Goal: Task Accomplishment & Management: Use online tool/utility

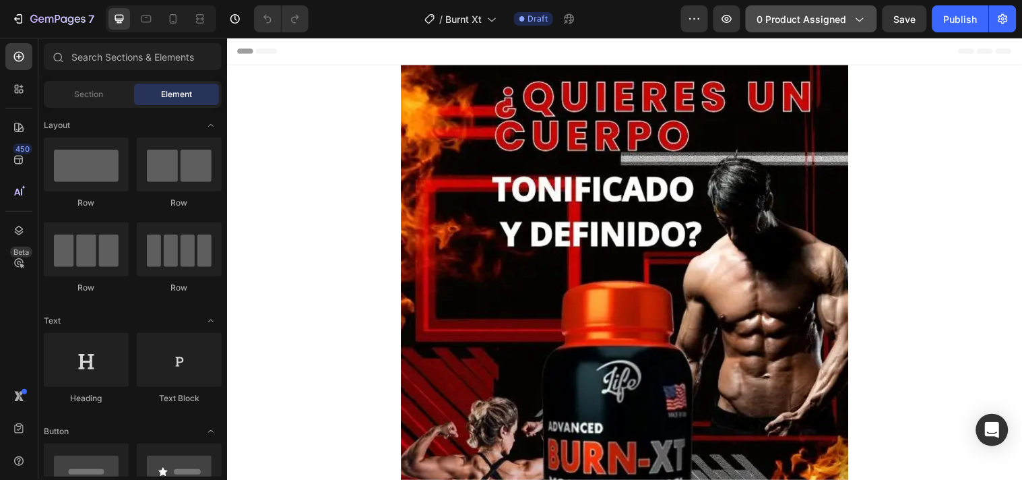
click at [826, 20] on span "0 product assigned" at bounding box center [802, 19] width 90 height 14
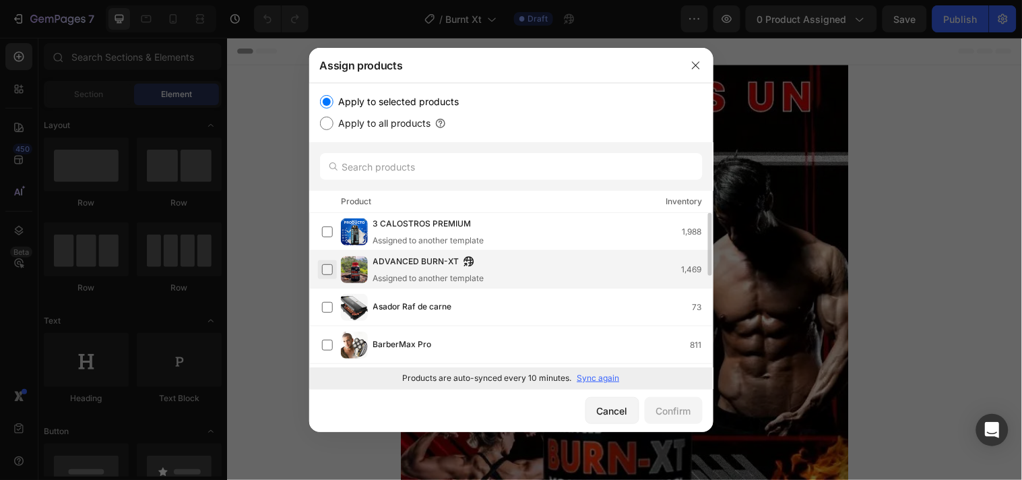
click at [333, 268] on label at bounding box center [327, 269] width 11 height 11
click at [688, 416] on div "Confirm" at bounding box center [673, 410] width 35 height 14
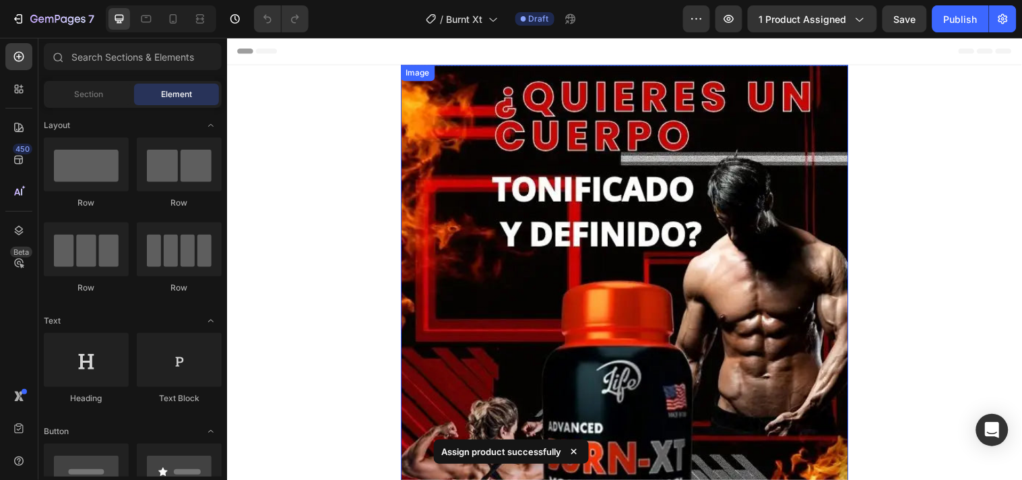
click at [682, 319] on img at bounding box center [630, 402] width 455 height 674
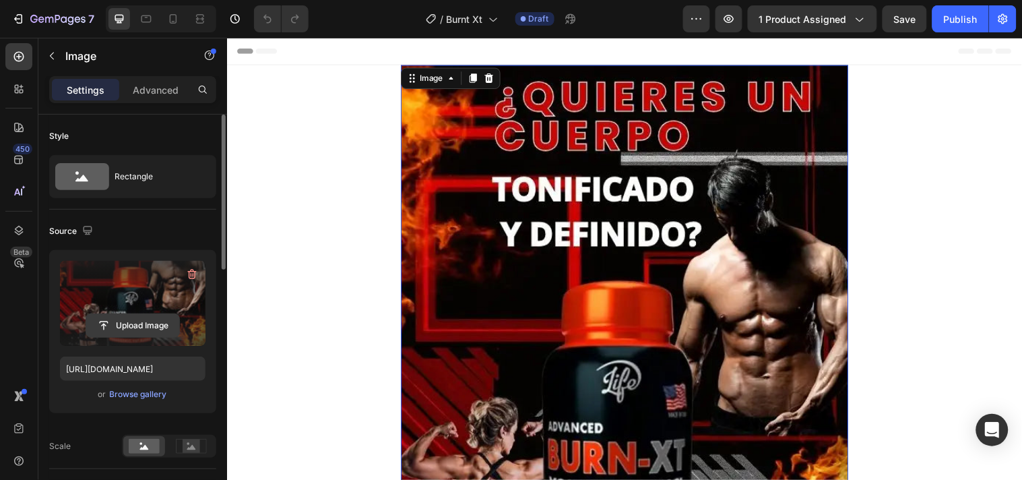
click at [154, 320] on input "file" at bounding box center [132, 325] width 93 height 23
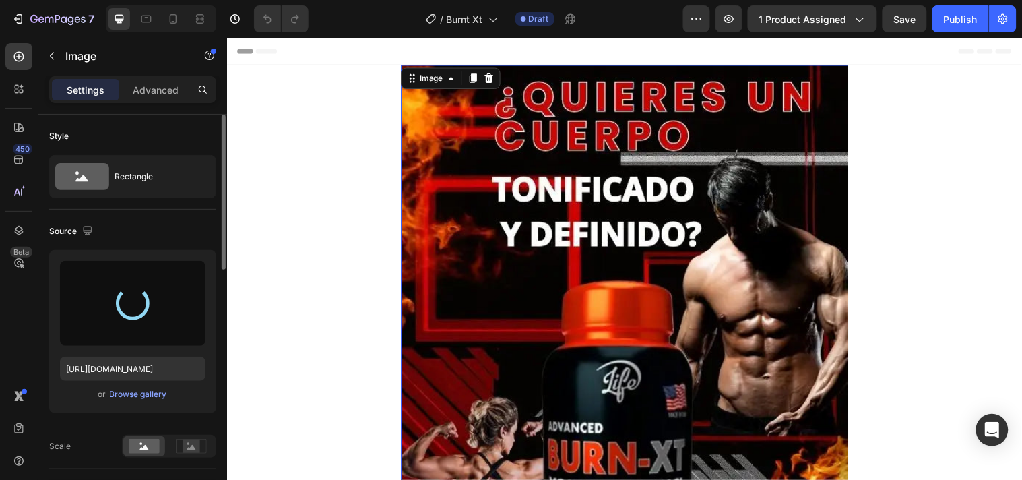
type input "[URL][DOMAIN_NAME]"
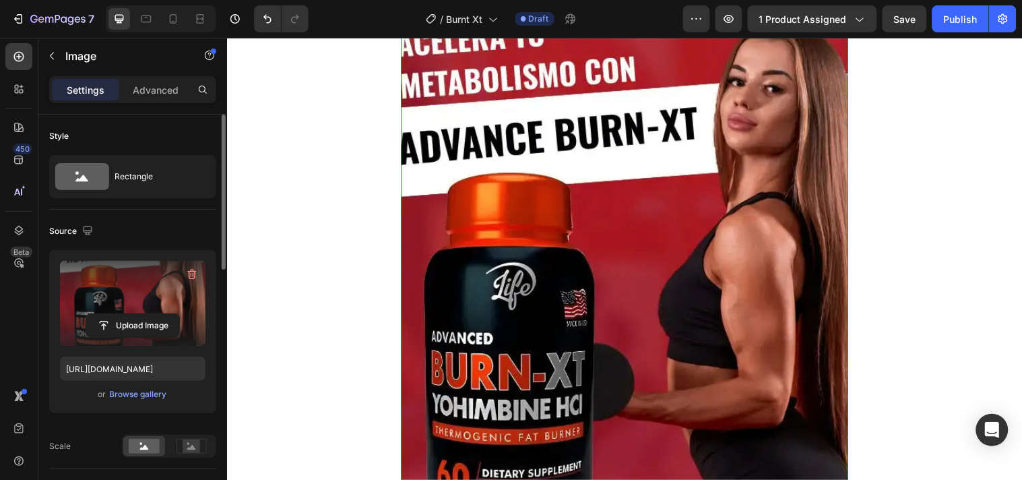
scroll to position [374, 0]
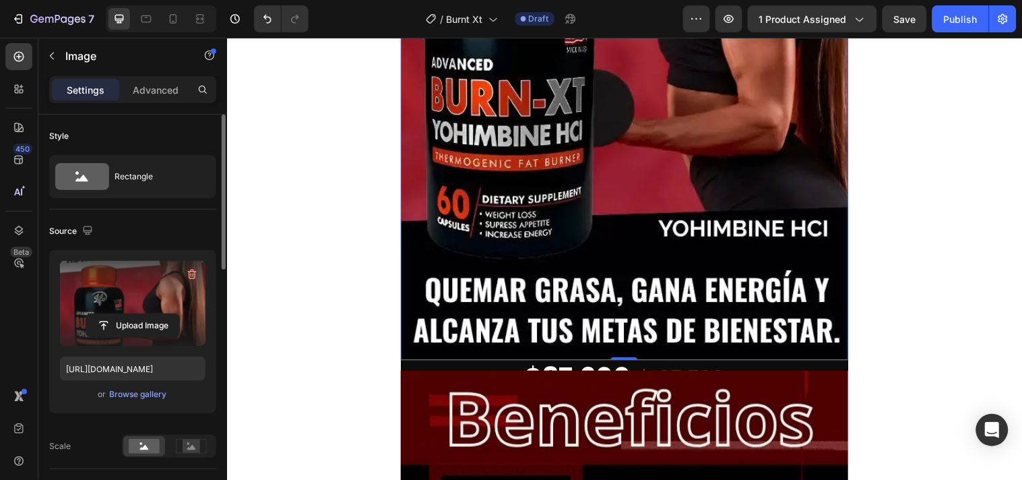
click at [498, 329] on img at bounding box center [630, 28] width 455 height 674
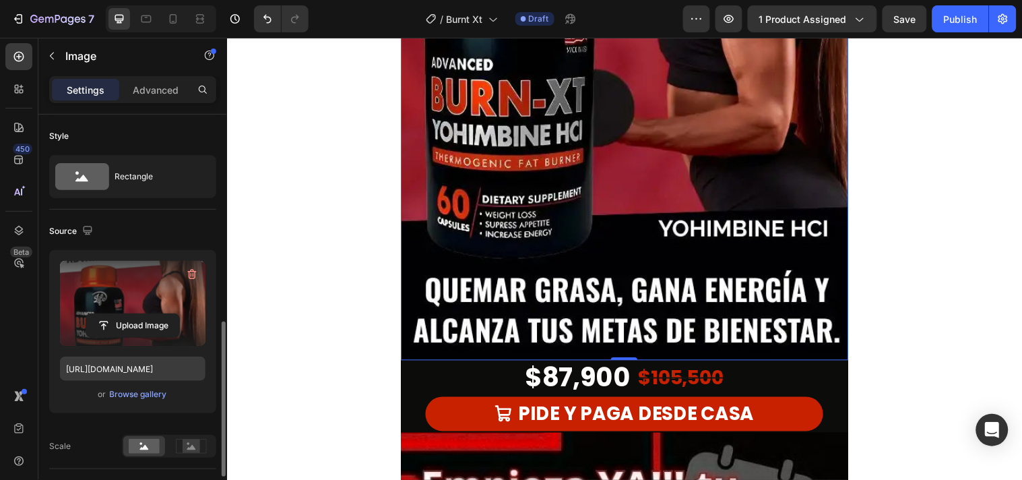
scroll to position [150, 0]
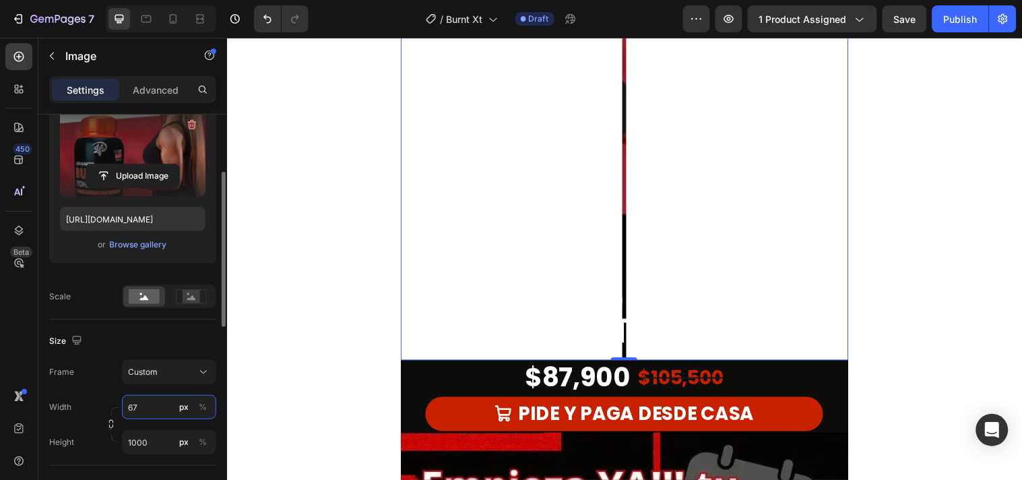
type input "675"
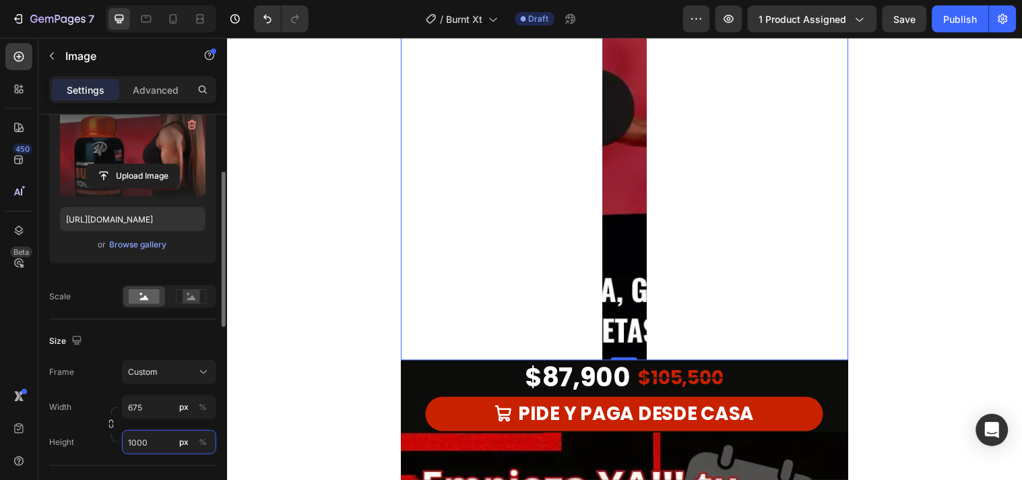
click at [151, 440] on input "1000" at bounding box center [169, 442] width 94 height 24
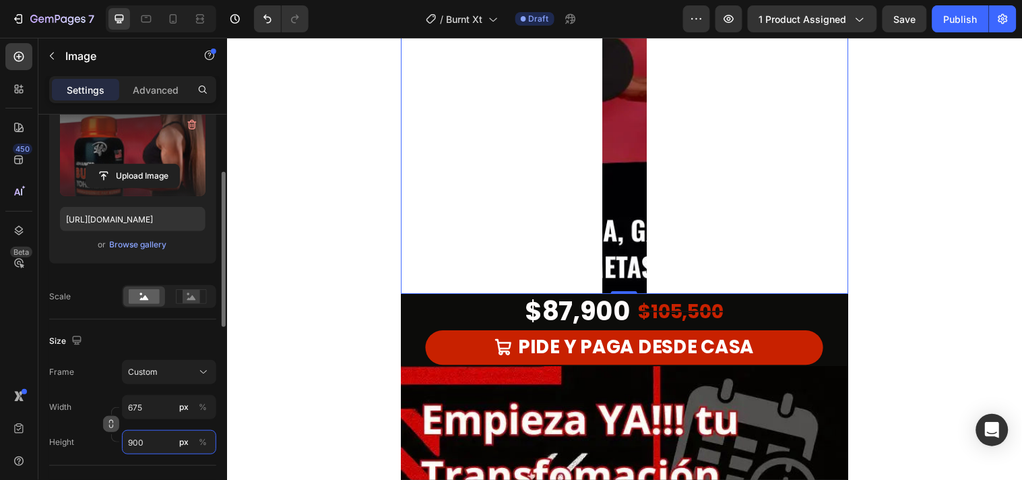
type input "900"
click at [112, 428] on icon "button" at bounding box center [110, 423] width 9 height 9
type input "67"
click at [197, 370] on icon at bounding box center [203, 371] width 13 height 13
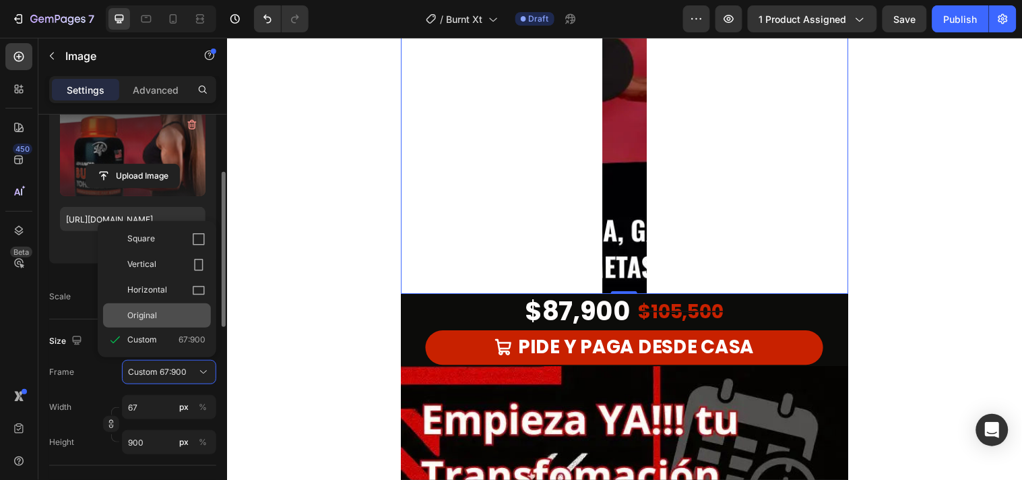
click at [144, 314] on span "Original" at bounding box center [142, 315] width 30 height 12
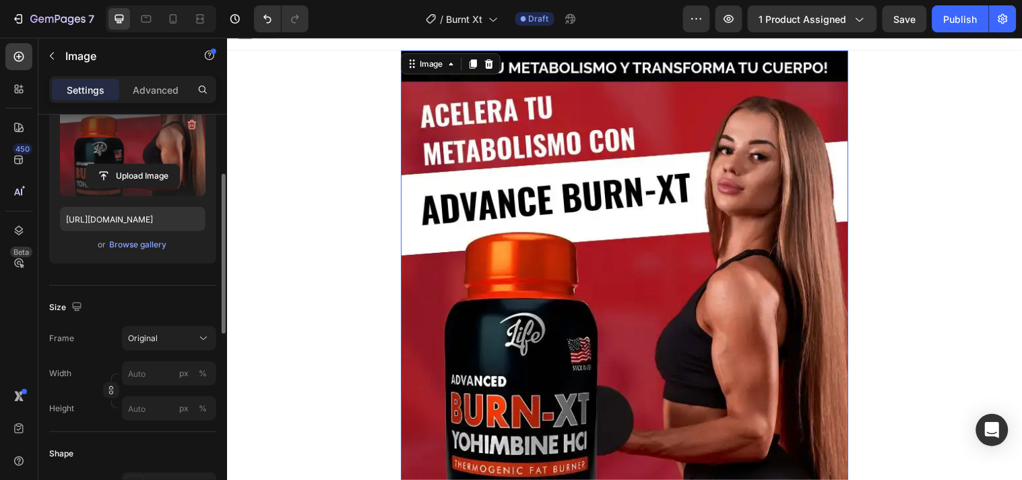
scroll to position [0, 0]
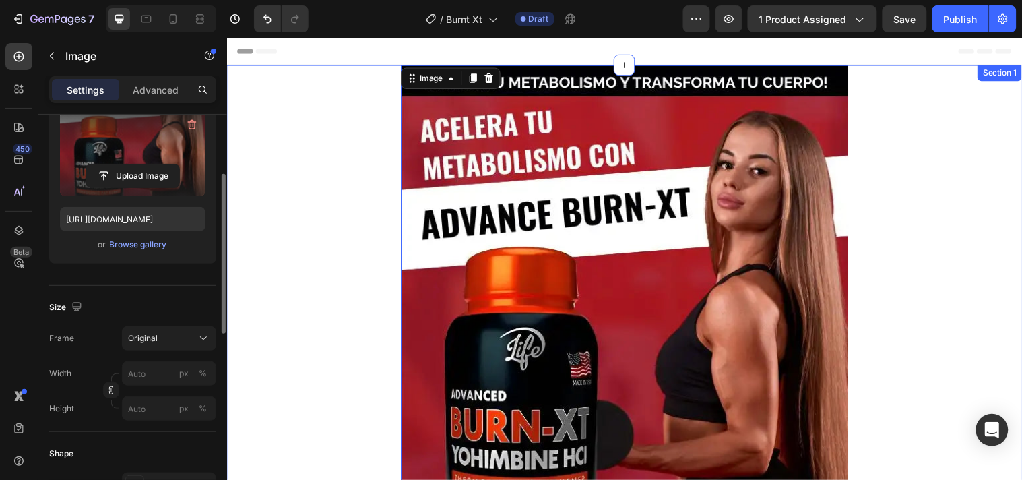
click at [895, 247] on div "Image 0 Row" at bounding box center [630, 368] width 808 height 606
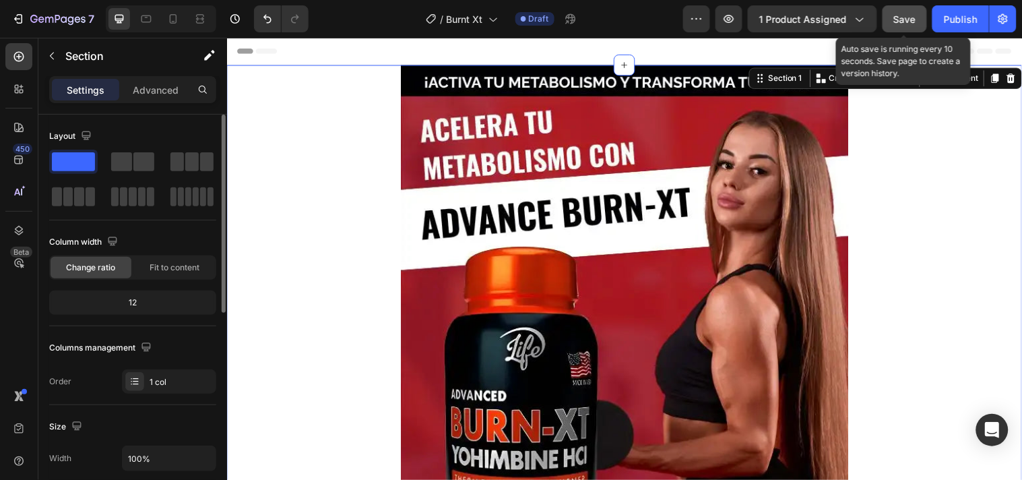
click at [899, 22] on span "Save" at bounding box center [905, 18] width 22 height 11
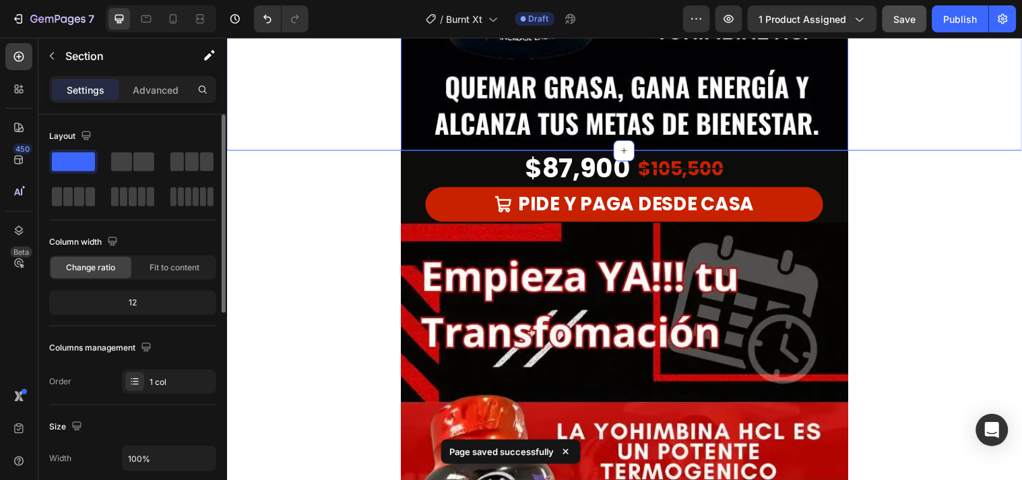
scroll to position [523, 0]
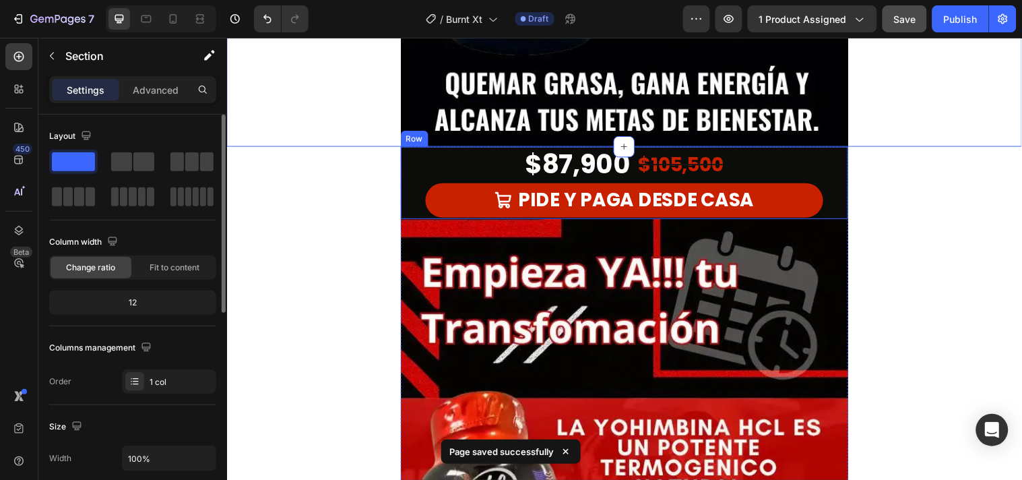
click at [833, 162] on div "$87,900 Product Price Product Price $105,500 Product Price Product Price Row PI…" at bounding box center [630, 184] width 455 height 73
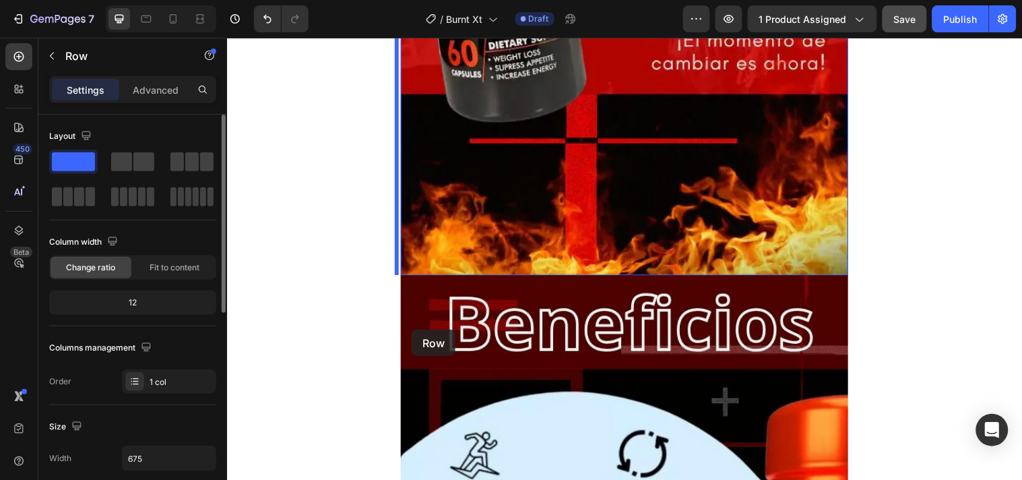
scroll to position [1122, 0]
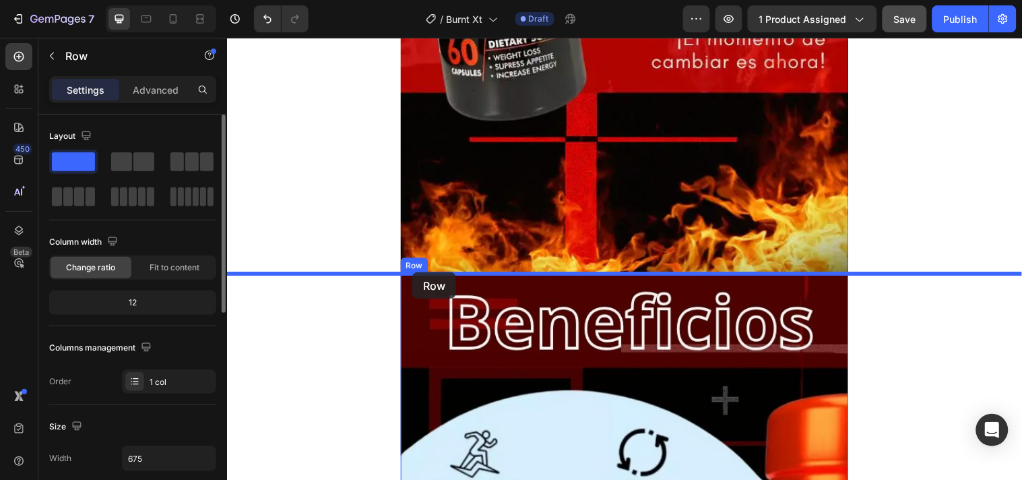
drag, startPoint x: 410, startPoint y: 139, endPoint x: 415, endPoint y: 275, distance: 136.8
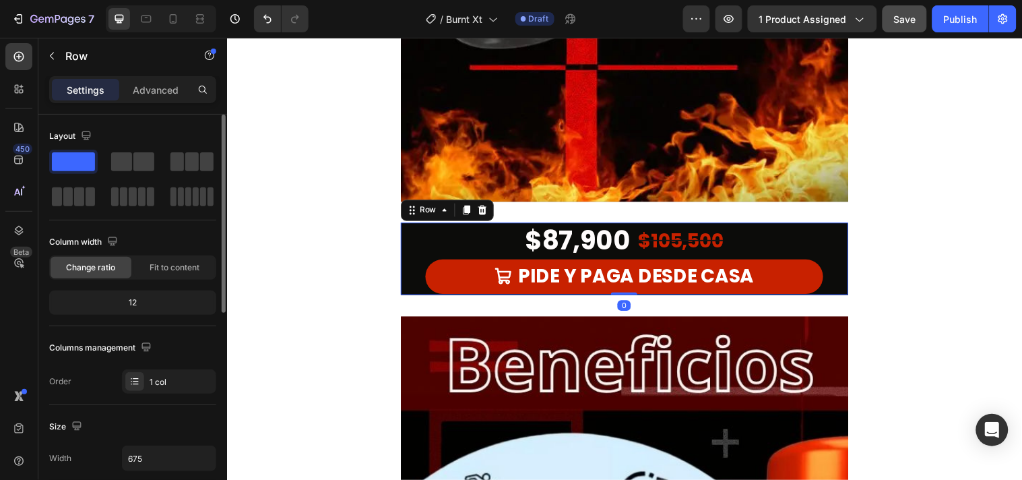
scroll to position [1049, 0]
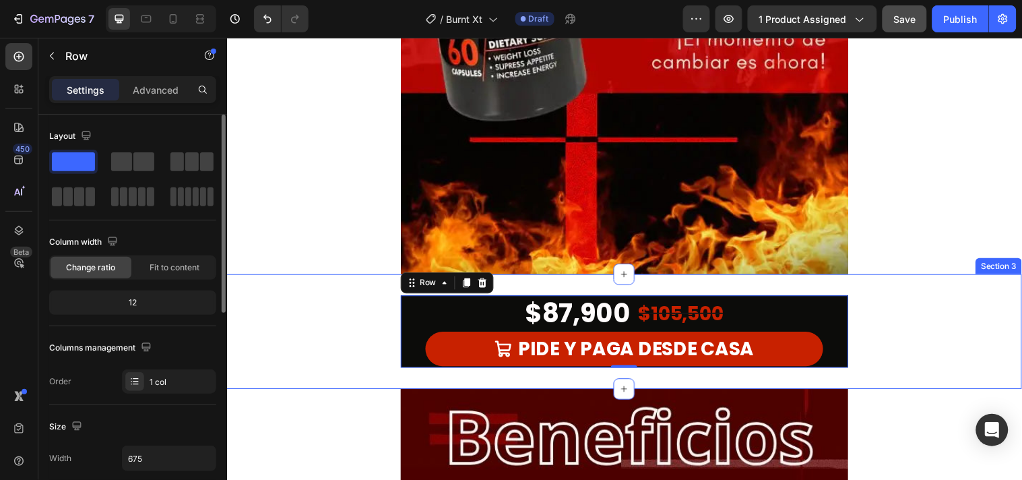
click at [569, 285] on div "$87,900 Product Price Product Price $105,500 Product Price Product Price Row PI…" at bounding box center [630, 335] width 808 height 117
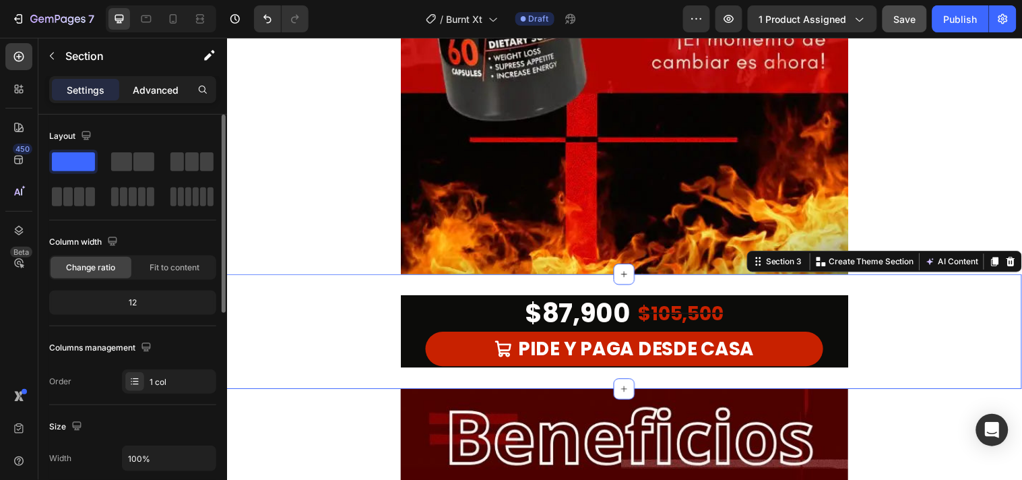
click at [158, 88] on p "Advanced" at bounding box center [156, 90] width 46 height 14
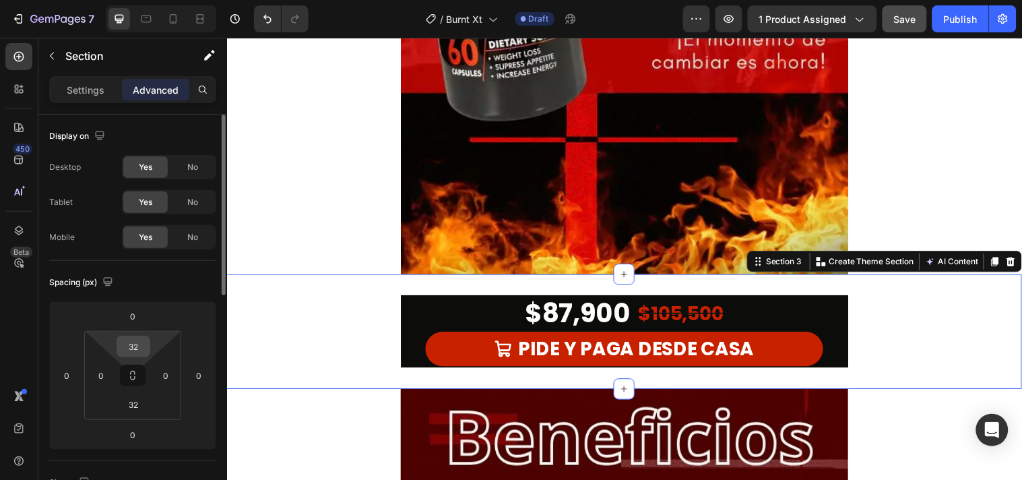
click at [142, 351] on input "32" at bounding box center [133, 346] width 27 height 20
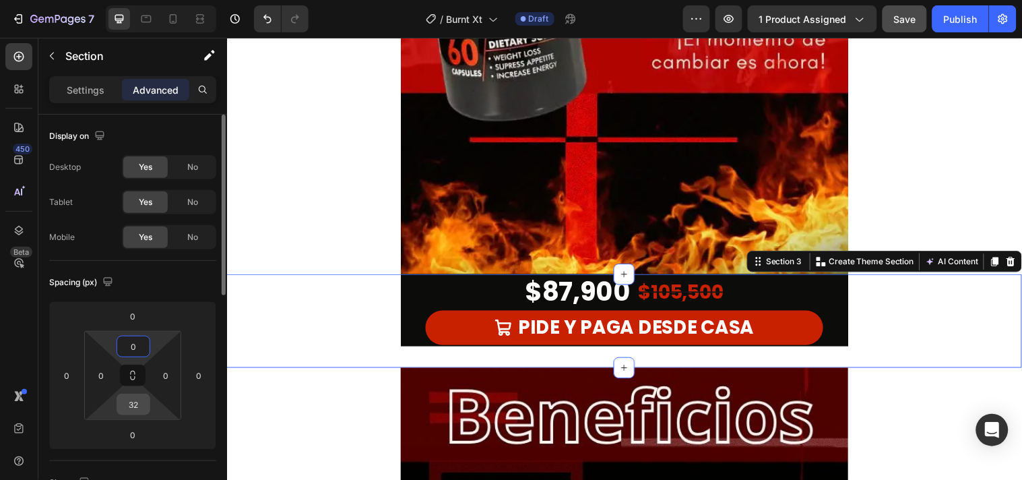
type input "0"
click at [140, 405] on input "32" at bounding box center [133, 404] width 27 height 20
type input "0"
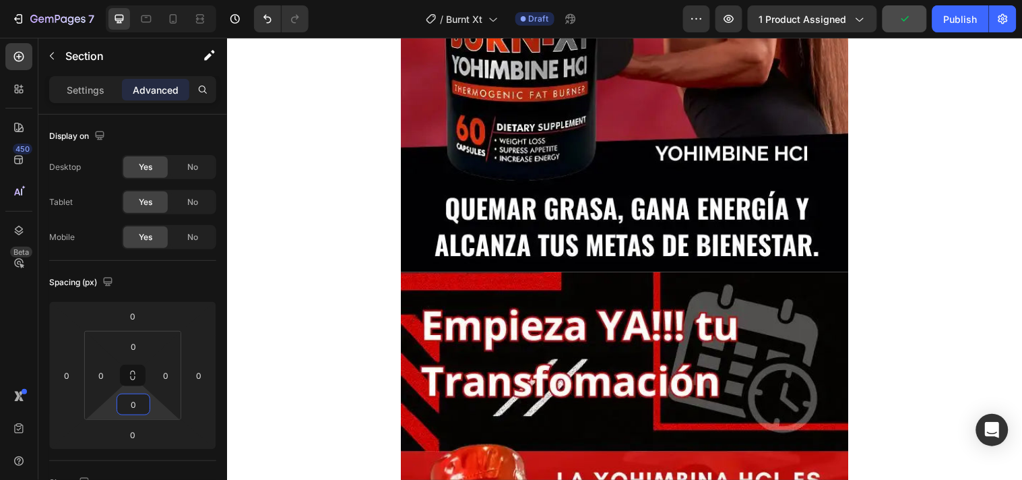
scroll to position [598, 0]
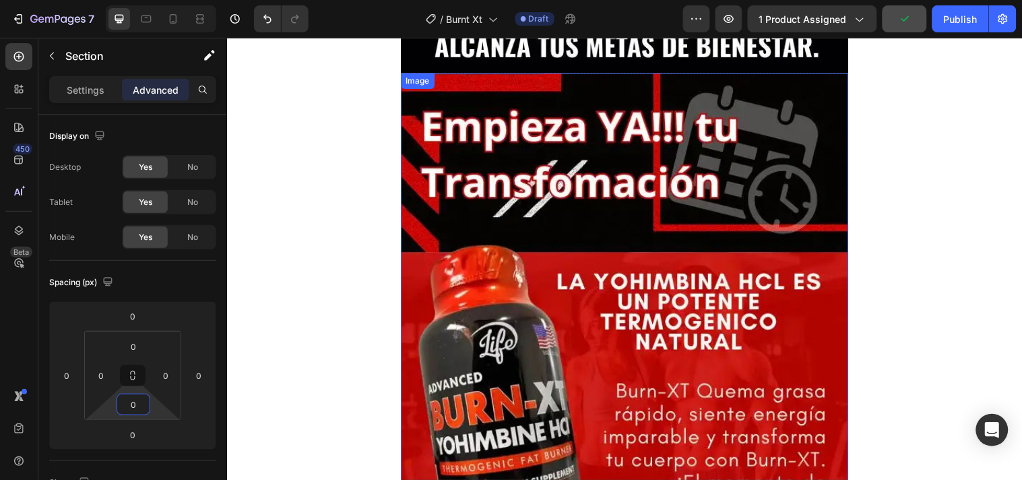
click at [467, 309] on img at bounding box center [630, 400] width 455 height 655
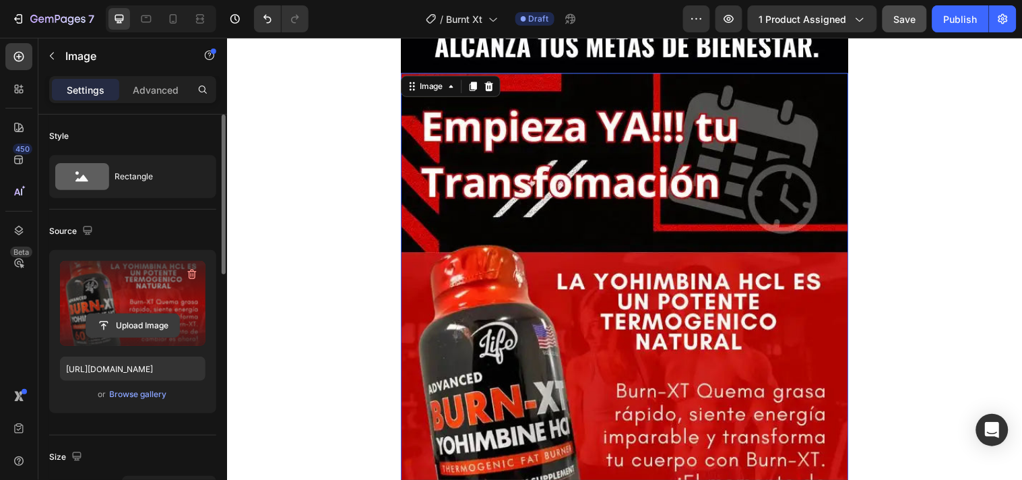
click at [123, 319] on input "file" at bounding box center [132, 325] width 93 height 23
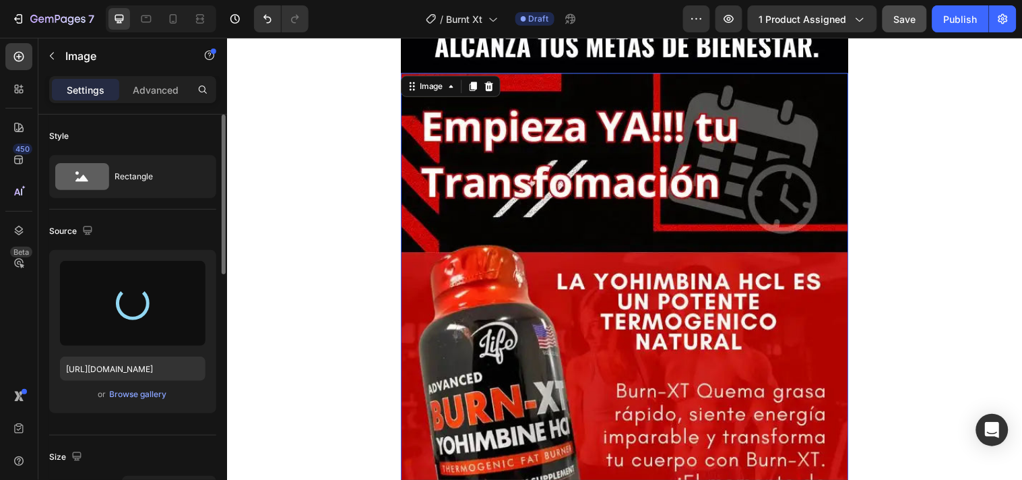
type input "[URL][DOMAIN_NAME]"
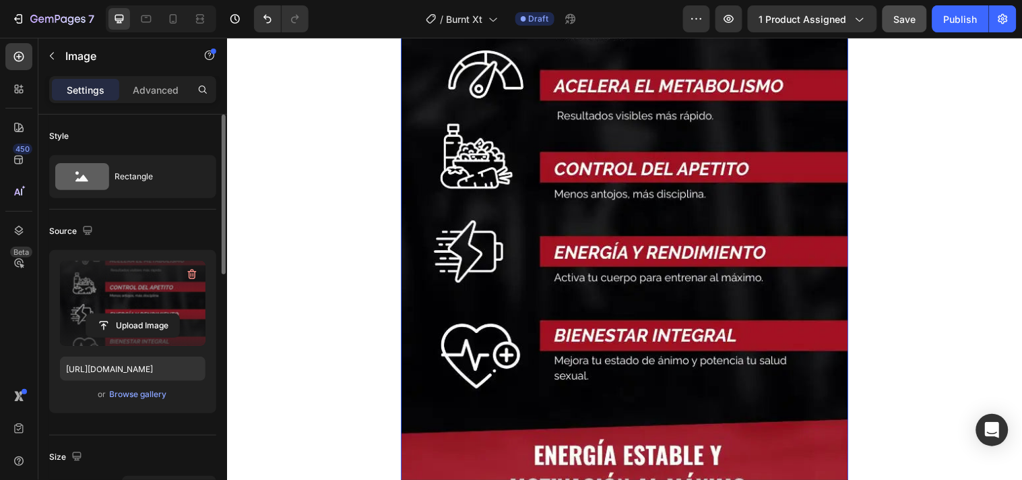
scroll to position [1047, 0]
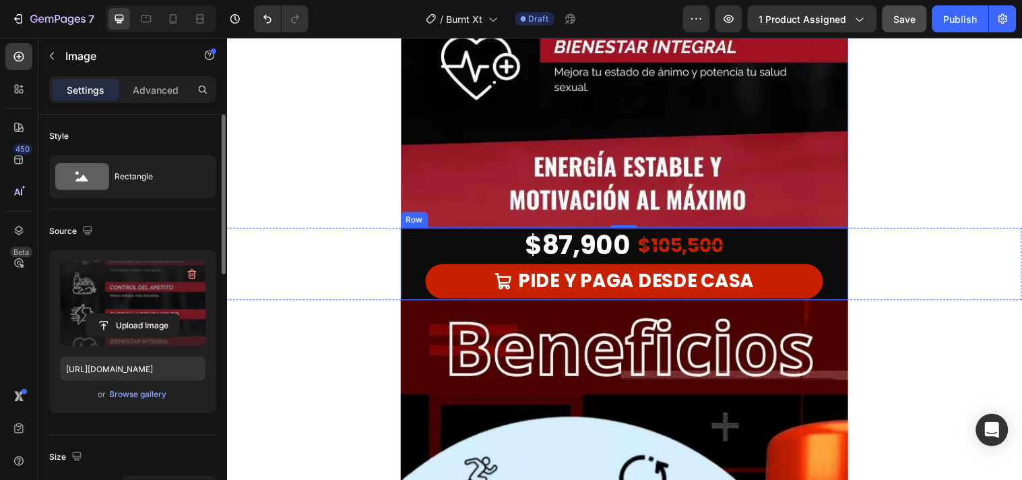
click at [411, 261] on div "$87,900 Product Price Product Price $105,500 Product Price Product Price Row PI…" at bounding box center [630, 266] width 455 height 73
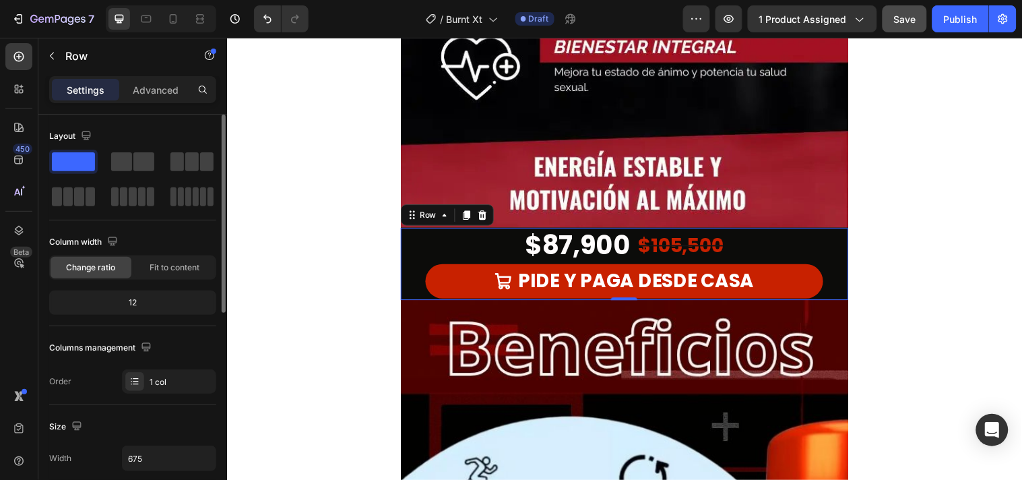
click at [403, 258] on div "$87,900 Product Price Product Price $105,500 Product Price Product Price Row PI…" at bounding box center [630, 266] width 455 height 73
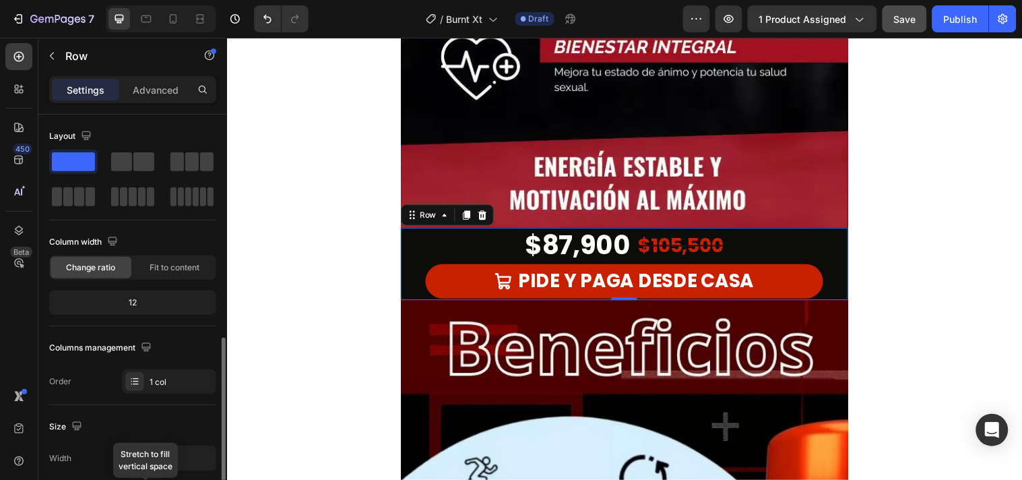
scroll to position [224, 0]
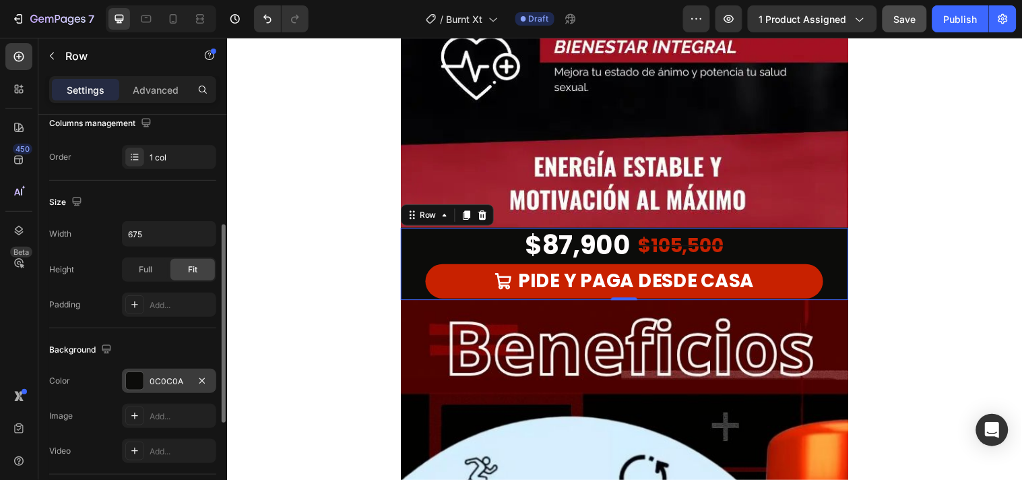
click at [136, 375] on div at bounding box center [135, 381] width 18 height 18
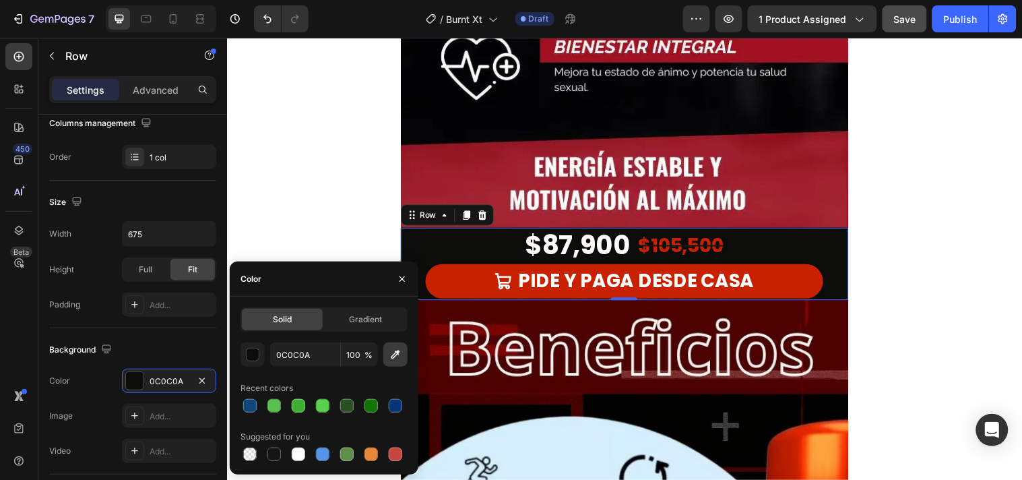
click at [392, 356] on icon "button" at bounding box center [395, 354] width 9 height 9
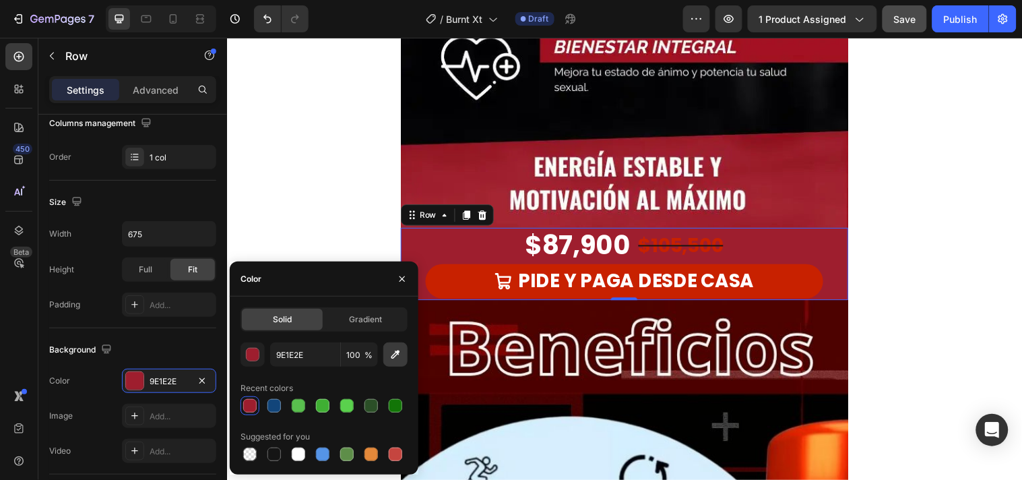
click at [391, 353] on icon "button" at bounding box center [395, 354] width 13 height 13
type input "4D0200"
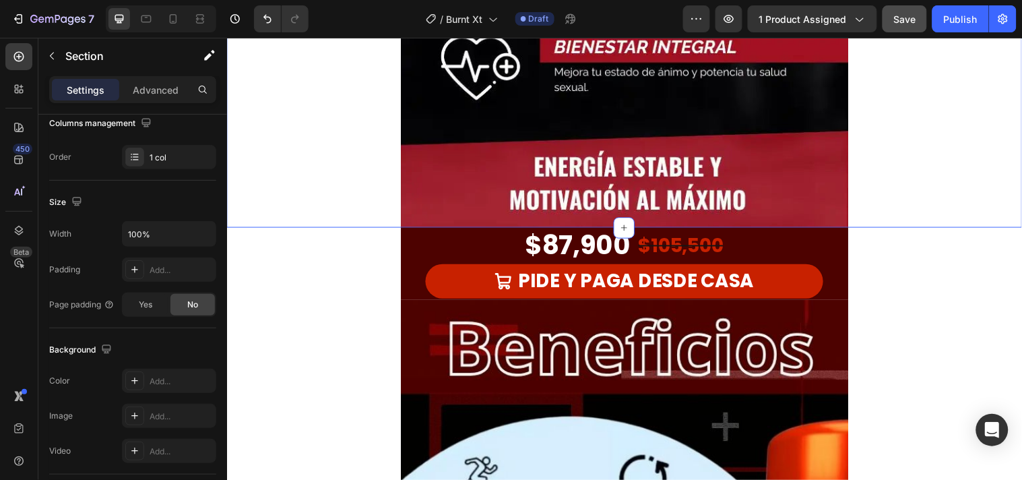
scroll to position [0, 0]
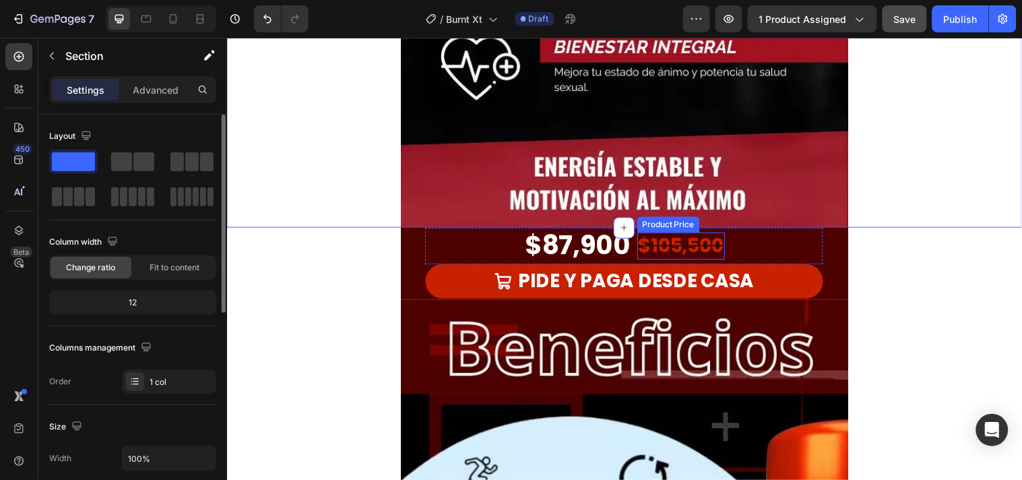
click at [673, 250] on div "$105,500" at bounding box center [688, 248] width 89 height 28
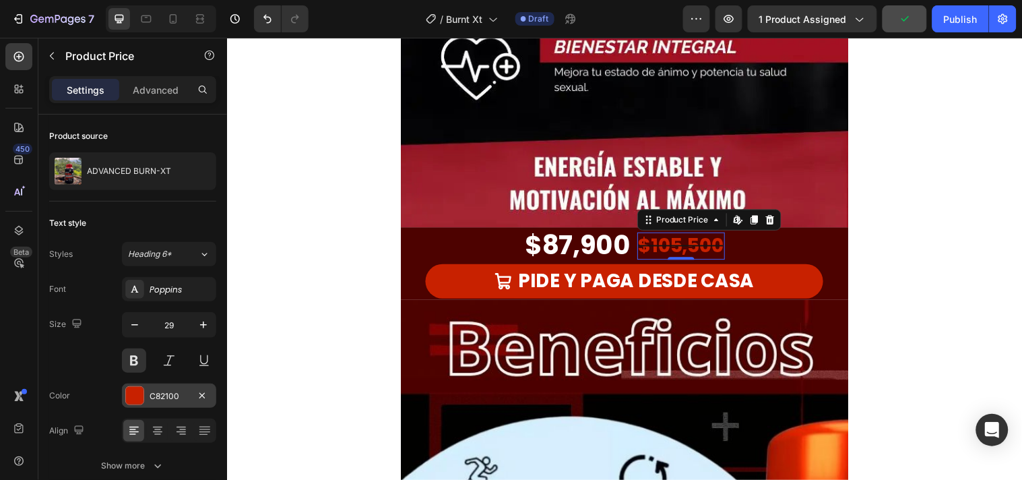
click at [139, 397] on div at bounding box center [135, 396] width 18 height 18
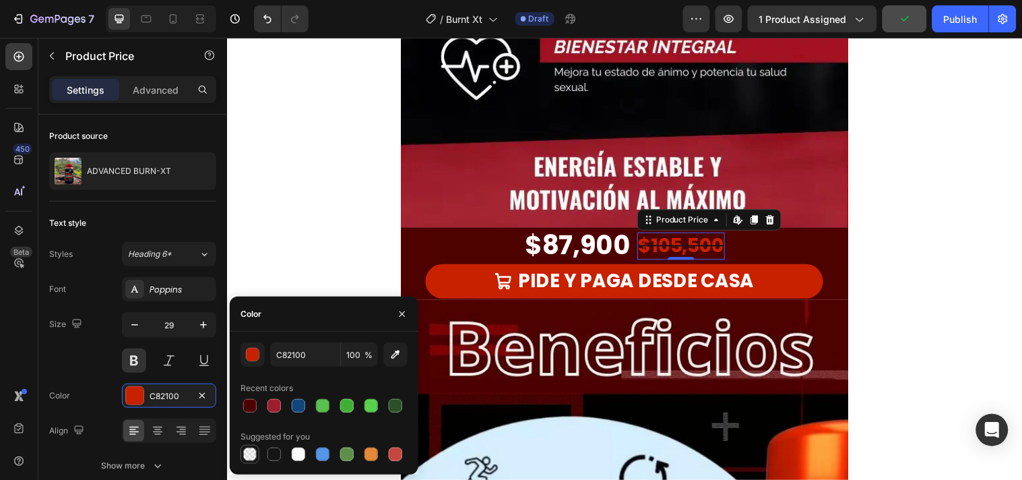
click at [251, 454] on div at bounding box center [249, 453] width 13 height 13
type input "000000"
type input "0"
click at [292, 459] on div at bounding box center [298, 453] width 13 height 13
type input "FFFFFF"
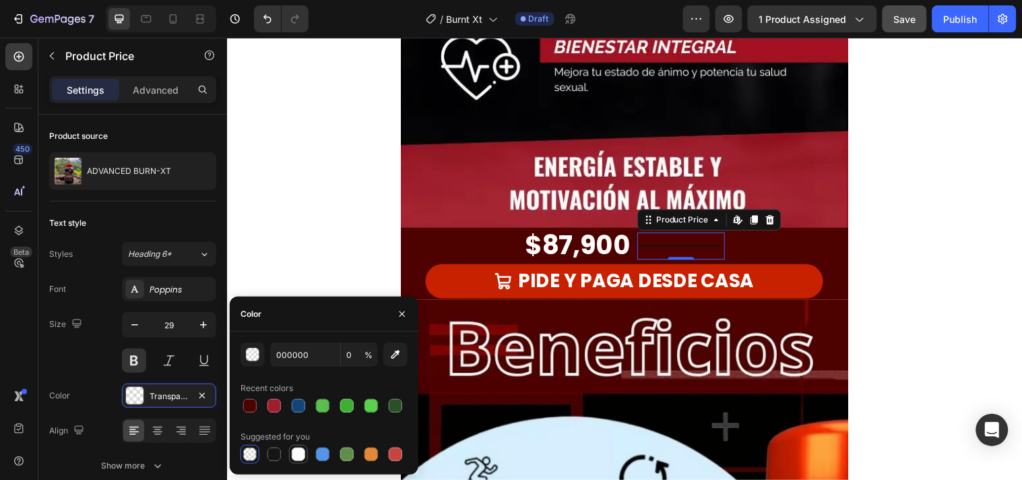
type input "100"
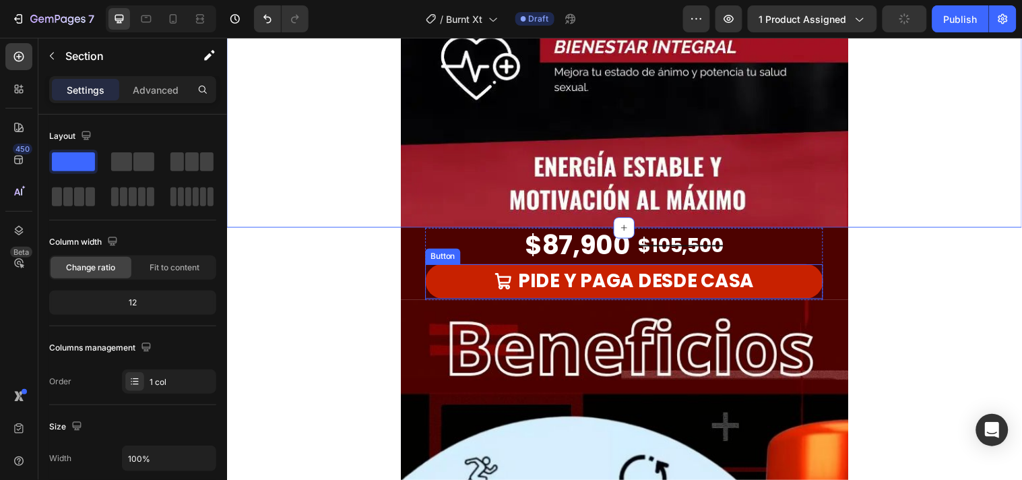
click at [437, 273] on link "PIDE Y PAGA DESDE CASA" at bounding box center [630, 284] width 404 height 35
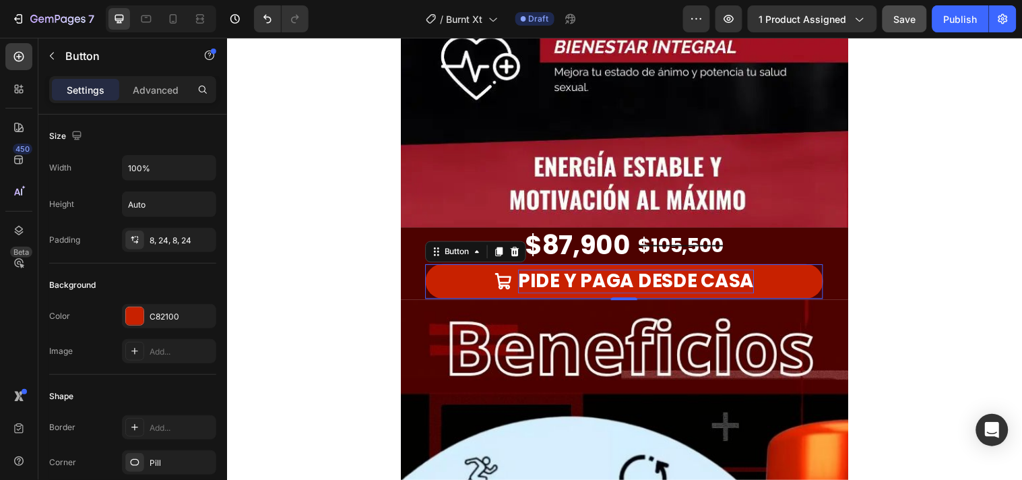
click at [751, 279] on p "PIDE Y PAGA DESDE CASA" at bounding box center [643, 284] width 240 height 24
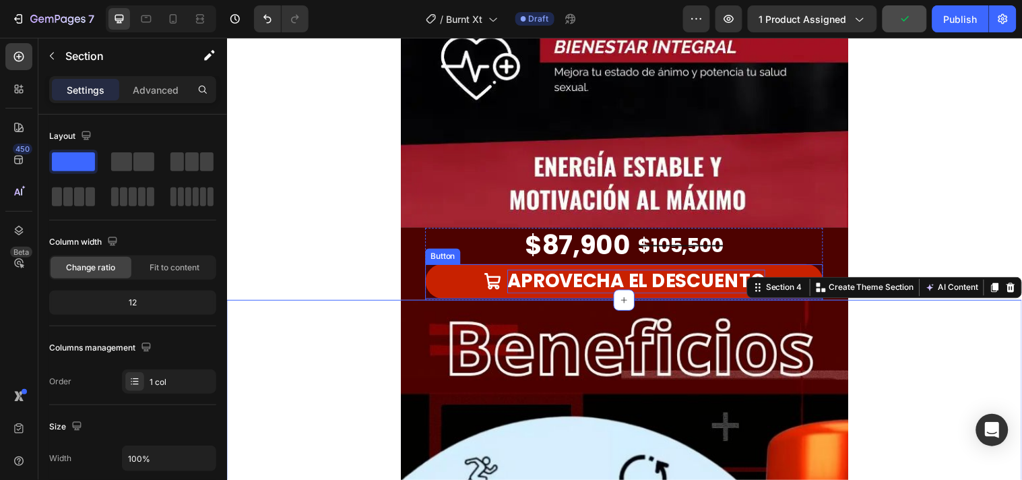
click at [797, 275] on link "APROVECHA EL DESCUENTO" at bounding box center [630, 284] width 404 height 35
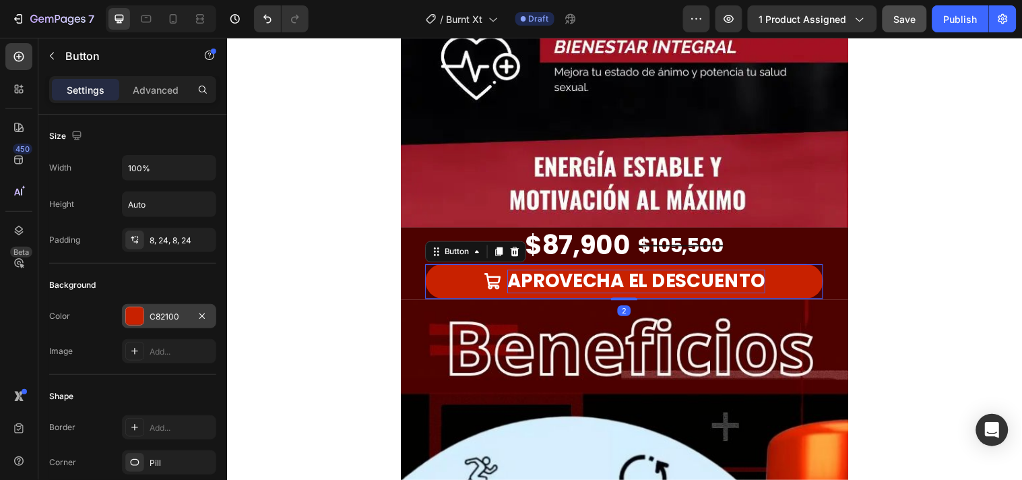
click at [128, 319] on div at bounding box center [135, 316] width 18 height 18
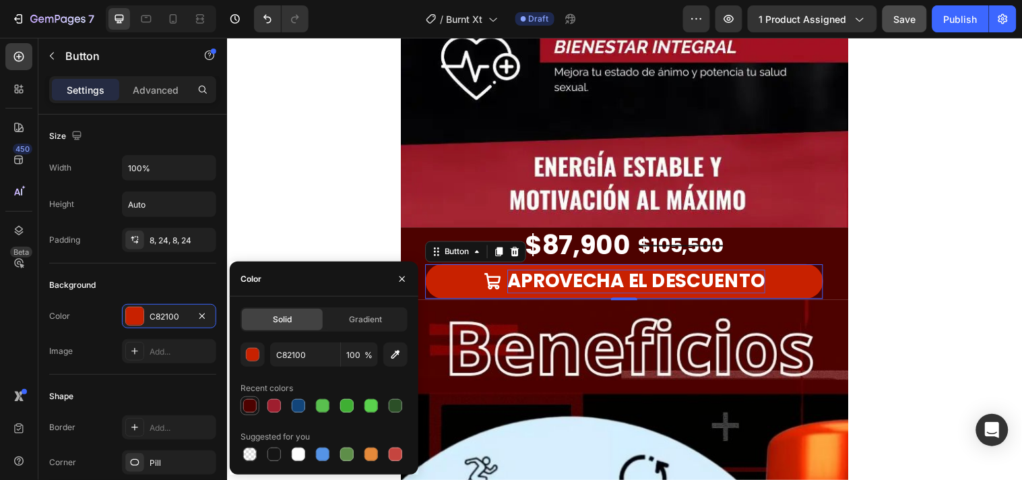
click at [252, 405] on div at bounding box center [249, 405] width 13 height 13
type input "4D0200"
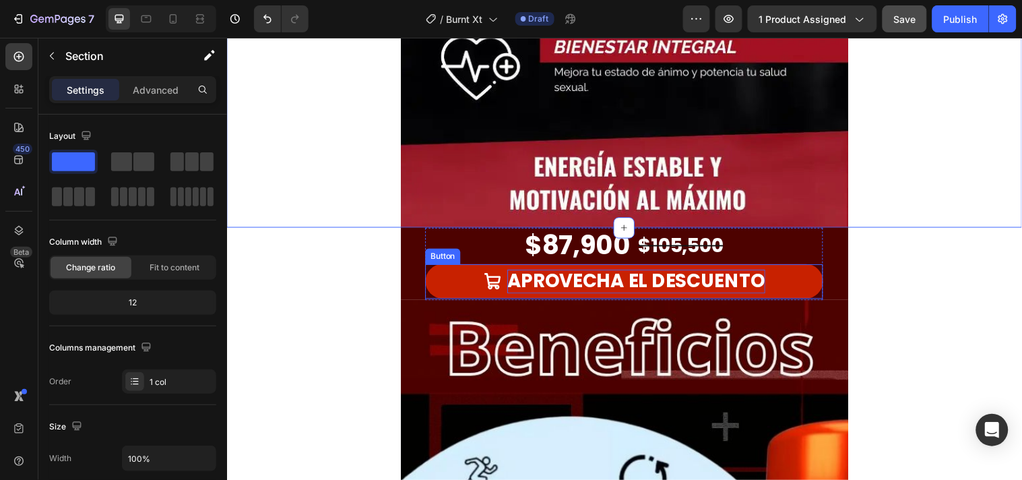
click at [450, 283] on link "APROVECHA EL DESCUENTO" at bounding box center [630, 284] width 404 height 35
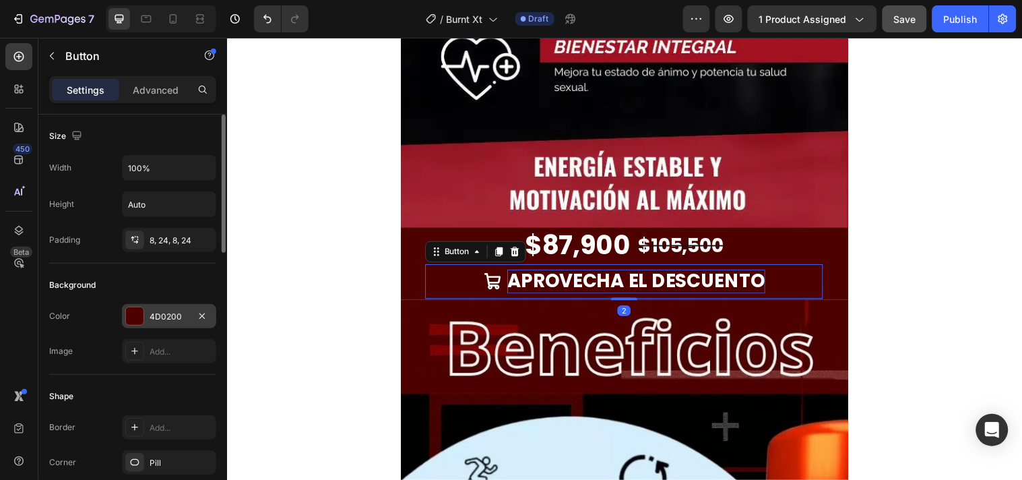
click at [122, 314] on div "4D0200" at bounding box center [169, 316] width 94 height 24
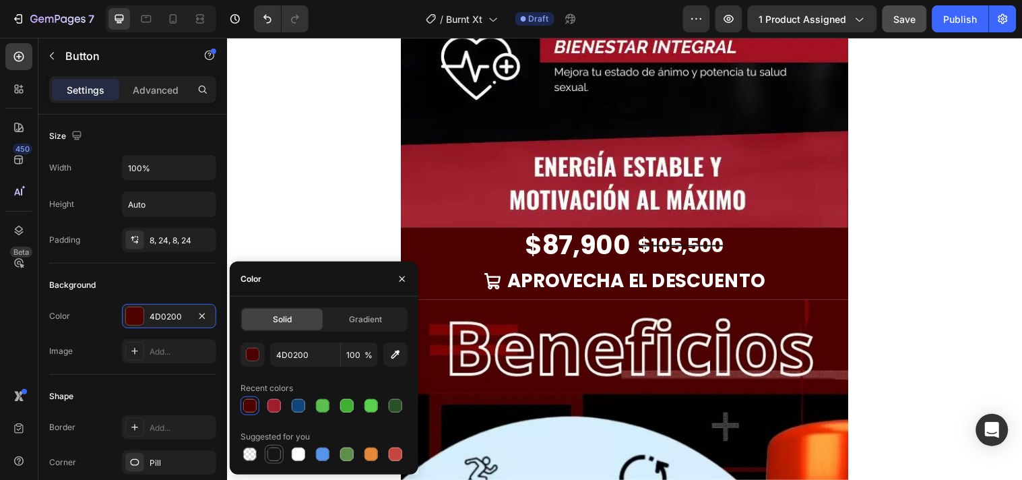
click at [271, 454] on div at bounding box center [273, 453] width 13 height 13
type input "151515"
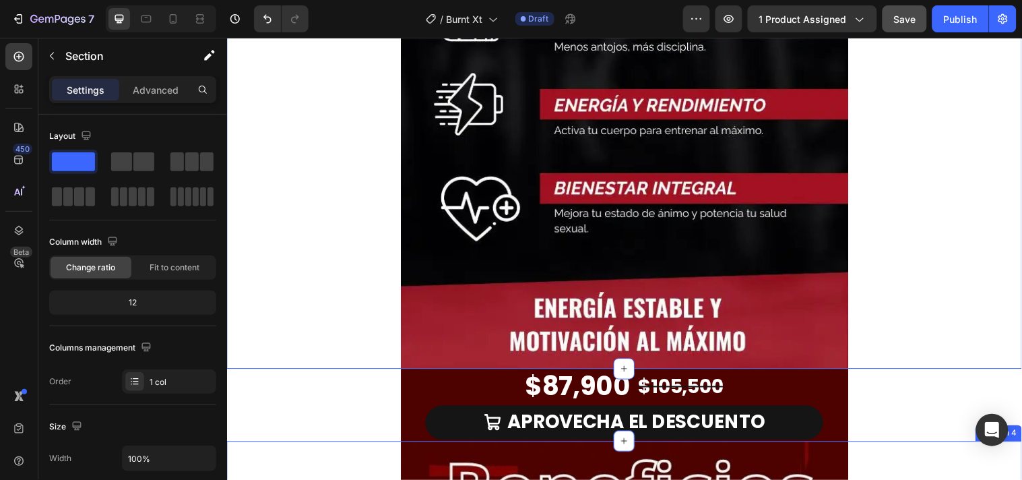
scroll to position [898, 0]
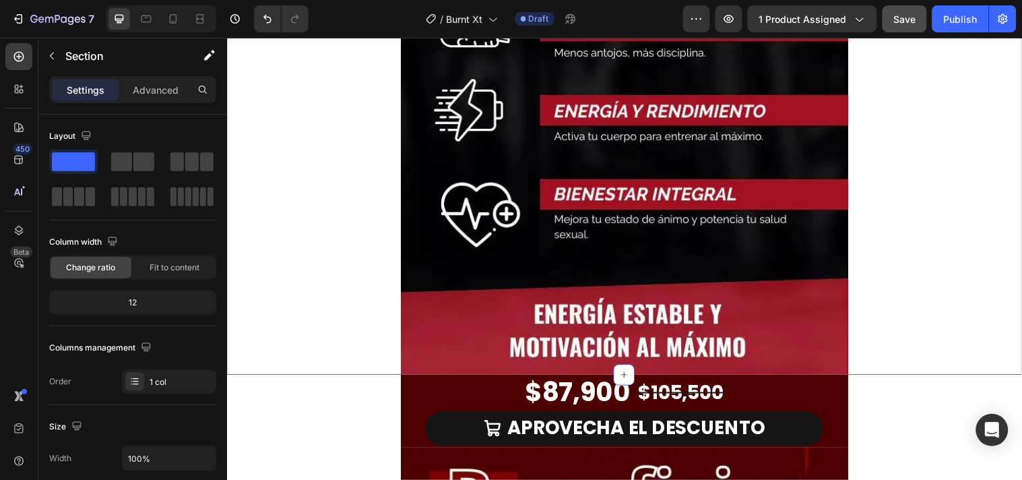
click at [941, 243] on div "Image Row" at bounding box center [630, 76] width 808 height 606
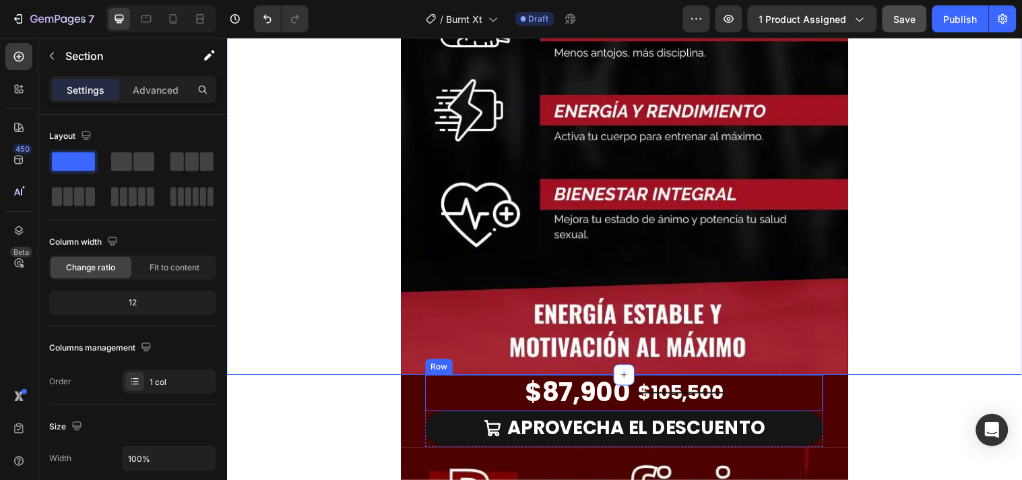
click at [802, 403] on div "$87,900 Product Price Product Price $105,500 Product Price Product Price Row" at bounding box center [630, 397] width 404 height 37
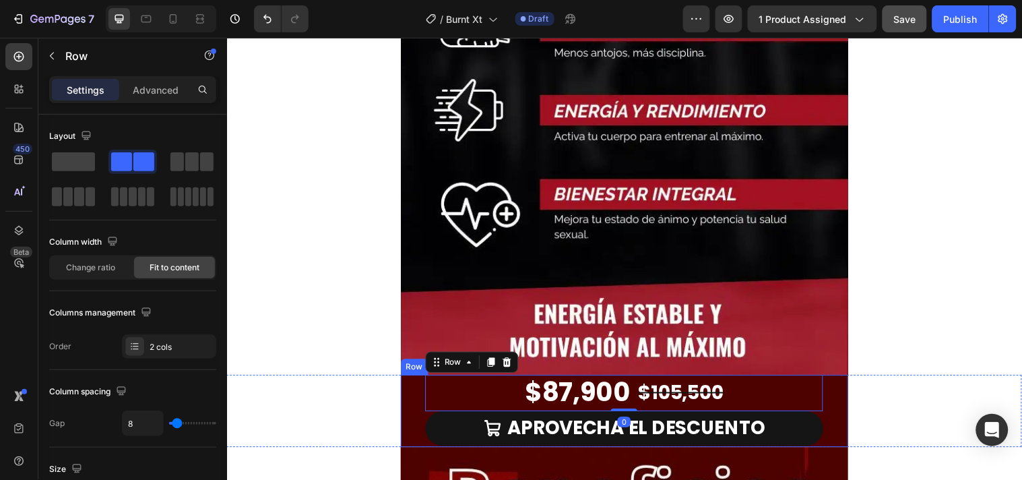
click at [842, 403] on div "$87,900 Product Price Product Price $105,500 Product Price Product Price Row 0 …" at bounding box center [630, 415] width 455 height 73
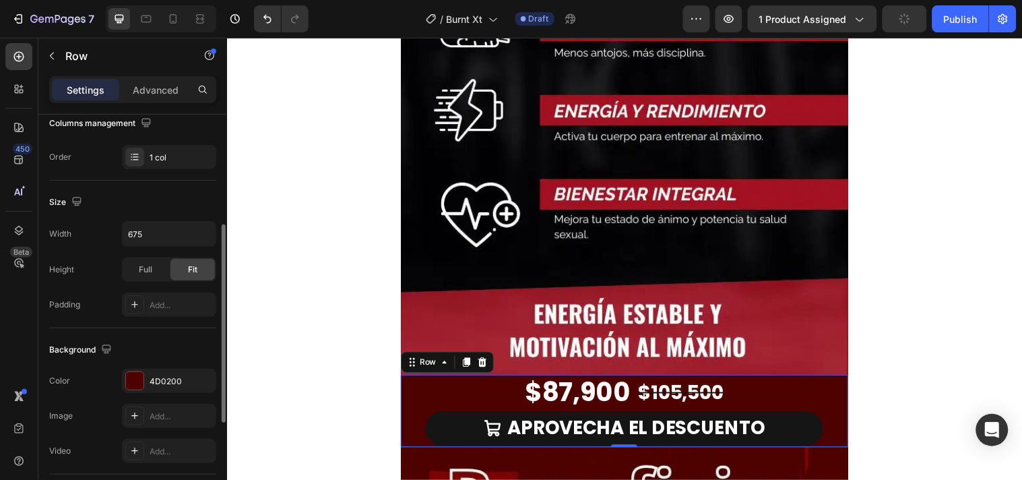
scroll to position [299, 0]
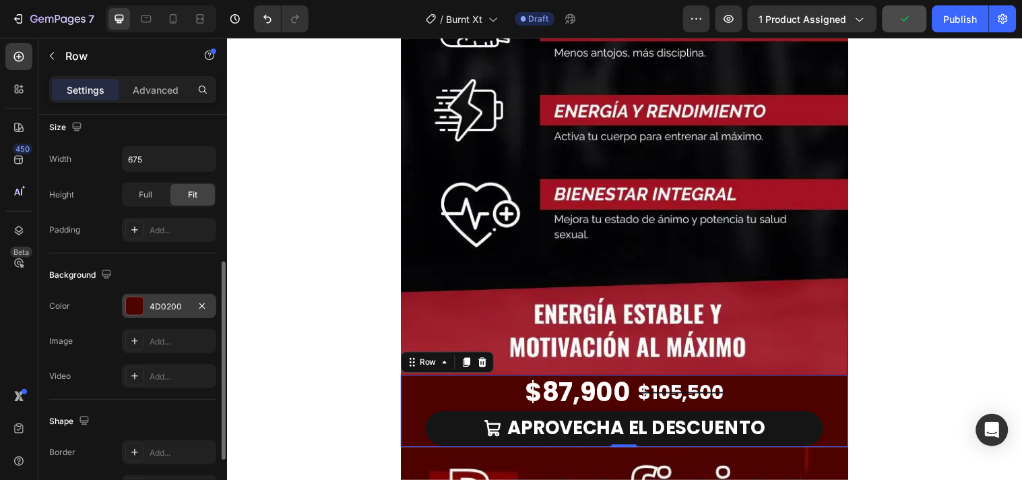
click at [139, 311] on div at bounding box center [135, 306] width 18 height 18
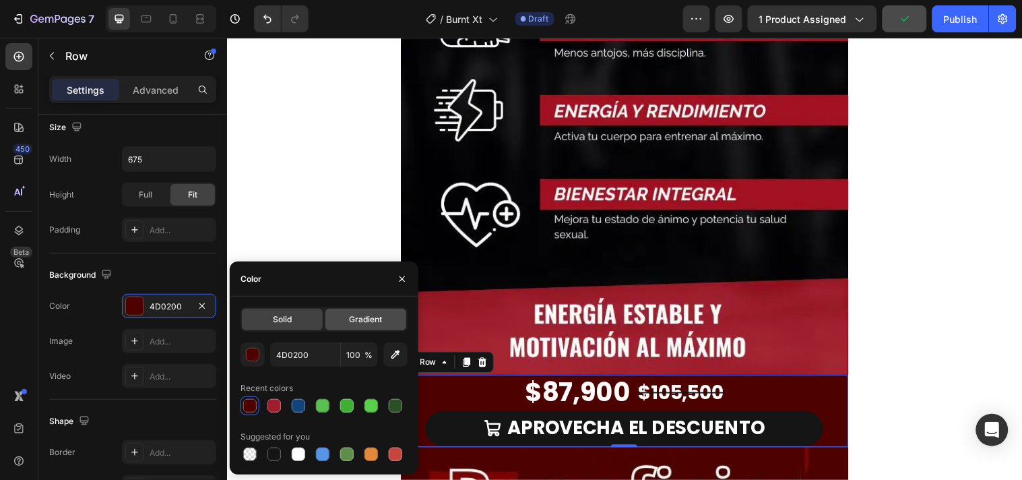
click at [384, 319] on div "Gradient" at bounding box center [365, 320] width 81 height 22
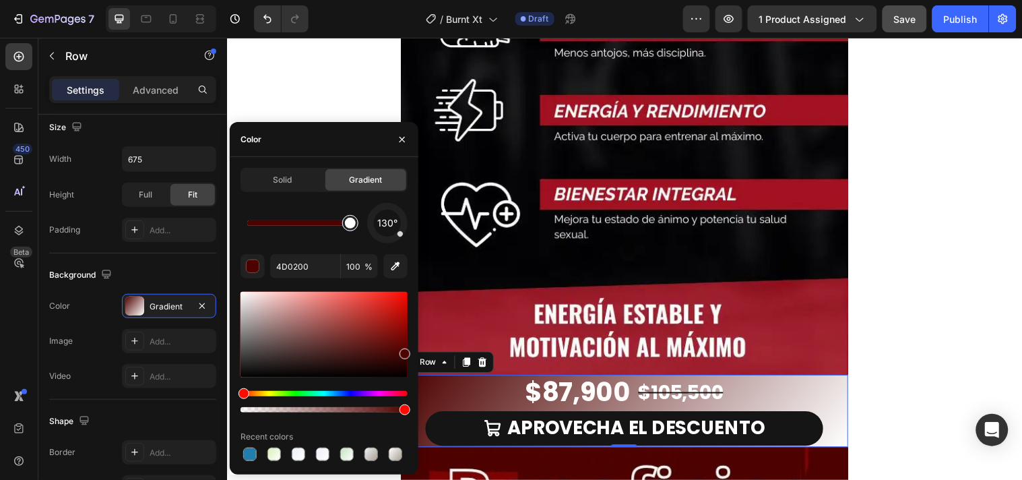
drag, startPoint x: 250, startPoint y: 226, endPoint x: 358, endPoint y: 229, distance: 108.5
click at [350, 226] on div at bounding box center [298, 222] width 103 height 5
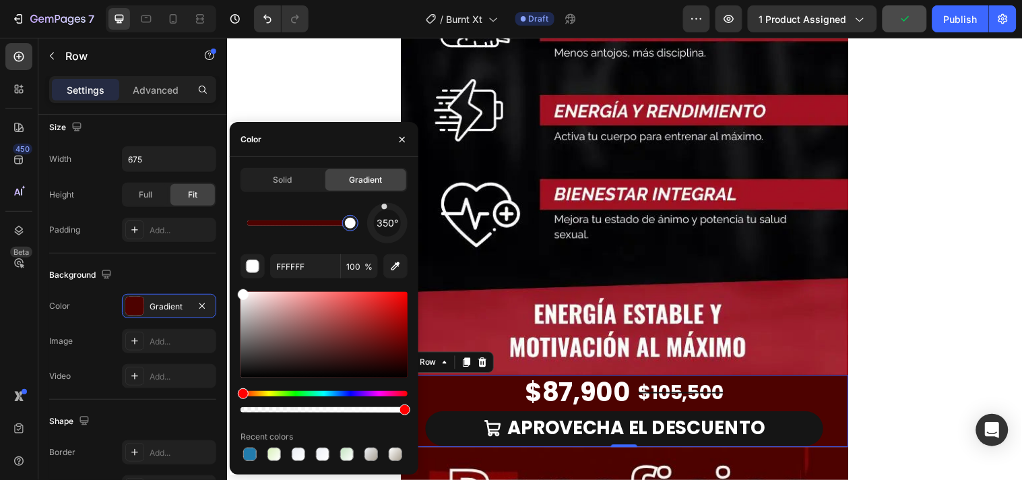
drag, startPoint x: 399, startPoint y: 238, endPoint x: 384, endPoint y: 204, distance: 37.4
click at [384, 204] on div at bounding box center [387, 223] width 47 height 47
click at [387, 266] on button "button" at bounding box center [395, 266] width 24 height 24
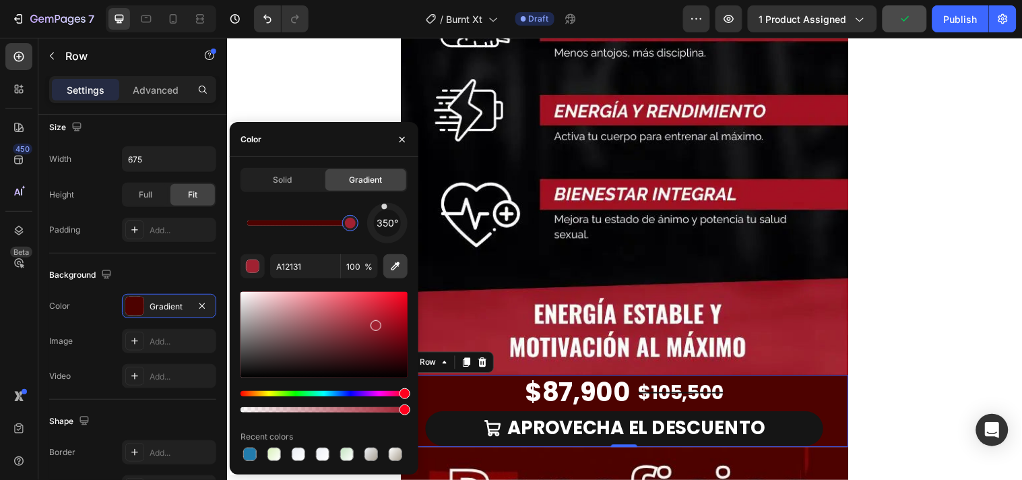
click at [398, 268] on icon "button" at bounding box center [395, 265] width 13 height 13
click at [371, 326] on div at bounding box center [373, 328] width 11 height 11
drag, startPoint x: 387, startPoint y: 210, endPoint x: 374, endPoint y: 245, distance: 36.7
click at [374, 245] on div "212° 99212D 100 % Recent colors" at bounding box center [323, 333] width 167 height 261
drag, startPoint x: 355, startPoint y: 230, endPoint x: 266, endPoint y: 238, distance: 89.2
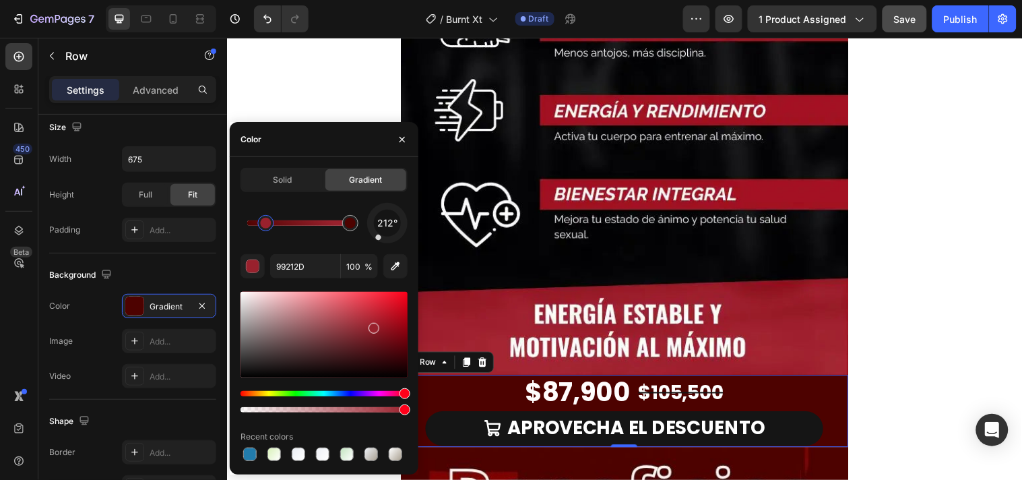
click at [266, 238] on div "212°" at bounding box center [323, 223] width 167 height 40
type input "4D0200"
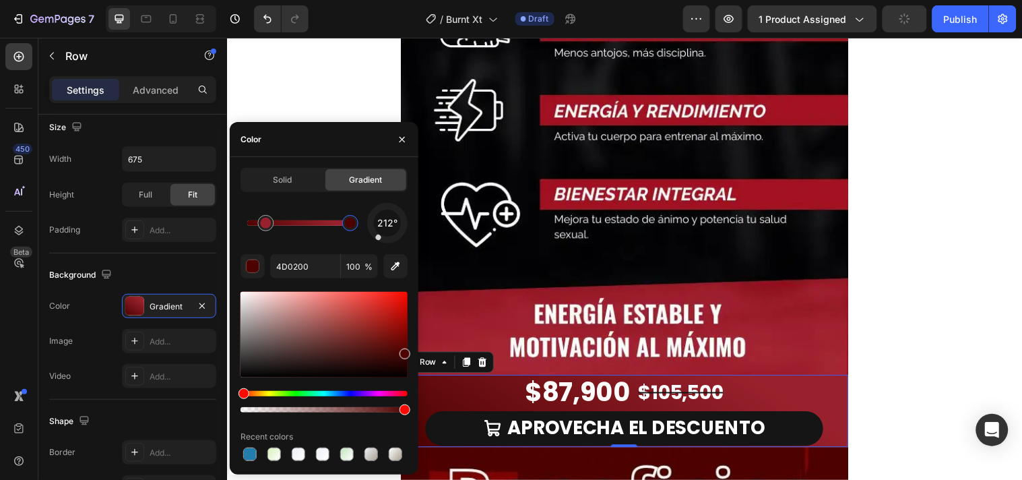
drag, startPoint x: 266, startPoint y: 238, endPoint x: 230, endPoint y: 233, distance: 36.0
click at [230, 233] on div "Solid Gradient 212° 4D0200 100 % Recent colors" at bounding box center [324, 316] width 189 height 296
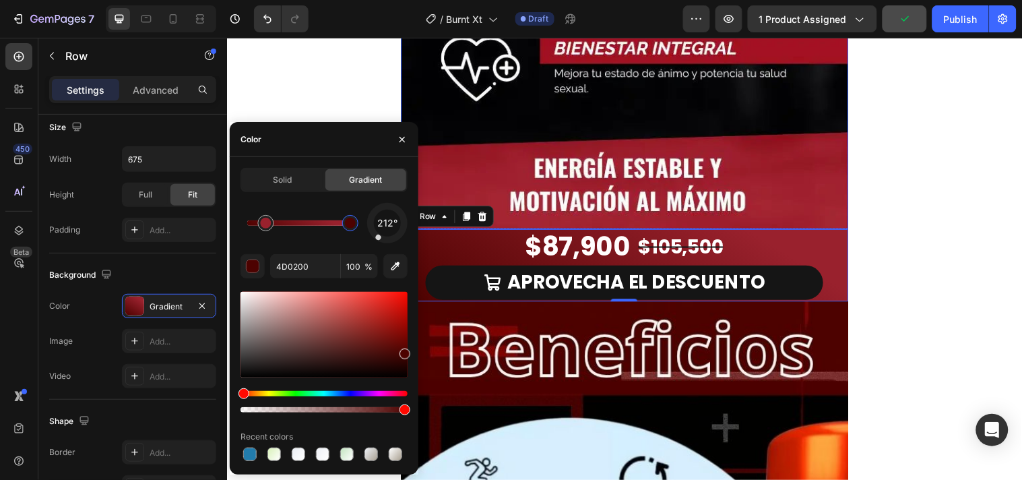
scroll to position [1047, 0]
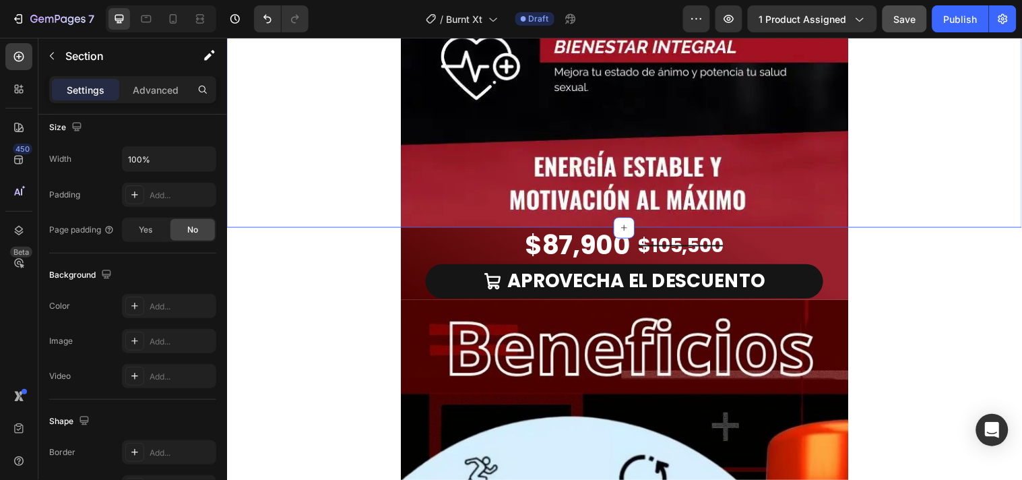
scroll to position [0, 0]
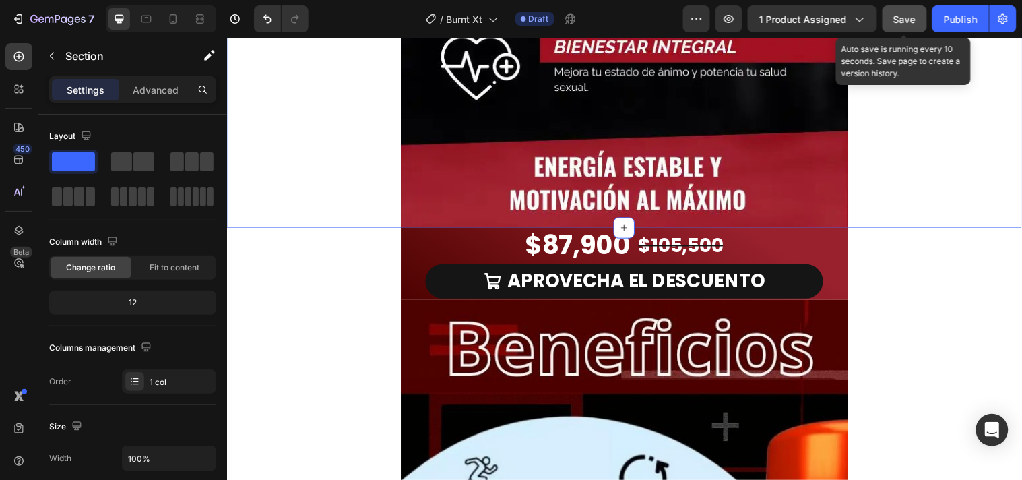
drag, startPoint x: 899, startPoint y: 17, endPoint x: 674, endPoint y: 1, distance: 226.2
click at [899, 17] on span "Save" at bounding box center [905, 18] width 22 height 11
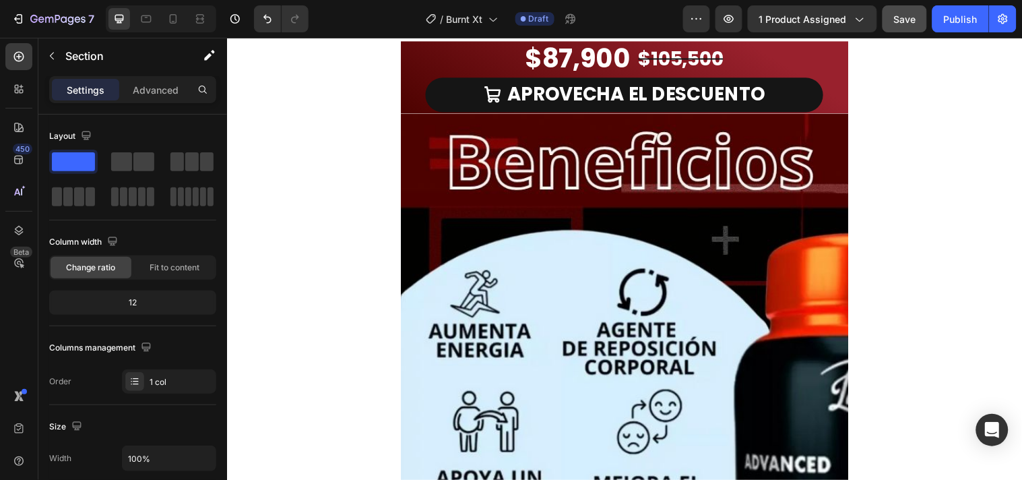
scroll to position [1272, 0]
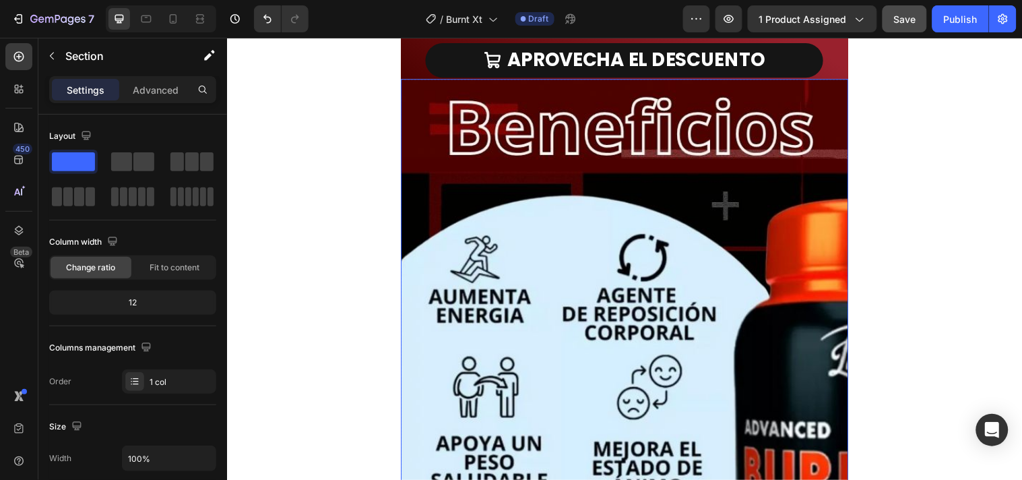
click at [713, 342] on img at bounding box center [630, 406] width 455 height 655
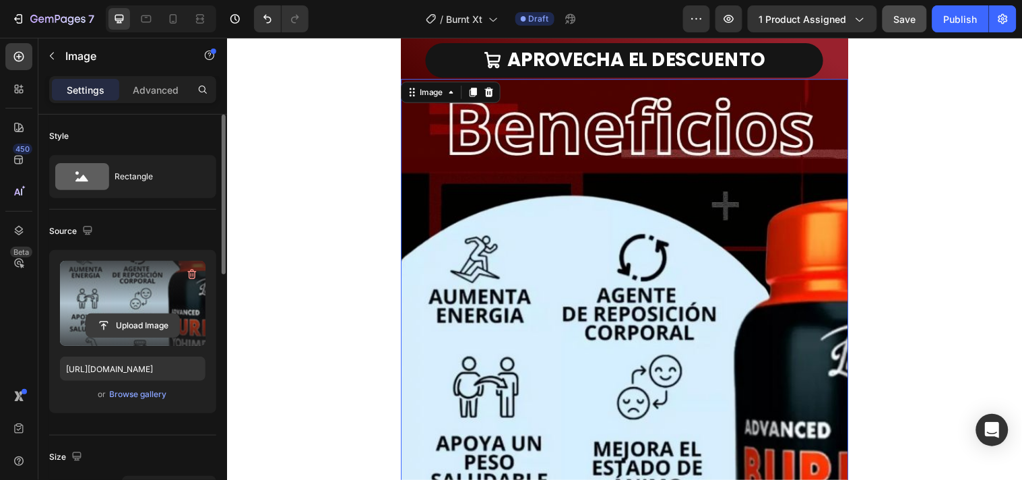
click at [143, 319] on input "file" at bounding box center [132, 325] width 93 height 23
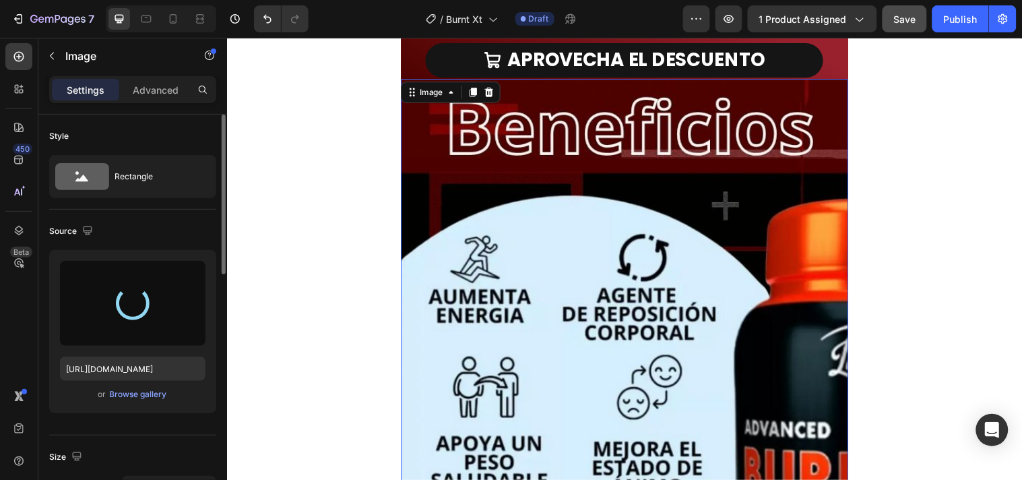
type input "[URL][DOMAIN_NAME]"
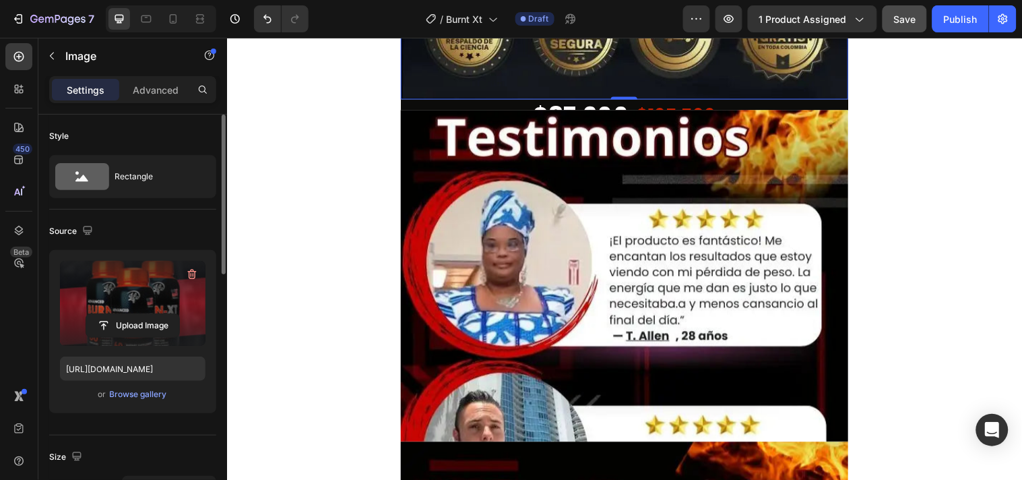
scroll to position [1871, 0]
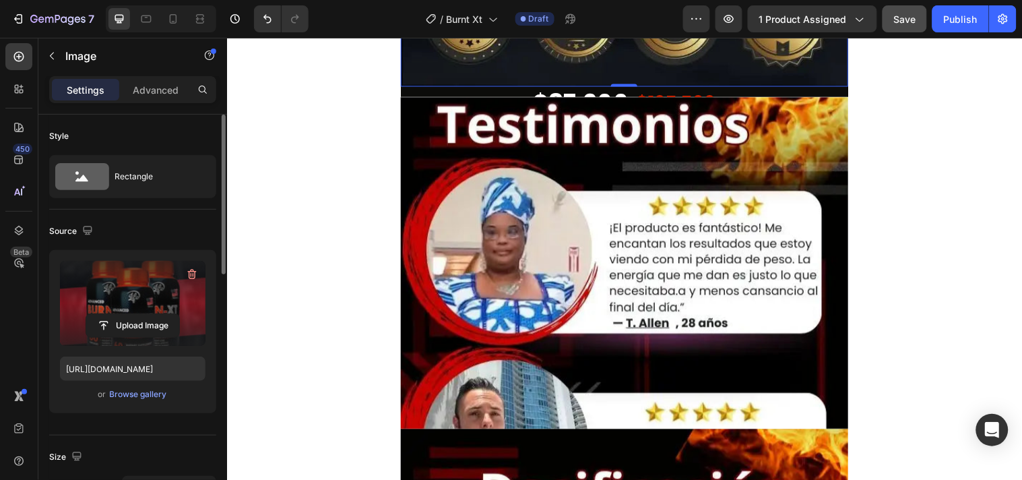
click at [432, 291] on img at bounding box center [630, 424] width 455 height 655
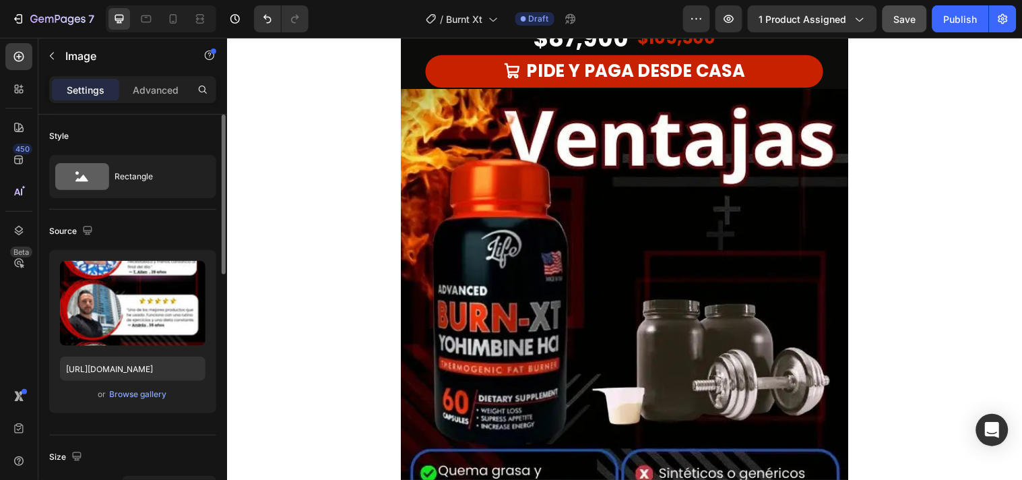
scroll to position [1945, 0]
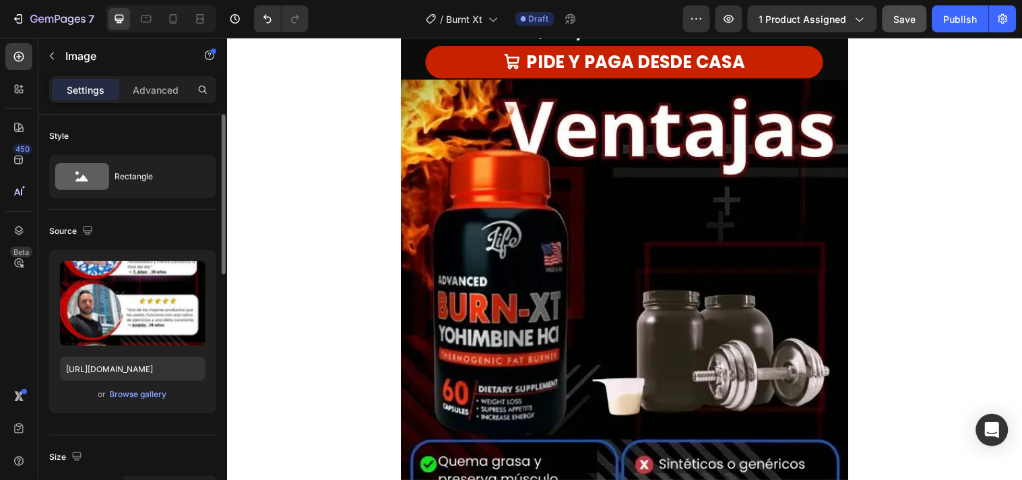
click at [463, 286] on img at bounding box center [630, 406] width 455 height 655
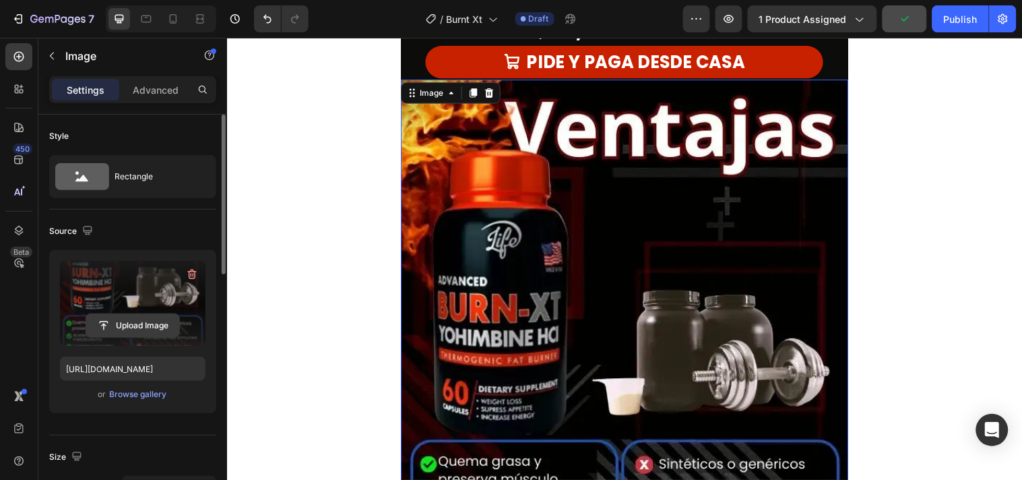
click at [137, 329] on input "file" at bounding box center [132, 325] width 93 height 23
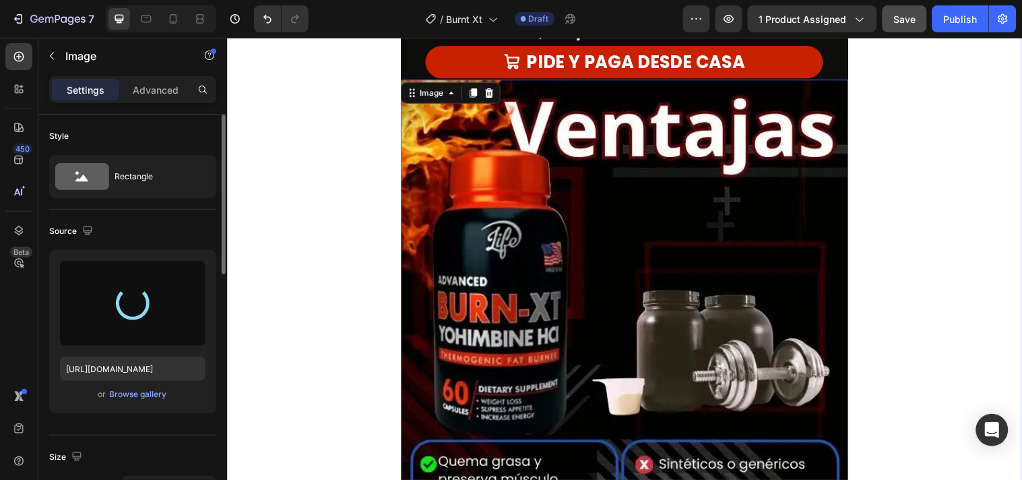
type input "[URL][DOMAIN_NAME]"
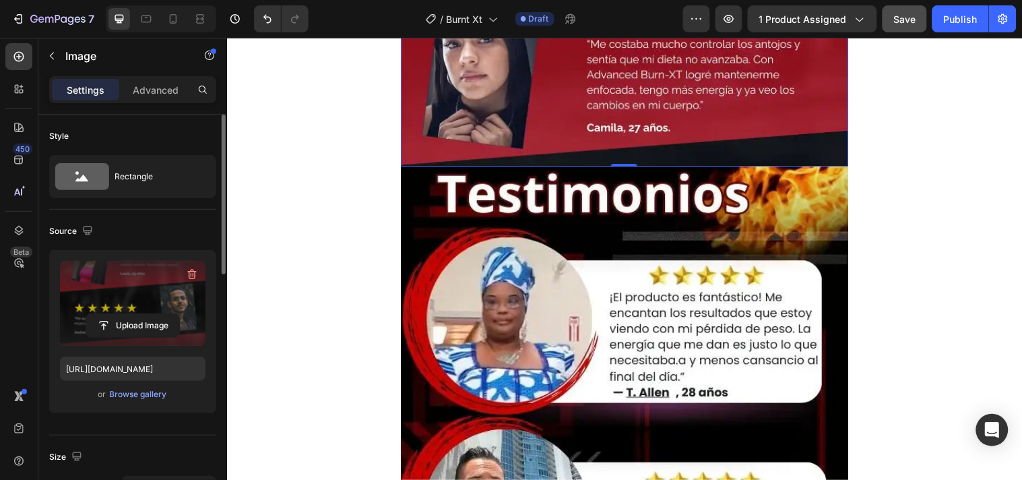
scroll to position [2544, 0]
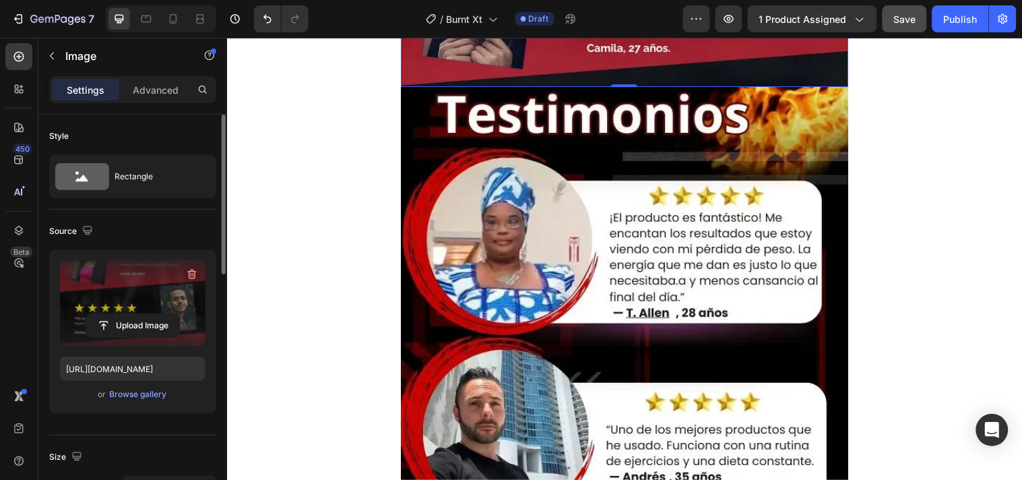
click at [578, 313] on img at bounding box center [630, 414] width 455 height 655
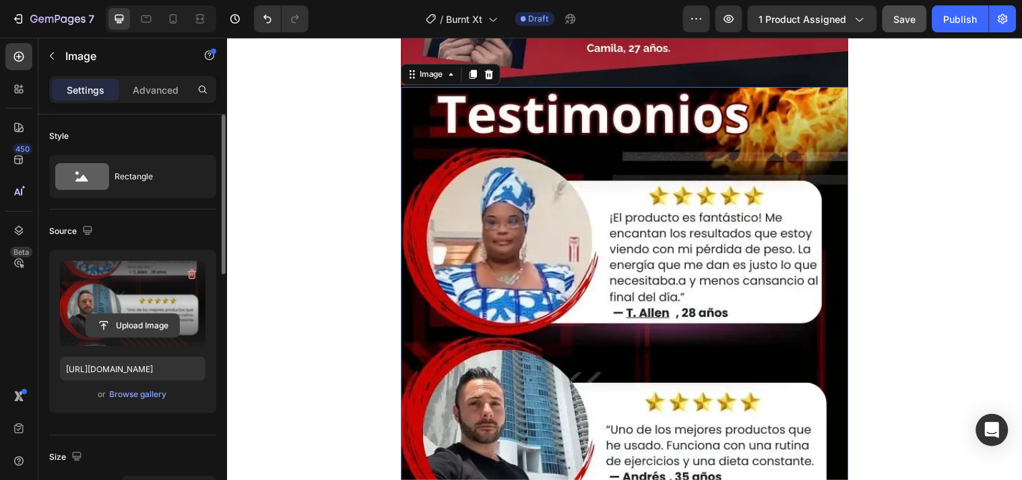
click at [151, 328] on input "file" at bounding box center [132, 325] width 93 height 23
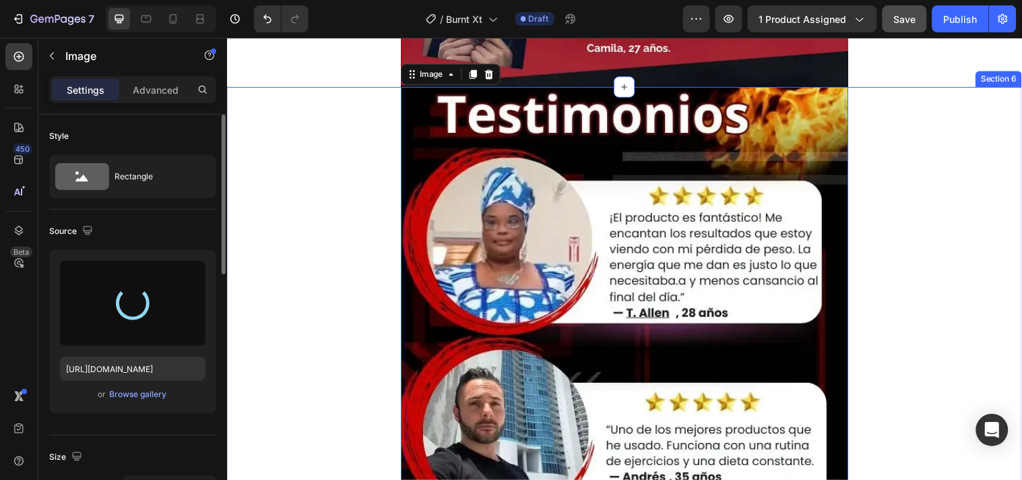
type input "[URL][DOMAIN_NAME]"
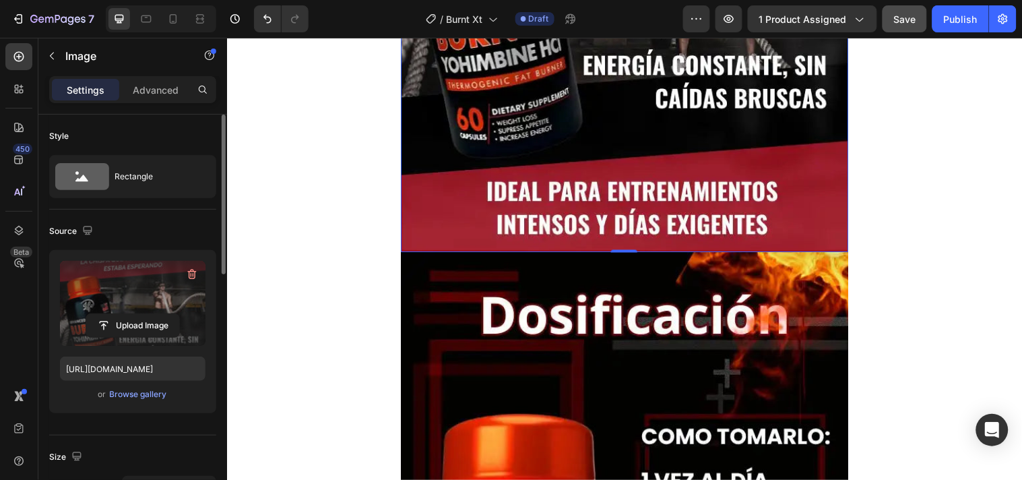
scroll to position [3068, 0]
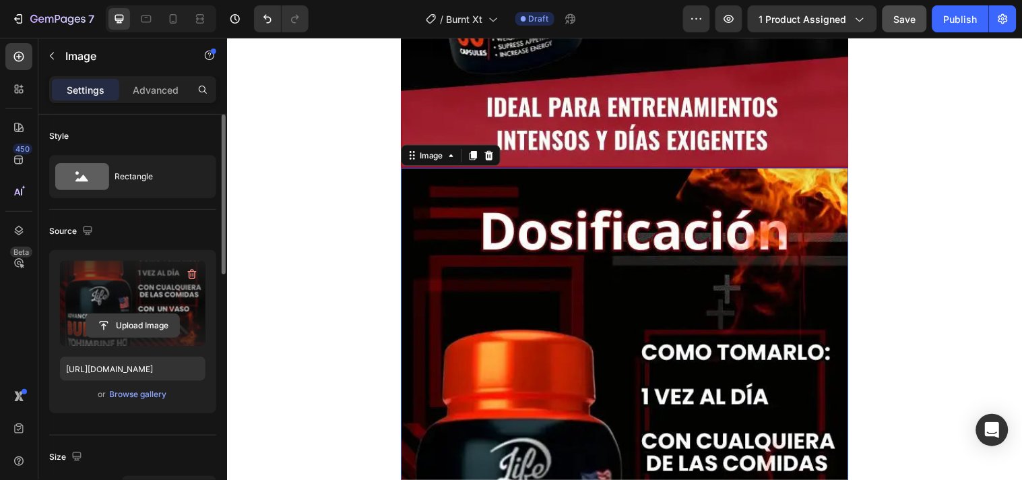
click at [156, 333] on input "file" at bounding box center [132, 325] width 93 height 23
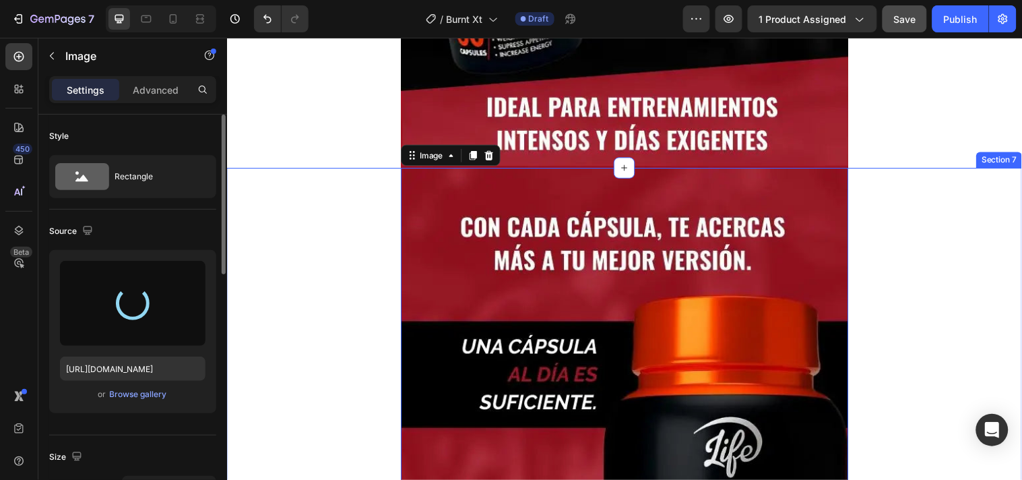
type input "[URL][DOMAIN_NAME]"
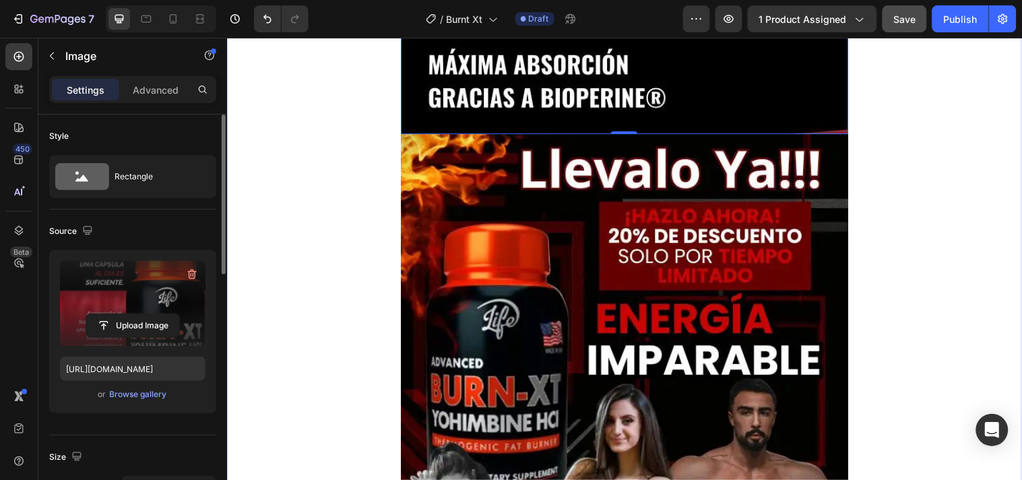
scroll to position [3742, 0]
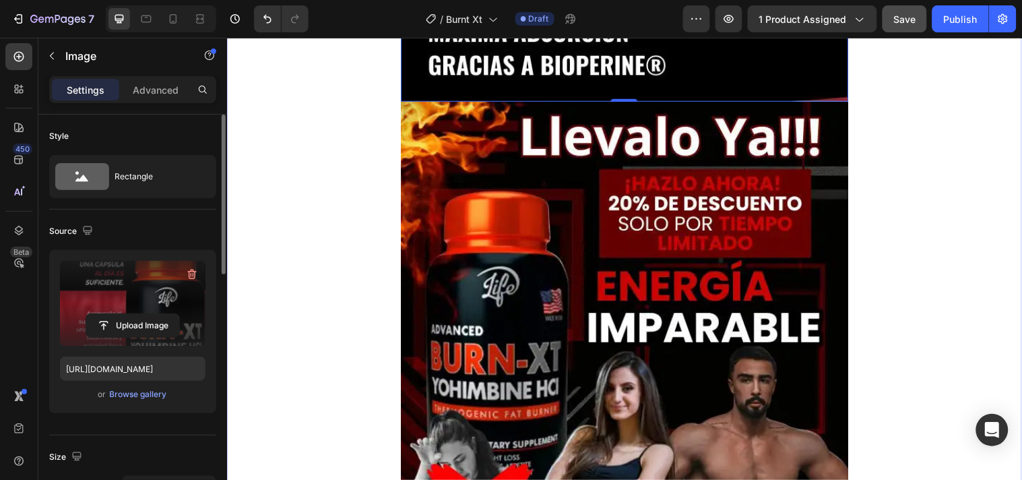
click at [440, 345] on img at bounding box center [630, 429] width 455 height 655
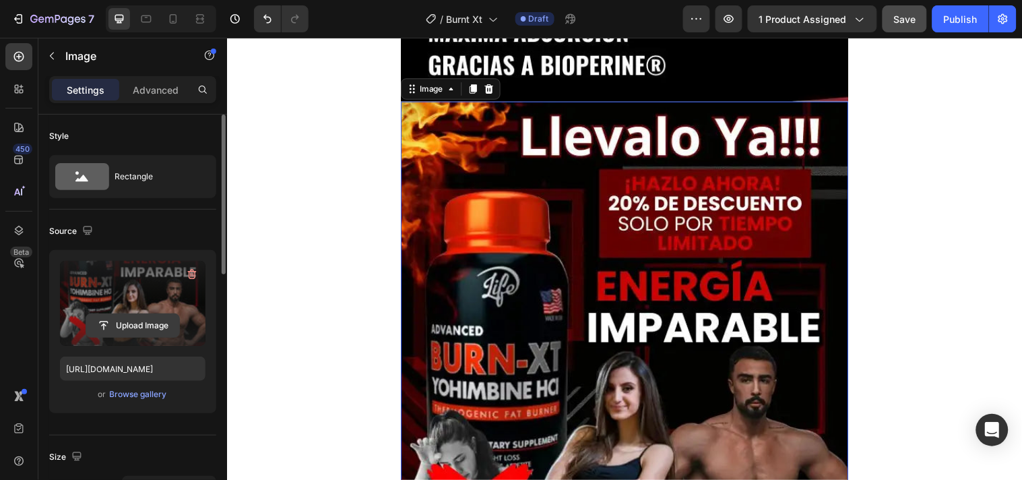
click at [142, 317] on input "file" at bounding box center [132, 325] width 93 height 23
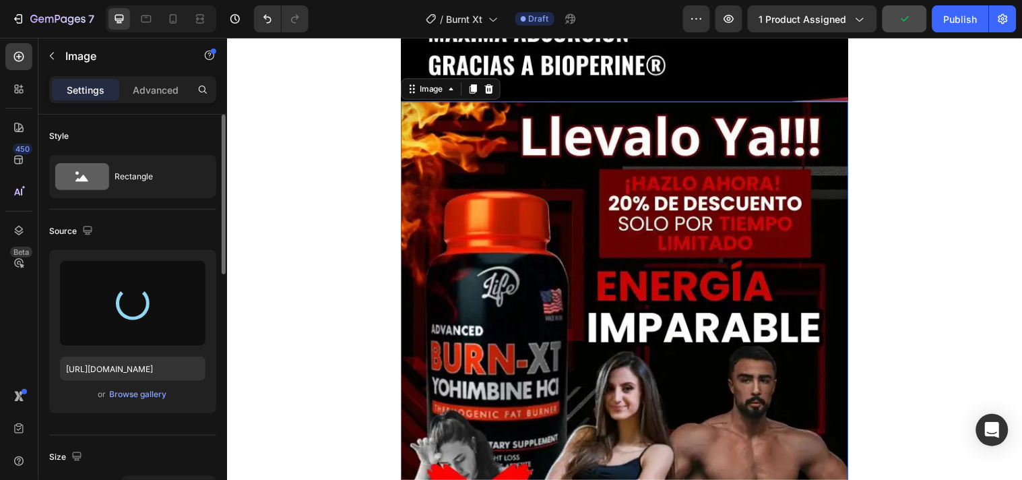
type input "[URL][DOMAIN_NAME]"
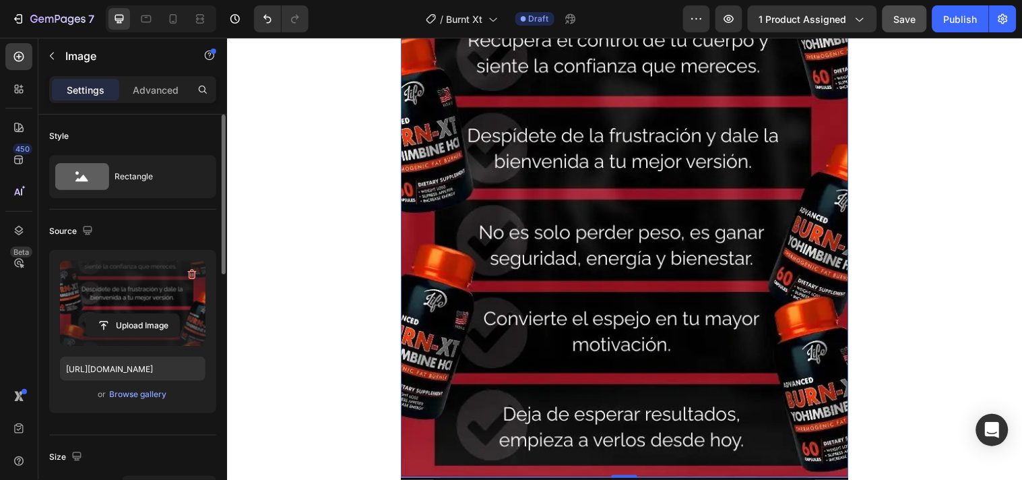
scroll to position [3817, 0]
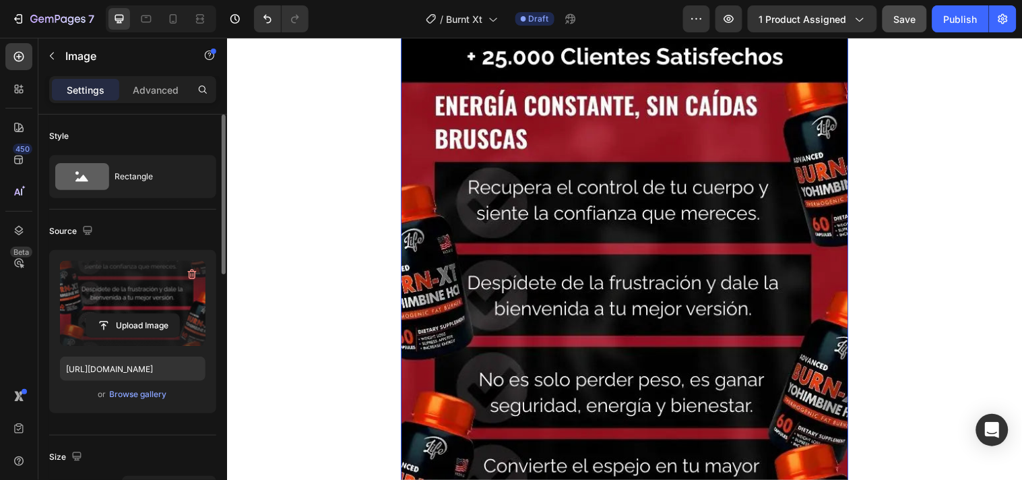
click at [660, 296] on img at bounding box center [630, 330] width 455 height 606
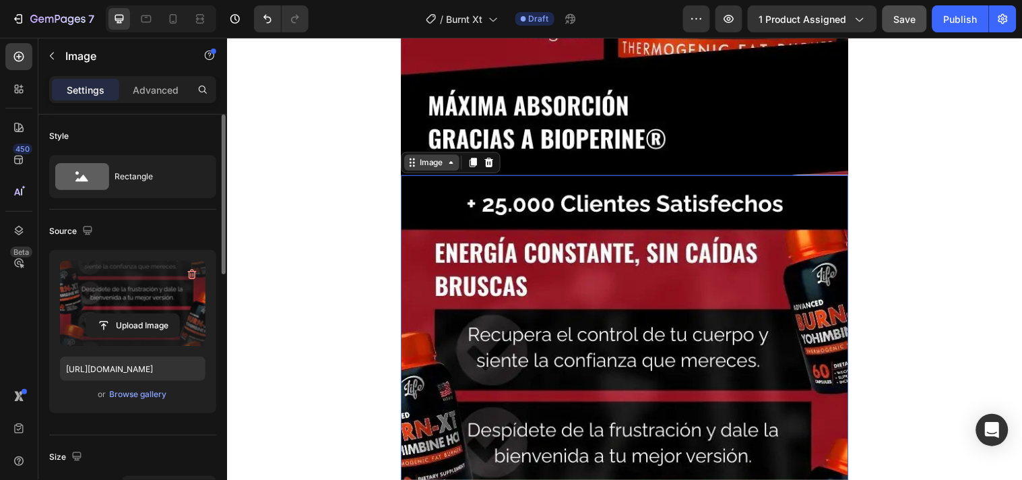
click at [454, 168] on div "Image" at bounding box center [435, 164] width 56 height 16
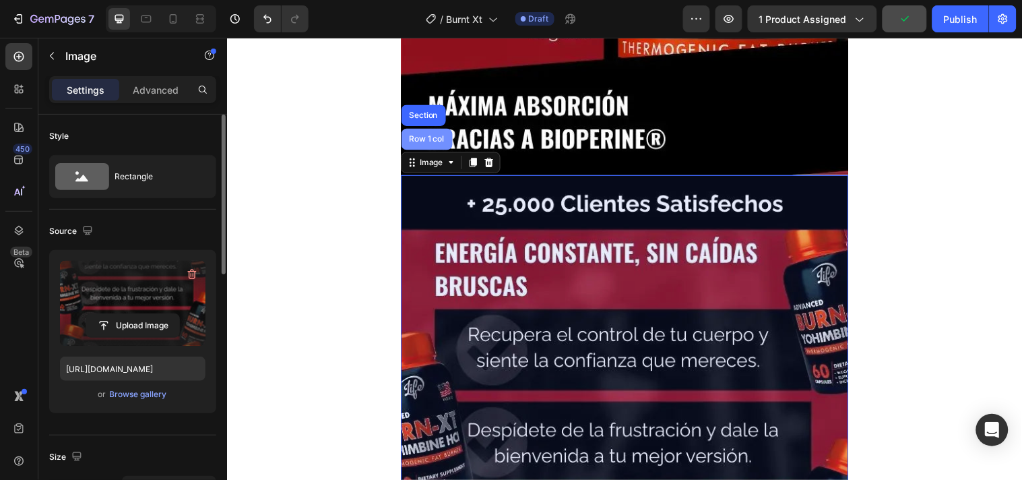
click at [430, 141] on div "Row 1 col" at bounding box center [430, 140] width 41 height 8
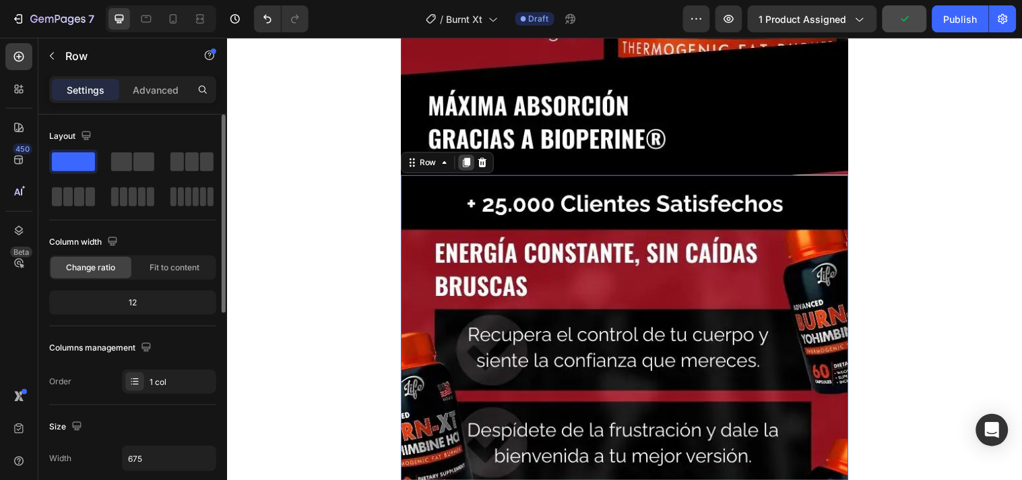
click at [462, 160] on div at bounding box center [470, 164] width 16 height 16
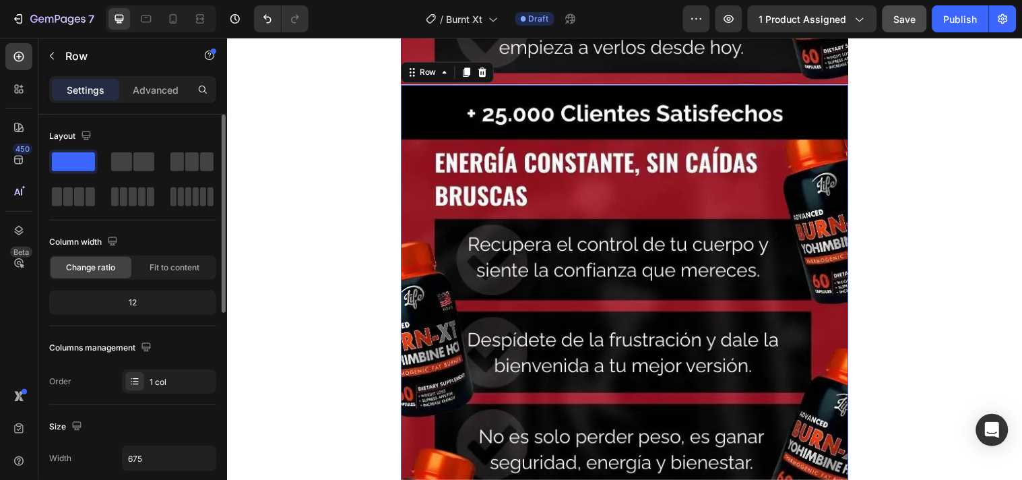
scroll to position [4365, 0]
click at [465, 71] on icon at bounding box center [470, 71] width 11 height 11
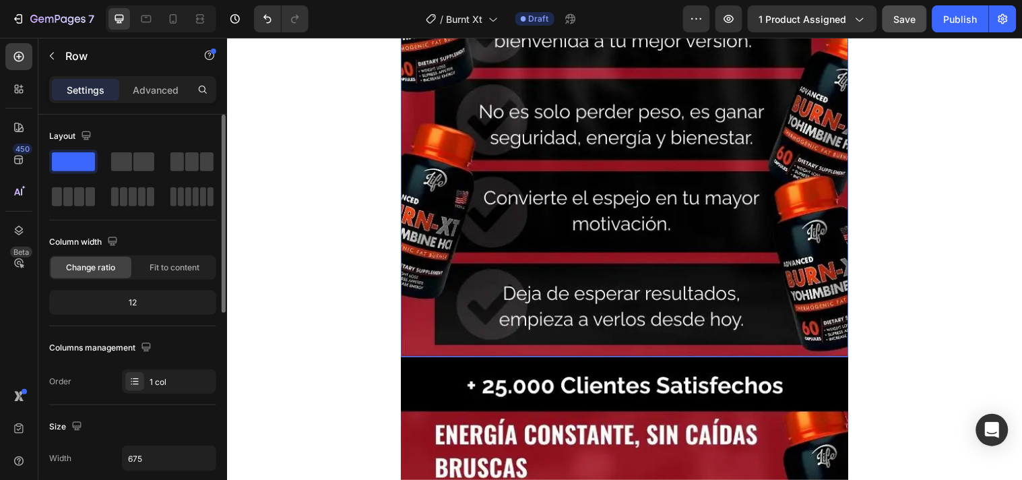
scroll to position [4298, 0]
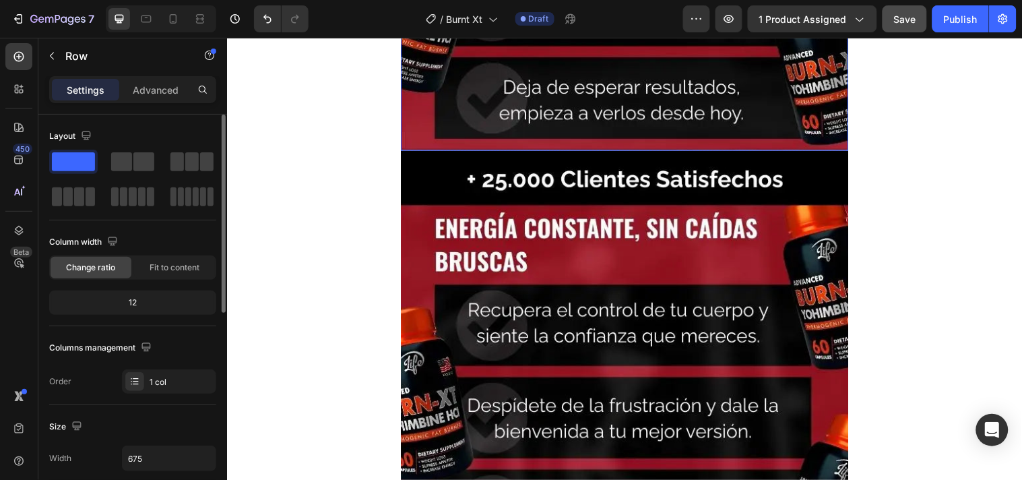
click at [511, 301] on img at bounding box center [630, 455] width 455 height 606
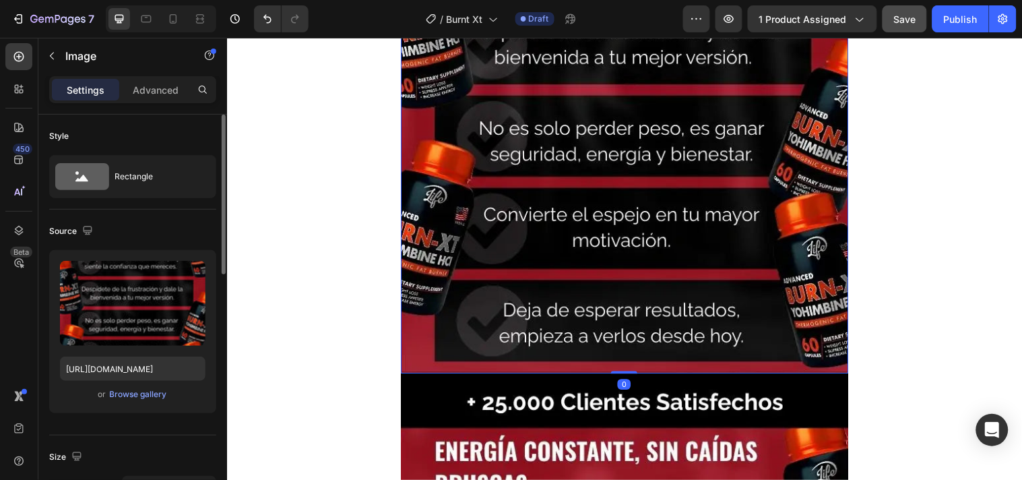
scroll to position [4747, 0]
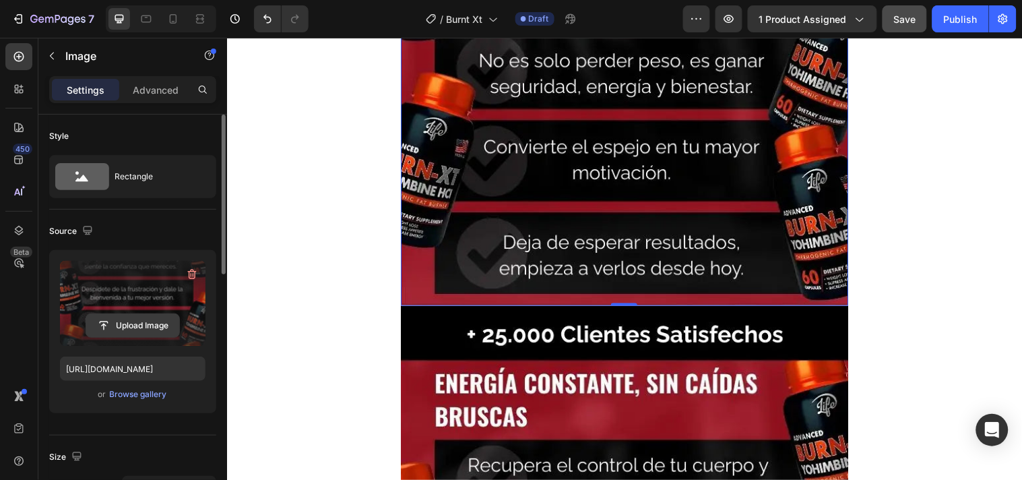
click at [120, 321] on input "file" at bounding box center [132, 325] width 93 height 23
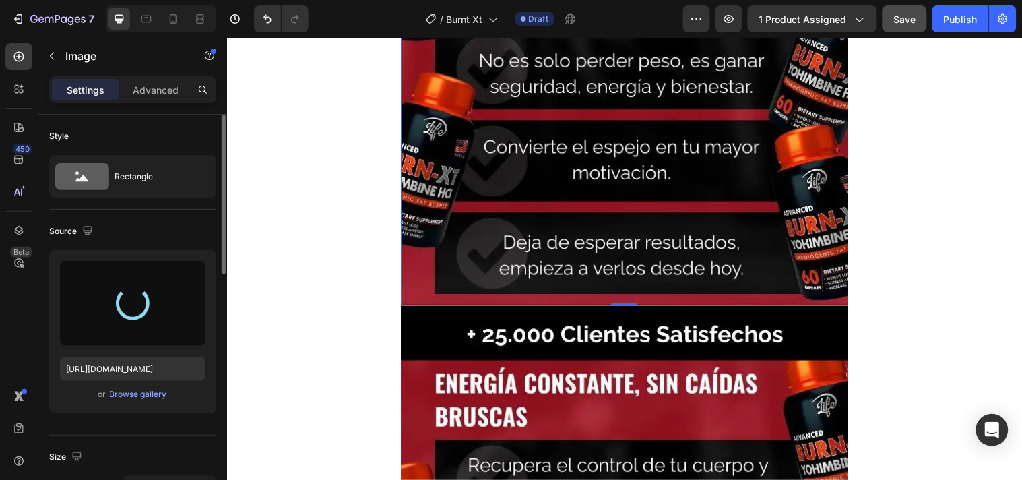
type input "[URL][DOMAIN_NAME]"
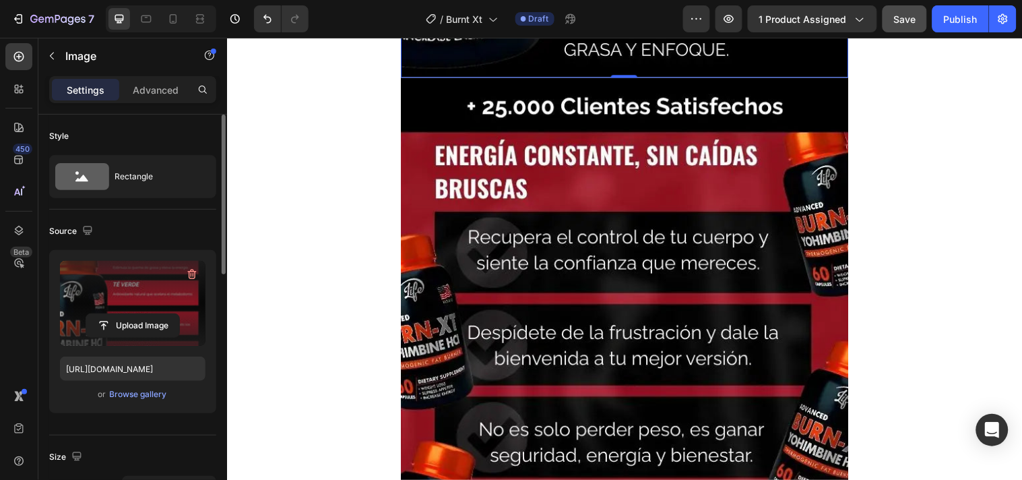
scroll to position [5046, 0]
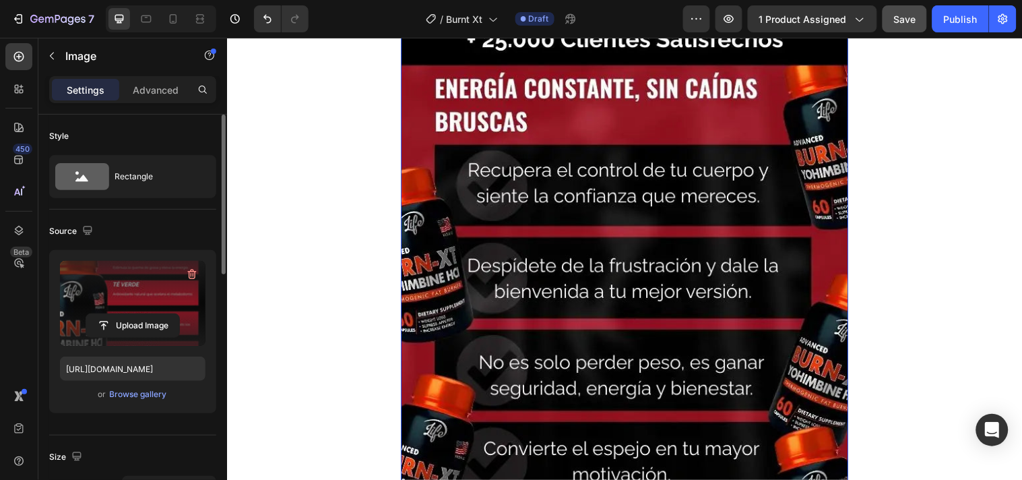
click at [478, 288] on img at bounding box center [630, 312] width 455 height 606
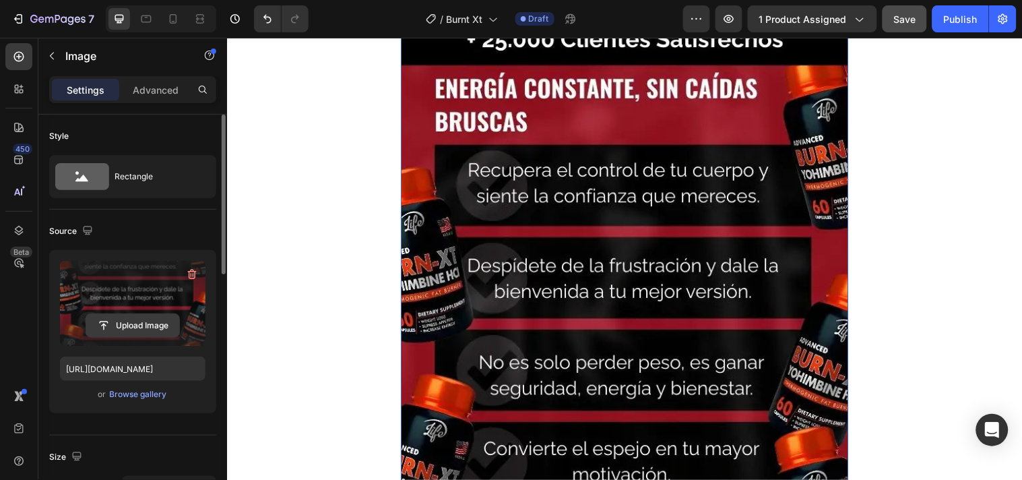
click at [150, 331] on input "file" at bounding box center [132, 325] width 93 height 23
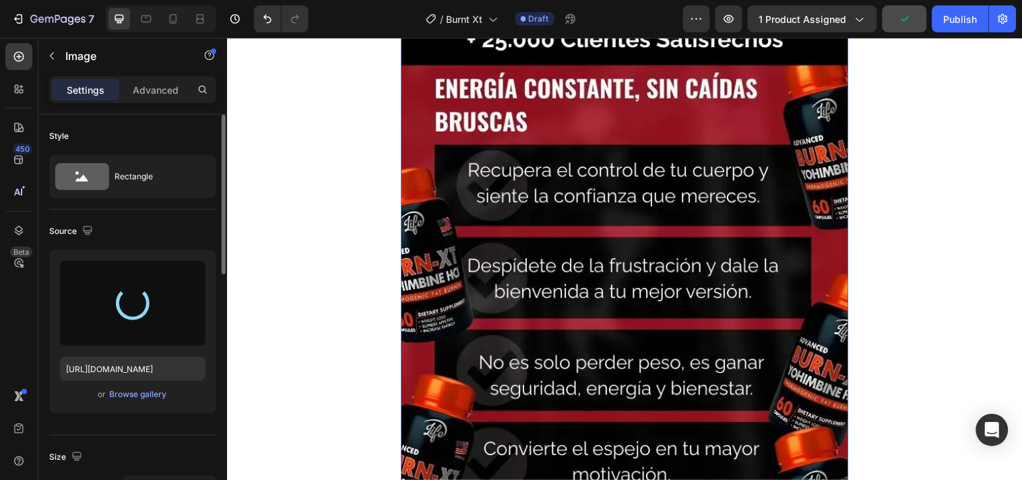
type input "[URL][DOMAIN_NAME]"
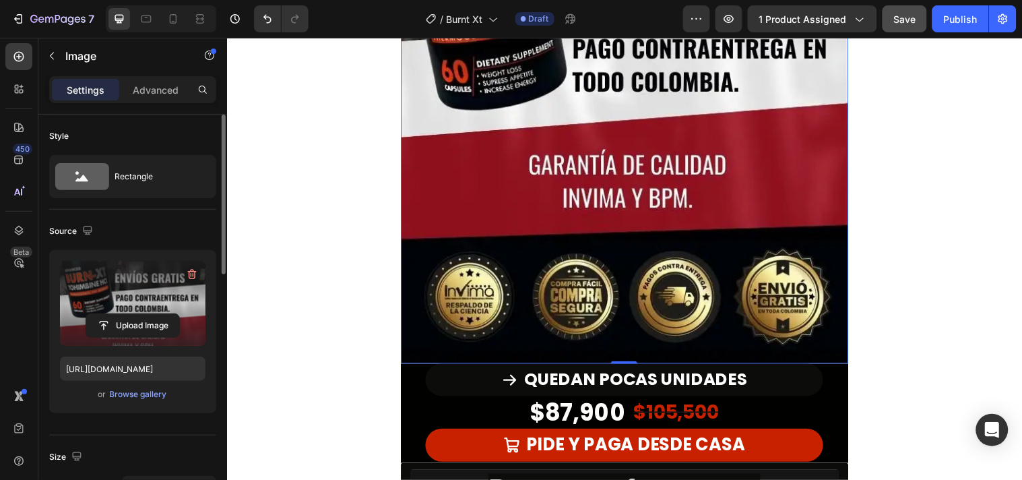
scroll to position [5420, 0]
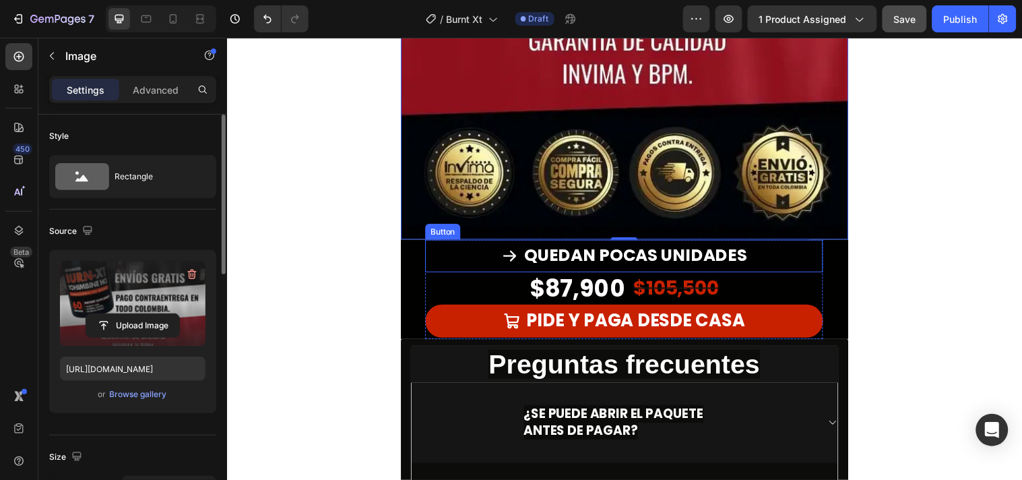
click at [467, 252] on button "QUEDAN POCAS UNIDADES" at bounding box center [630, 258] width 404 height 33
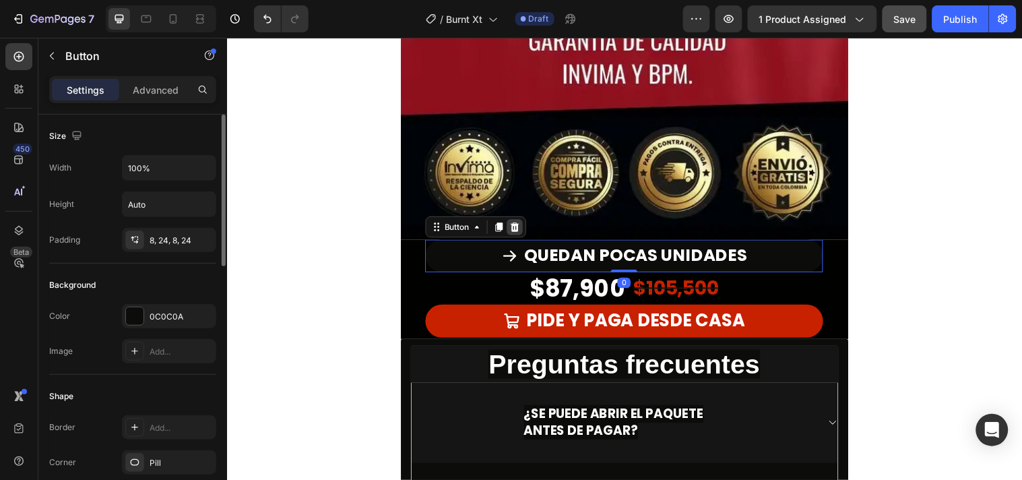
click at [514, 225] on icon at bounding box center [519, 229] width 11 height 11
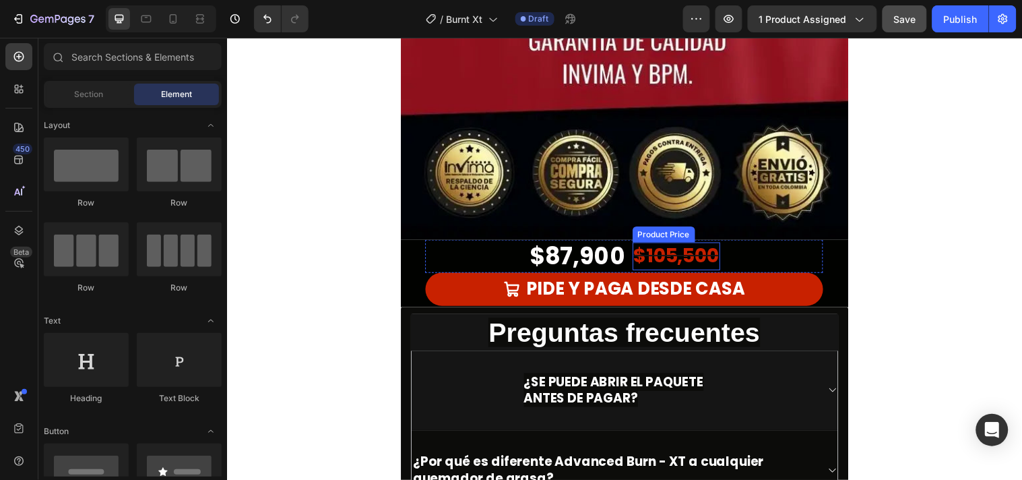
click at [694, 258] on div "$105,500" at bounding box center [683, 259] width 89 height 28
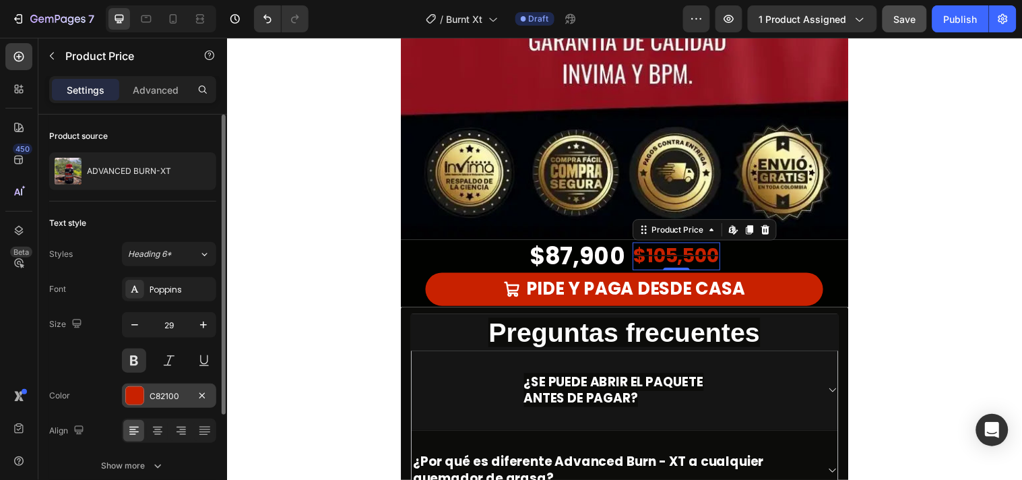
click at [144, 400] on div "C82100" at bounding box center [169, 395] width 94 height 24
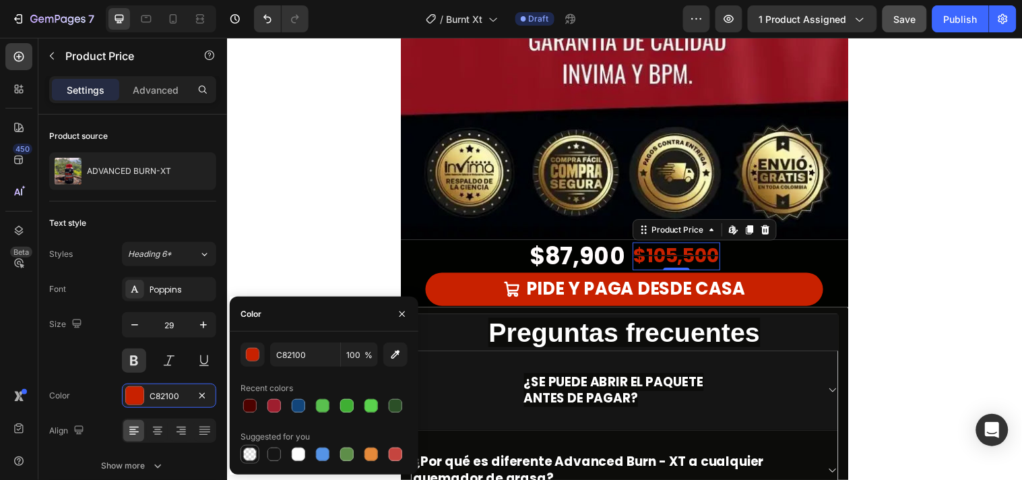
click at [246, 456] on div at bounding box center [249, 453] width 13 height 13
type input "000000"
type input "0"
click at [295, 456] on div at bounding box center [298, 453] width 13 height 13
type input "FFFFFF"
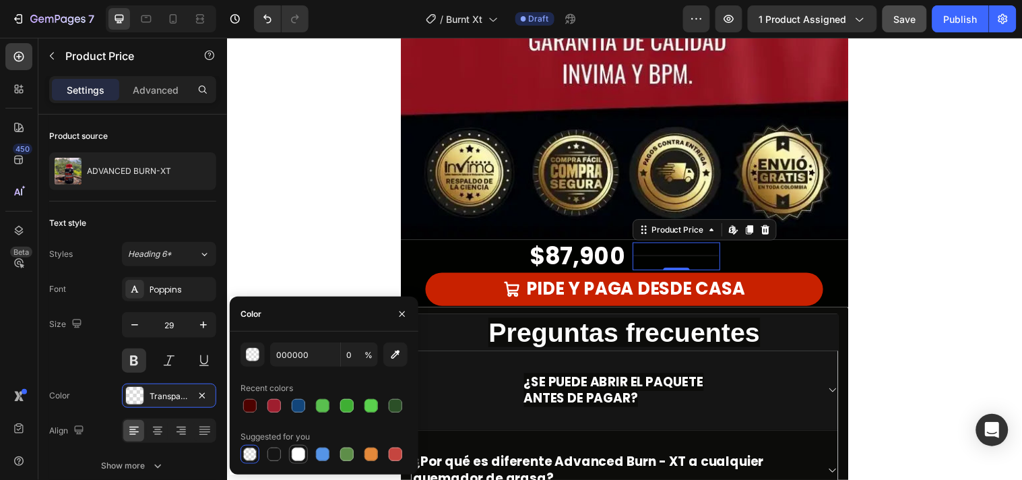
type input "100"
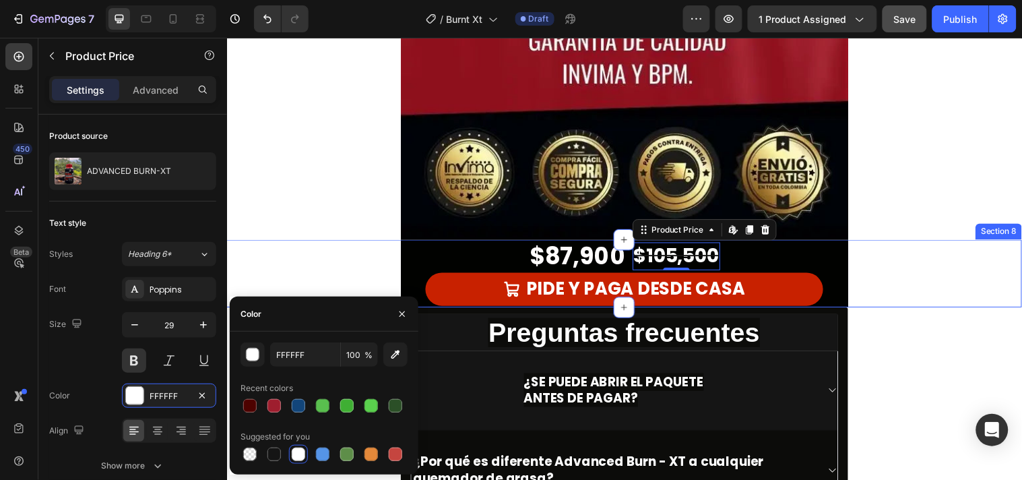
click at [1009, 247] on div "$87,900 Product Price Product Price $105,500 Product Price Edit content in Shop…" at bounding box center [630, 276] width 808 height 68
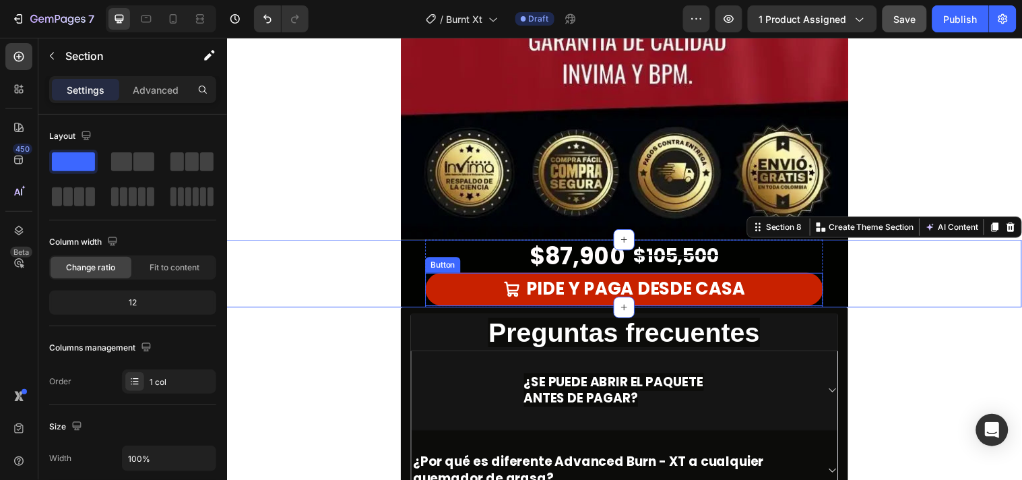
click at [780, 286] on link "PIDE Y PAGA DESDE CASA" at bounding box center [630, 292] width 404 height 34
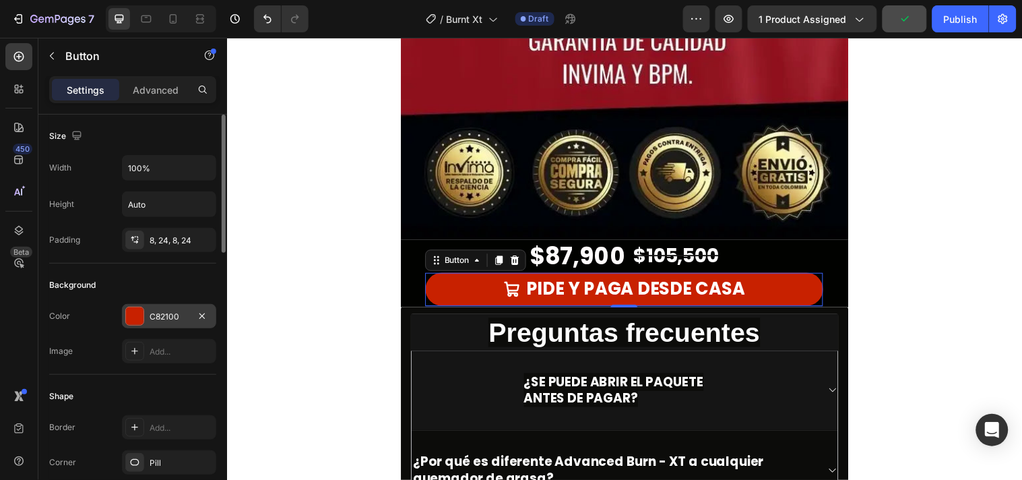
click at [133, 320] on div at bounding box center [135, 316] width 18 height 18
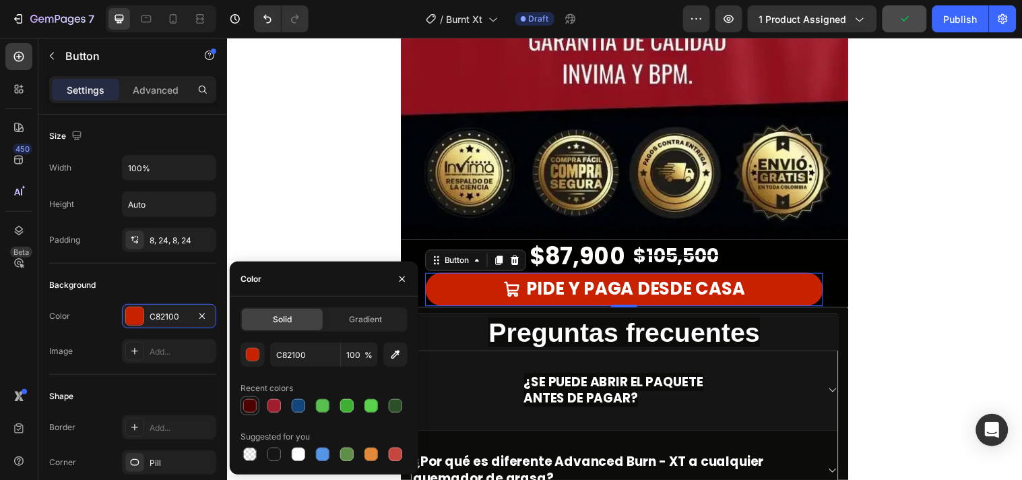
click at [253, 405] on div at bounding box center [249, 405] width 13 height 13
type input "4D0200"
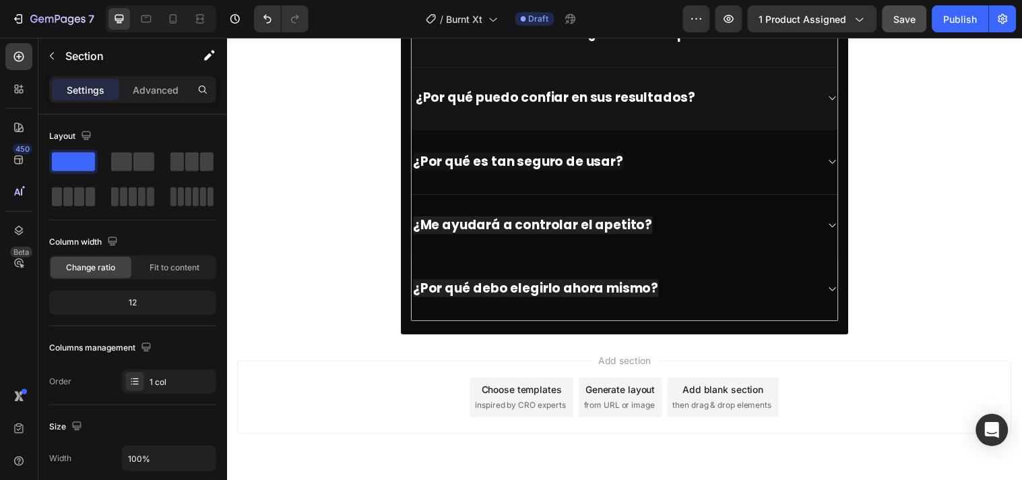
scroll to position [5870, 0]
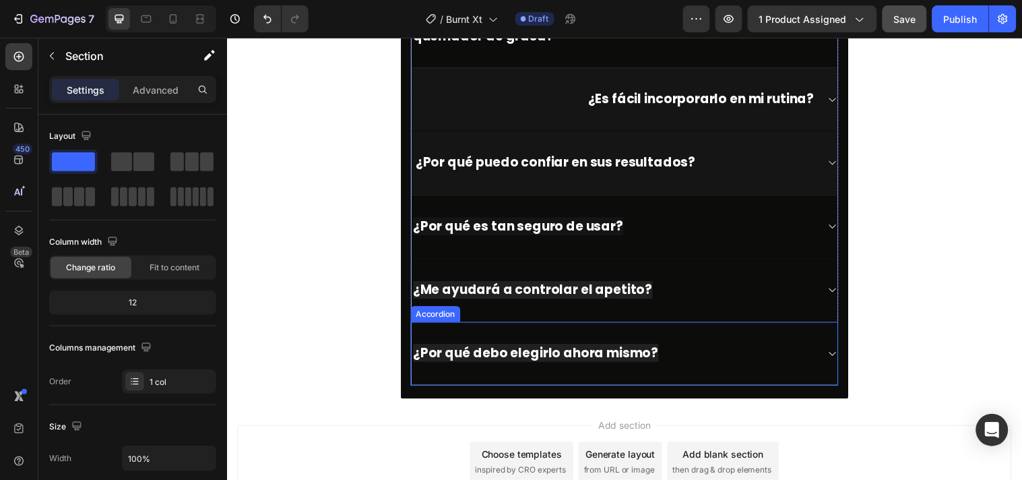
click at [684, 376] on div "¿Por qué debo elegirlo ahora mismo?" at bounding box center [630, 357] width 433 height 65
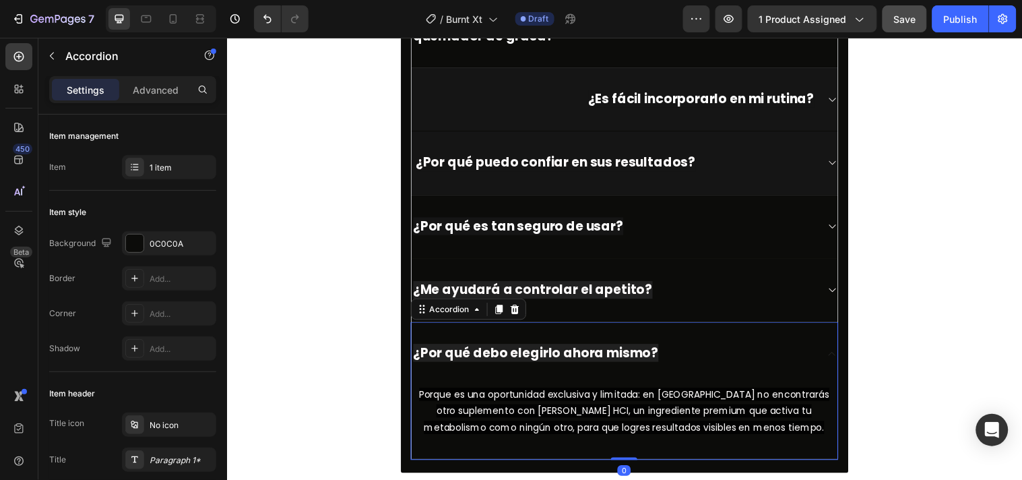
click at [688, 376] on div "¿Por qué debo elegirlo ahora mismo?" at bounding box center [630, 357] width 433 height 64
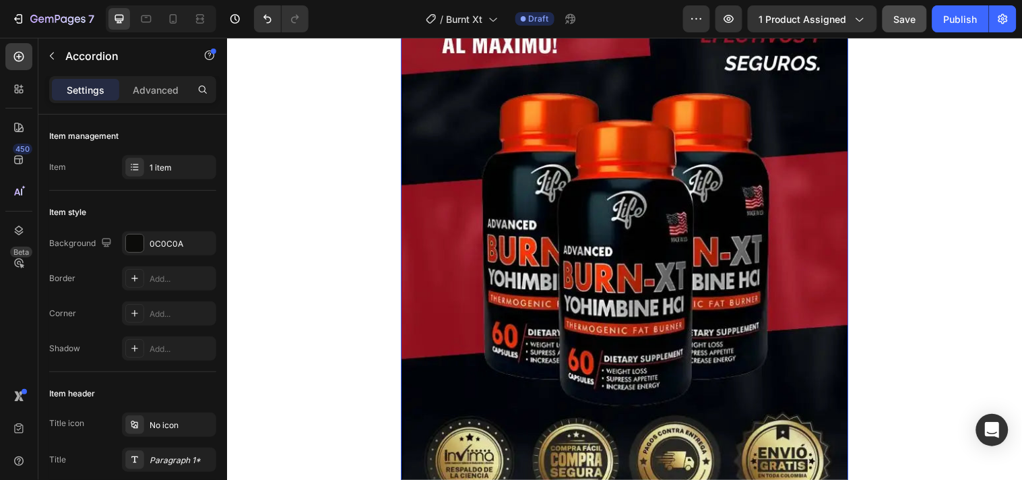
scroll to position [1646, 0]
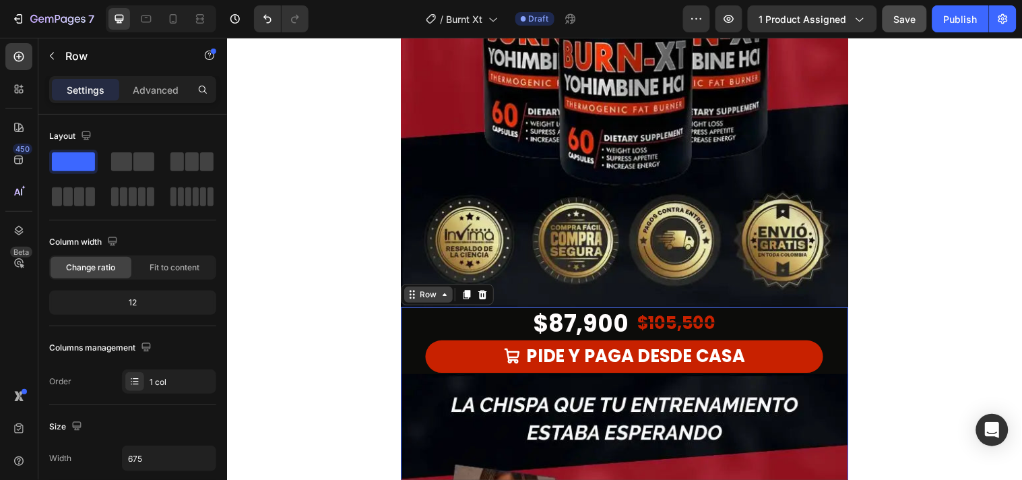
click at [424, 300] on div "Row" at bounding box center [431, 298] width 22 height 12
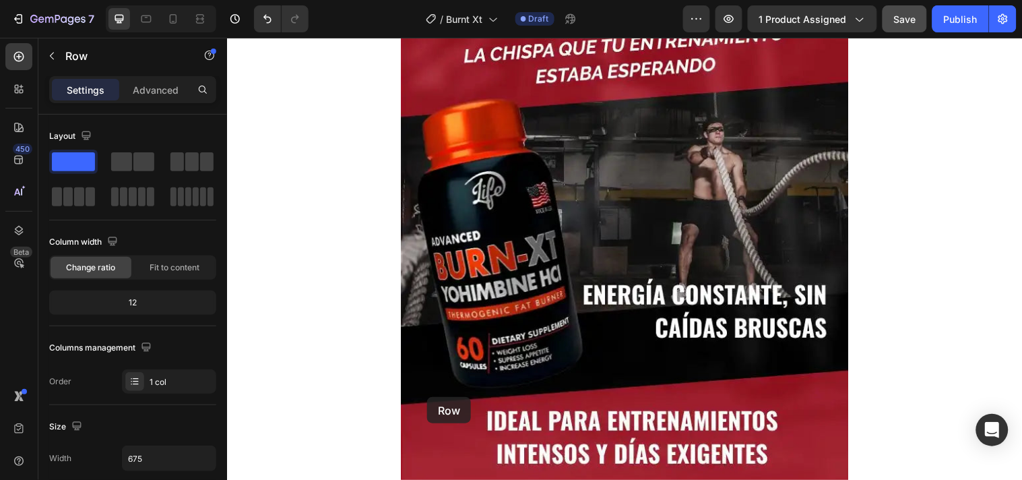
scroll to position [2844, 0]
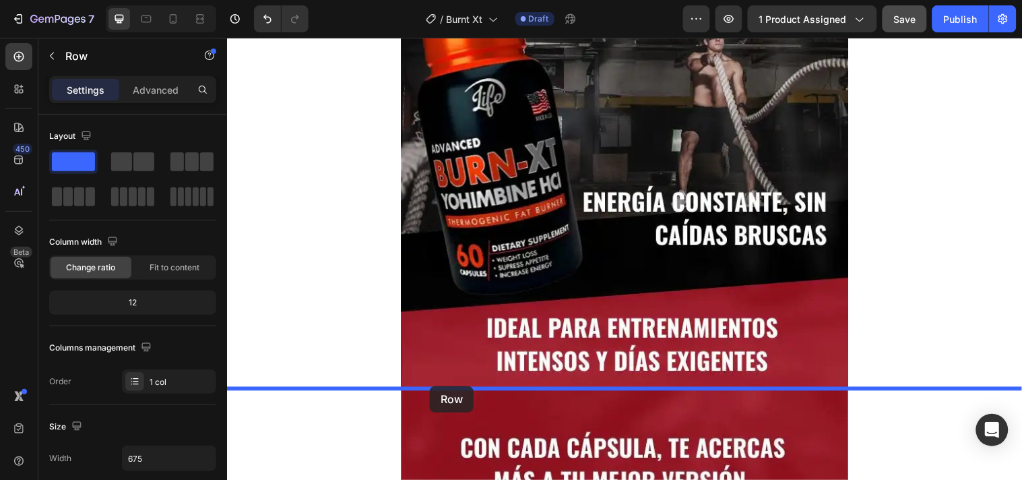
drag, startPoint x: 419, startPoint y: 300, endPoint x: 432, endPoint y: 391, distance: 91.3
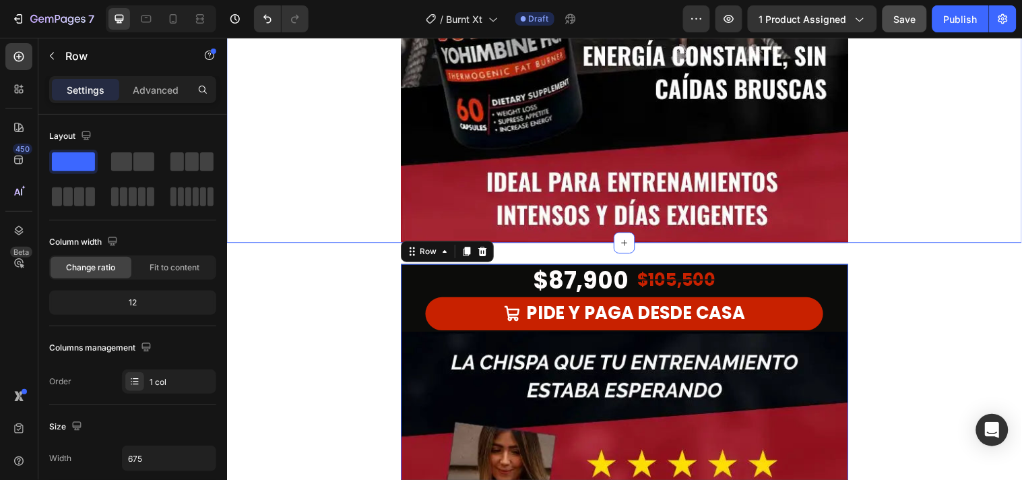
scroll to position [2993, 0]
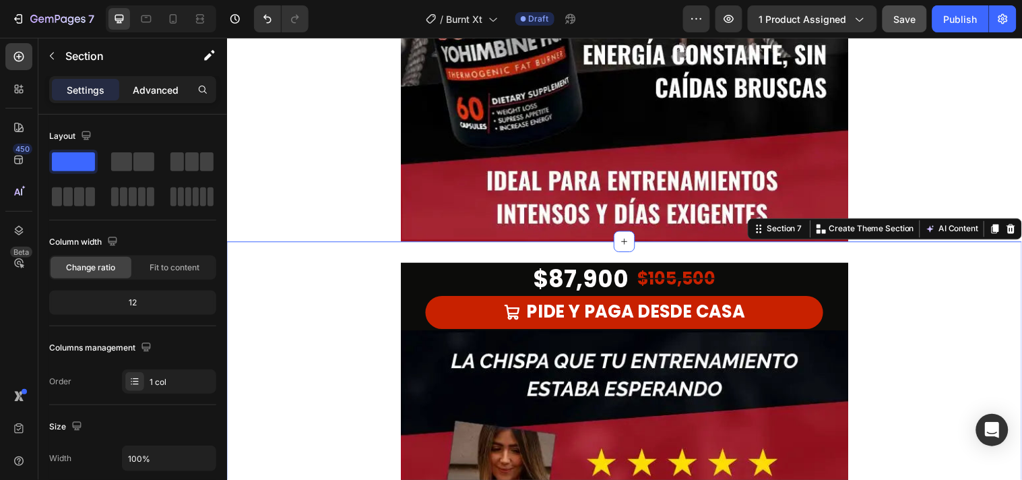
click at [162, 79] on div "Advanced" at bounding box center [155, 90] width 67 height 22
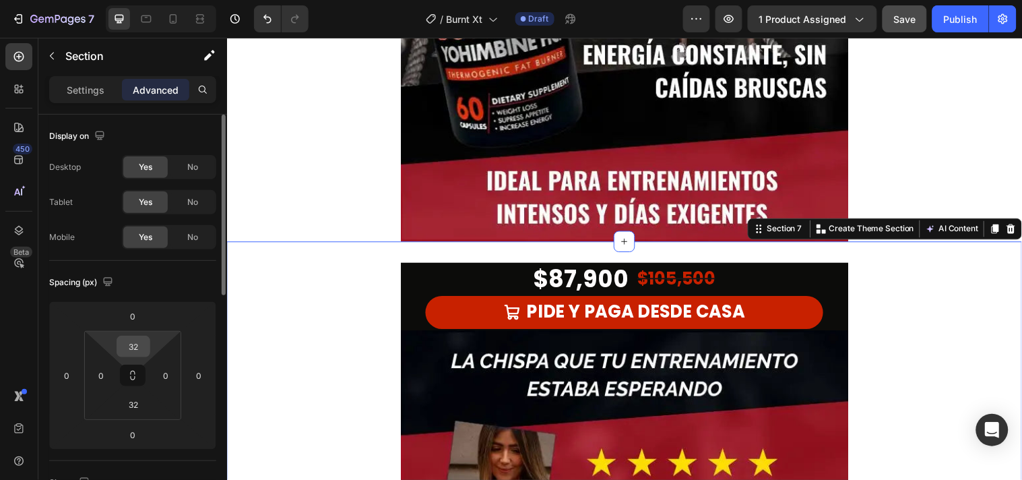
click at [135, 344] on input "32" at bounding box center [133, 346] width 27 height 20
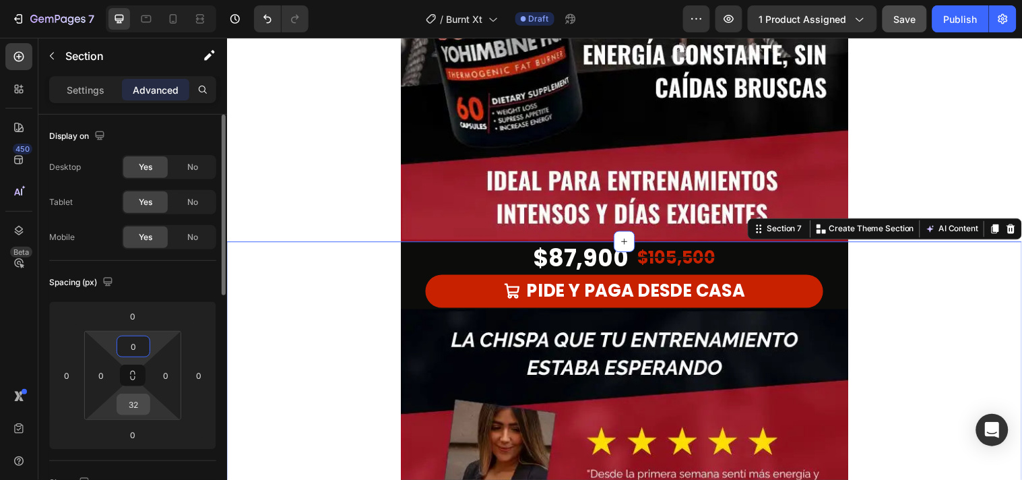
type input "0"
click at [143, 408] on input "32" at bounding box center [133, 404] width 27 height 20
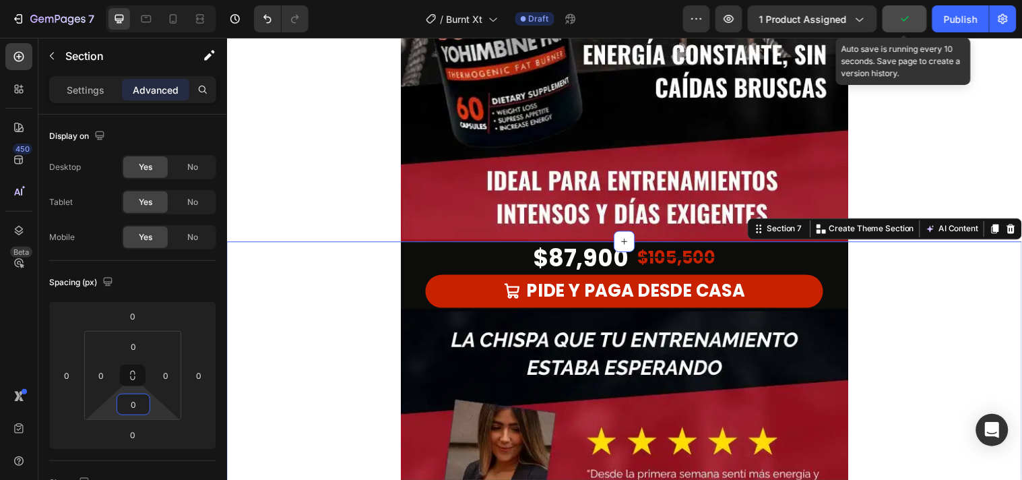
type input "0"
click at [905, 24] on icon "button" at bounding box center [904, 18] width 13 height 13
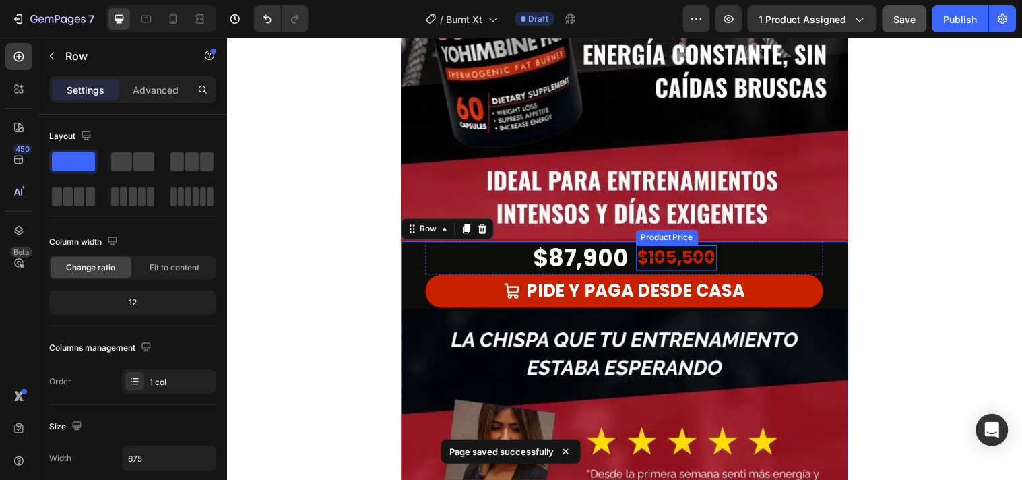
click at [673, 264] on div "$105,500" at bounding box center [684, 261] width 82 height 26
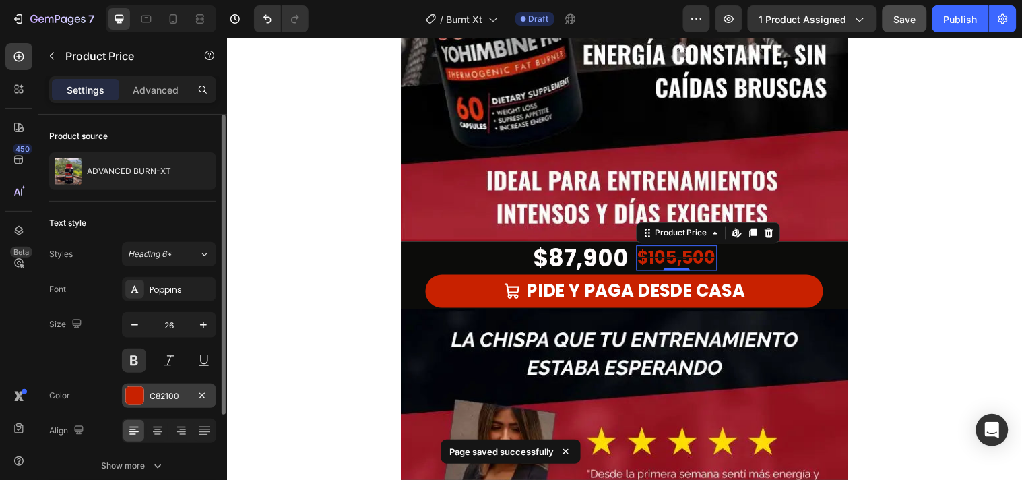
click at [131, 392] on div at bounding box center [135, 396] width 18 height 18
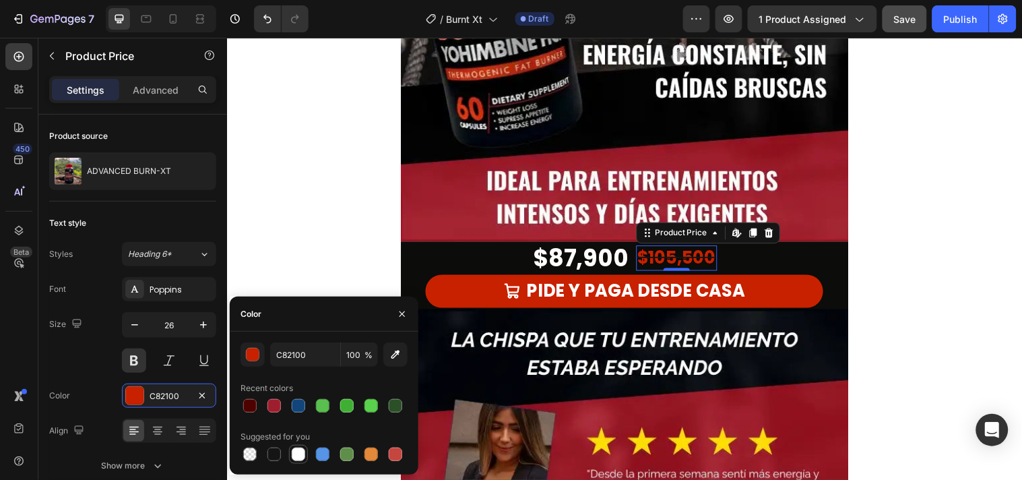
click at [298, 455] on div at bounding box center [298, 453] width 13 height 13
type input "FFFFFF"
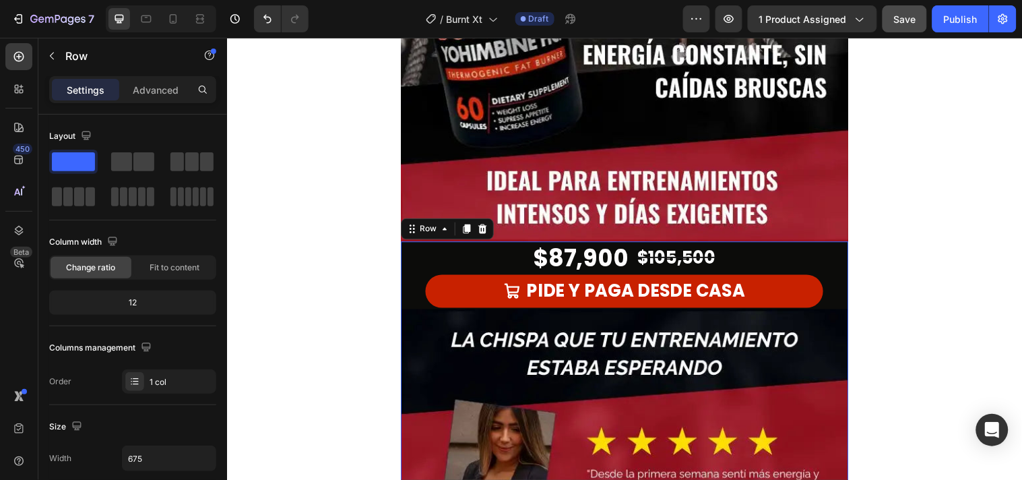
click at [420, 231] on div "Row" at bounding box center [431, 231] width 22 height 12
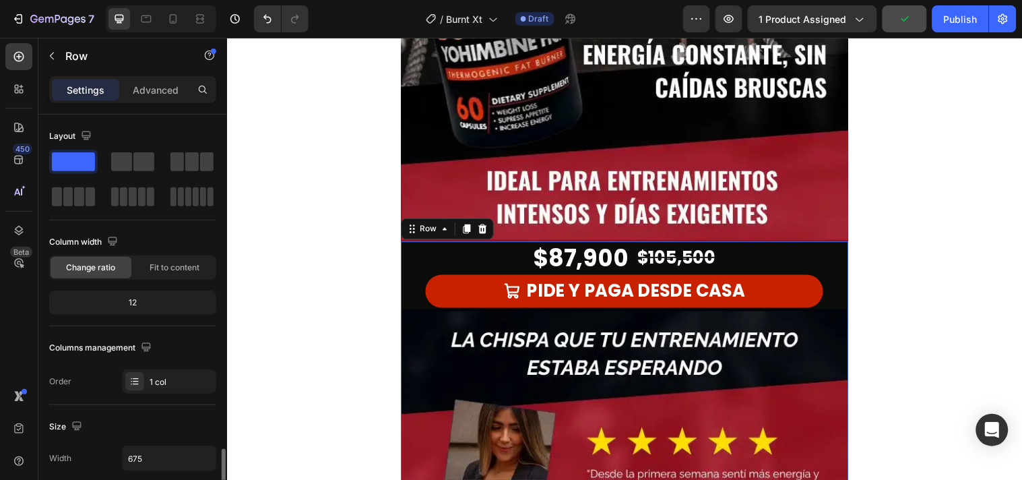
scroll to position [224, 0]
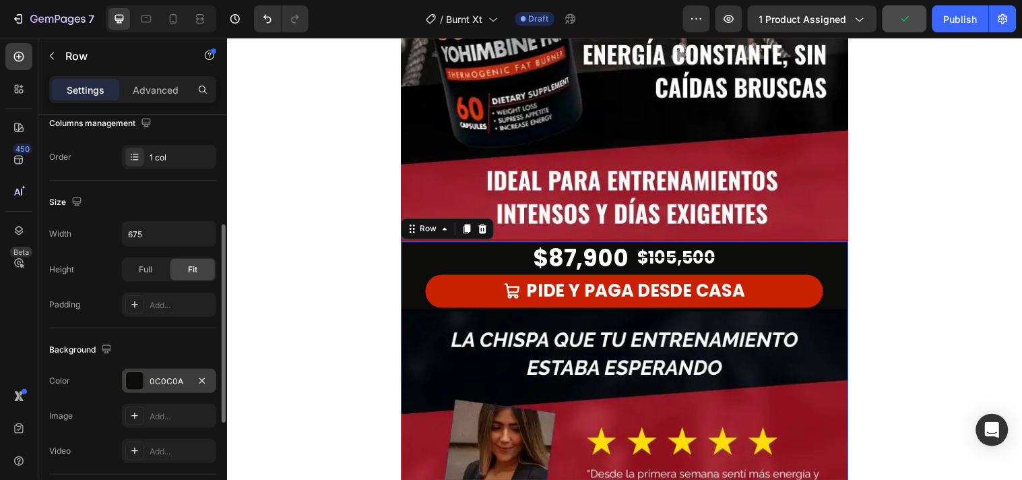
click at [130, 372] on div at bounding box center [135, 381] width 18 height 18
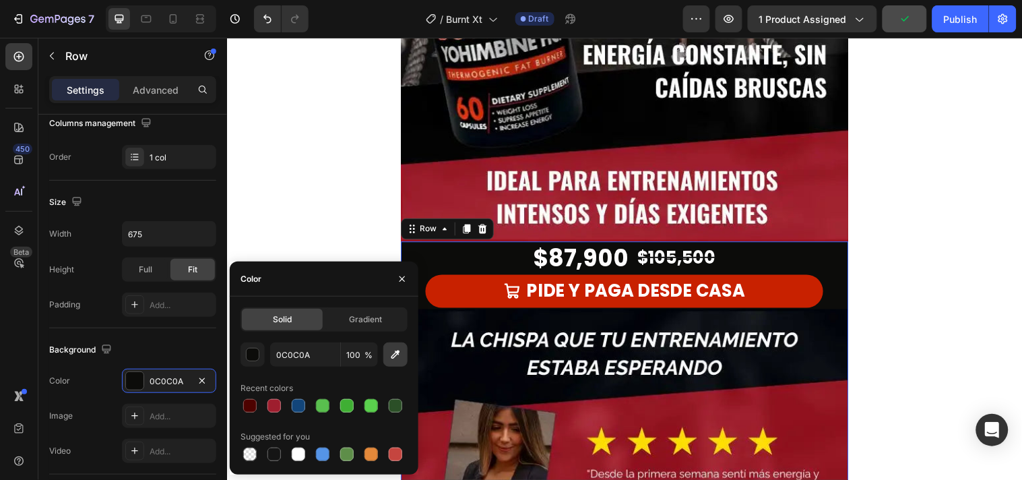
click at [395, 352] on icon "button" at bounding box center [395, 354] width 9 height 9
type input "9E1E2E"
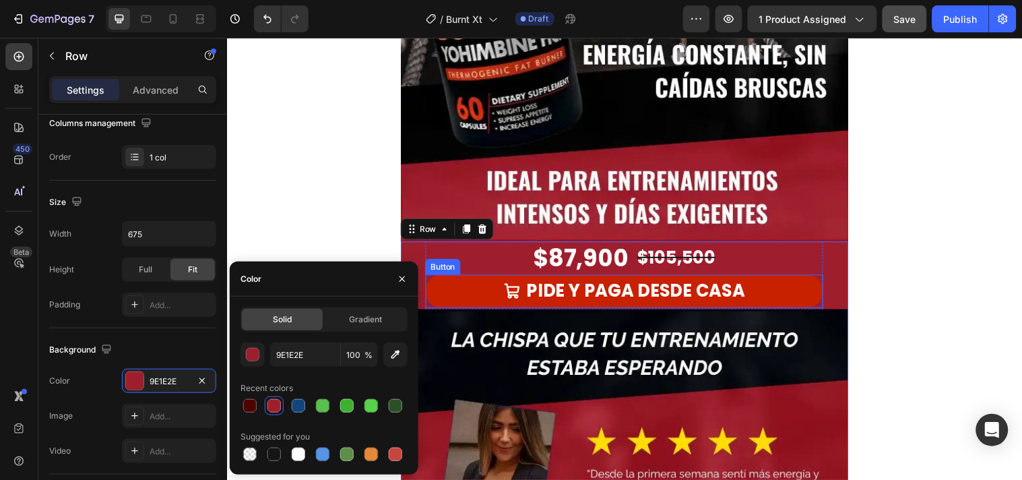
click at [465, 302] on link "PIDE Y PAGA DESDE CASA" at bounding box center [630, 295] width 404 height 34
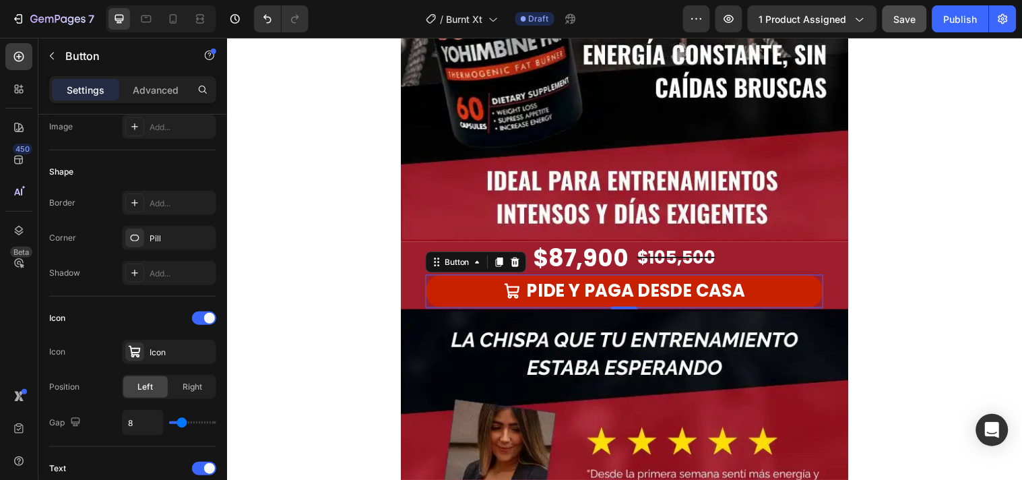
scroll to position [0, 0]
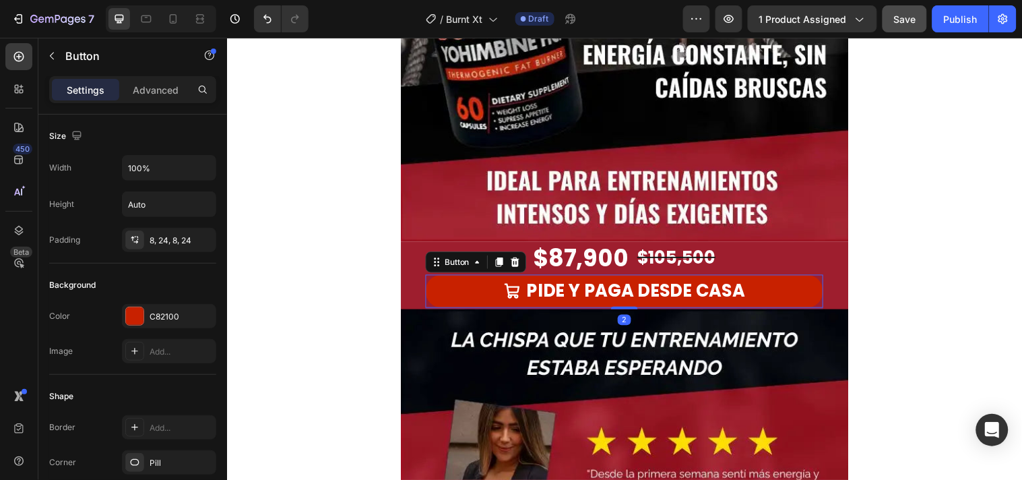
click at [452, 294] on link "PIDE Y PAGA DESDE CASA" at bounding box center [630, 295] width 404 height 34
click at [127, 304] on div "C82100" at bounding box center [169, 316] width 94 height 24
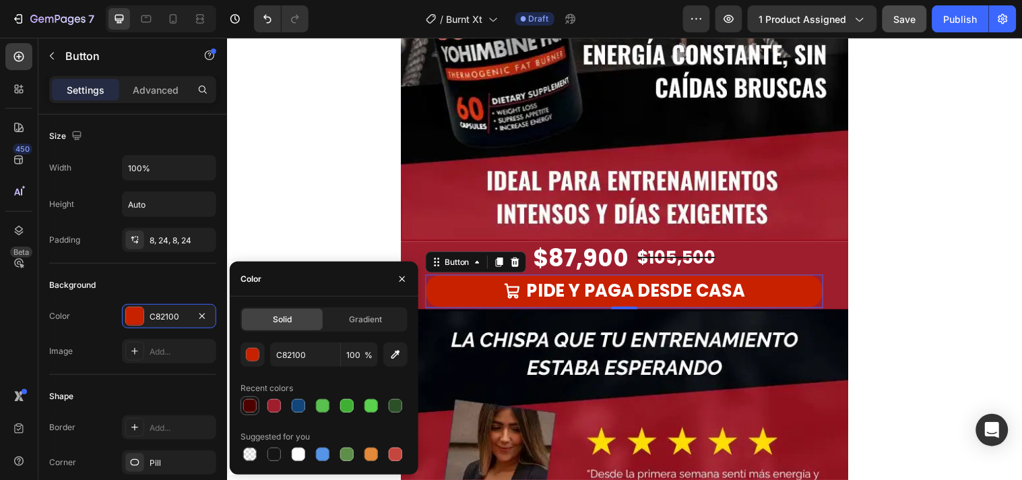
click at [244, 411] on div at bounding box center [249, 405] width 13 height 13
type input "4D0200"
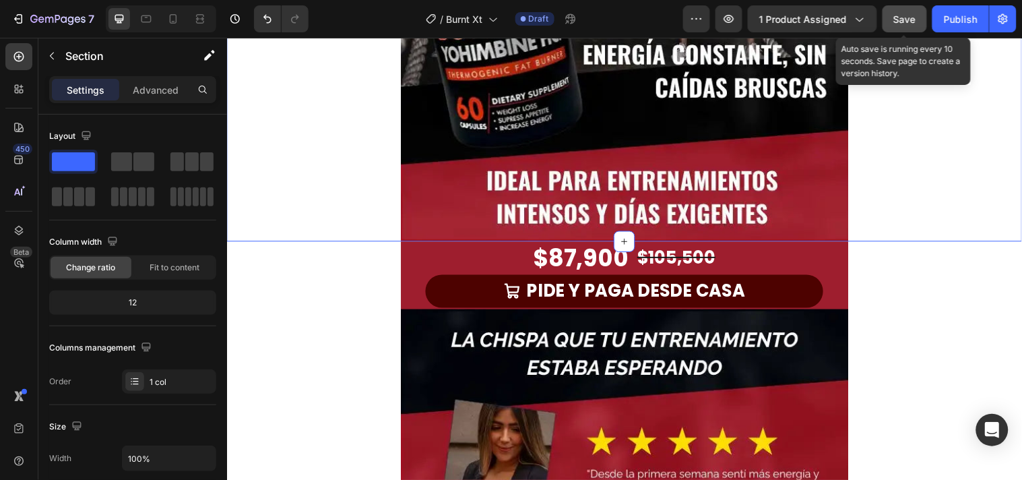
click at [915, 29] on button "Save" at bounding box center [904, 18] width 44 height 27
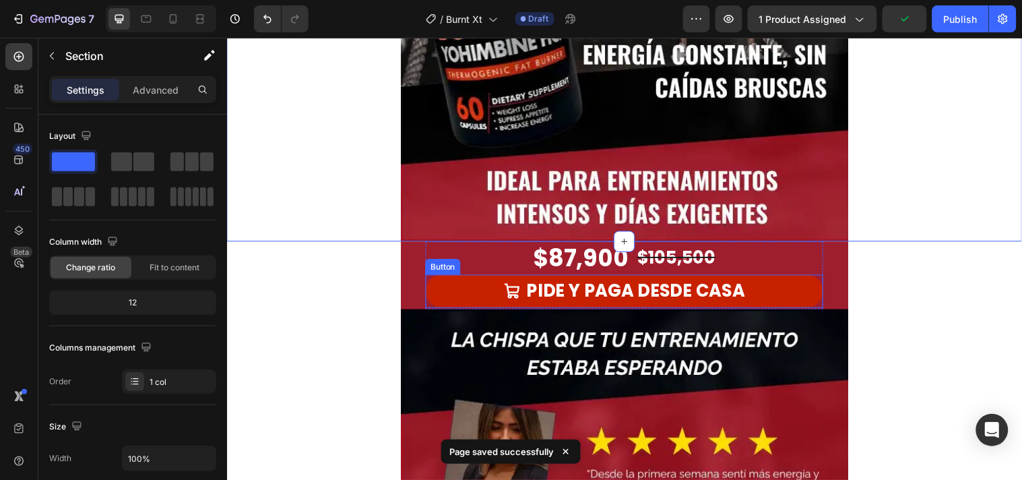
click at [450, 298] on link "PIDE Y PAGA DESDE CASA" at bounding box center [630, 295] width 404 height 34
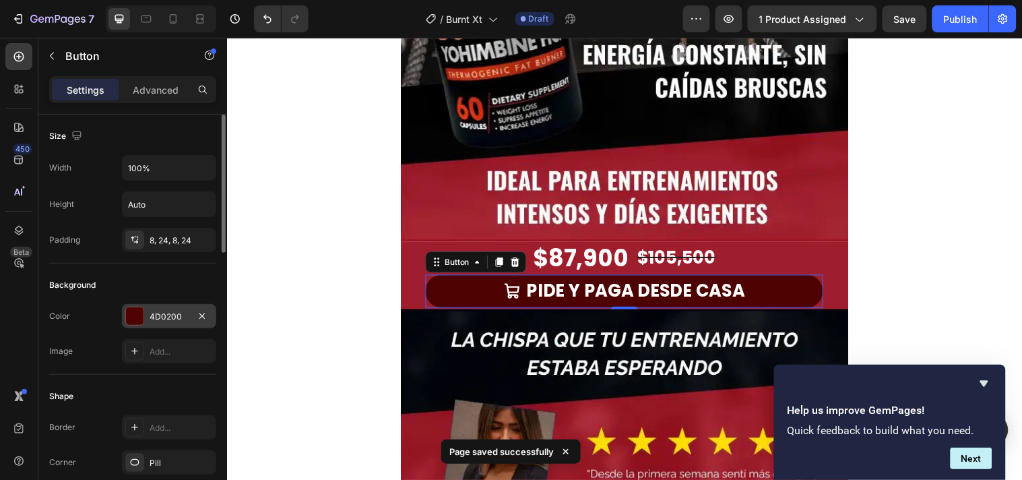
click at [141, 325] on div "4D0200" at bounding box center [169, 316] width 94 height 24
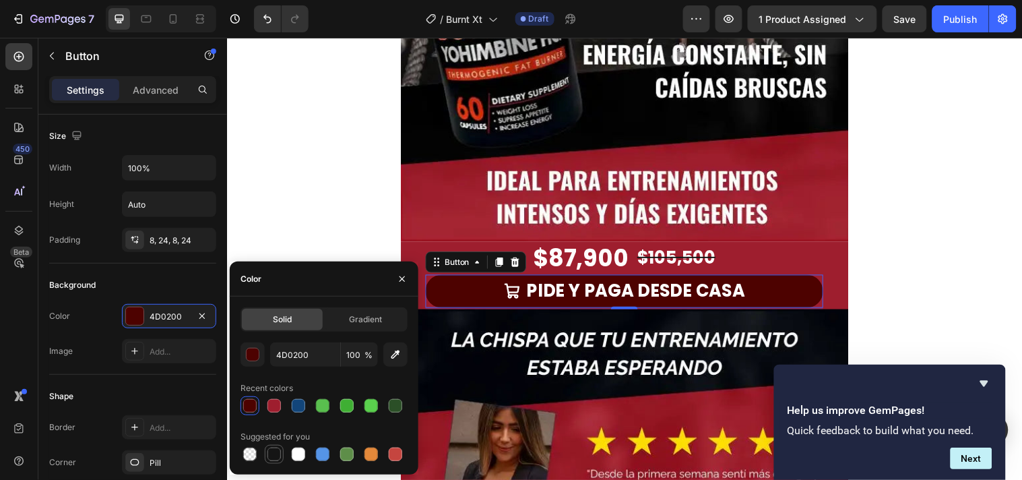
click at [272, 458] on div at bounding box center [273, 453] width 13 height 13
type input "151515"
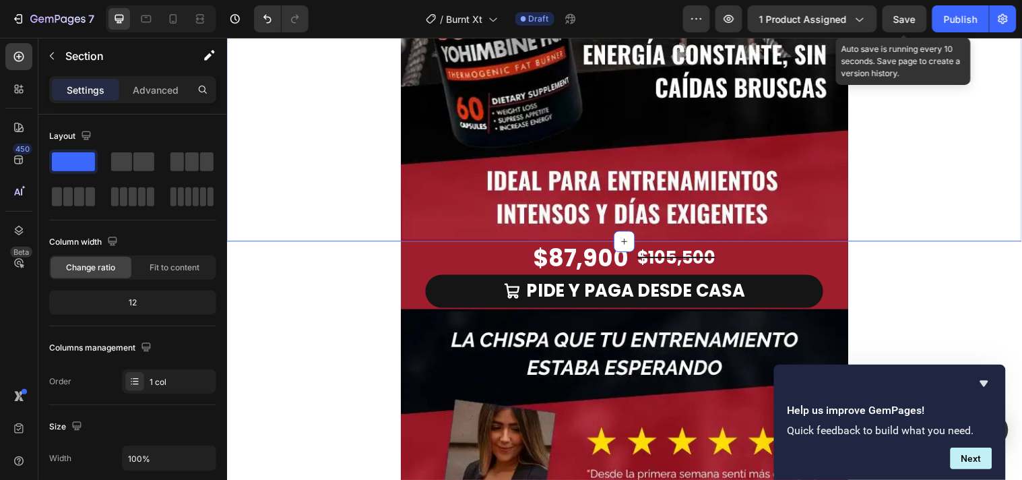
click at [899, 22] on span "Save" at bounding box center [905, 18] width 22 height 11
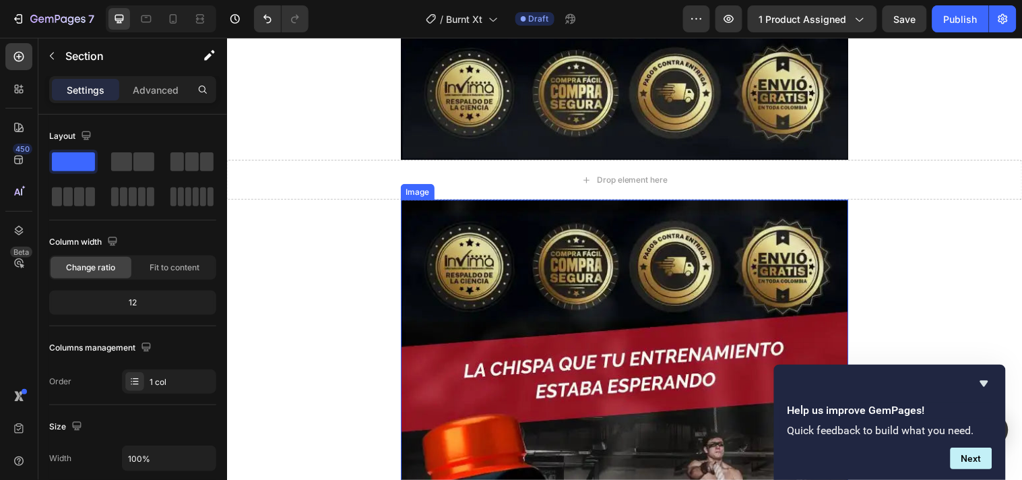
scroll to position [1721, 0]
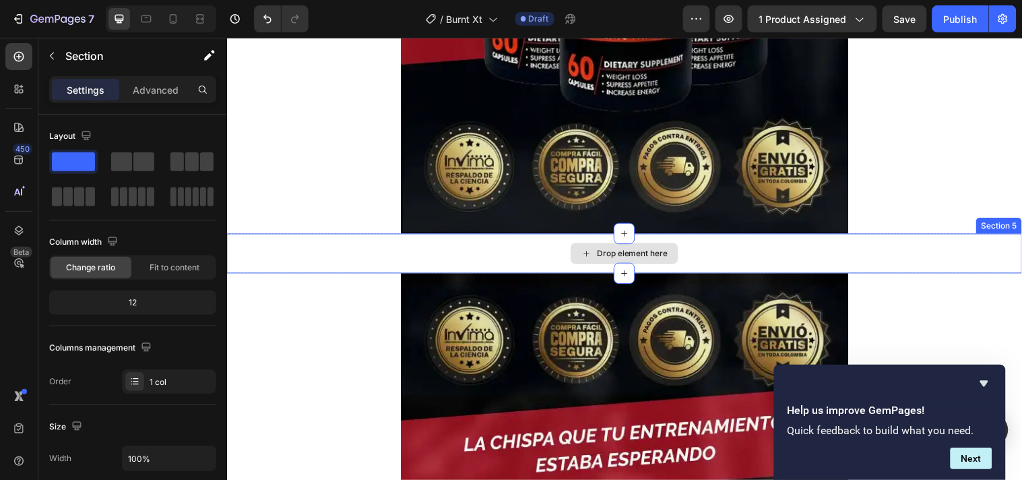
click at [467, 253] on div "Drop element here" at bounding box center [630, 256] width 808 height 40
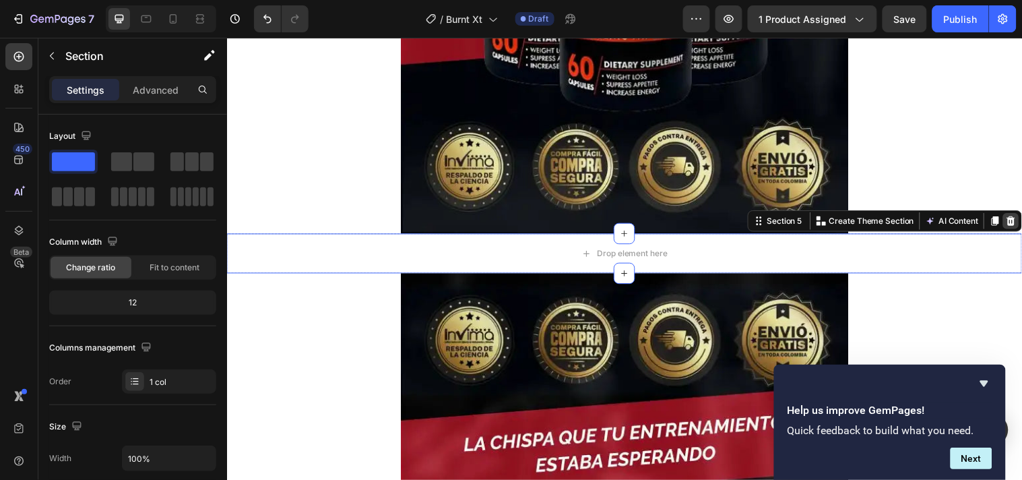
click at [1018, 227] on icon at bounding box center [1023, 223] width 11 height 11
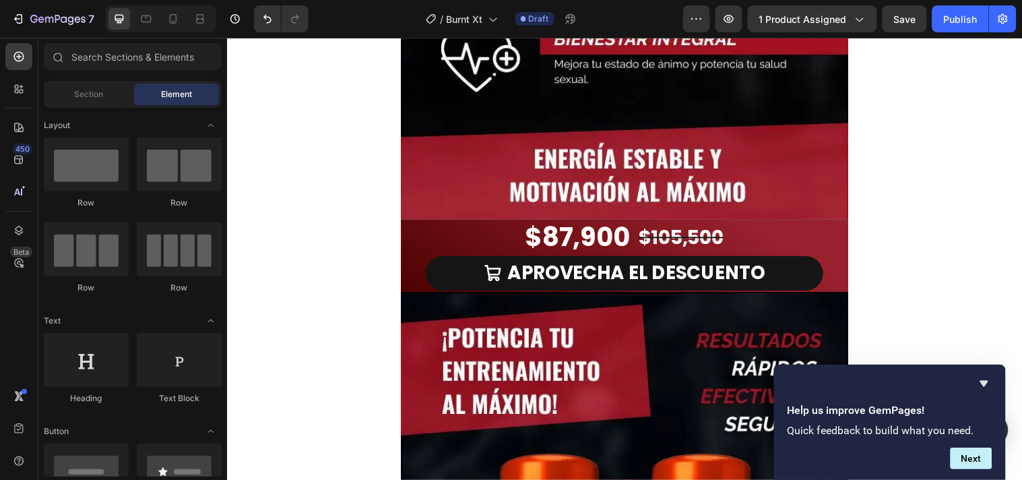
scroll to position [1047, 0]
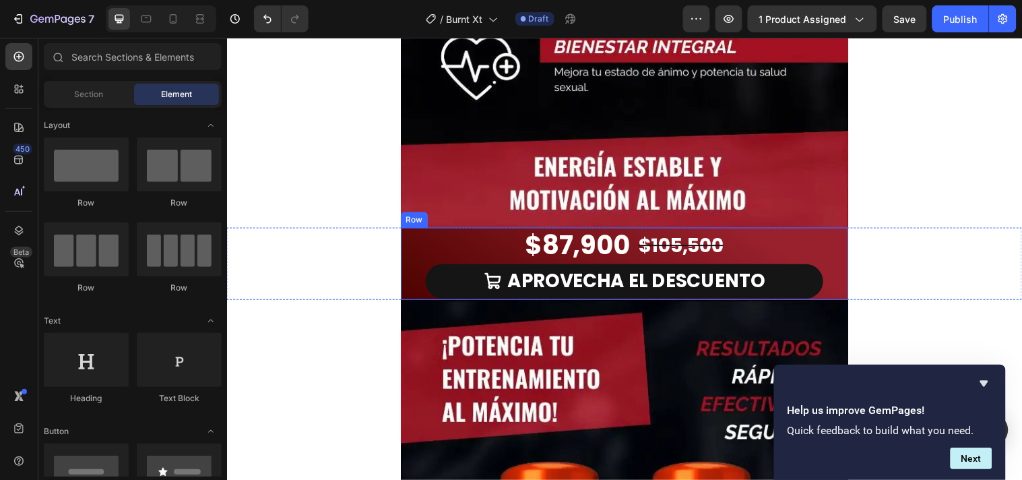
click at [415, 244] on div "$87,900 Product Price Product Price $105,500 Product Price Product Price Row AP…" at bounding box center [630, 266] width 455 height 73
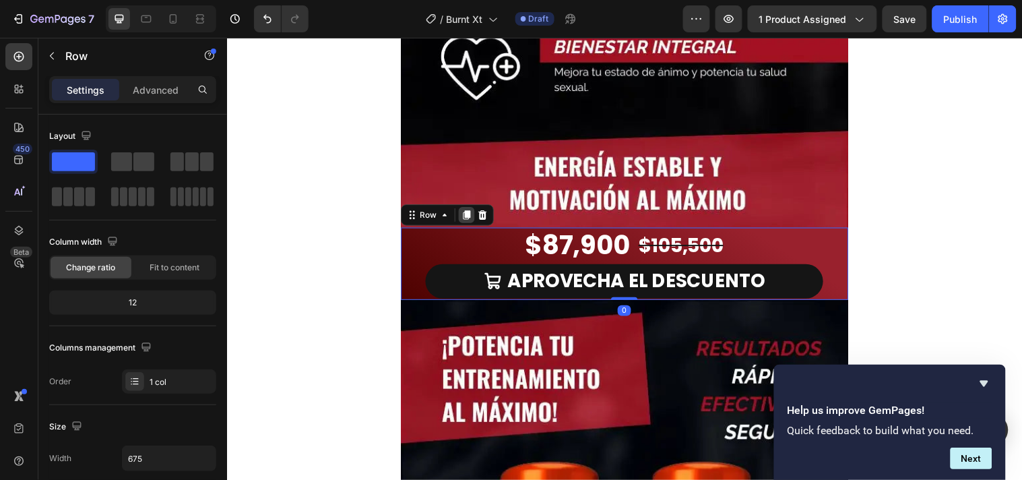
click at [466, 214] on icon at bounding box center [469, 216] width 7 height 9
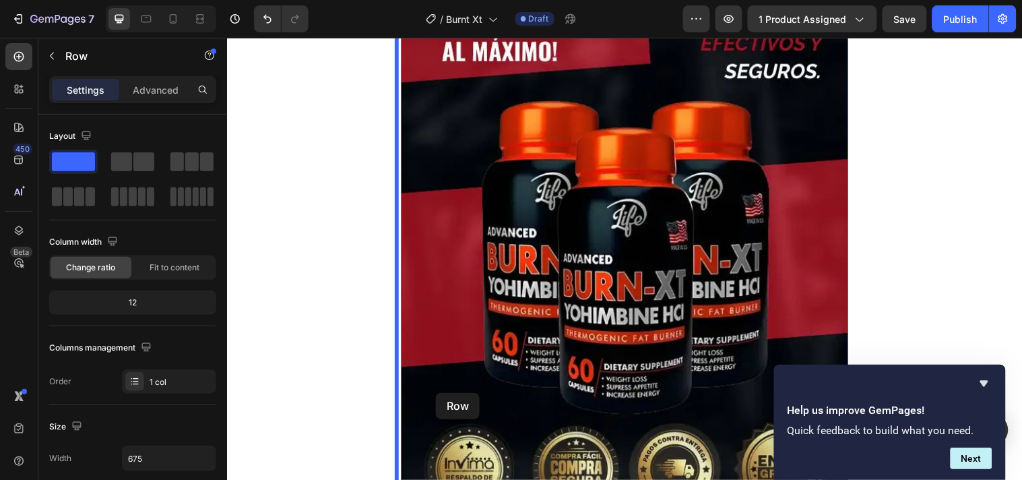
scroll to position [1637, 0]
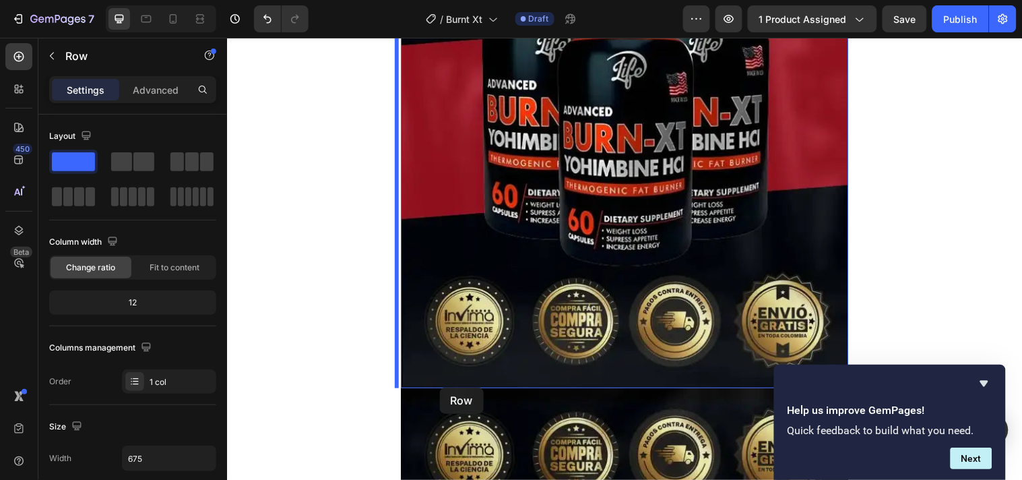
drag, startPoint x: 399, startPoint y: 313, endPoint x: 443, endPoint y: 392, distance: 89.8
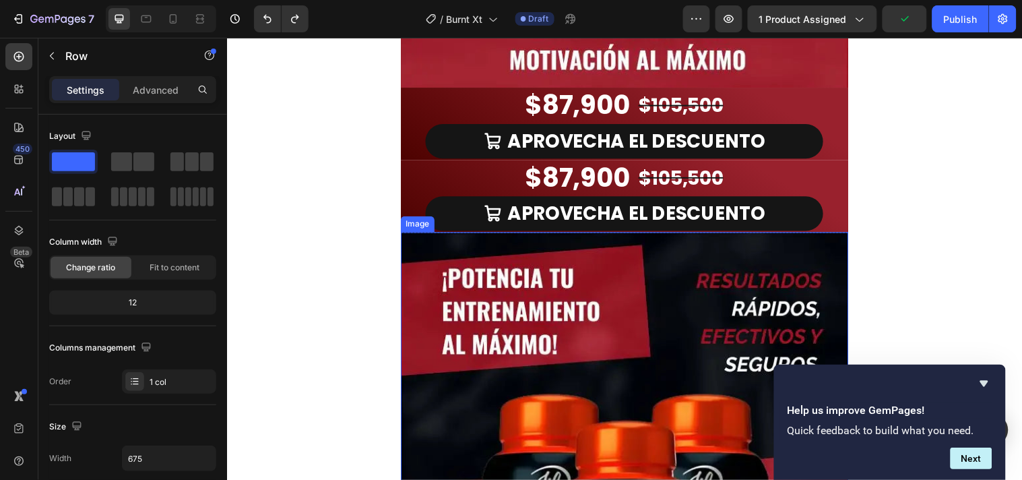
scroll to position [1188, 0]
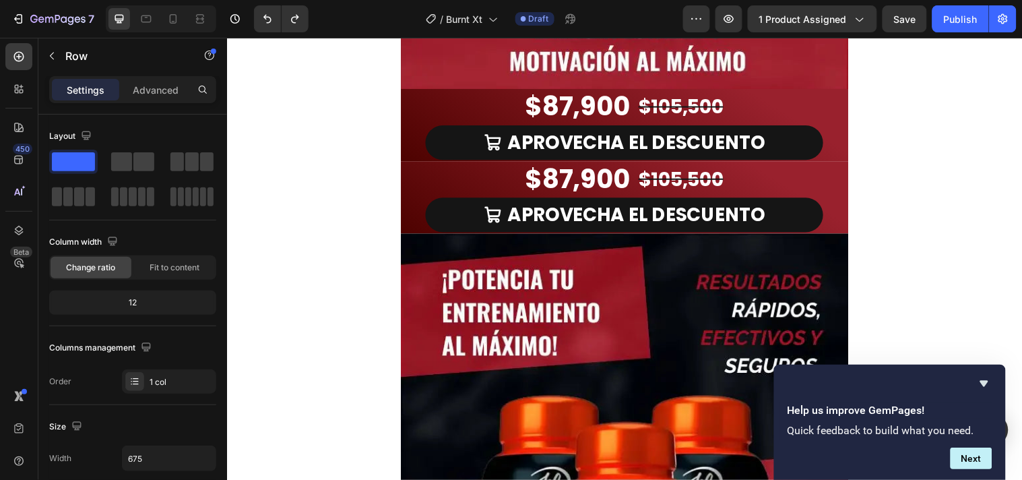
click at [403, 180] on div "$87,900 Product Price Product Price $105,500 Product Price Product Price Row AP…" at bounding box center [630, 198] width 455 height 73
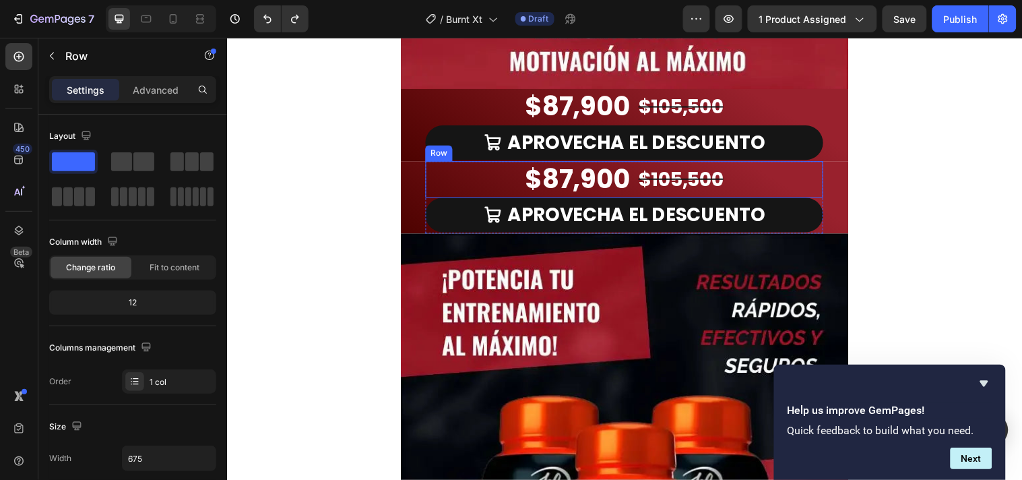
click at [485, 182] on div "$87,900 Product Price Product Price $105,500 Product Price Product Price Row" at bounding box center [630, 180] width 404 height 37
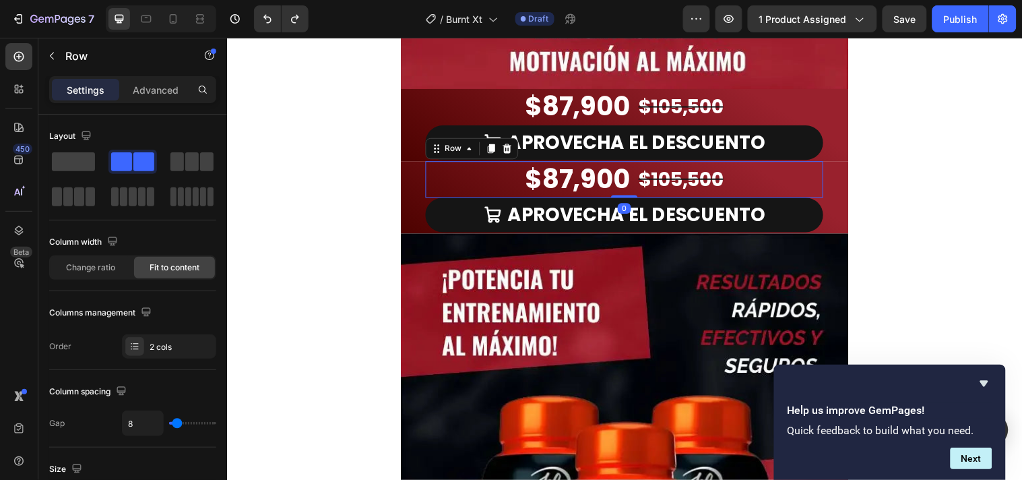
click at [474, 156] on div "Row" at bounding box center [475, 150] width 94 height 22
click at [455, 143] on div "Row" at bounding box center [456, 149] width 22 height 12
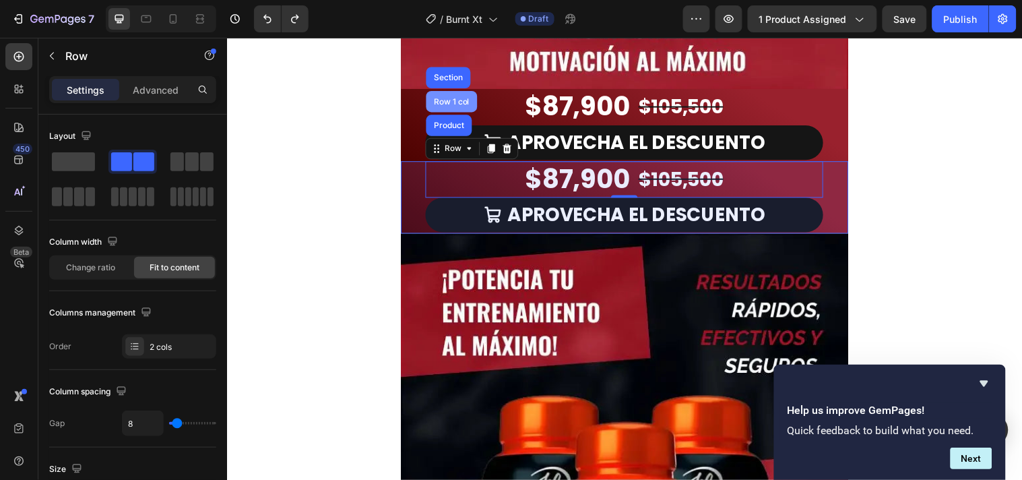
click at [445, 101] on div "Row 1 col" at bounding box center [454, 102] width 41 height 8
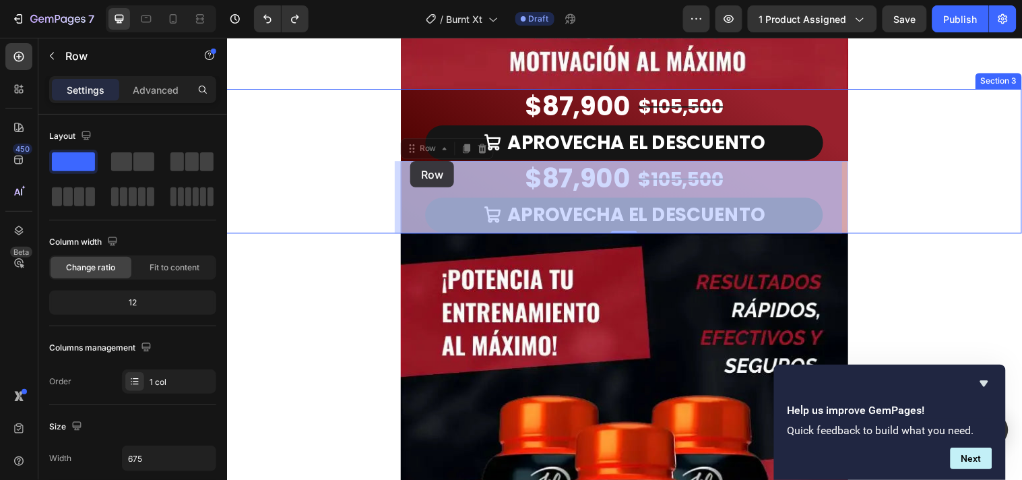
drag, startPoint x: 406, startPoint y: 149, endPoint x: 413, endPoint y: 162, distance: 15.1
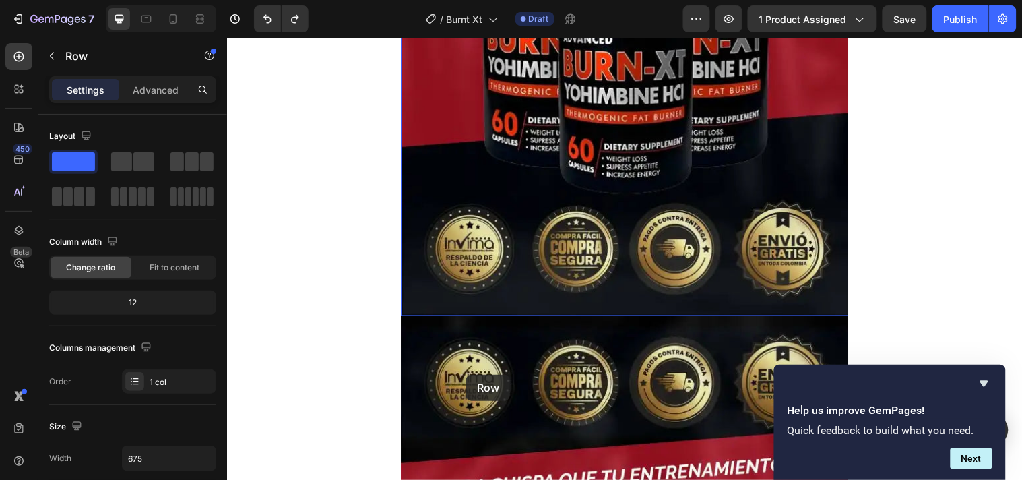
scroll to position [1712, 0]
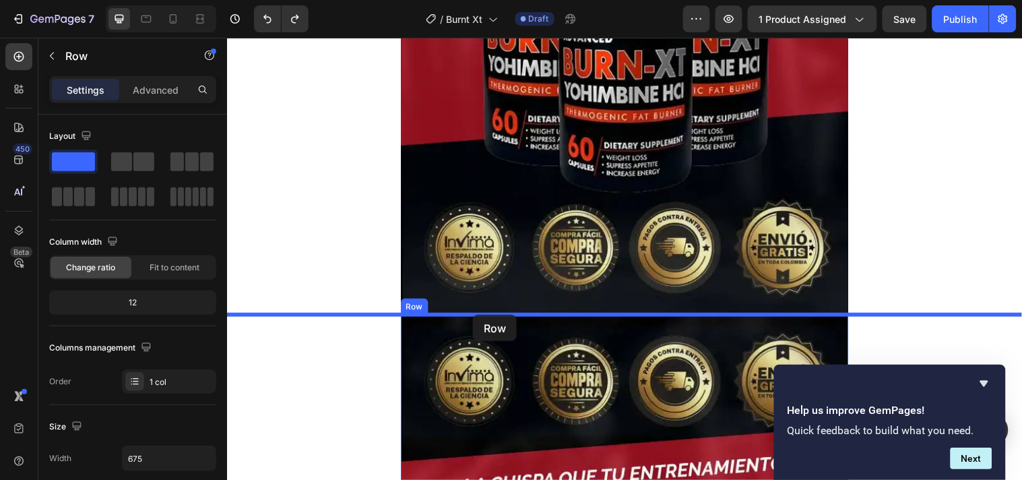
drag, startPoint x: 405, startPoint y: 172, endPoint x: 476, endPoint y: 319, distance: 163.3
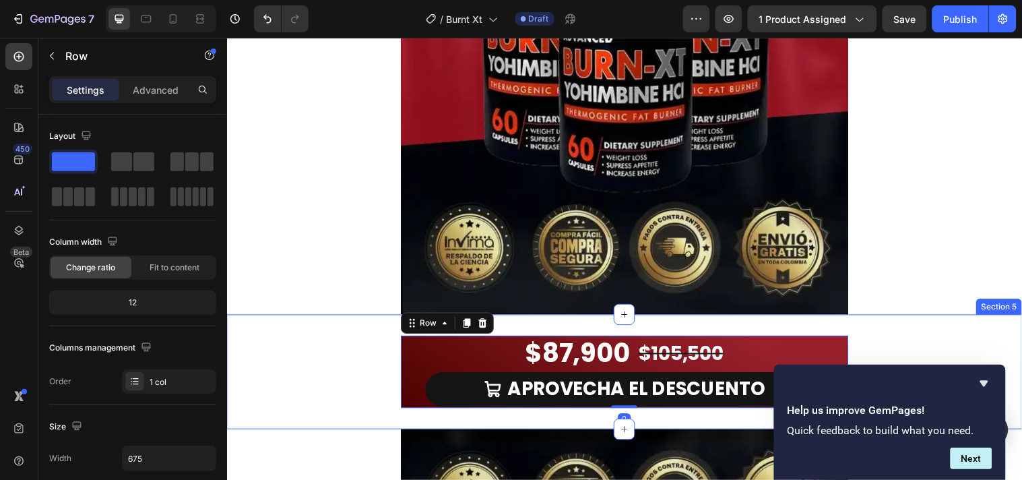
click at [545, 325] on div "$87,900 Product Price Product Price $105,500 Product Price Product Price Row AP…" at bounding box center [630, 376] width 808 height 117
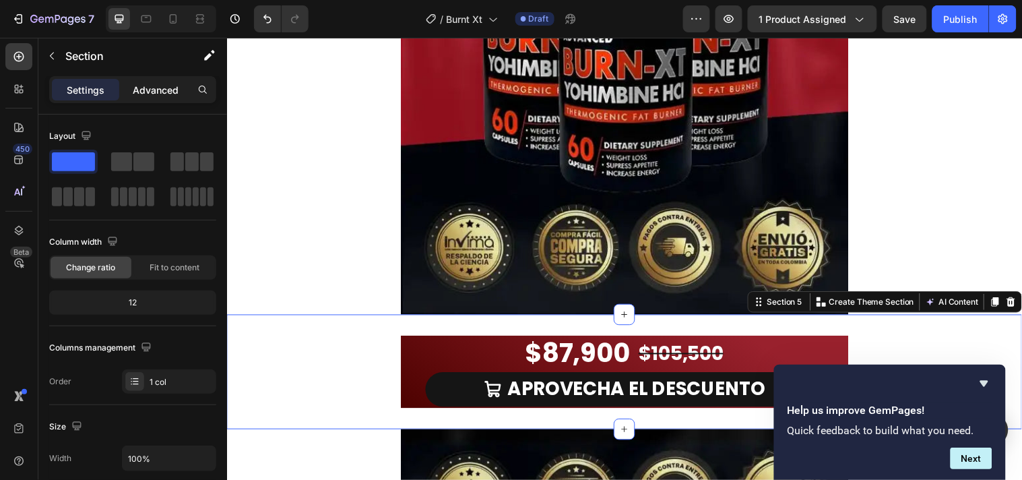
click at [156, 89] on p "Advanced" at bounding box center [156, 90] width 46 height 14
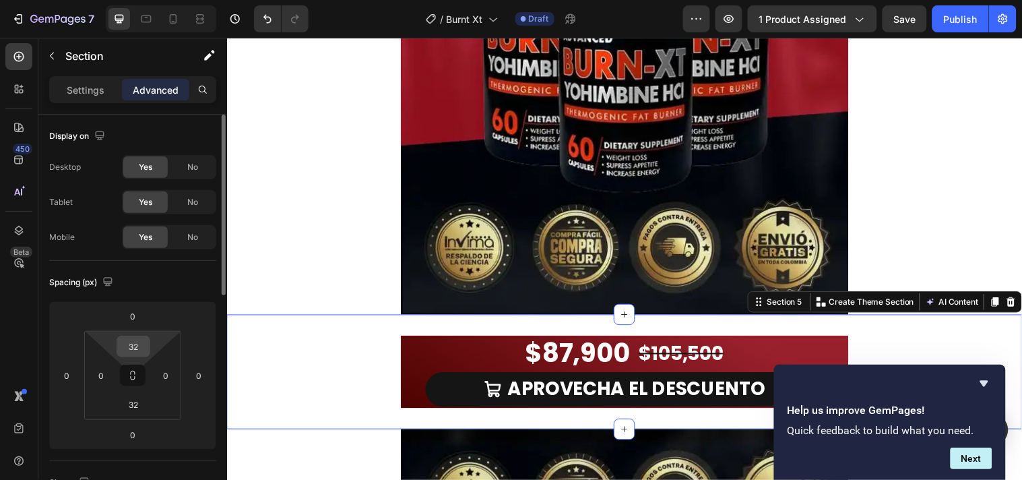
click at [135, 344] on input "32" at bounding box center [133, 346] width 27 height 20
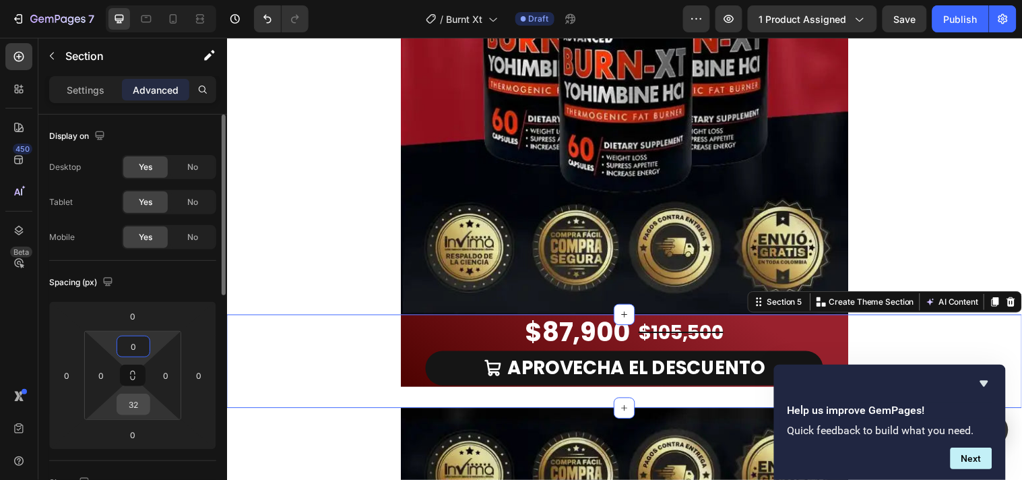
type input "0"
click at [143, 408] on input "32" at bounding box center [133, 404] width 27 height 20
type input "0"
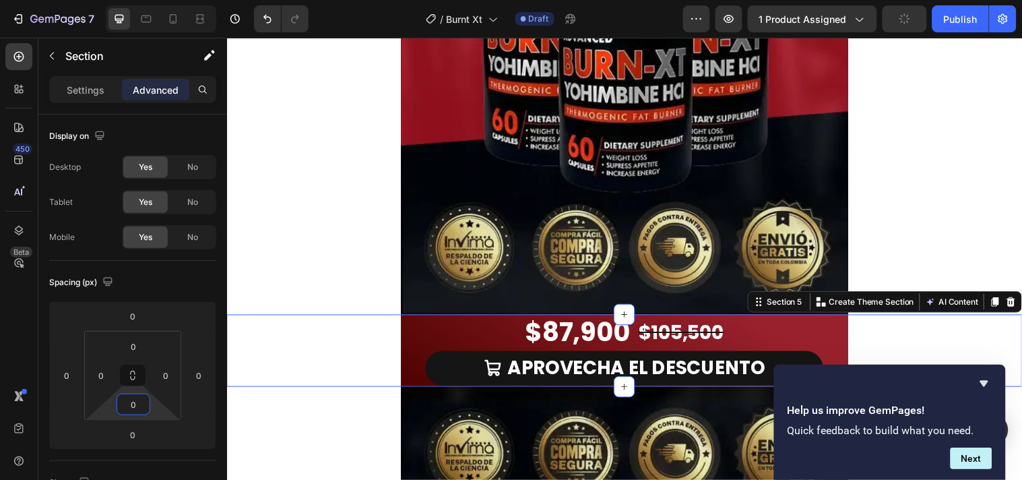
scroll to position [1787, 0]
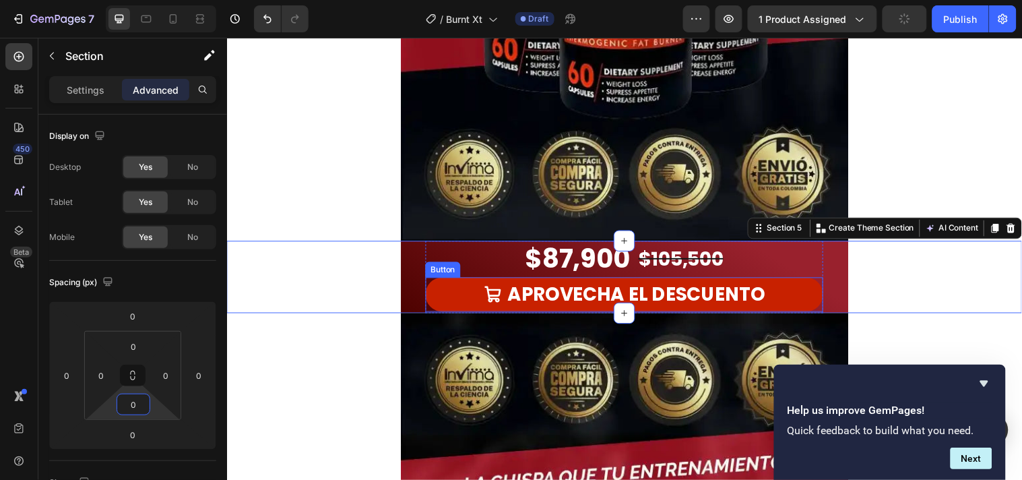
click at [447, 291] on link "APROVECHA EL DESCUENTO" at bounding box center [630, 297] width 404 height 35
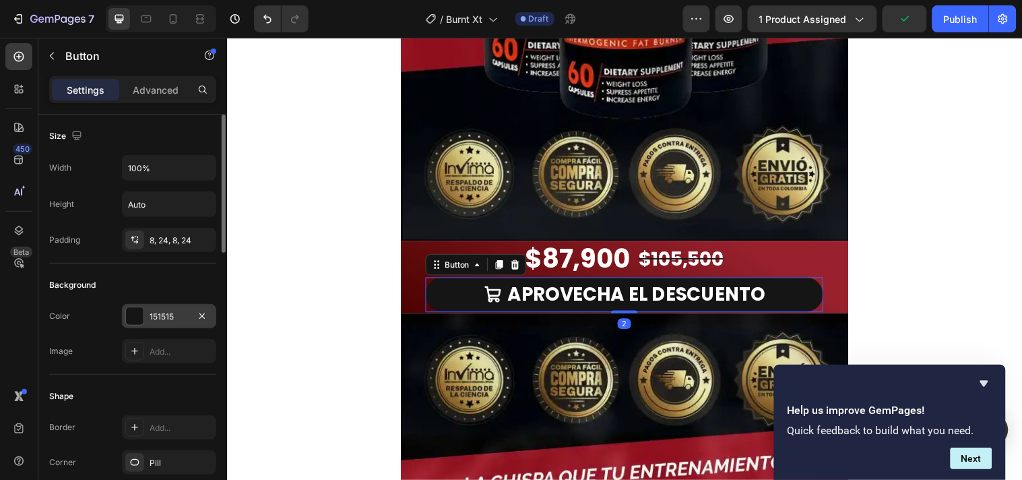
click at [130, 315] on div at bounding box center [135, 316] width 18 height 18
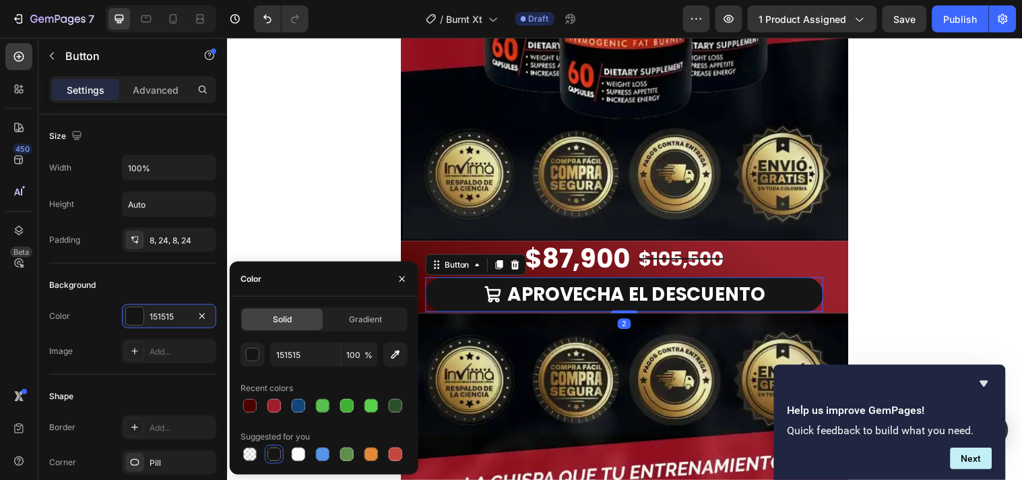
click at [261, 405] on div at bounding box center [323, 405] width 167 height 19
click at [243, 405] on div at bounding box center [249, 405] width 13 height 13
type input "4D0200"
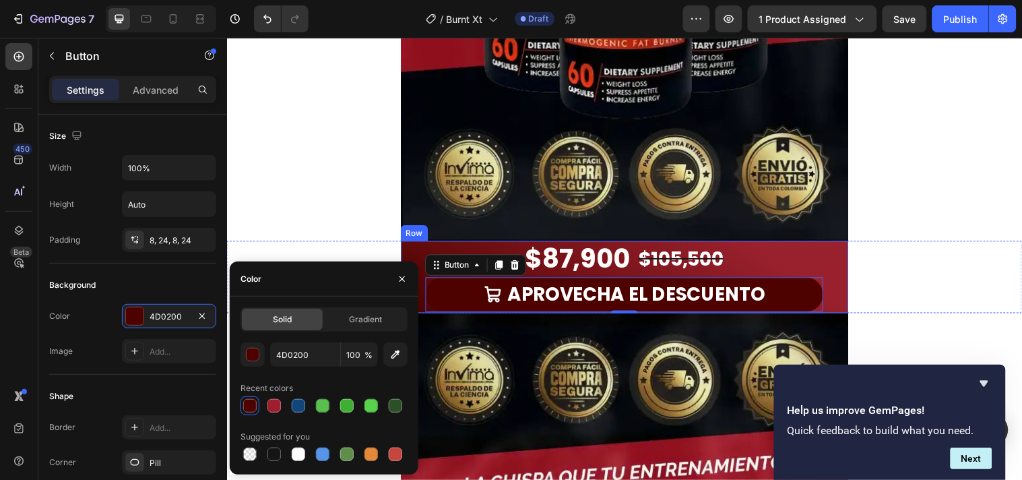
click at [419, 258] on div "$87,900 Product Price Product Price $105,500 Product Price Product Price Row AP…" at bounding box center [630, 279] width 455 height 73
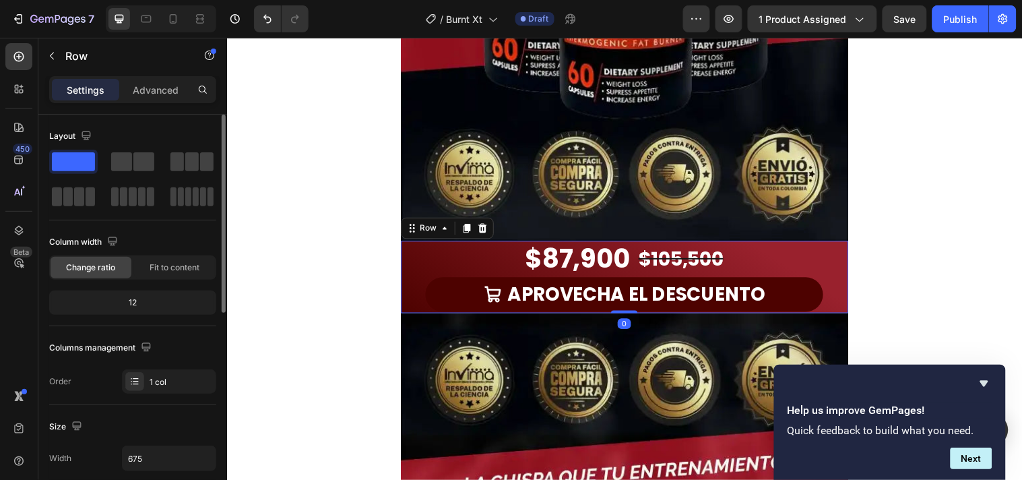
scroll to position [224, 0]
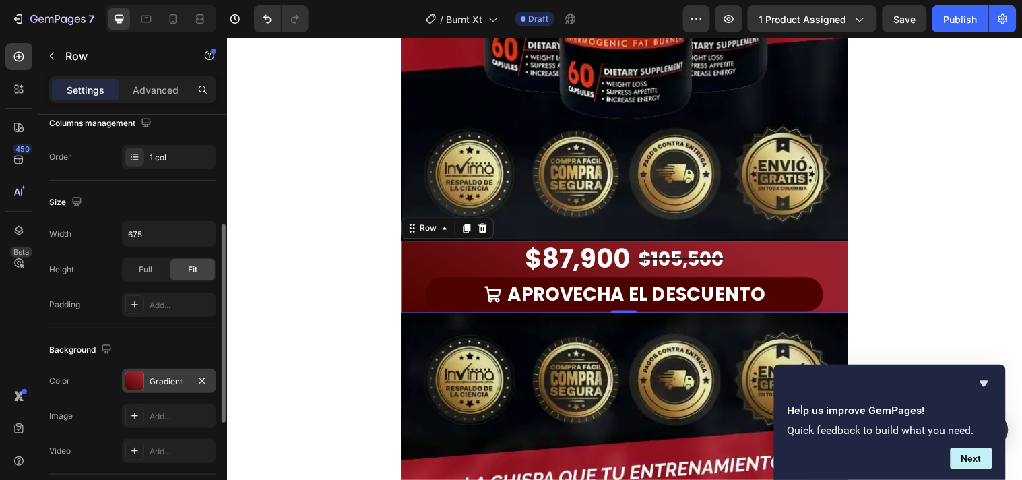
click at [142, 381] on div at bounding box center [134, 380] width 19 height 19
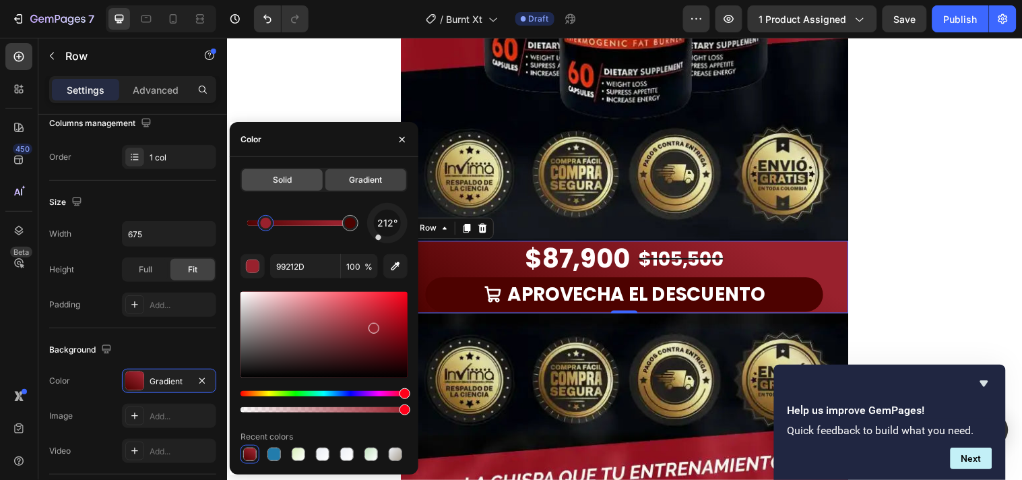
click at [315, 183] on div "Solid" at bounding box center [282, 180] width 81 height 22
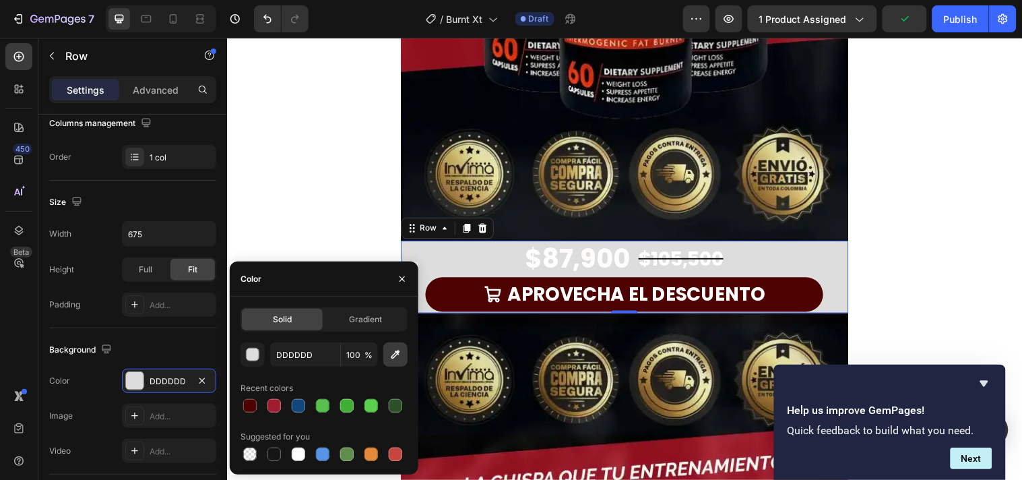
click at [399, 359] on icon "button" at bounding box center [395, 354] width 13 height 13
type input "030708"
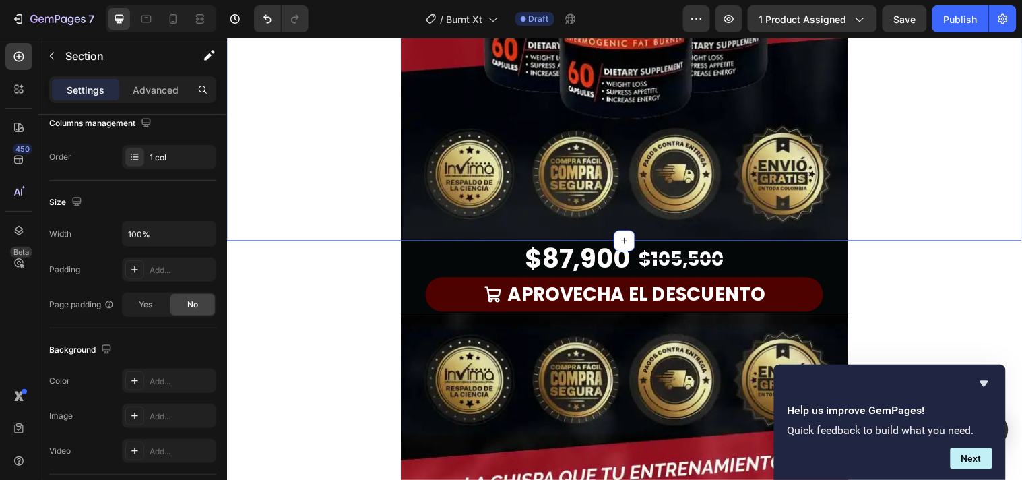
scroll to position [0, 0]
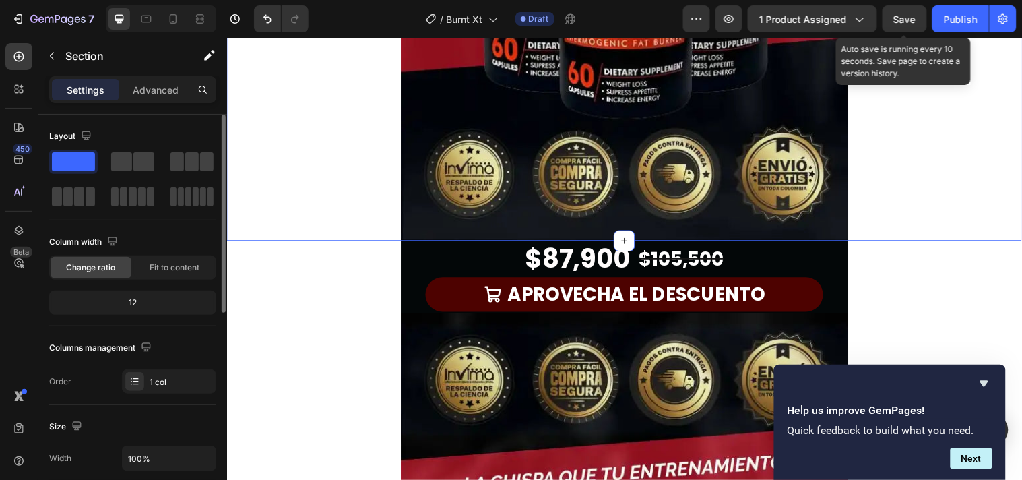
click at [903, 13] on span "Save" at bounding box center [905, 18] width 22 height 11
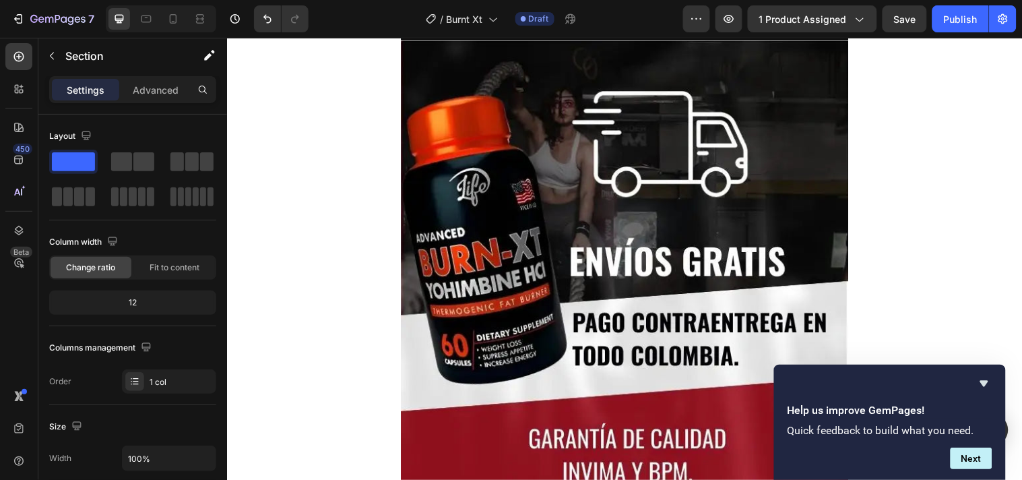
scroll to position [4931, 0]
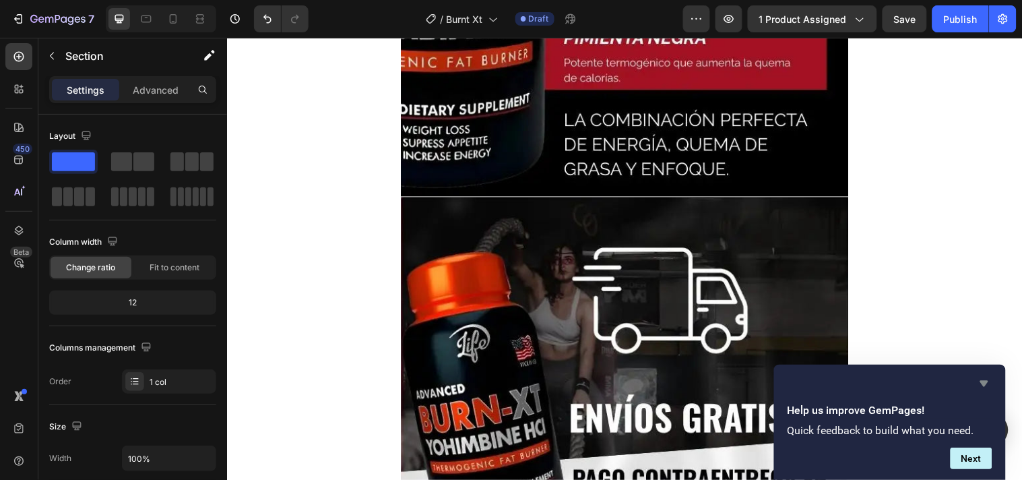
click at [981, 381] on icon "Hide survey" at bounding box center [984, 384] width 8 height 6
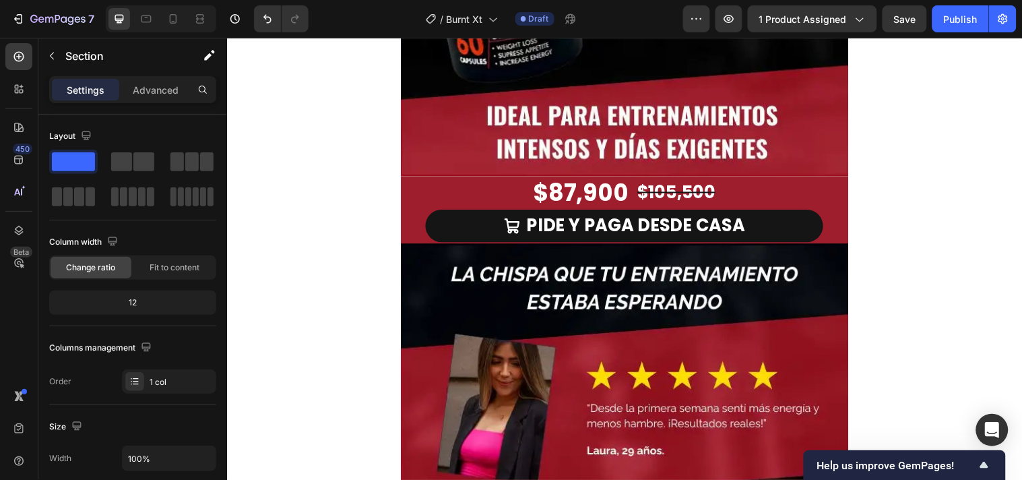
scroll to position [2461, 0]
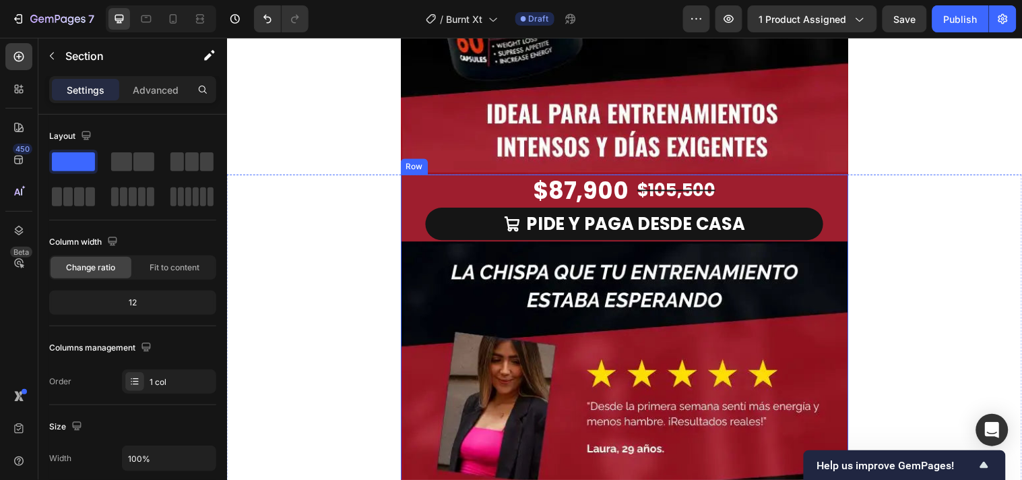
click at [432, 165] on div "Row" at bounding box center [431, 163] width 22 height 12
click at [465, 158] on icon at bounding box center [470, 163] width 11 height 11
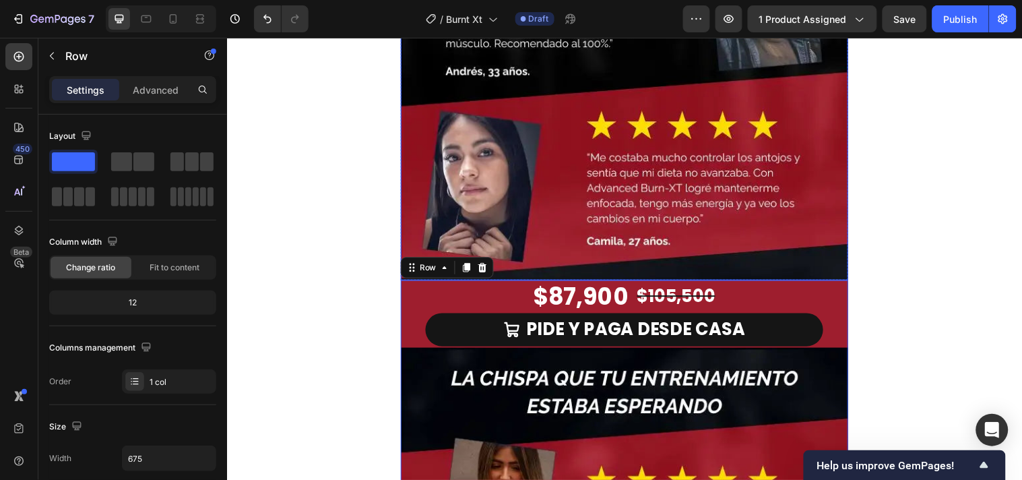
scroll to position [3076, 0]
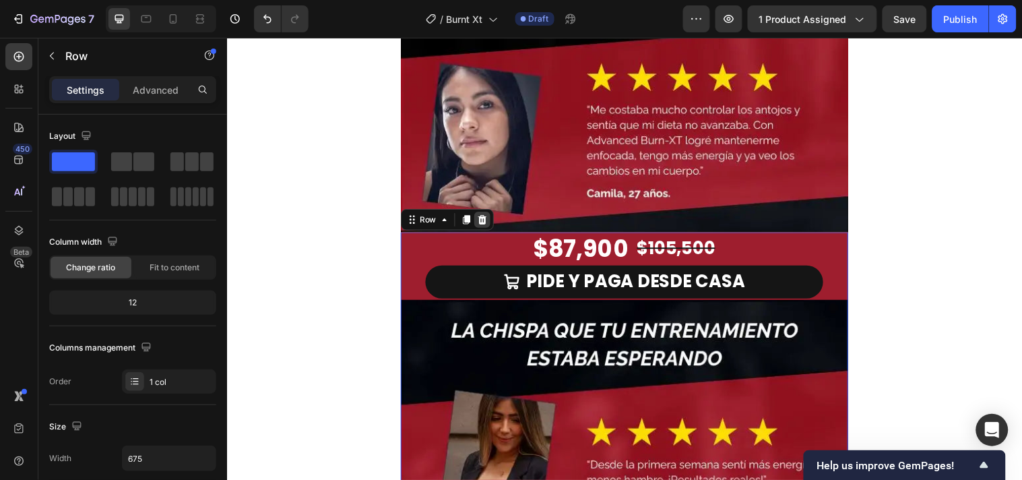
click at [482, 218] on icon at bounding box center [486, 221] width 9 height 9
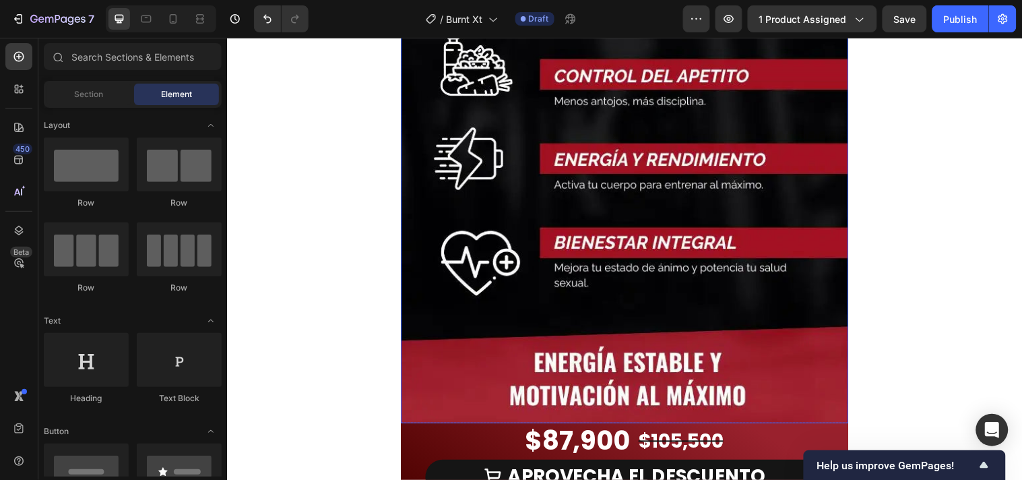
scroll to position [973, 0]
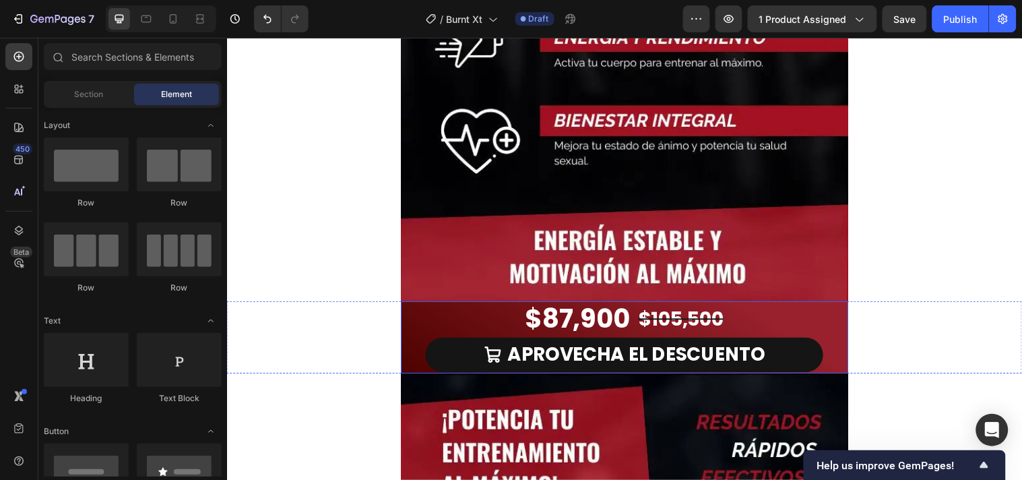
click at [407, 314] on div "$87,900 Product Price Product Price $105,500 Product Price Product Price Row AP…" at bounding box center [630, 340] width 455 height 73
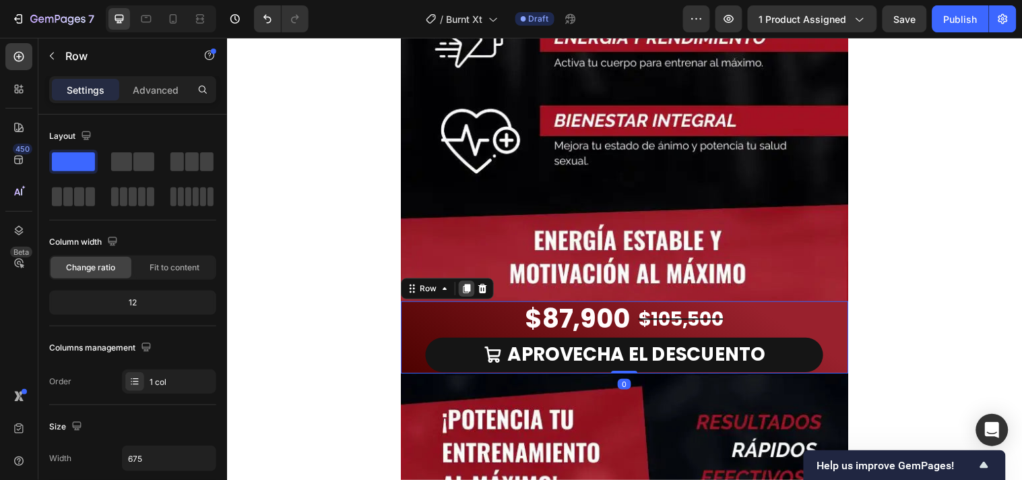
click at [467, 296] on icon at bounding box center [470, 291] width 11 height 11
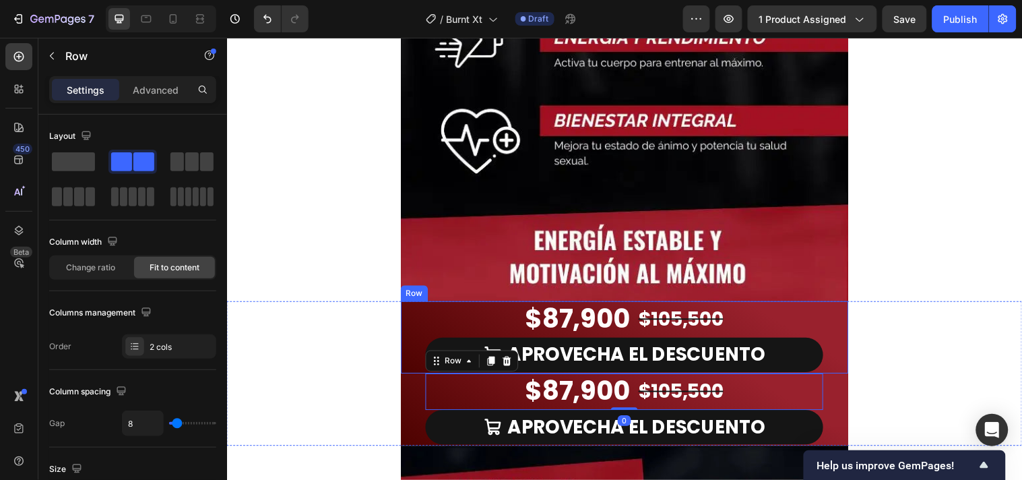
click at [317, 370] on div "$87,900 Product Price Product Price $105,500 Product Price Product Price Row AP…" at bounding box center [630, 377] width 808 height 147
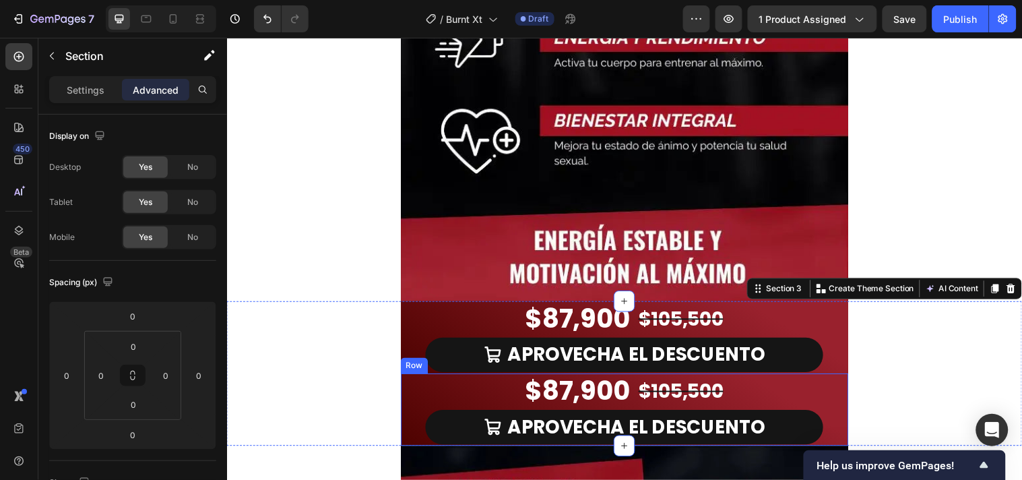
click at [411, 396] on div "$87,900 Product Price Product Price $105,500 Product Price Product Price Row AP…" at bounding box center [630, 414] width 455 height 73
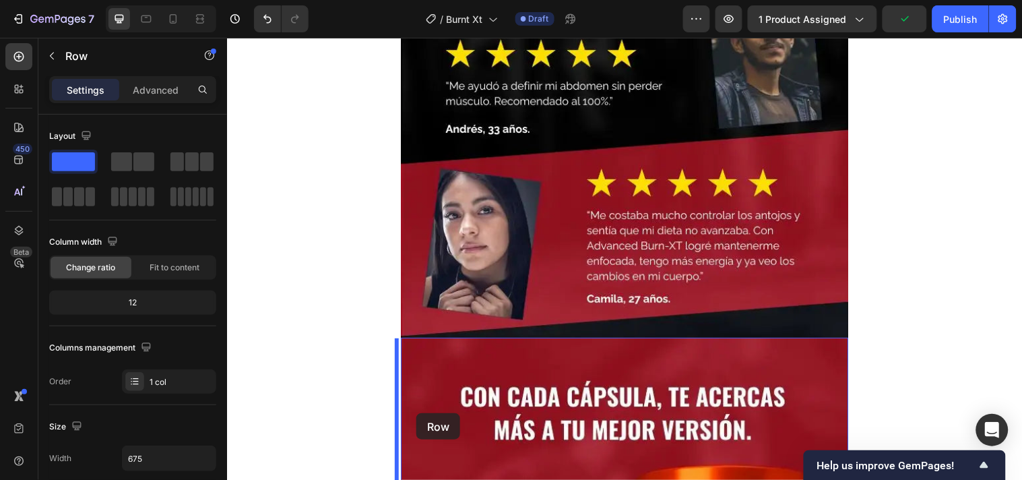
scroll to position [3065, 0]
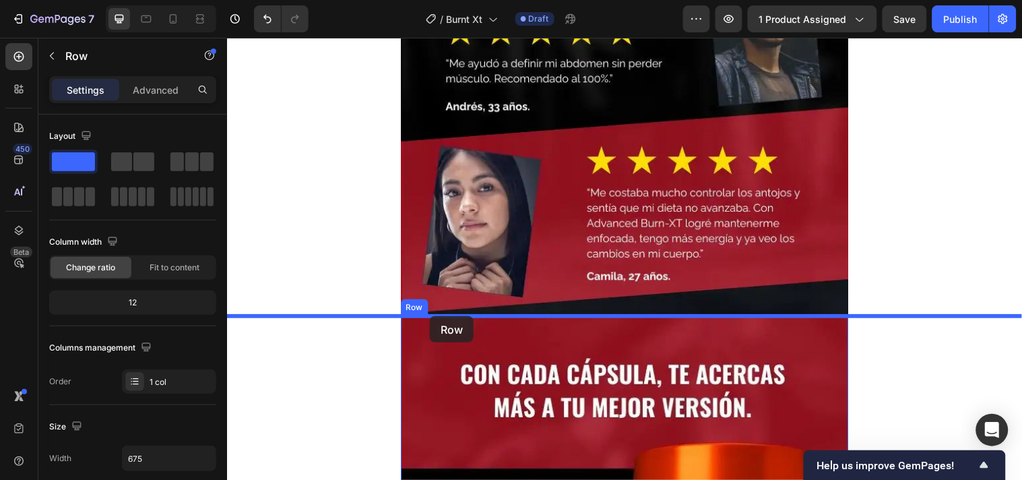
drag, startPoint x: 411, startPoint y: 388, endPoint x: 432, endPoint y: 321, distance: 70.7
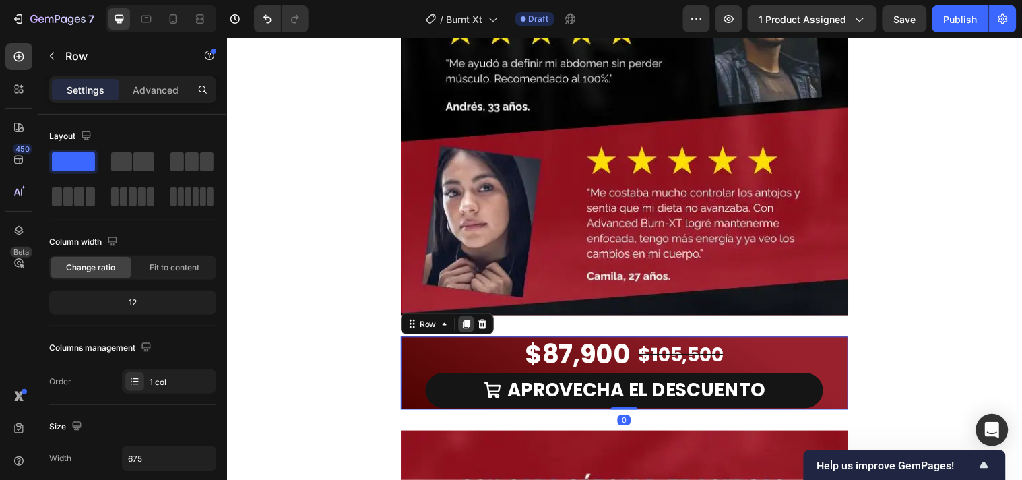
click at [466, 324] on icon at bounding box center [469, 327] width 7 height 9
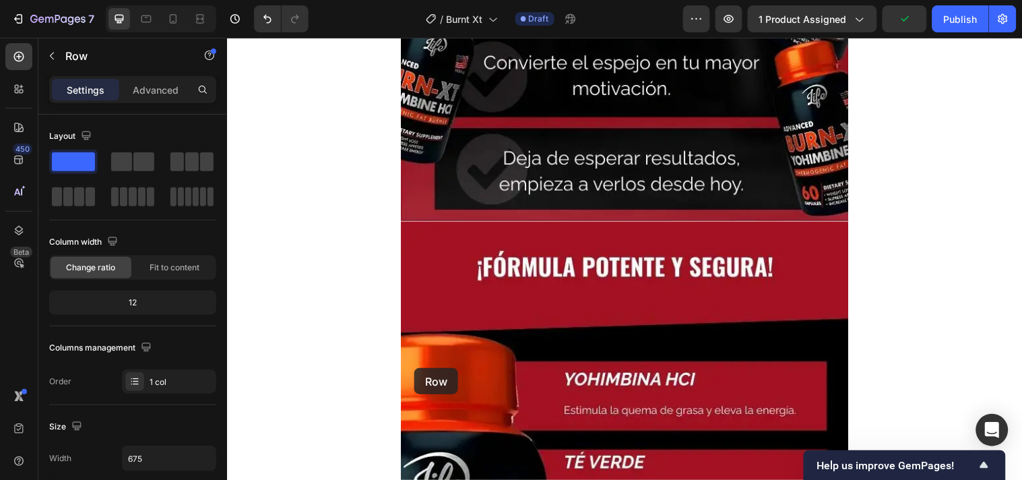
scroll to position [4562, 0]
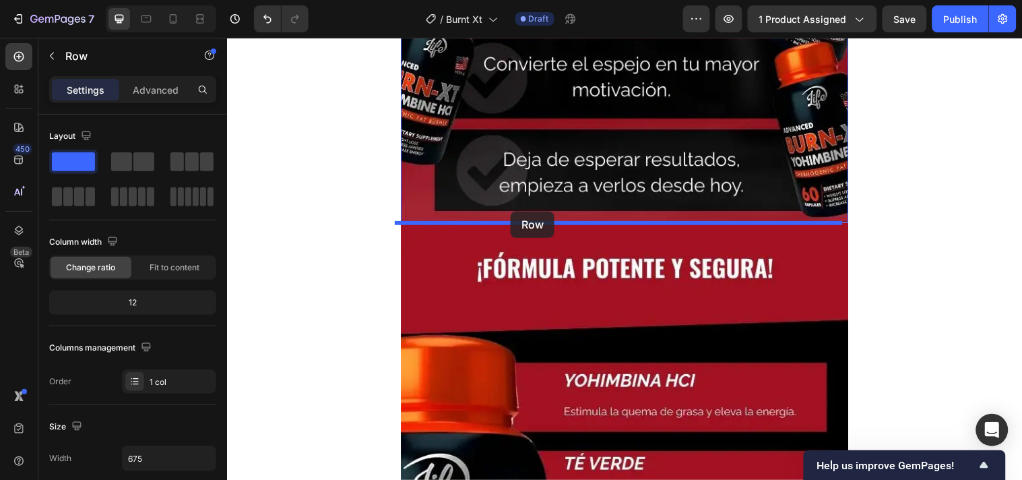
drag, startPoint x: 403, startPoint y: 286, endPoint x: 515, endPoint y: 214, distance: 133.0
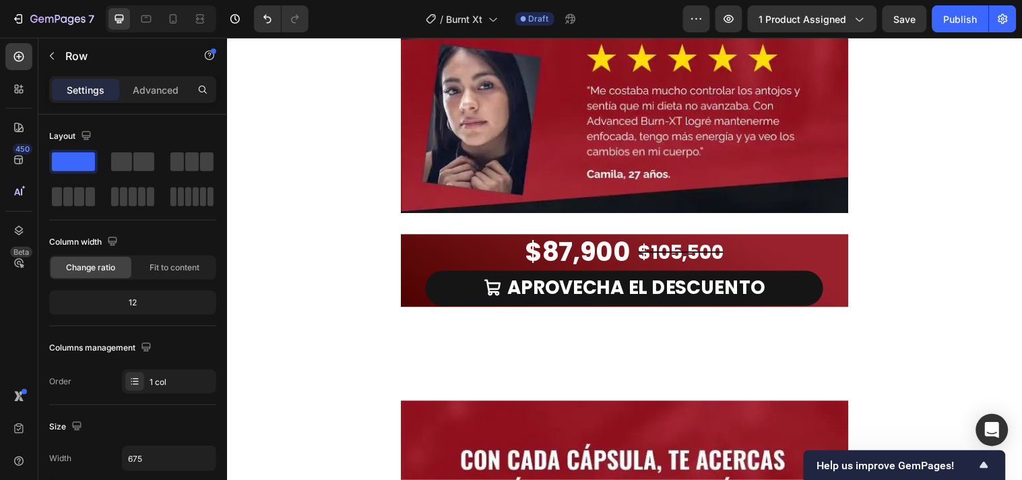
scroll to position [3140, 0]
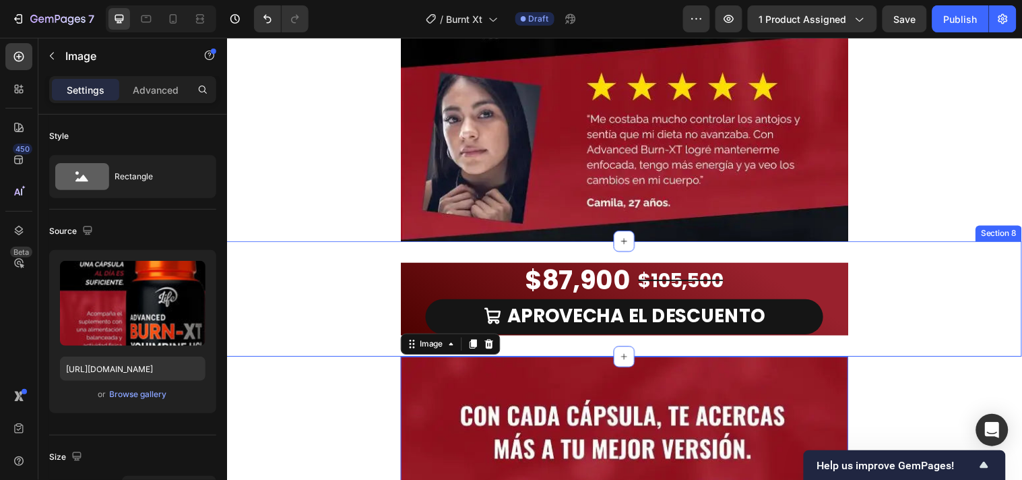
click at [432, 250] on div "$87,900 Product Price Product Price $105,500 Product Price Product Price Row AP…" at bounding box center [630, 302] width 808 height 117
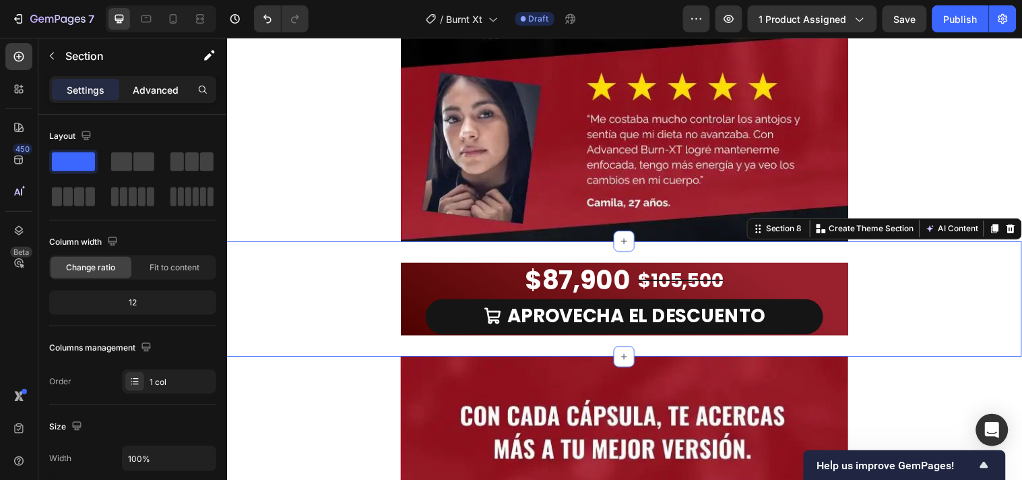
click at [150, 92] on p "Advanced" at bounding box center [156, 90] width 46 height 14
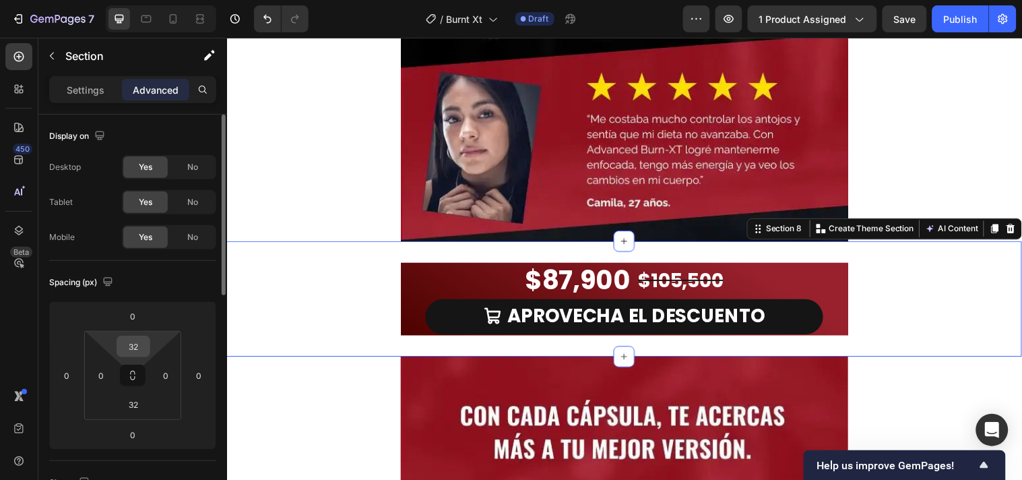
click at [143, 348] on input "32" at bounding box center [133, 346] width 27 height 20
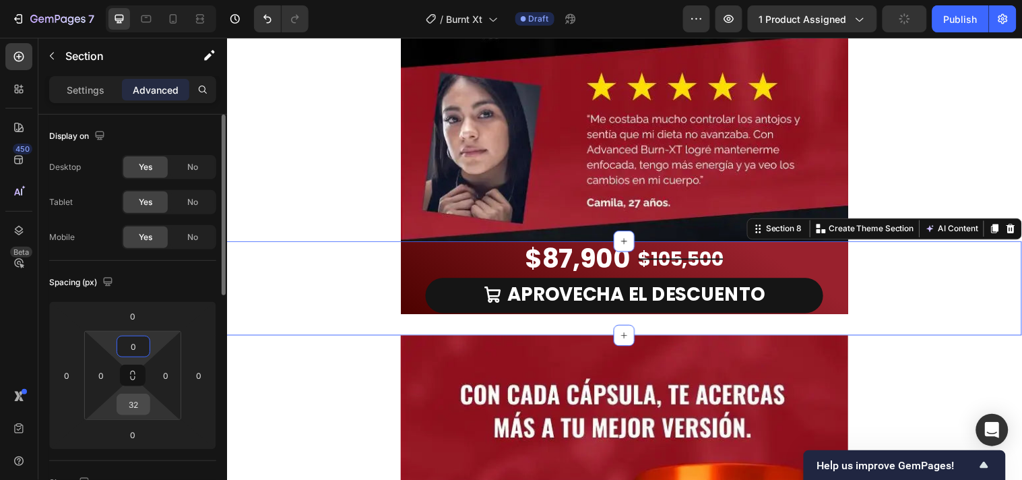
type input "0"
click at [139, 396] on input "32" at bounding box center [133, 404] width 27 height 20
type input "0"
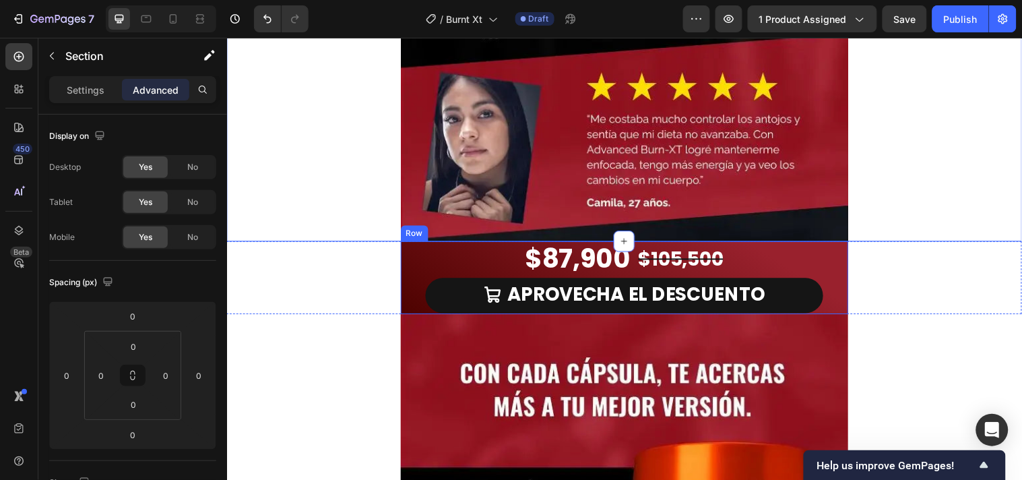
click at [837, 268] on div "$87,900 Product Price Product Price $105,500 Product Price Product Price Row AP…" at bounding box center [630, 280] width 455 height 73
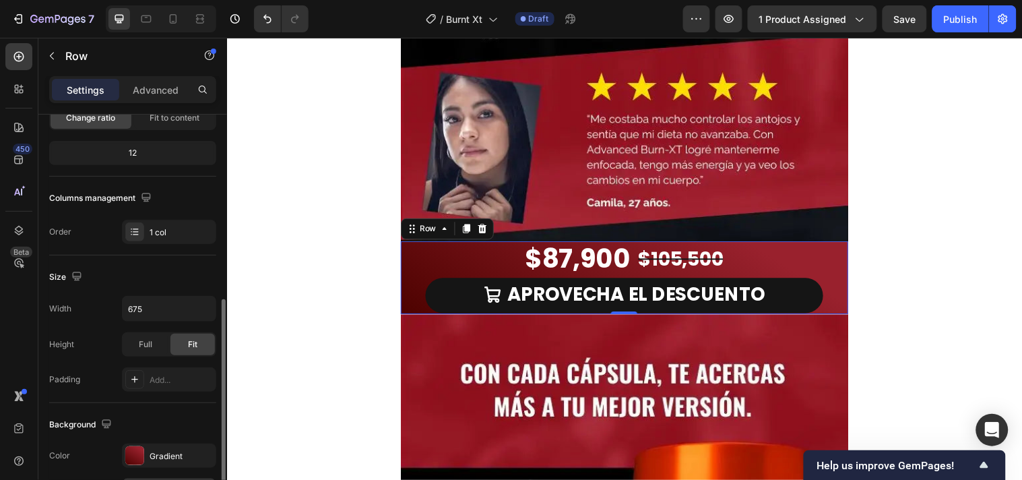
scroll to position [299, 0]
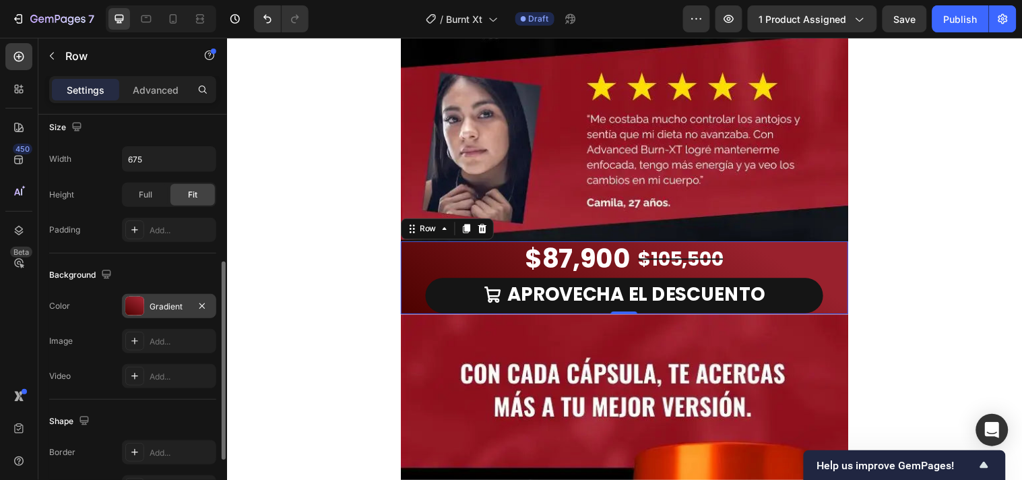
click at [132, 298] on div at bounding box center [134, 305] width 19 height 19
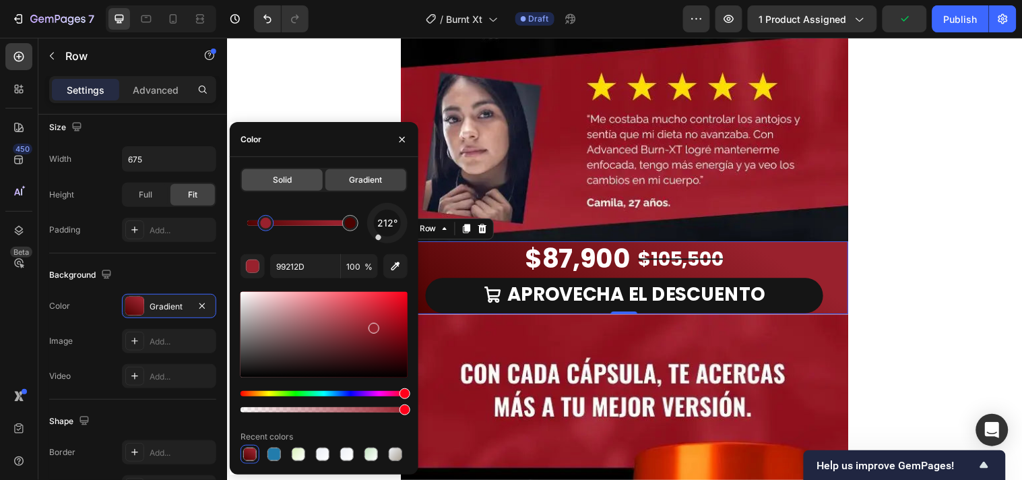
click at [300, 177] on div "Solid" at bounding box center [282, 180] width 81 height 22
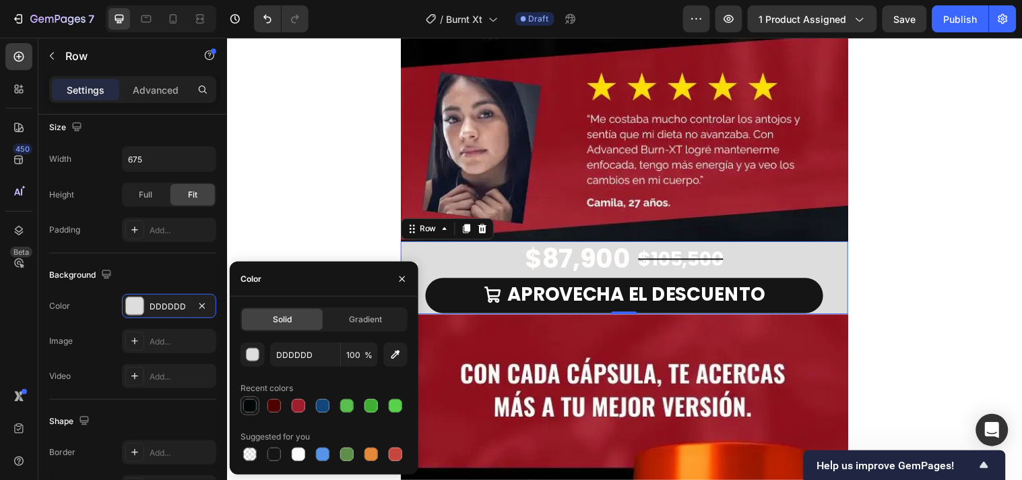
click at [242, 402] on div at bounding box center [250, 405] width 16 height 16
type input "030708"
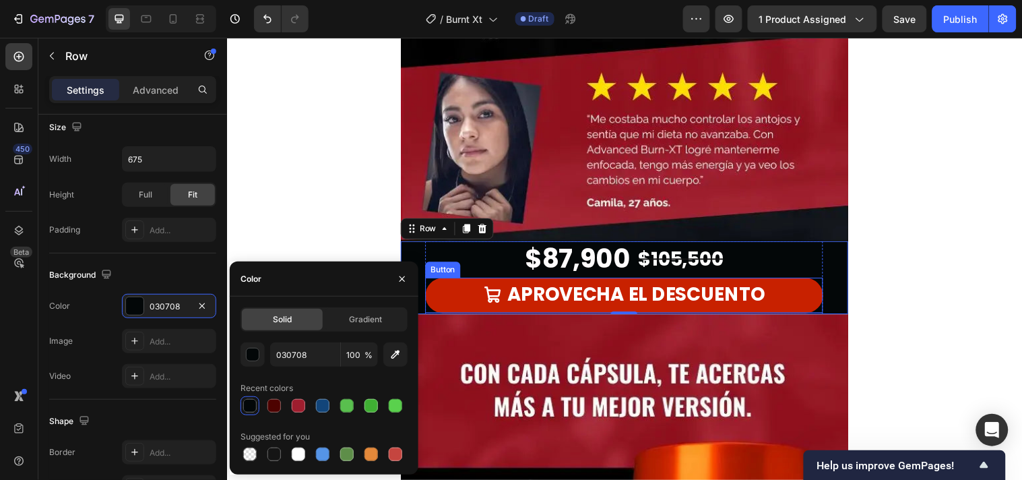
click at [798, 291] on link "APROVECHA EL DESCUENTO" at bounding box center [630, 298] width 404 height 35
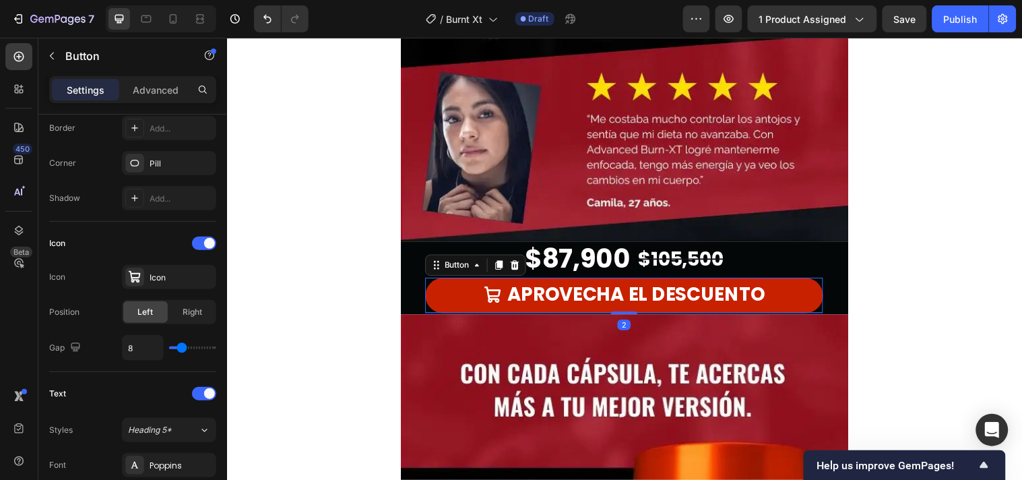
scroll to position [0, 0]
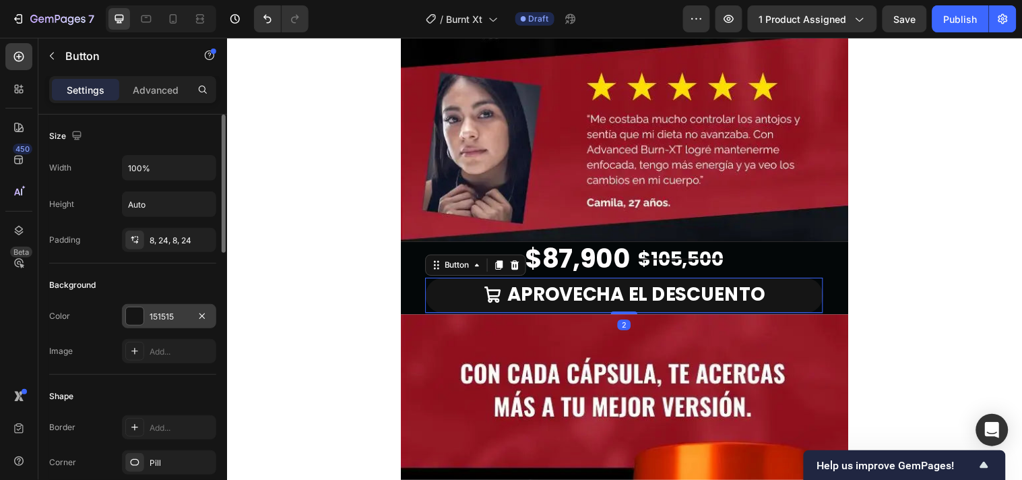
click at [135, 320] on div at bounding box center [135, 316] width 18 height 18
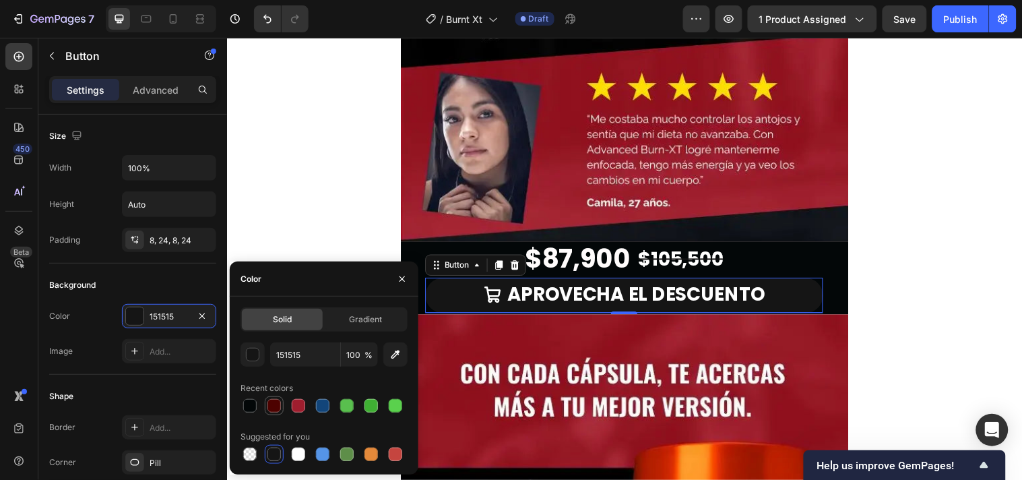
click at [273, 401] on div at bounding box center [273, 405] width 13 height 13
type input "4D0200"
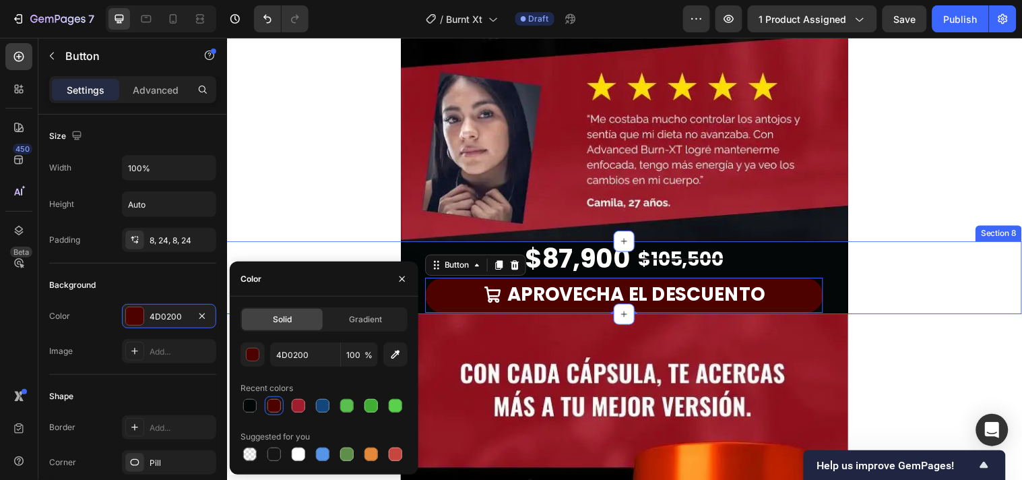
click at [955, 276] on div "$87,900 Product Price Product Price $105,500 Product Price Product Price Row AP…" at bounding box center [630, 280] width 808 height 73
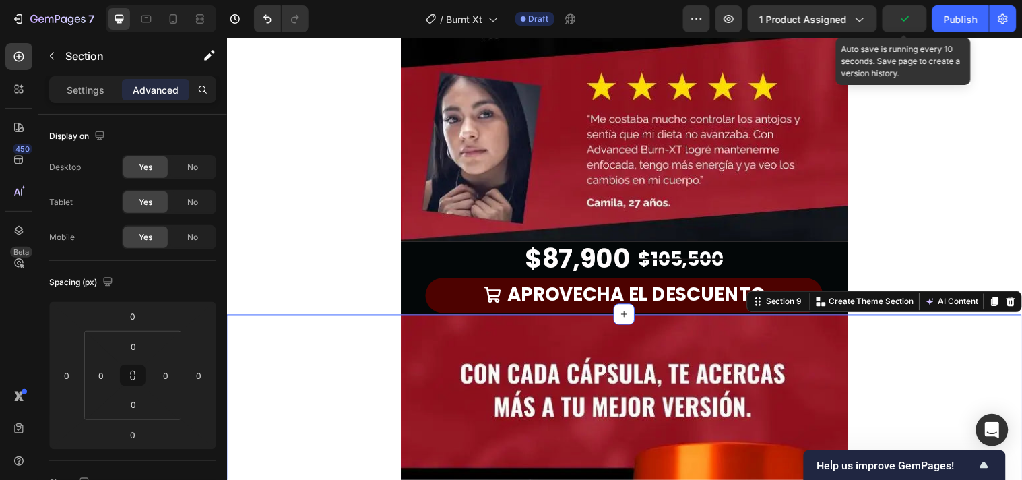
click at [911, 18] on icon "button" at bounding box center [904, 18] width 13 height 13
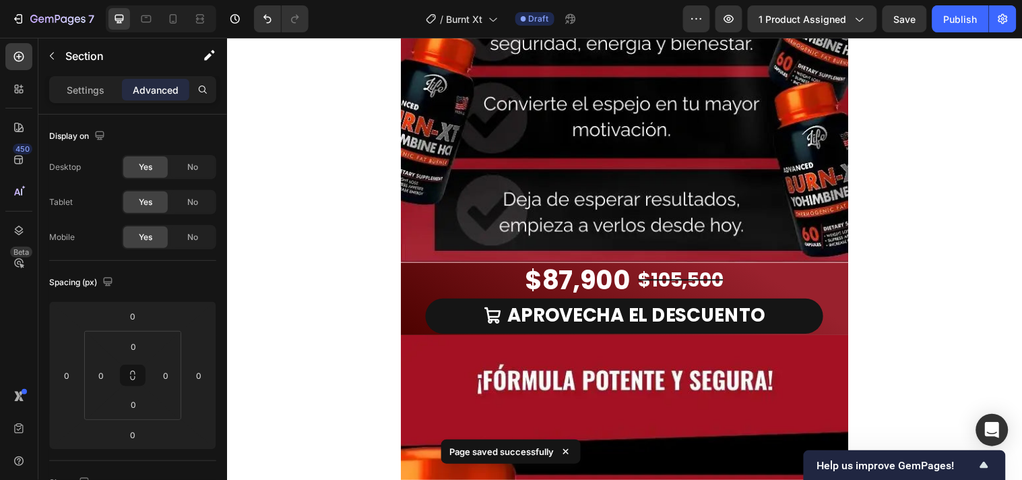
scroll to position [4487, 0]
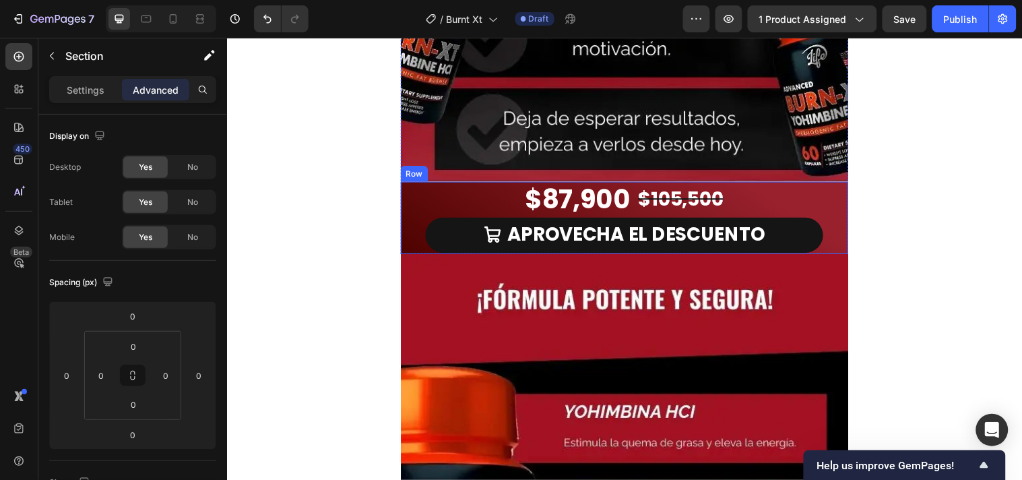
click at [833, 209] on div "$87,900 Product Price Product Price $105,500 Product Price Product Price Row AP…" at bounding box center [630, 219] width 455 height 73
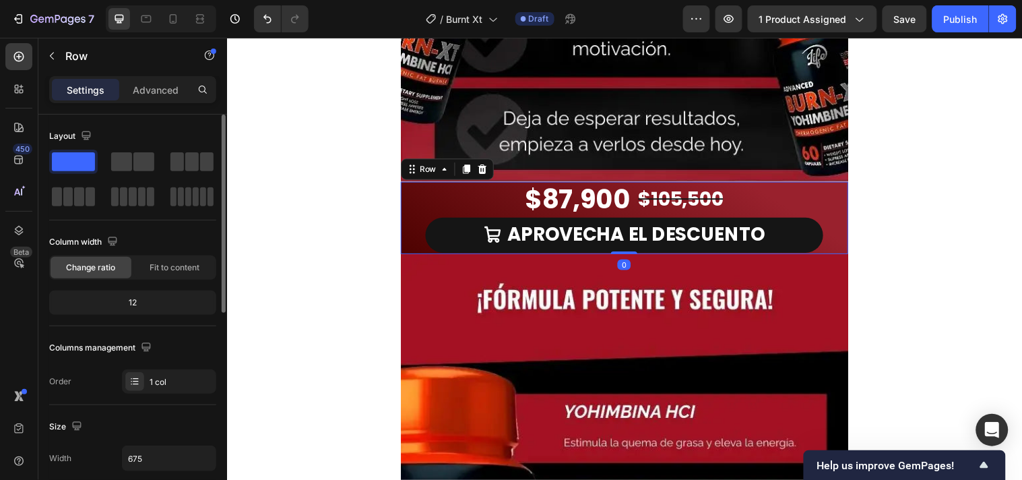
scroll to position [150, 0]
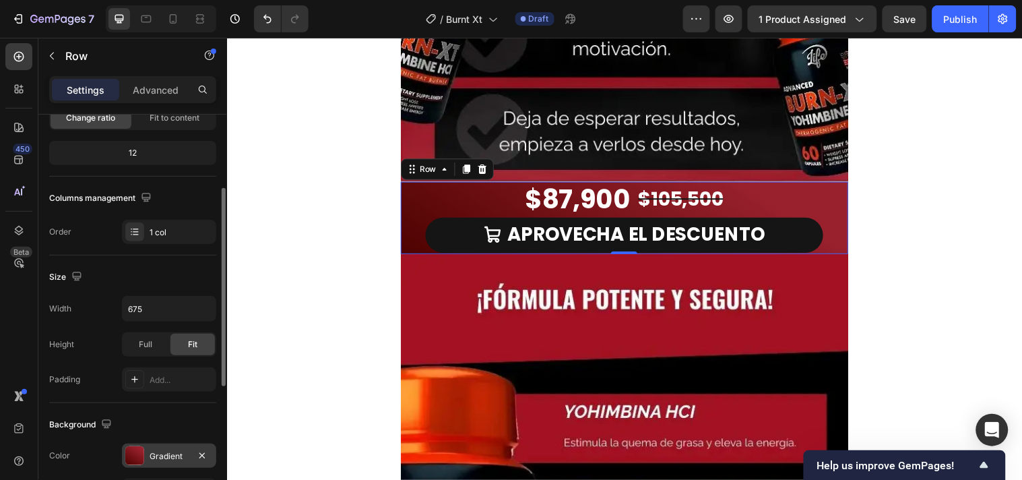
click at [139, 459] on div at bounding box center [134, 455] width 19 height 19
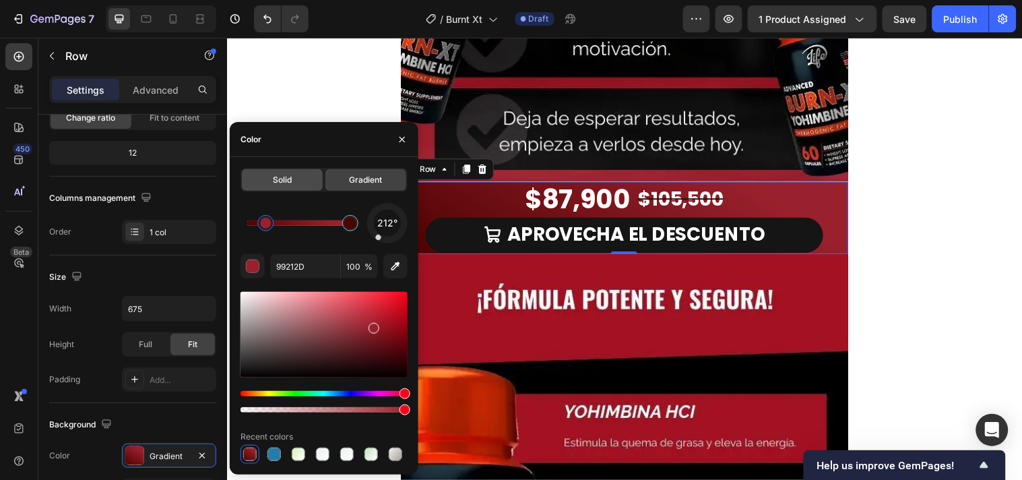
click at [291, 179] on span "Solid" at bounding box center [282, 180] width 19 height 12
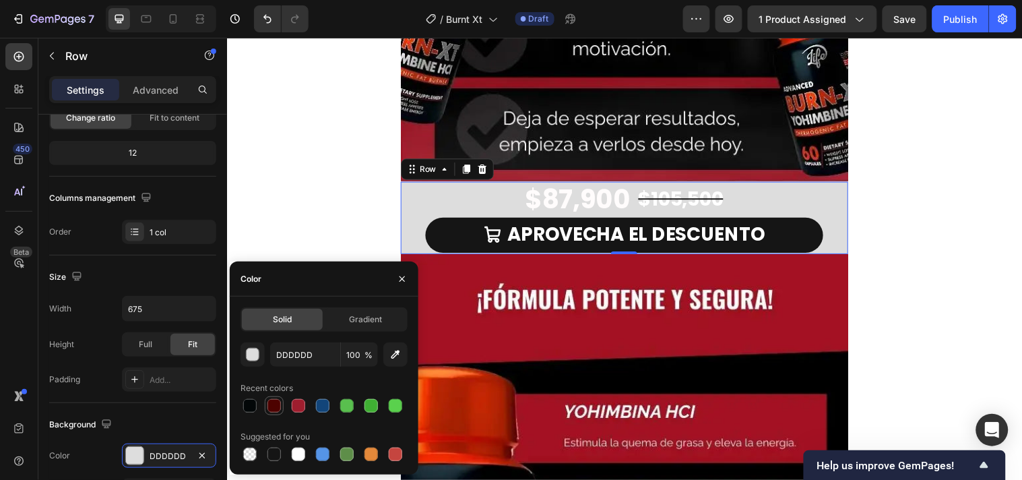
click at [273, 407] on div at bounding box center [273, 405] width 13 height 13
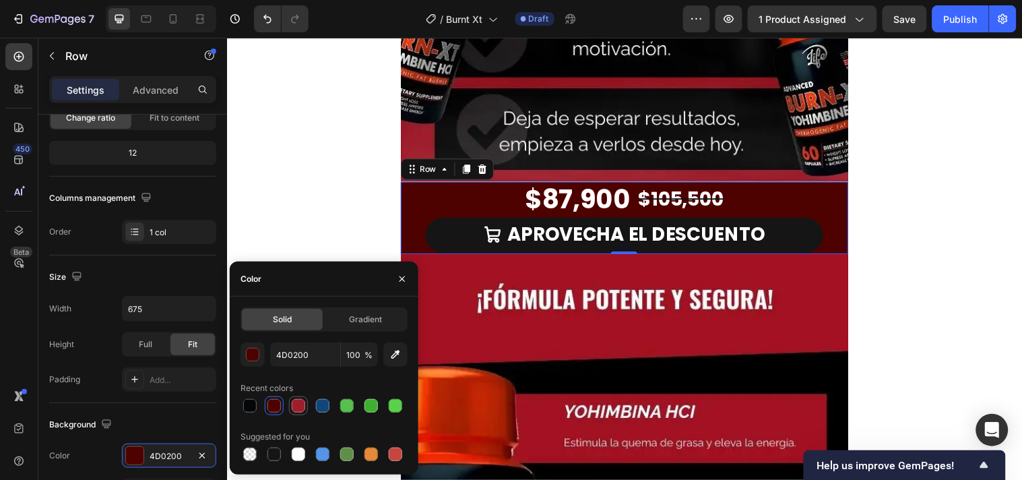
click at [298, 408] on div at bounding box center [298, 405] width 13 height 13
type input "9E1E2E"
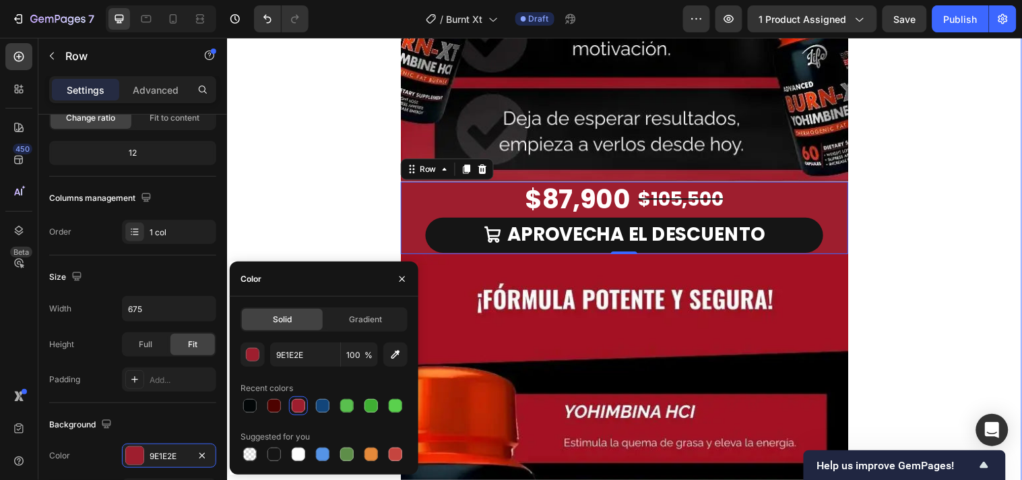
click at [940, 183] on div "Image Row Image $87,900 Product Price Product Price $105,500 Product Price Prod…" at bounding box center [630, 220] width 808 height 2498
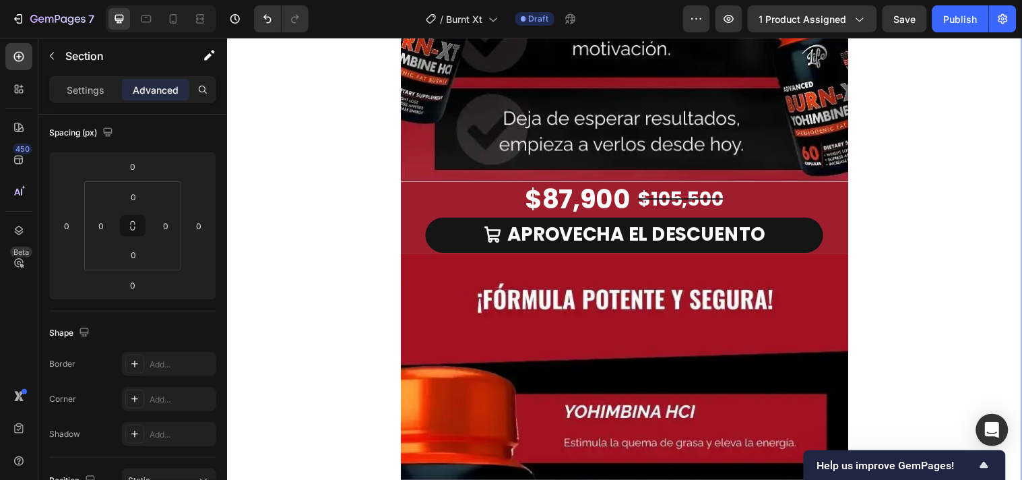
scroll to position [0, 0]
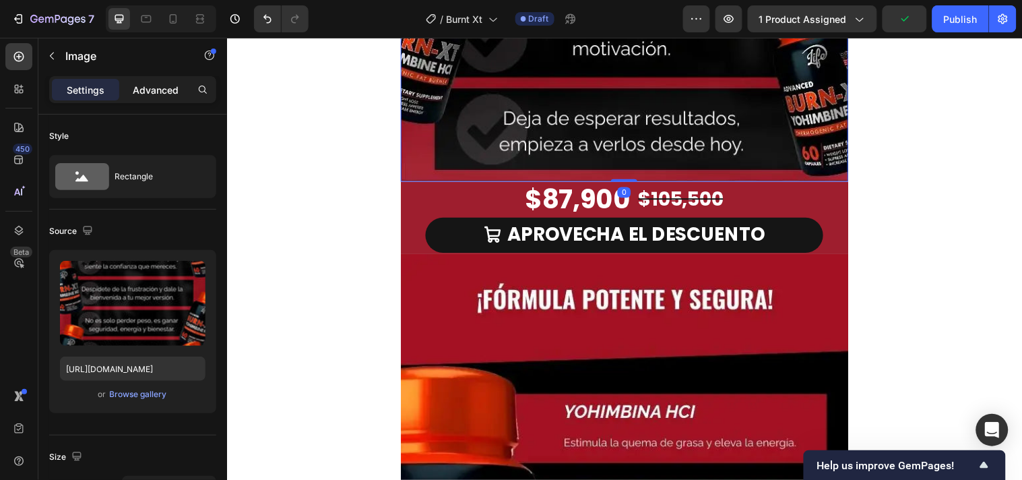
click at [171, 85] on p "Advanced" at bounding box center [156, 90] width 46 height 14
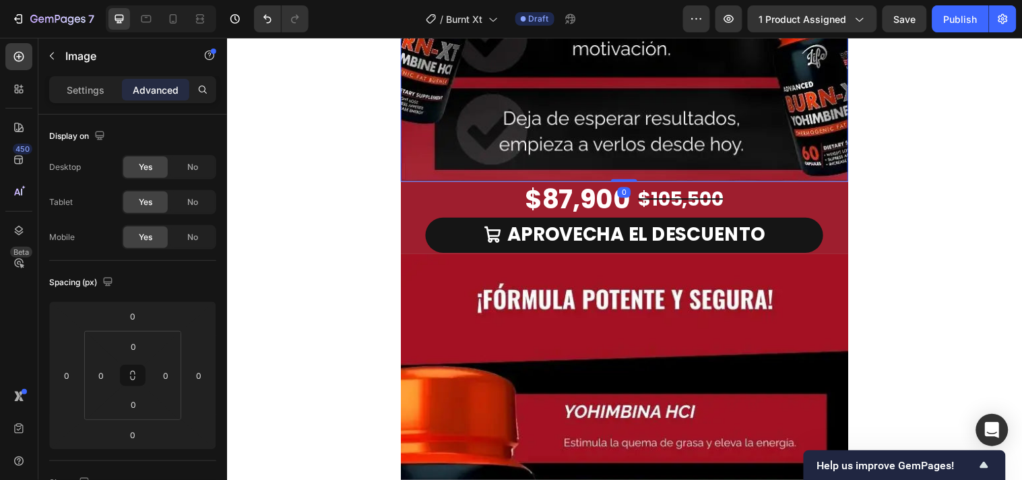
drag, startPoint x: 627, startPoint y: 181, endPoint x: 627, endPoint y: 152, distance: 29.6
click at [150, 79] on div "Advanced" at bounding box center [155, 90] width 67 height 22
click at [150, 89] on p "Advanced" at bounding box center [156, 90] width 46 height 14
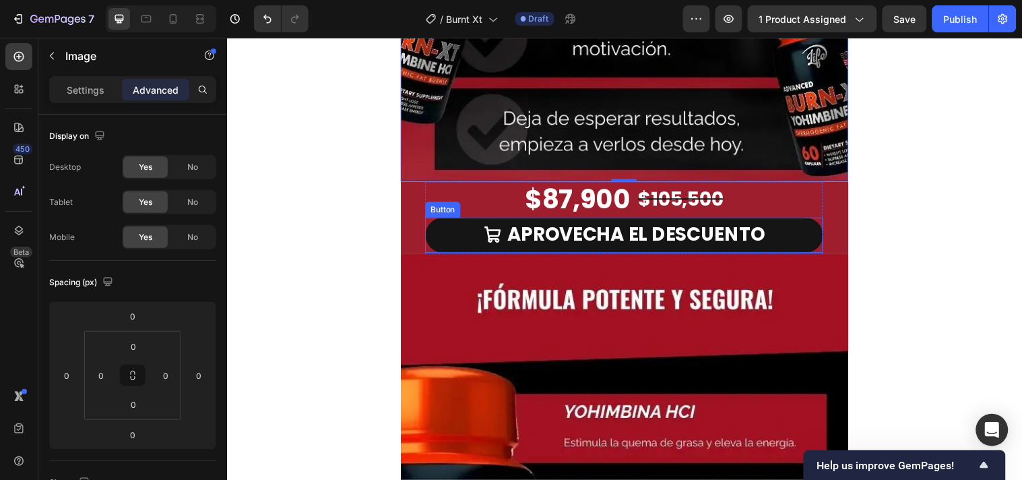
click at [428, 211] on div "$87,900 Product Price Product Price $105,500 Product Price Product Price Row" at bounding box center [630, 201] width 404 height 37
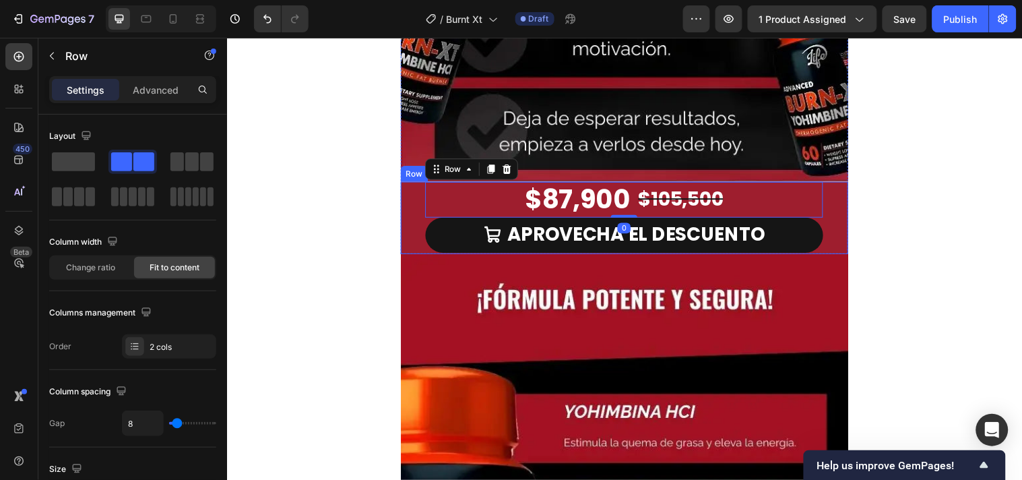
click at [408, 211] on div "$87,900 Product Price Product Price $105,500 Product Price Product Price Row 0 …" at bounding box center [630, 219] width 455 height 73
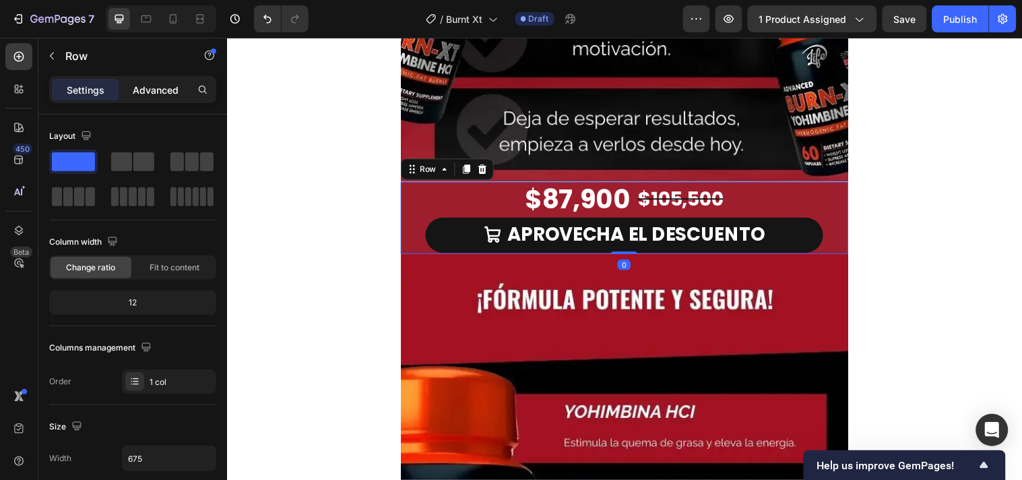
click at [162, 86] on p "Advanced" at bounding box center [156, 90] width 46 height 14
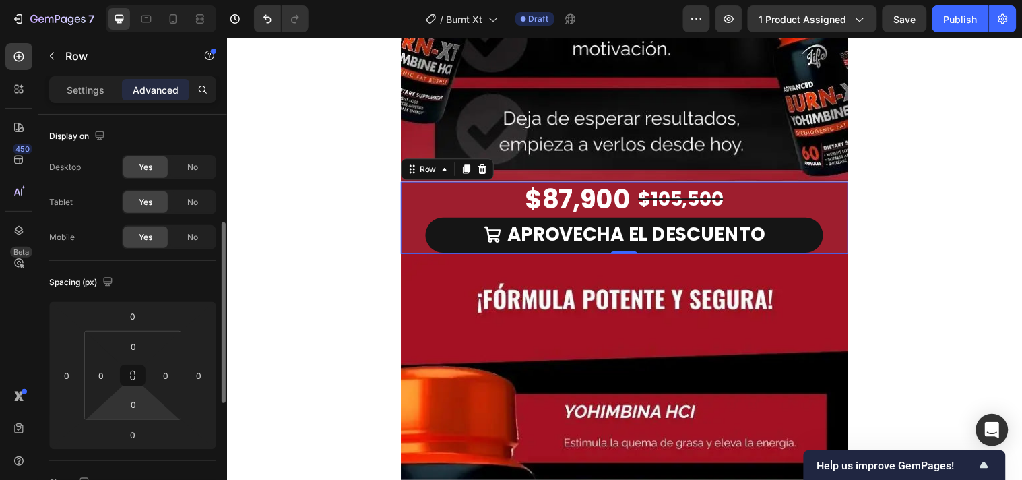
scroll to position [75, 0]
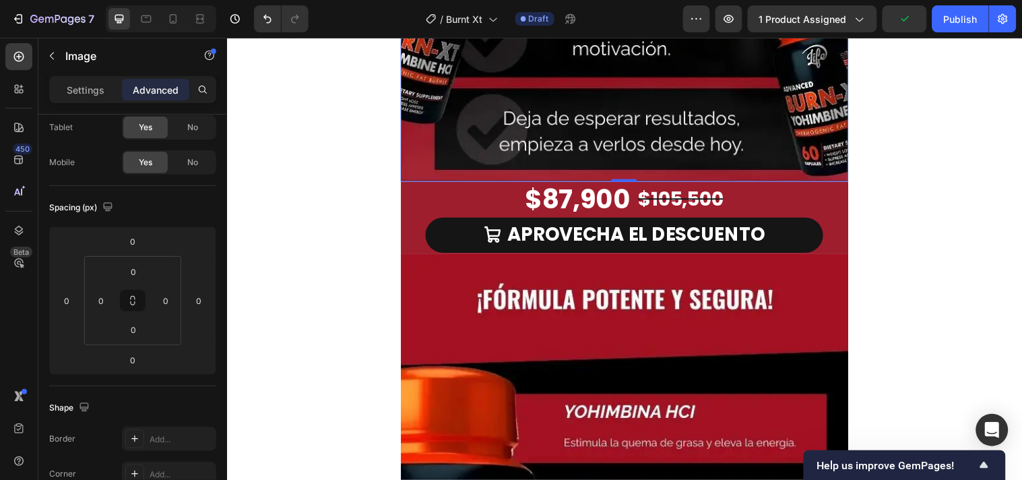
scroll to position [0, 0]
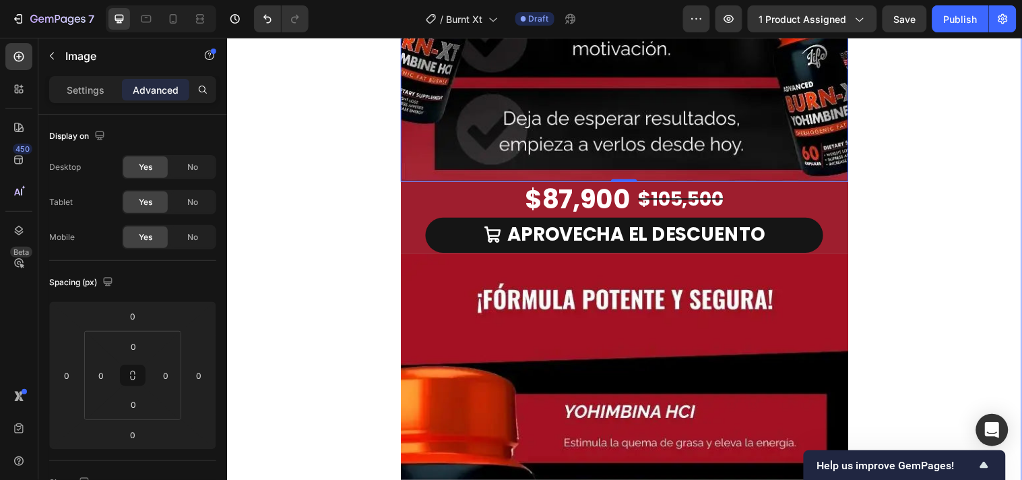
click at [919, 310] on div "Image Row Image 0 $87,900 Product Price Product Price $105,500 Product Price Pr…" at bounding box center [630, 220] width 808 height 2498
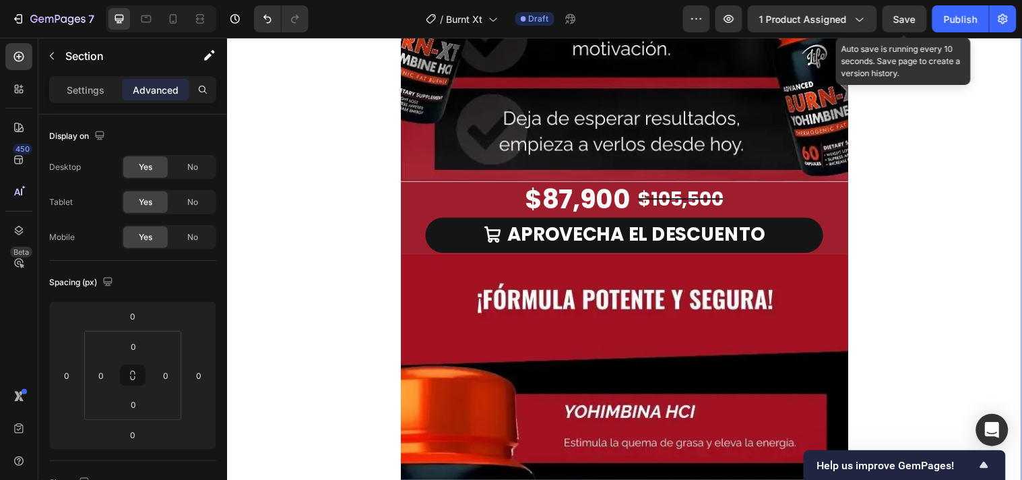
click at [910, 15] on span "Save" at bounding box center [905, 18] width 22 height 11
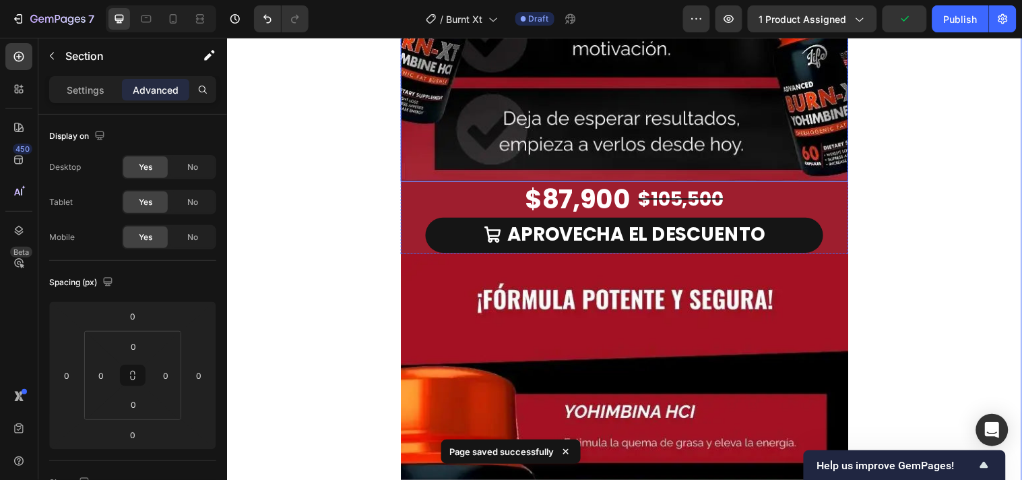
click at [77, 83] on p "Settings" at bounding box center [86, 90] width 38 height 14
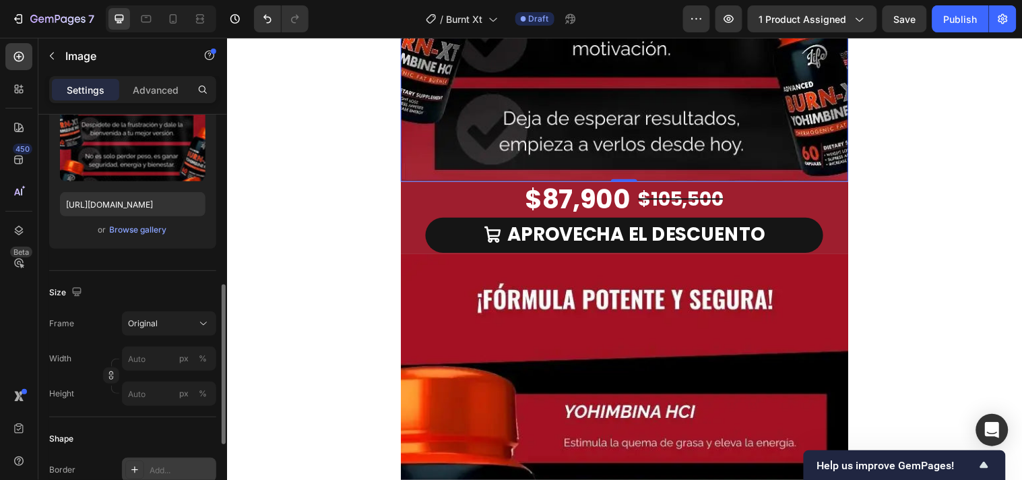
scroll to position [239, 0]
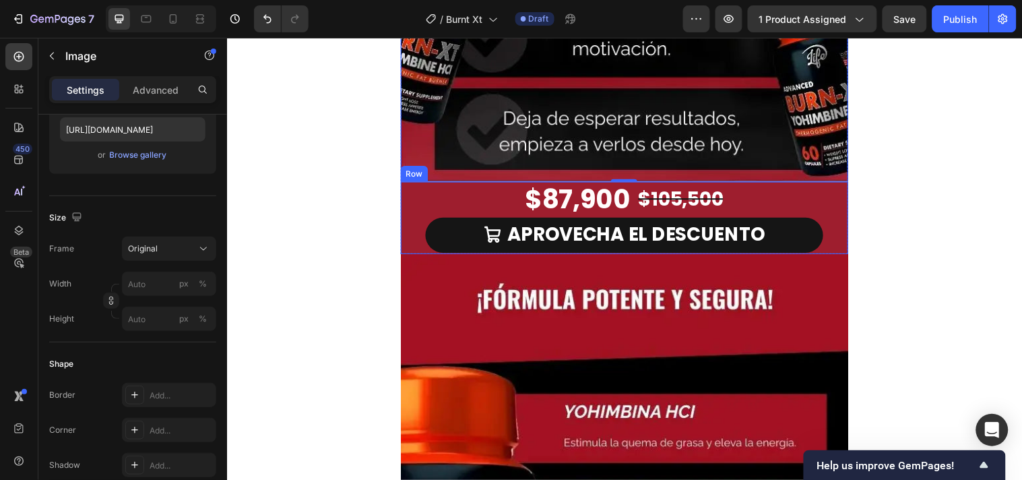
click at [411, 213] on div "$87,900 Product Price Product Price $105,500 Product Price Product Price Row AP…" at bounding box center [630, 219] width 455 height 73
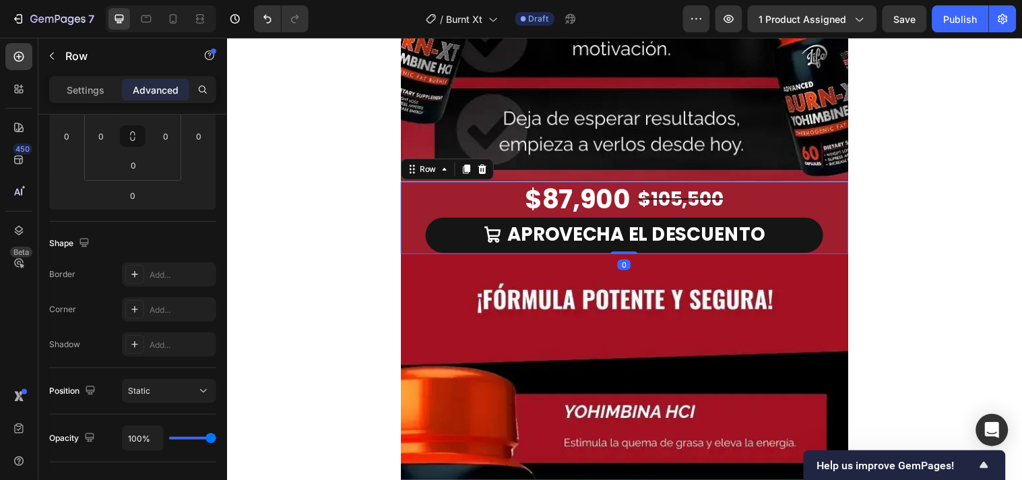
scroll to position [0, 0]
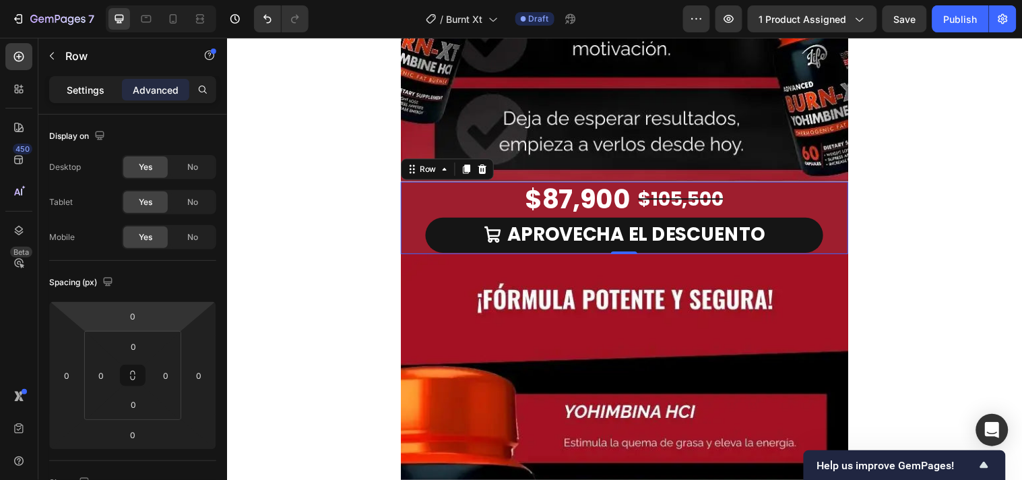
click at [88, 86] on p "Settings" at bounding box center [86, 90] width 38 height 14
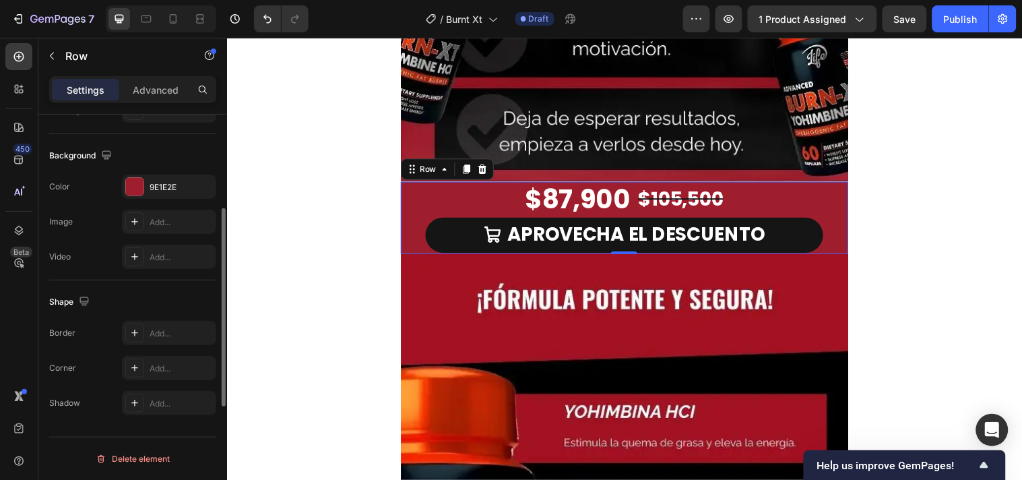
scroll to position [344, 0]
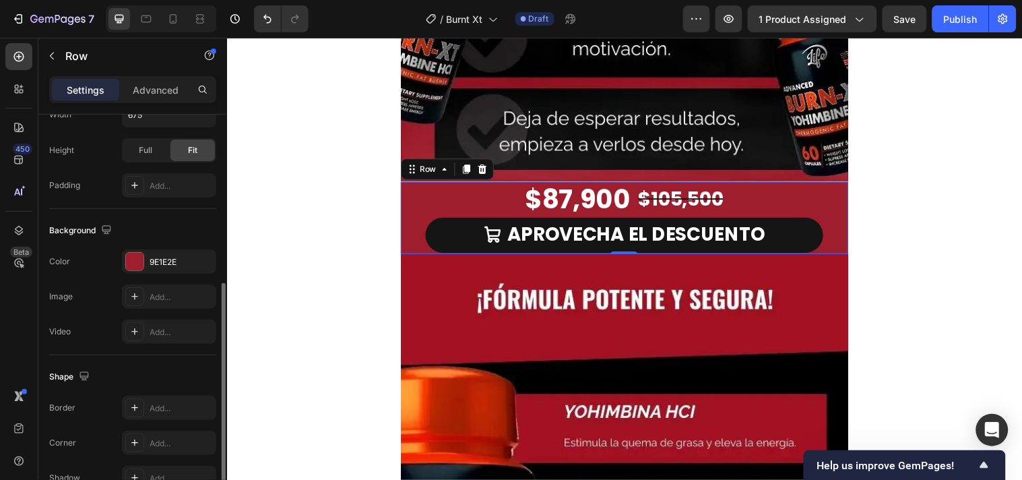
click at [135, 273] on div "The changes might be hidden by the video. Color 9E1E2E Image Add... Video Add..." at bounding box center [132, 296] width 167 height 94
click at [137, 265] on div at bounding box center [135, 262] width 18 height 18
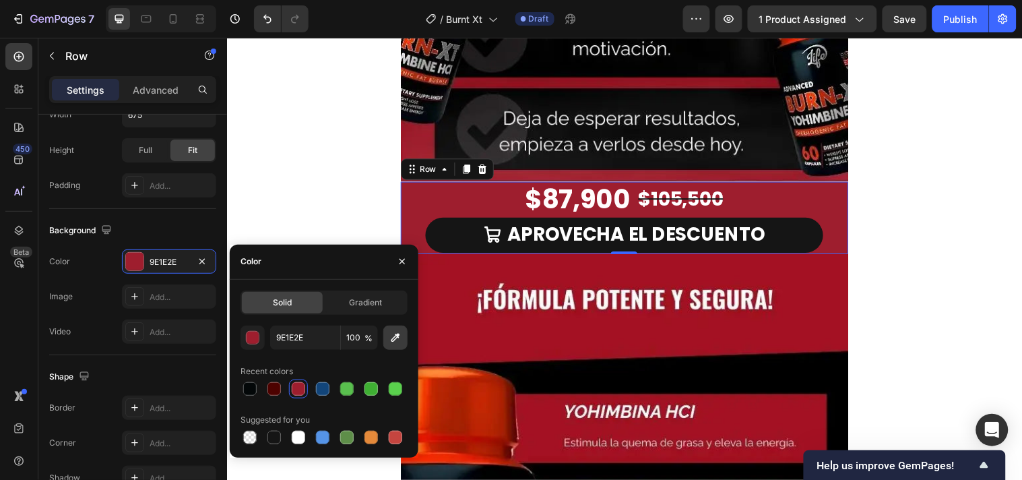
click at [389, 339] on icon "button" at bounding box center [395, 337] width 13 height 13
type input "A31123"
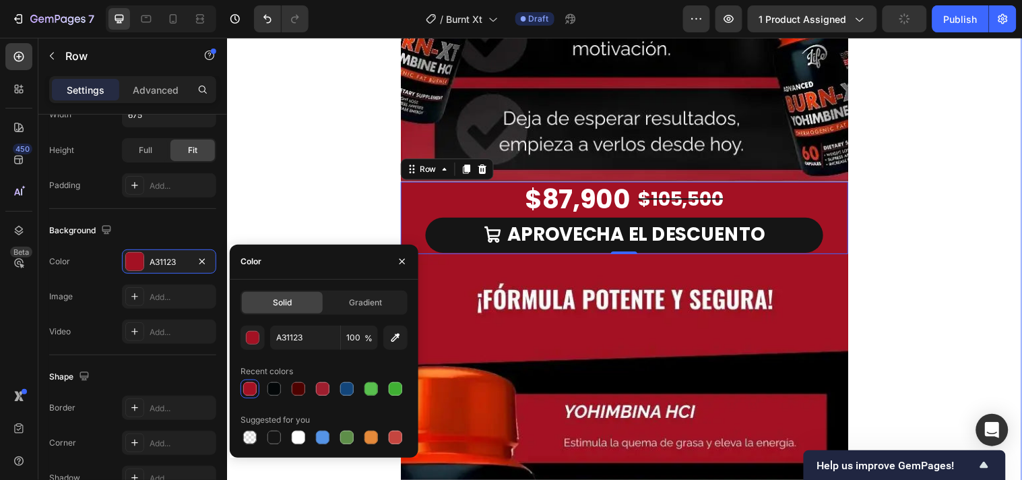
click at [1004, 227] on div "Image Row Image $87,900 Product Price Product Price $105,500 Product Price Prod…" at bounding box center [630, 220] width 808 height 2498
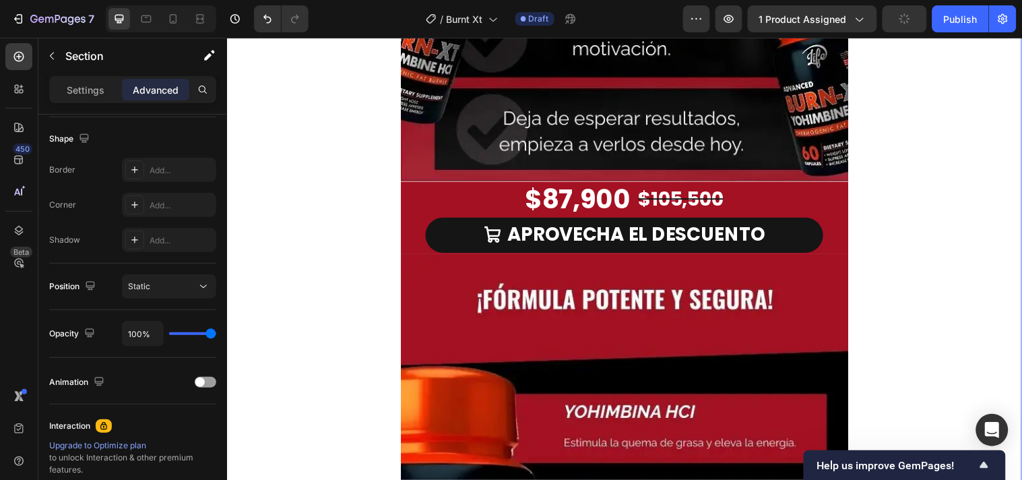
click at [997, 235] on div "Image Row Image $87,900 Product Price Product Price $105,500 Product Price Prod…" at bounding box center [630, 220] width 808 height 2498
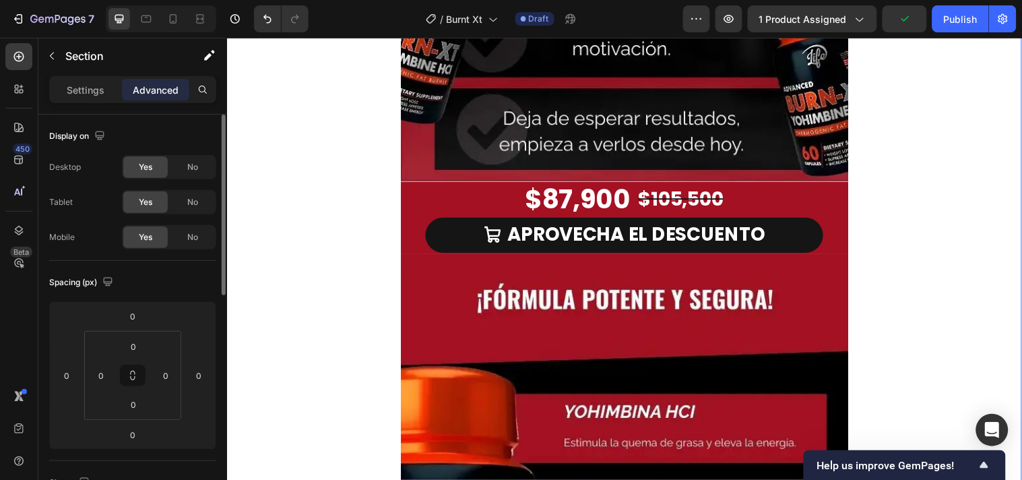
scroll to position [4413, 0]
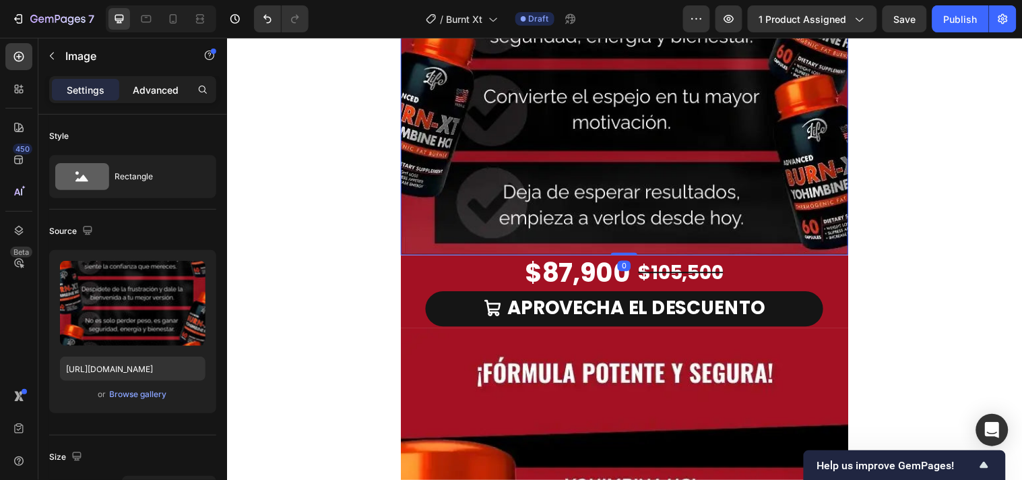
click at [139, 94] on p "Advanced" at bounding box center [156, 90] width 46 height 14
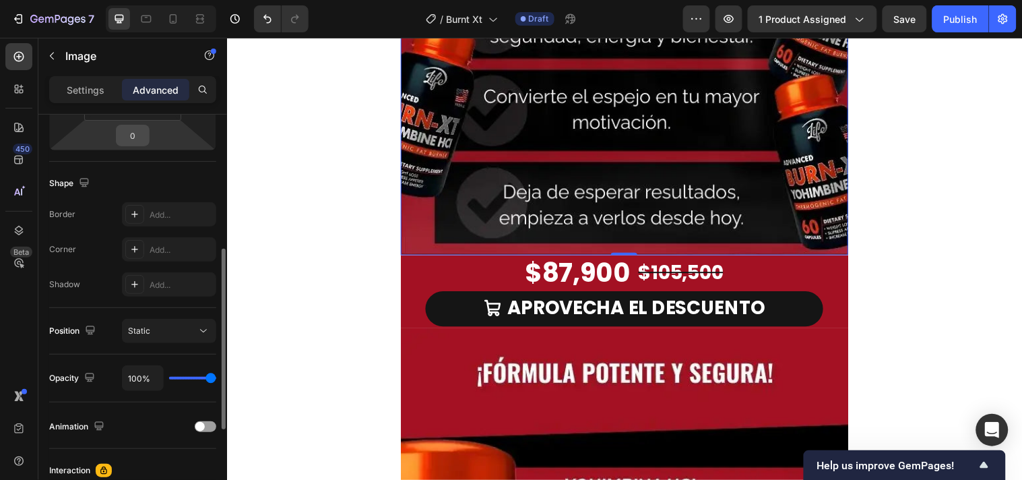
scroll to position [374, 0]
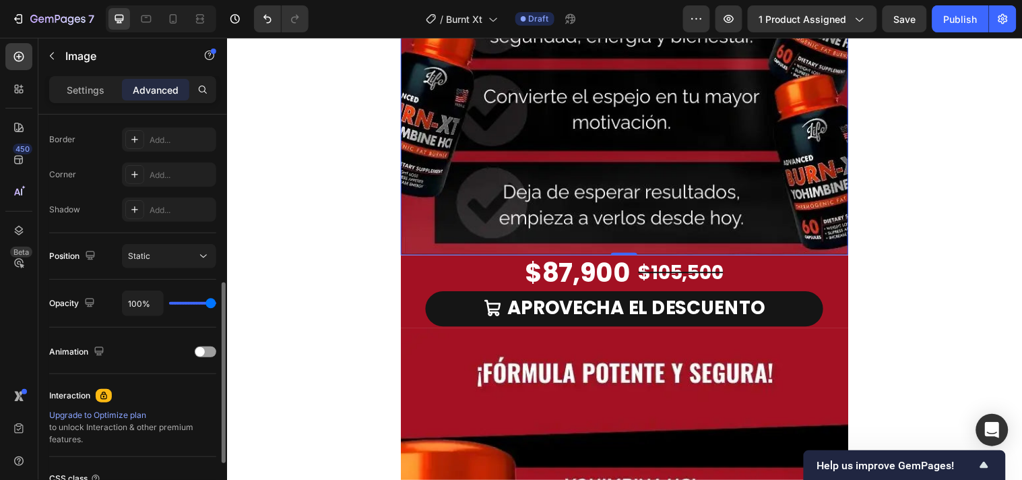
type input "31%"
type input "31"
type input "0%"
type input "0"
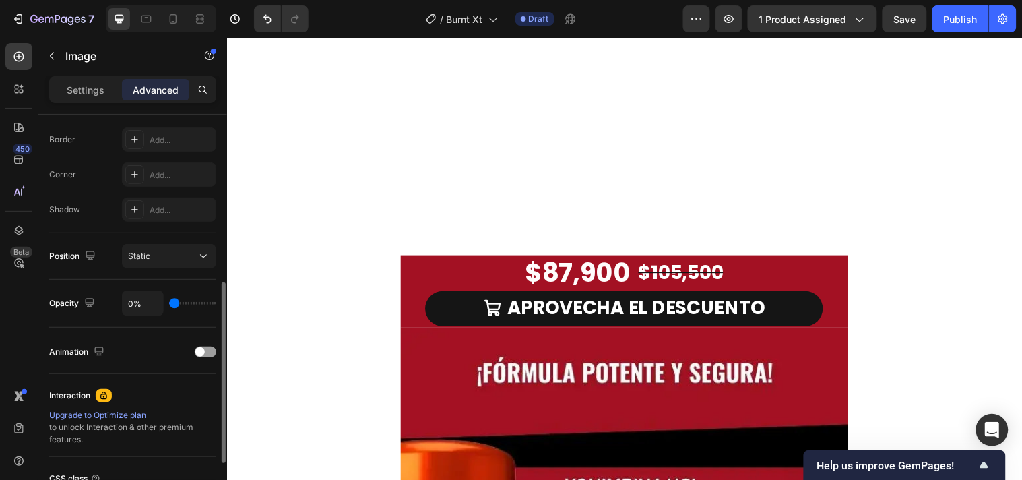
type input "4%"
type input "4"
type input "88%"
type input "88"
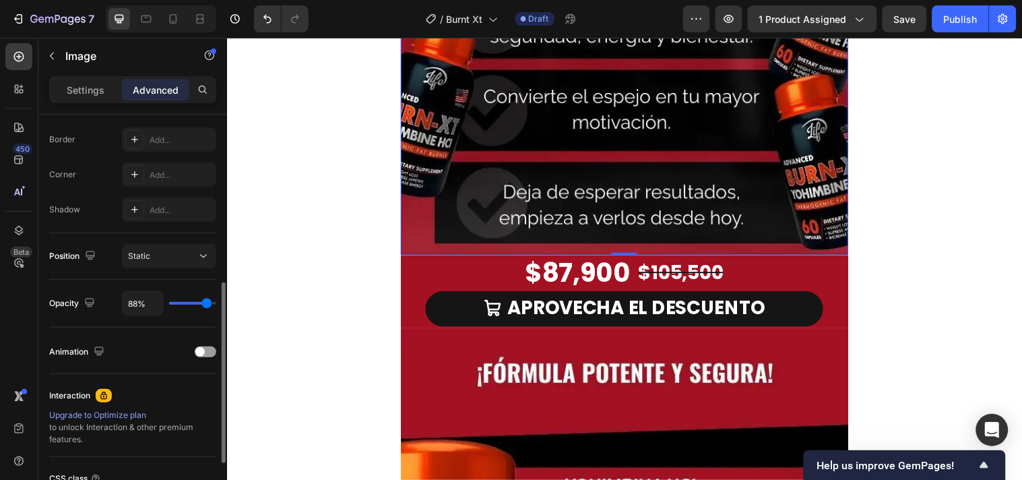
type input "100%"
type input "100"
drag, startPoint x: 205, startPoint y: 304, endPoint x: 247, endPoint y: 308, distance: 42.0
click at [216, 304] on input "range" at bounding box center [192, 303] width 47 height 3
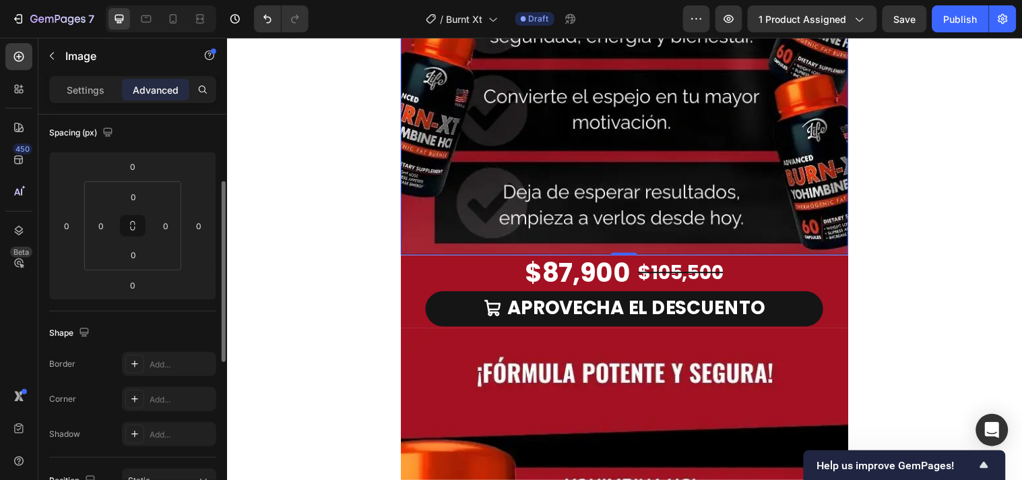
scroll to position [0, 0]
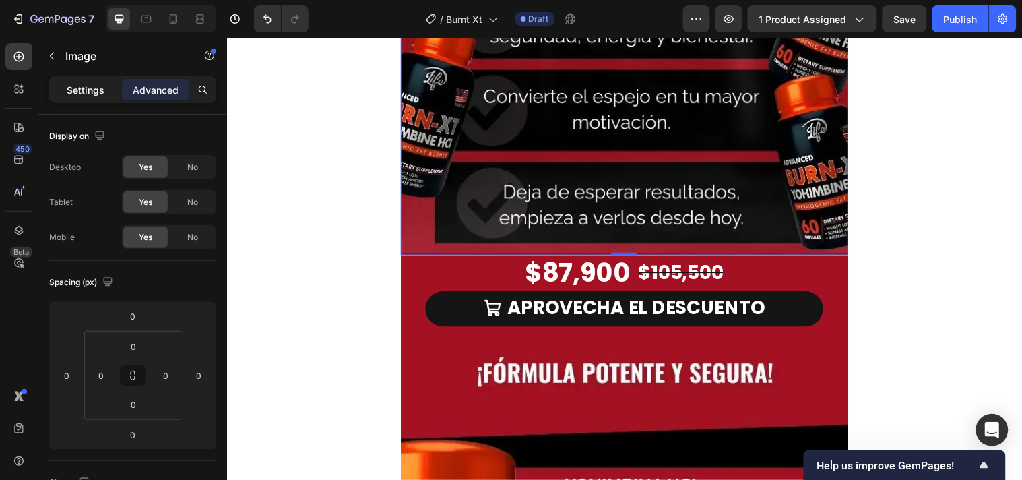
click at [88, 90] on p "Settings" at bounding box center [86, 90] width 38 height 14
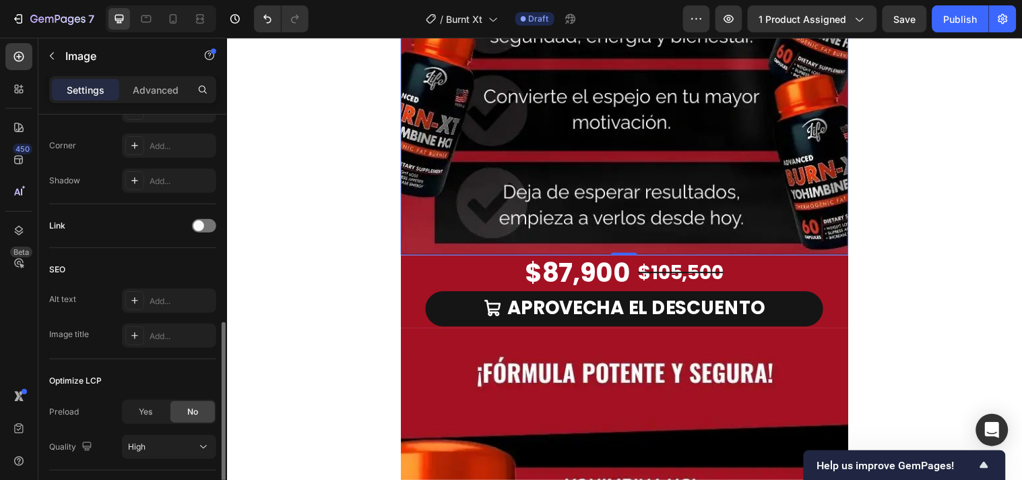
scroll to position [598, 0]
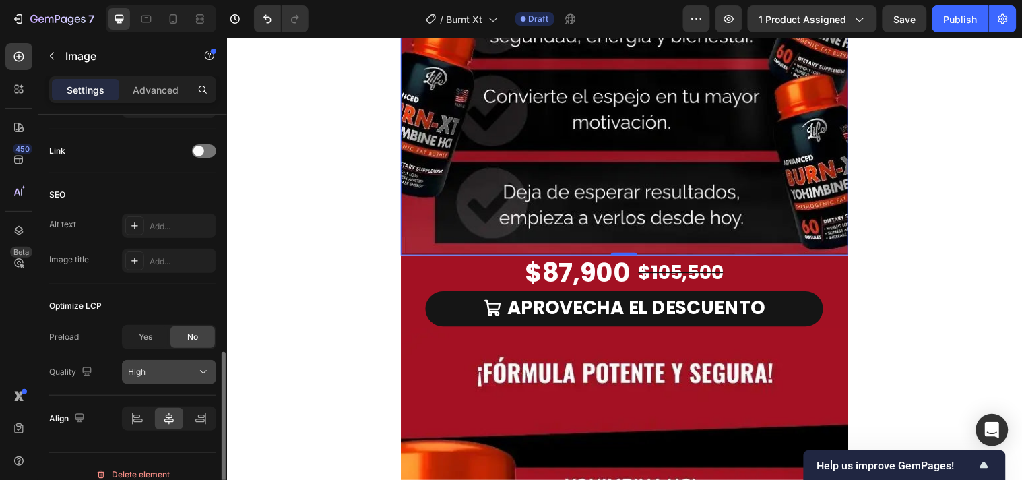
click at [185, 364] on button "High" at bounding box center [169, 372] width 94 height 24
click at [57, 450] on div "Style Rectangle Source Upload Image [URL][DOMAIN_NAME] or Browse gallery Size F…" at bounding box center [132, 24] width 189 height 1017
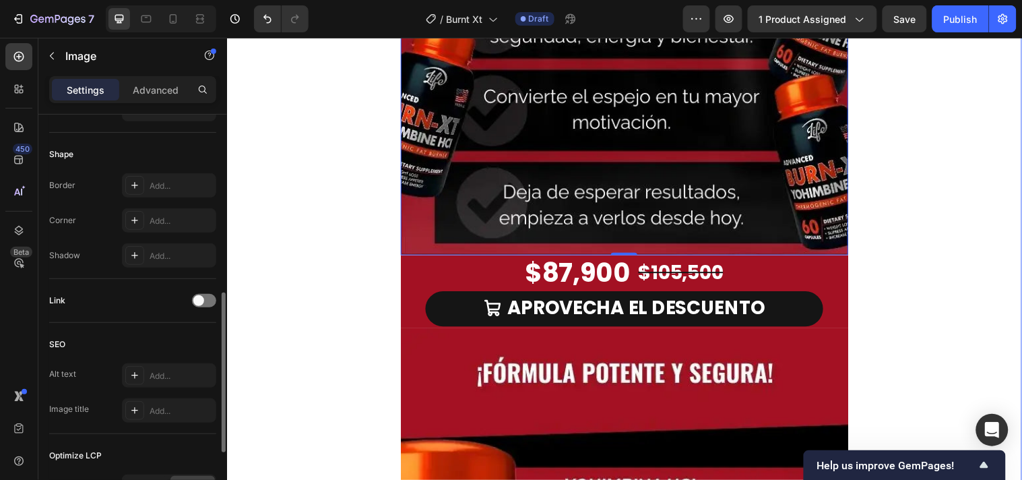
click at [901, 213] on div "Image Row Image 0 $87,900 Product Price Product Price $105,500 Product Price Pr…" at bounding box center [630, 295] width 808 height 2498
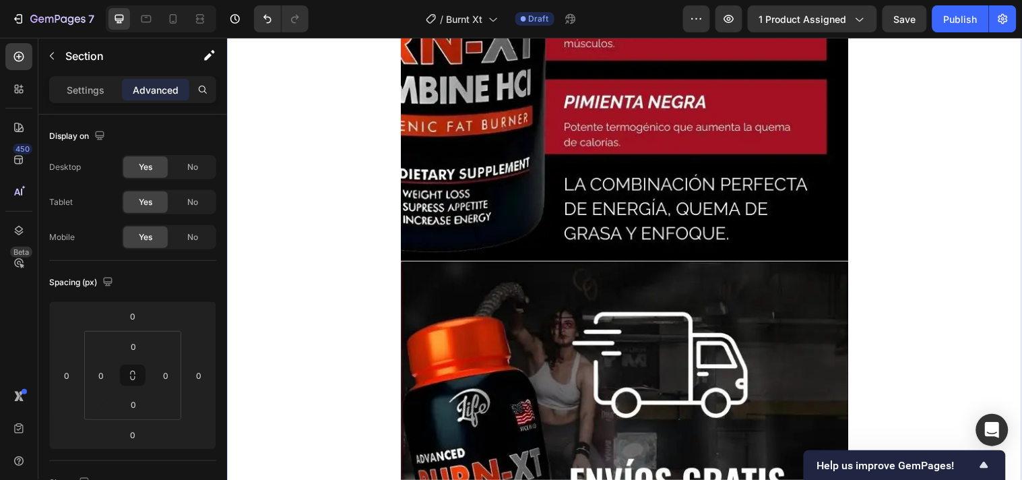
scroll to position [5161, 0]
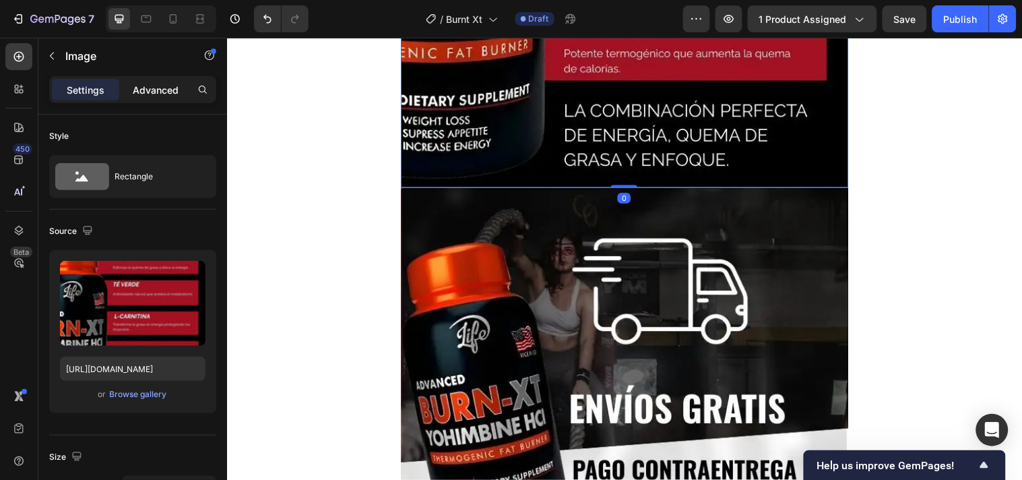
click at [145, 88] on p "Advanced" at bounding box center [156, 90] width 46 height 14
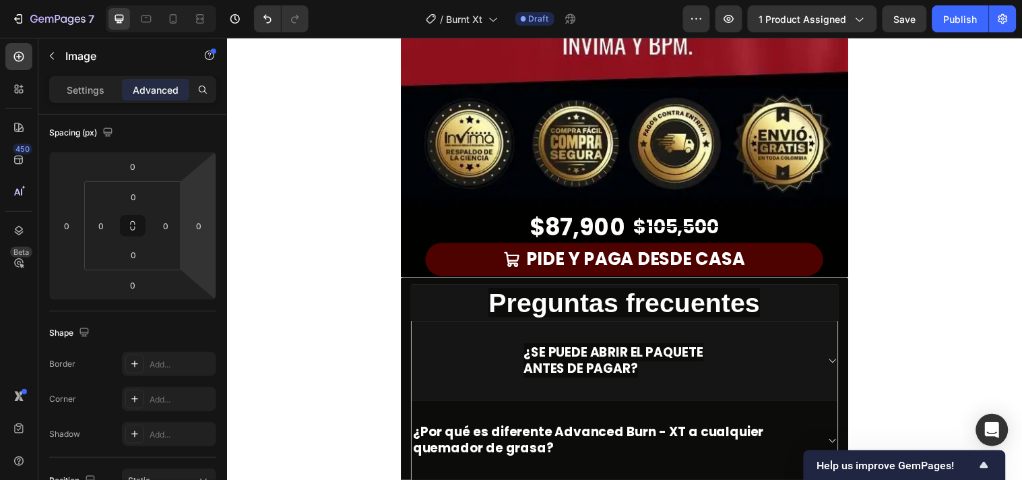
scroll to position [5760, 0]
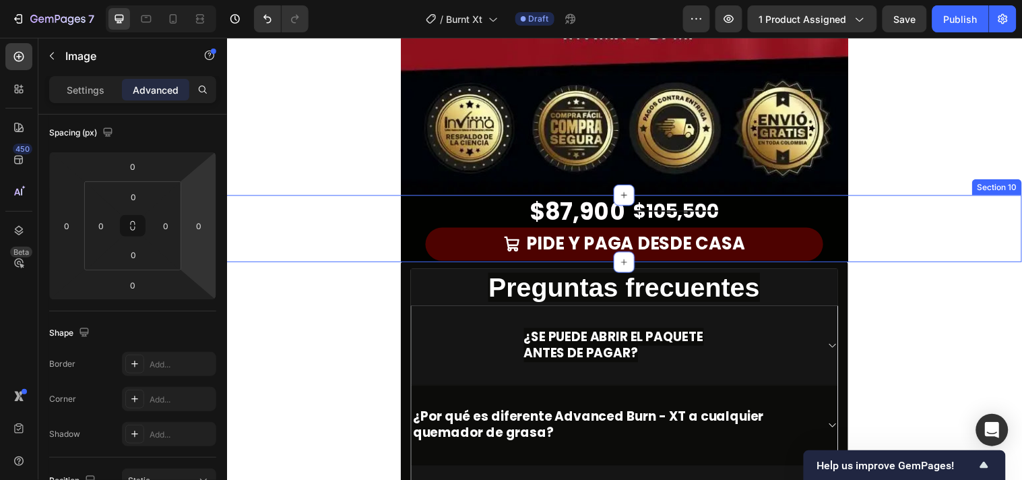
click at [937, 256] on div "$87,900 Product Price Product Price $105,500 Product Price Product Price Row PI…" at bounding box center [630, 231] width 808 height 68
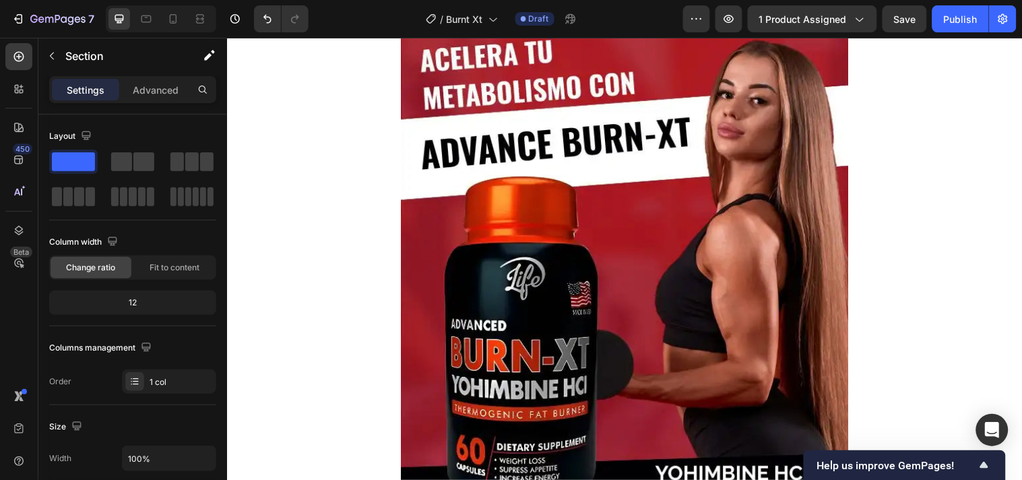
scroll to position [0, 0]
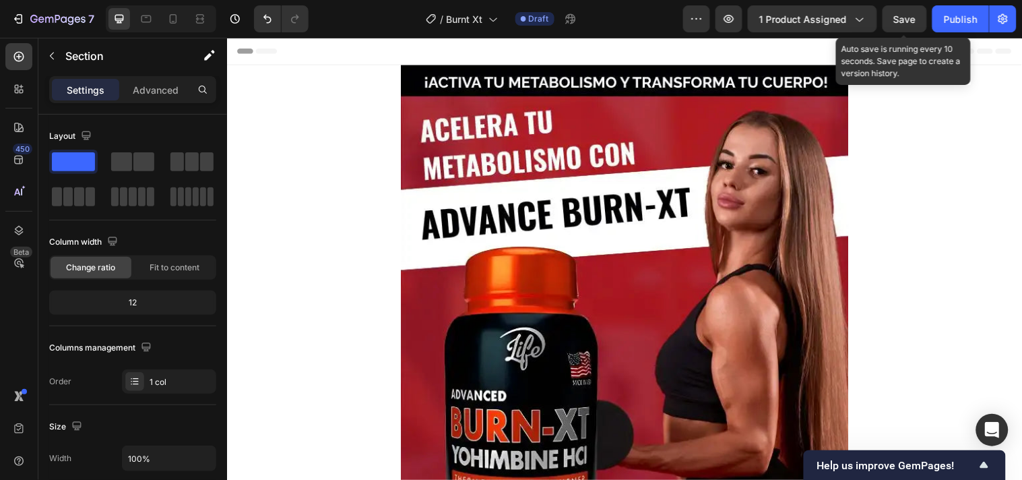
click at [905, 23] on span "Save" at bounding box center [905, 18] width 22 height 11
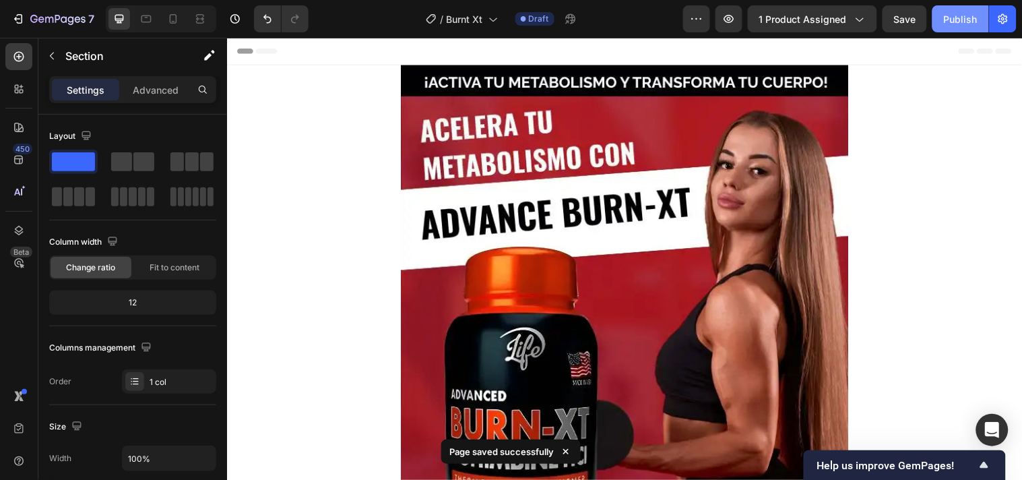
click at [942, 18] on button "Publish" at bounding box center [960, 18] width 57 height 27
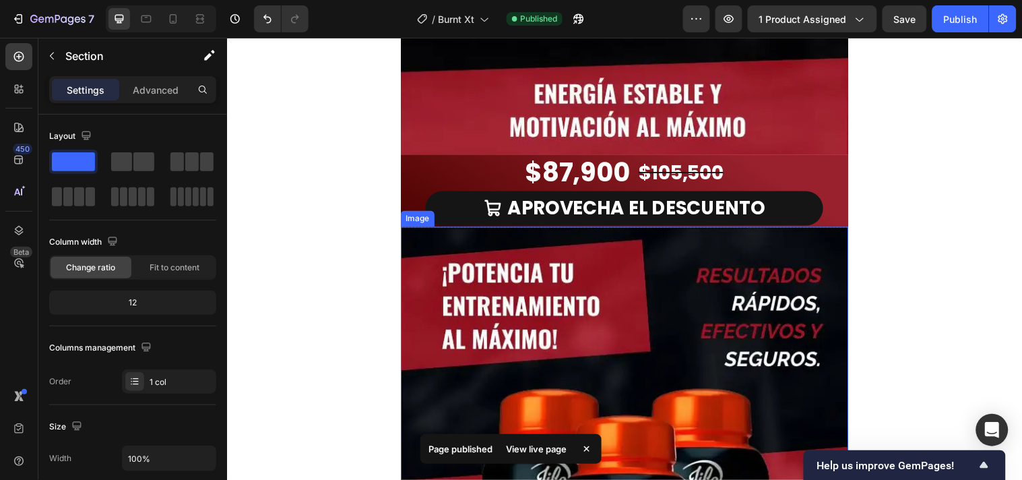
scroll to position [1122, 0]
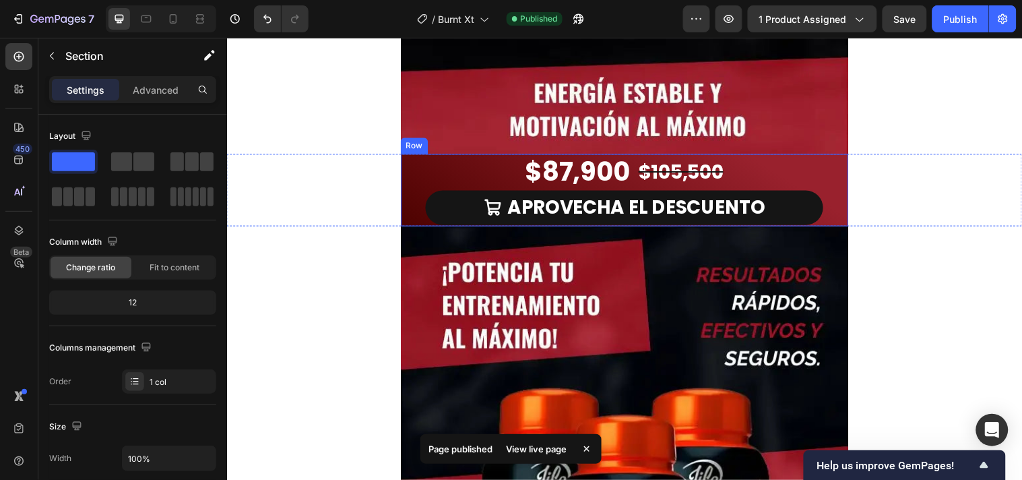
click at [403, 170] on div "$87,900 Product Price Product Price $105,500 Product Price Product Price Row AP…" at bounding box center [630, 191] width 455 height 73
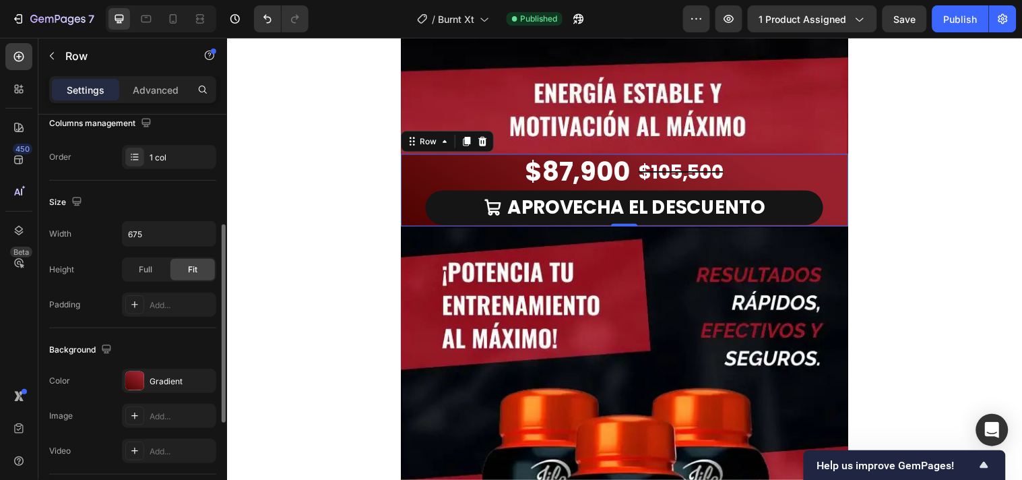
scroll to position [299, 0]
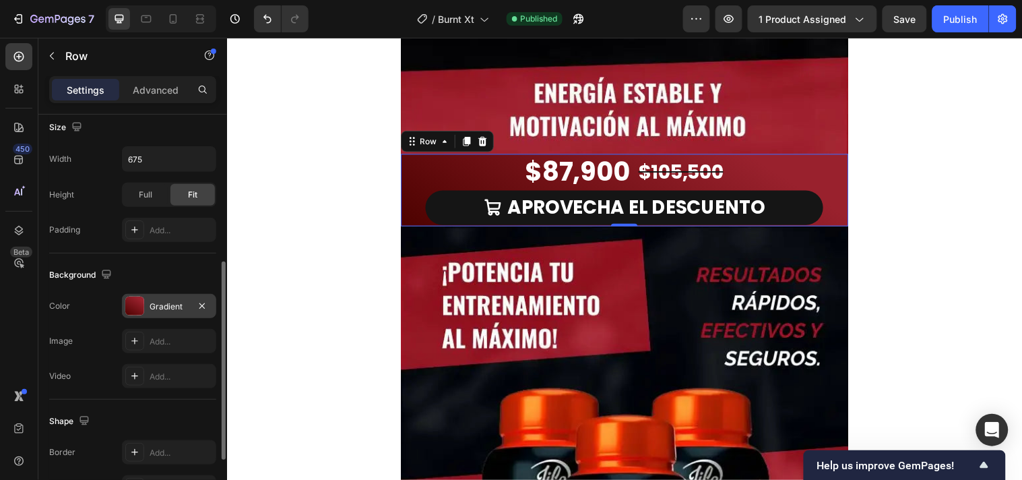
click at [125, 304] on div at bounding box center [134, 305] width 19 height 19
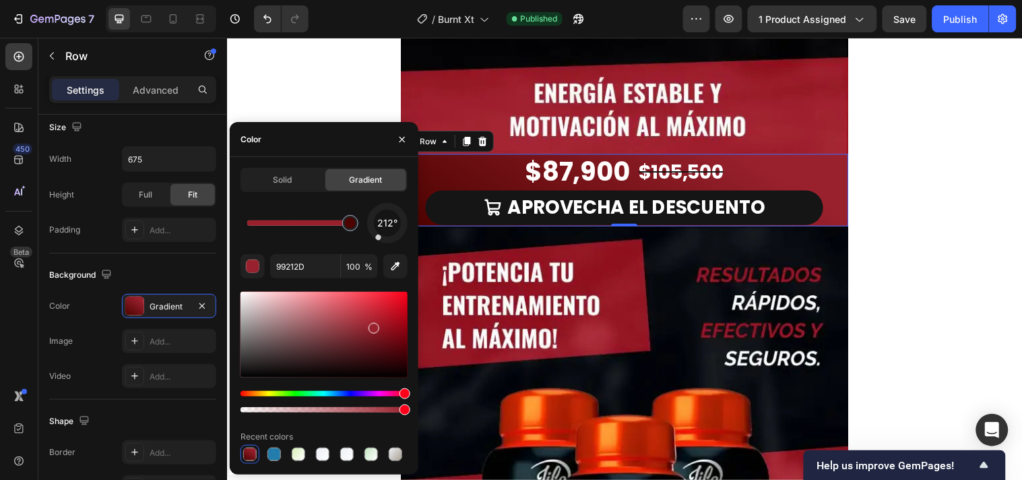
drag, startPoint x: 267, startPoint y: 231, endPoint x: 367, endPoint y: 224, distance: 100.6
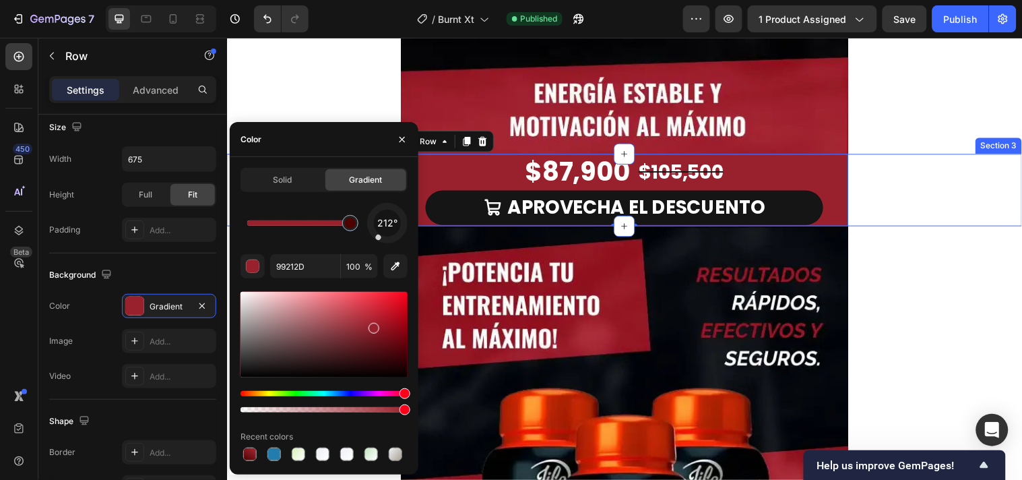
click at [892, 168] on div "$87,900 Product Price Product Price $105,500 Product Price Product Price Row AP…" at bounding box center [630, 191] width 808 height 73
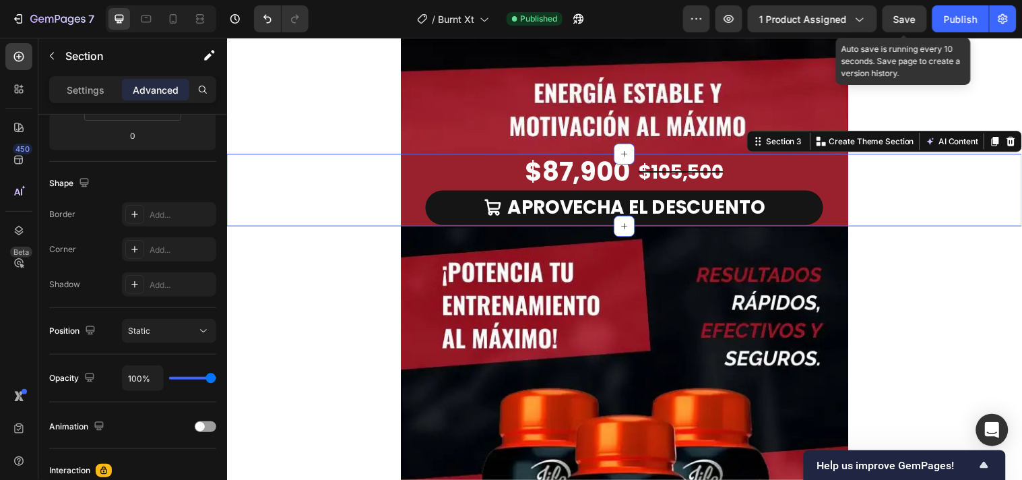
scroll to position [0, 0]
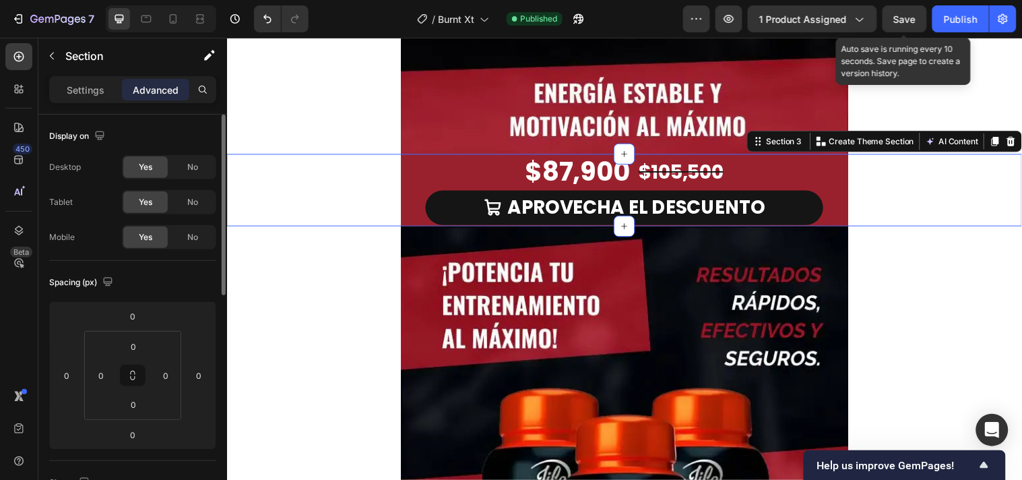
click at [901, 25] on div "Save" at bounding box center [905, 19] width 22 height 14
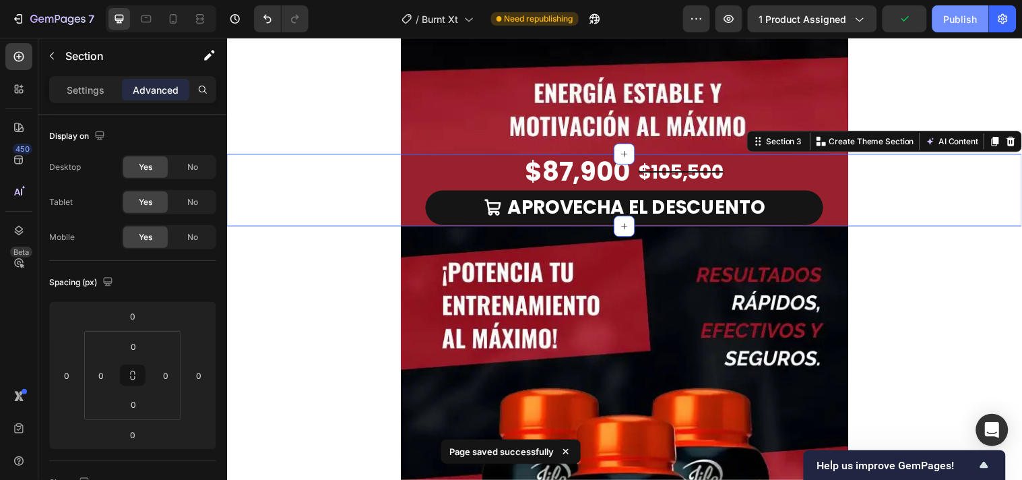
click at [963, 18] on div "Publish" at bounding box center [961, 19] width 34 height 14
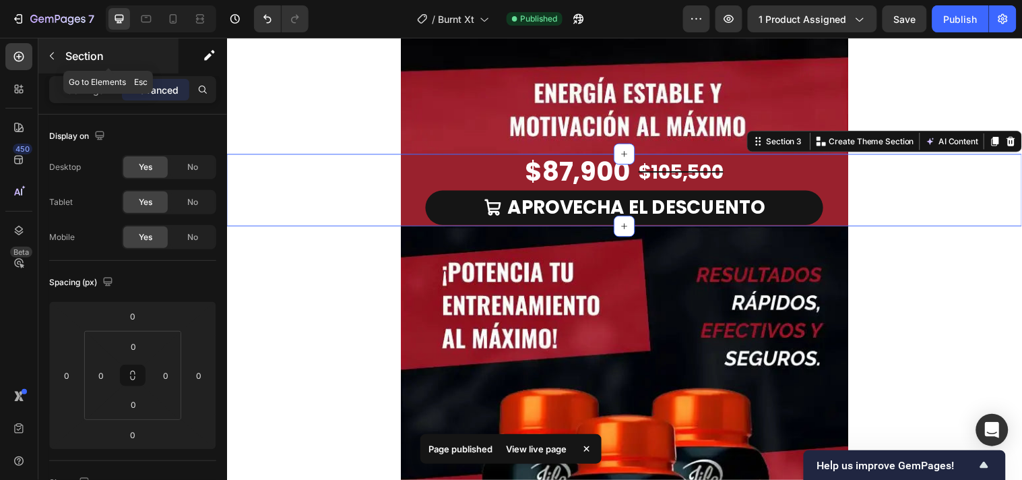
click at [64, 53] on div "Section" at bounding box center [108, 55] width 140 height 35
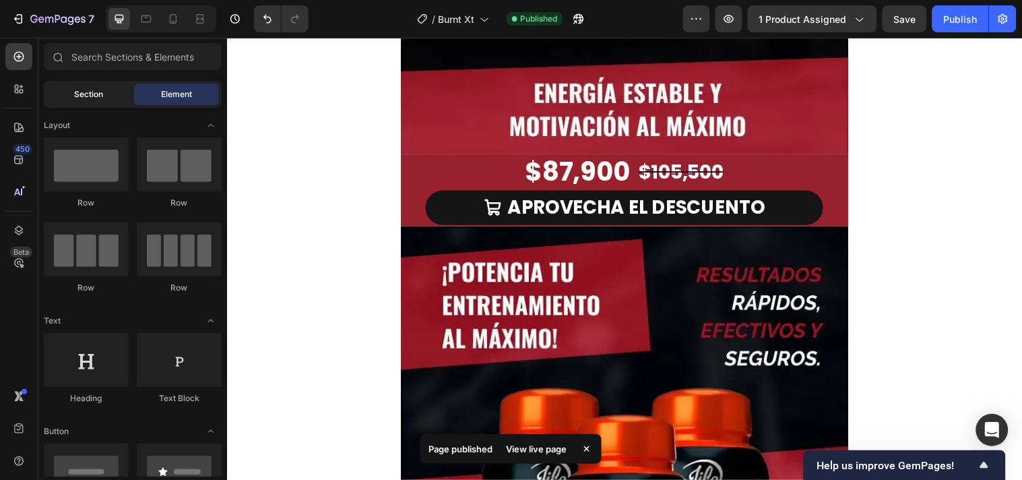
click at [98, 90] on span "Section" at bounding box center [89, 94] width 29 height 12
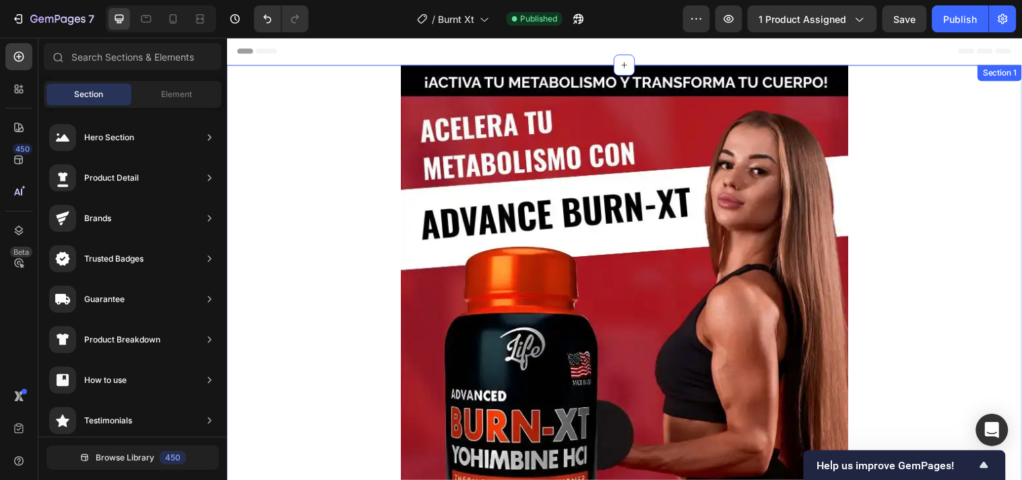
click at [926, 200] on div "Image Row" at bounding box center [630, 368] width 808 height 606
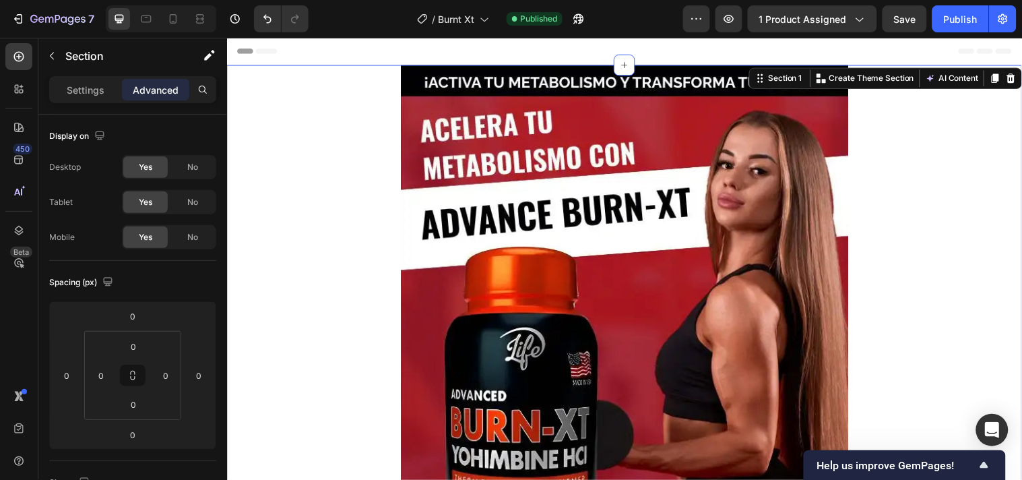
click at [334, 49] on div "Header" at bounding box center [630, 50] width 787 height 27
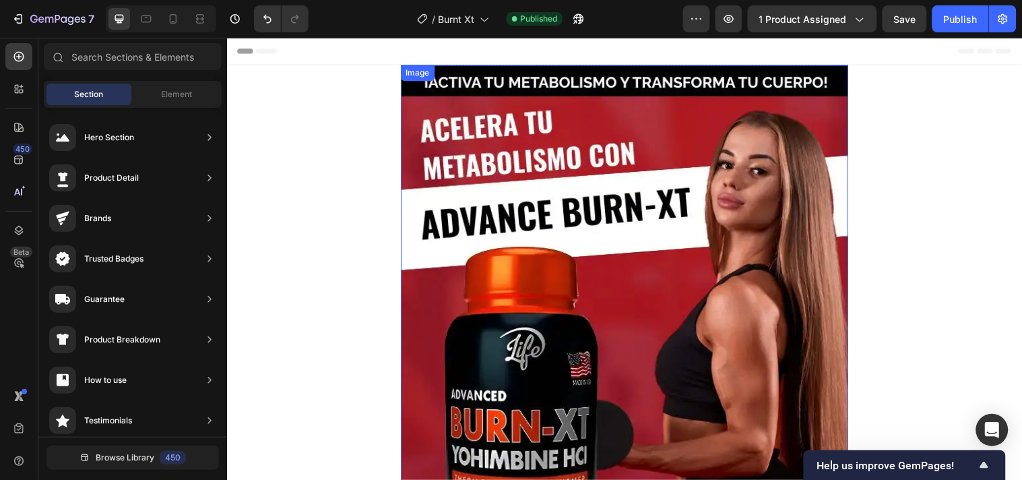
click at [426, 150] on img at bounding box center [630, 368] width 455 height 606
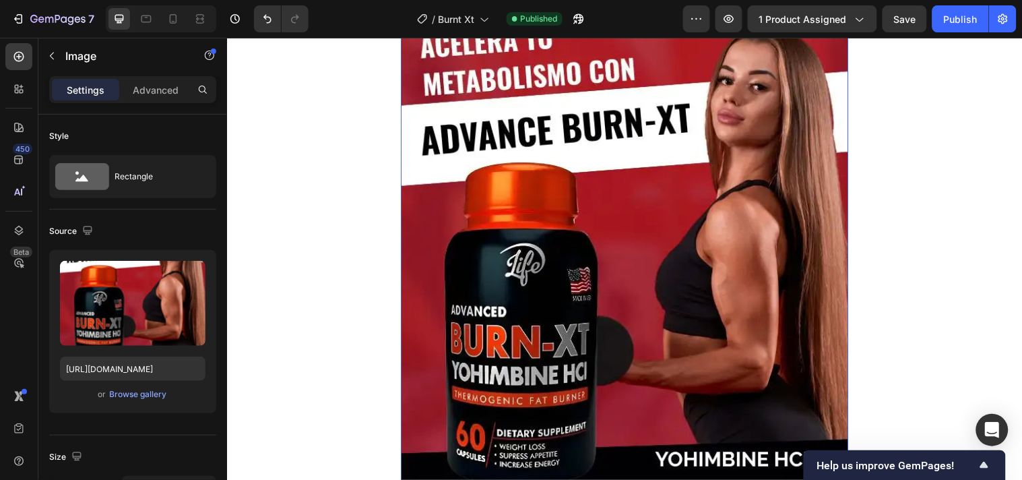
scroll to position [449, 0]
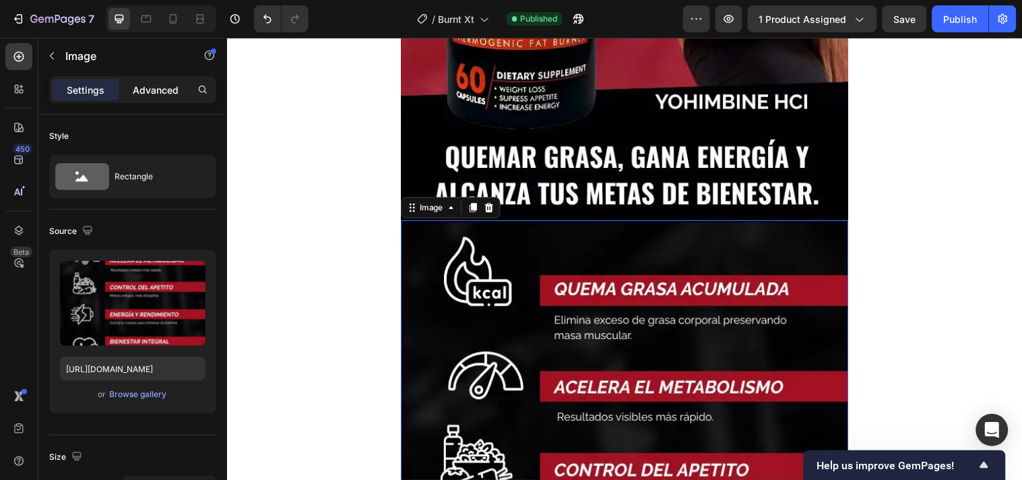
drag, startPoint x: 139, startPoint y: 93, endPoint x: 189, endPoint y: 249, distance: 164.0
click at [139, 93] on p "Advanced" at bounding box center [156, 90] width 46 height 14
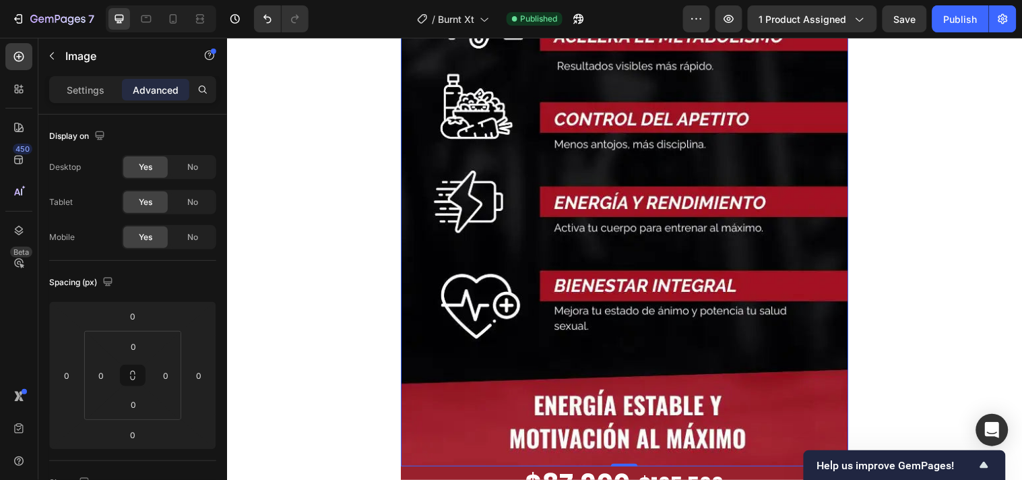
scroll to position [898, 0]
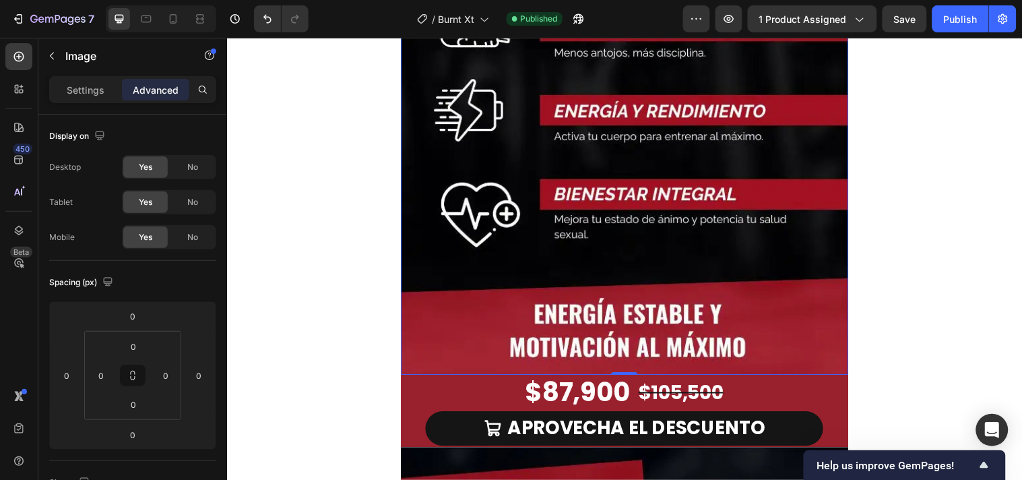
click at [517, 273] on img at bounding box center [630, 76] width 455 height 606
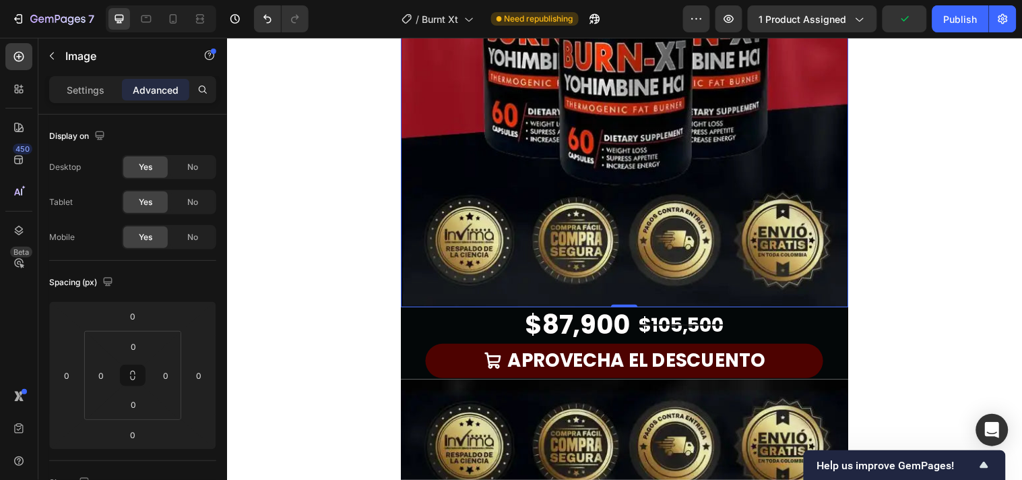
scroll to position [1721, 0]
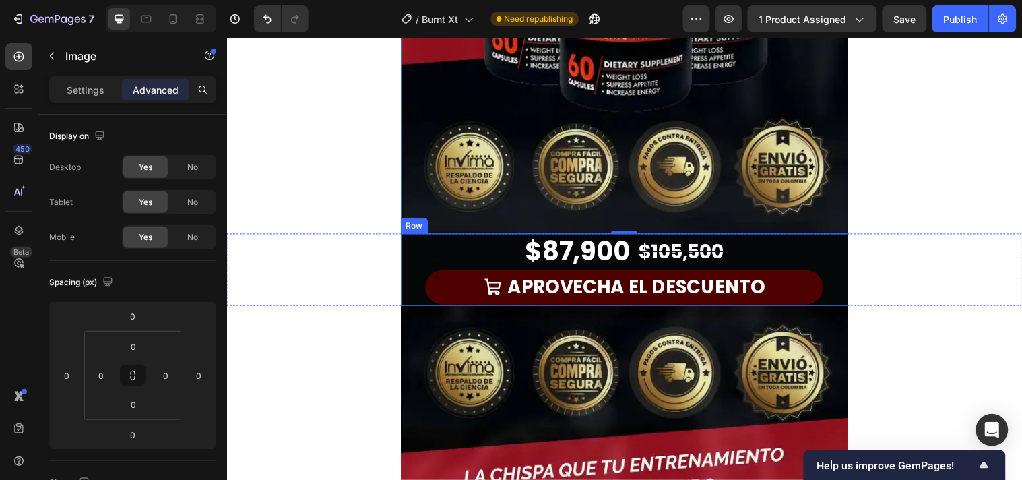
click at [417, 259] on div "$87,900 Product Price Product Price $105,500 Product Price Product Price Row AP…" at bounding box center [630, 272] width 455 height 73
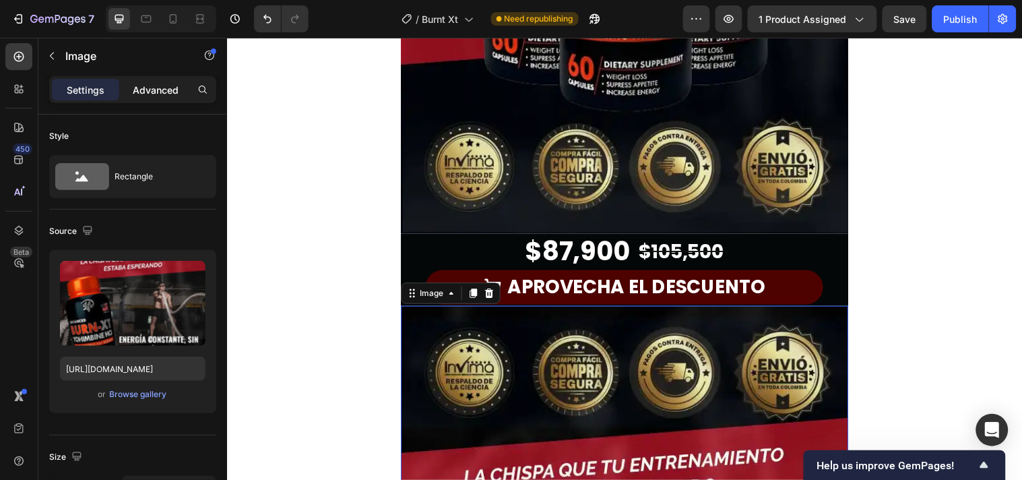
click at [145, 98] on div "Advanced" at bounding box center [155, 90] width 67 height 22
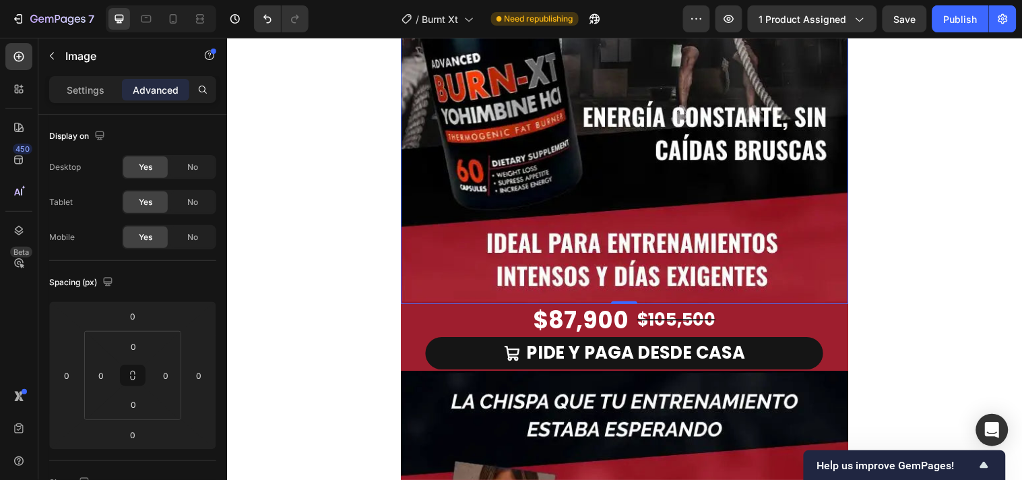
scroll to position [2395, 0]
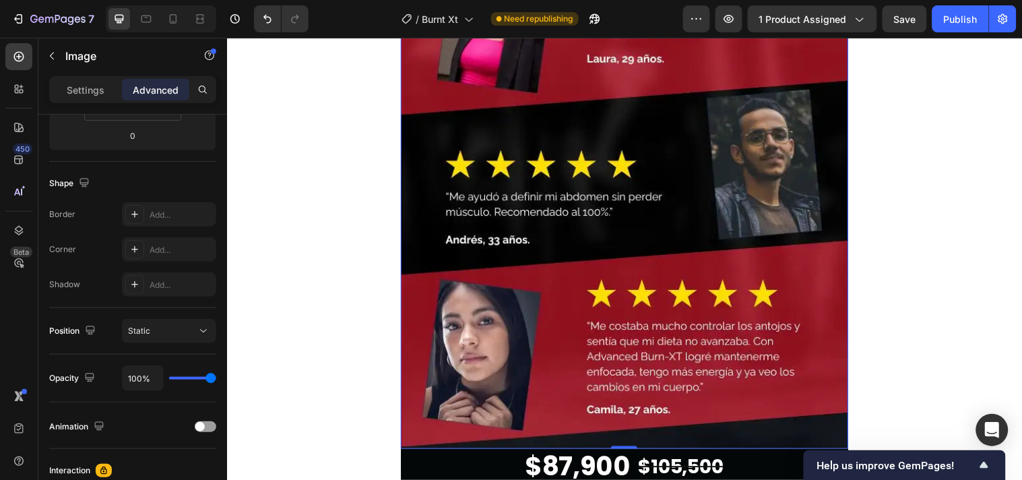
scroll to position [3068, 0]
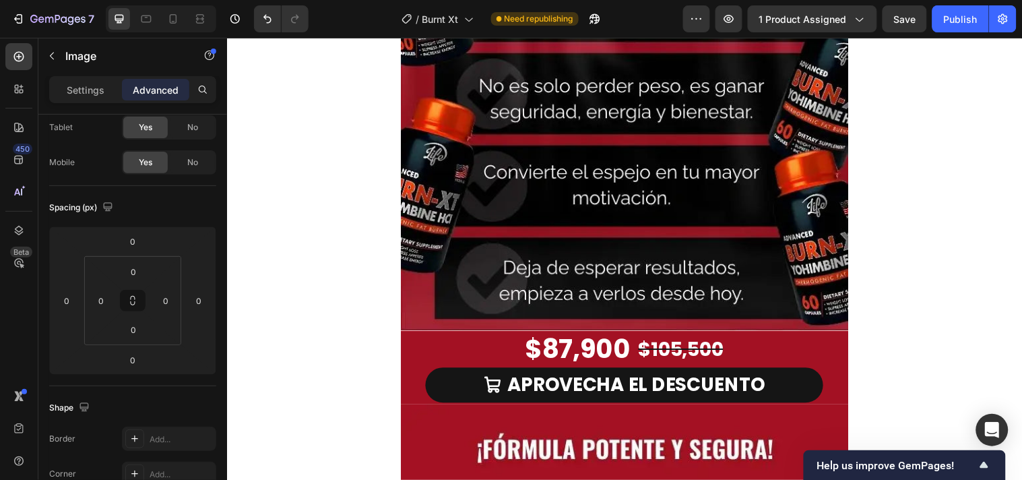
scroll to position [4266, 0]
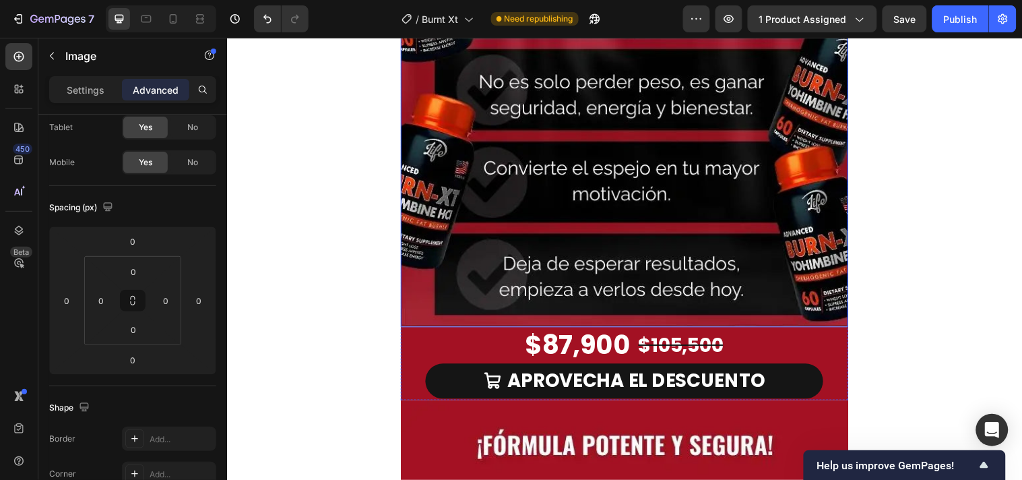
click at [406, 290] on img at bounding box center [630, 28] width 455 height 606
click at [130, 307] on button at bounding box center [133, 301] width 26 height 22
click at [883, 214] on div "Image Row Image 0 $87,900 Product Price Product Price $105,500 Product Price Pr…" at bounding box center [630, 367] width 808 height 2498
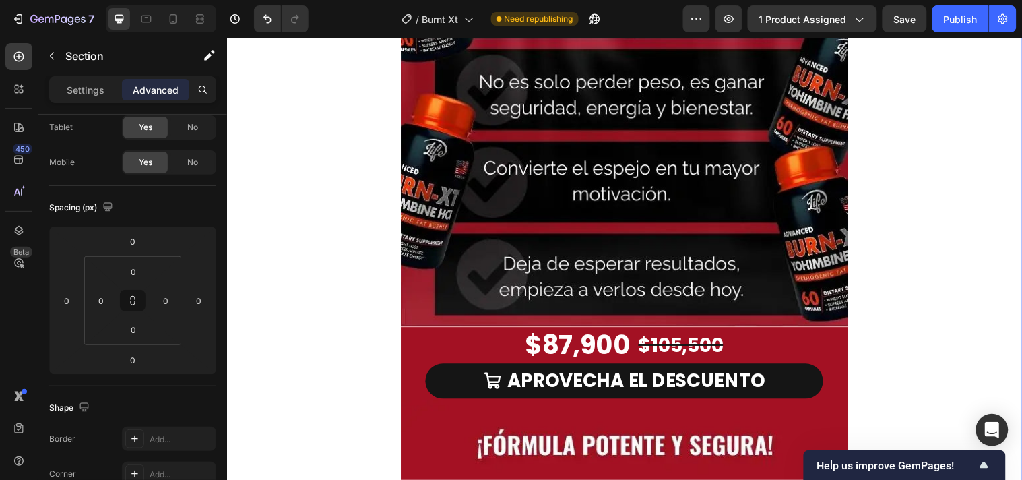
scroll to position [0, 0]
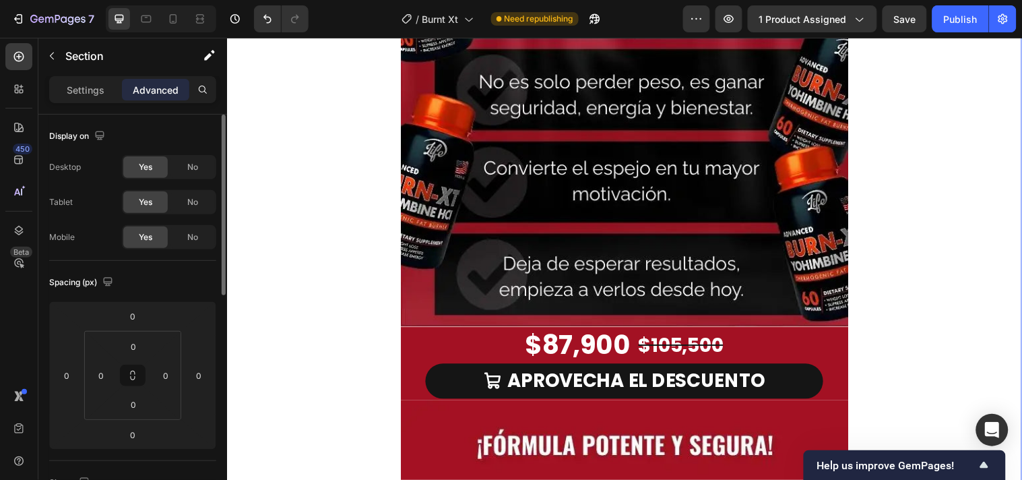
click at [935, 213] on div "Image Row Image $87,900 Product Price Product Price $105,500 Product Price Prod…" at bounding box center [630, 367] width 808 height 2498
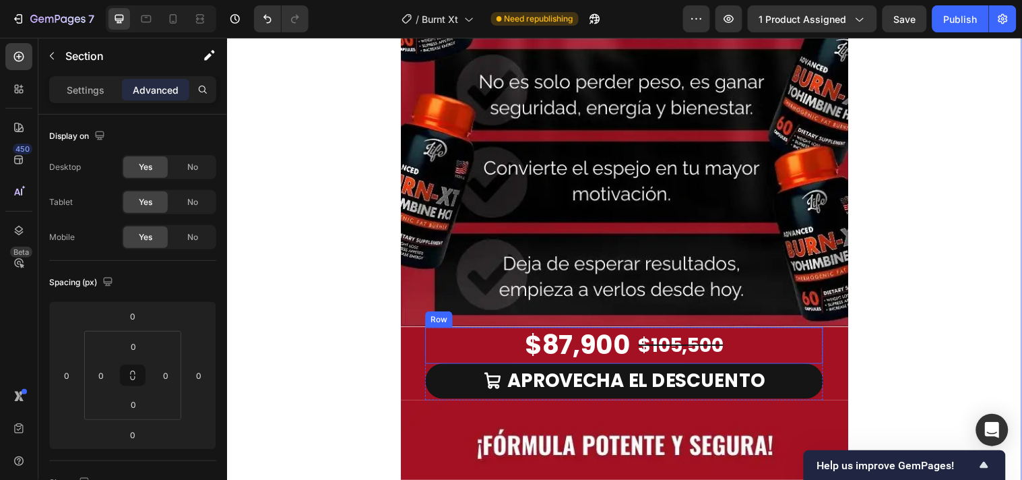
click at [760, 351] on div "$87,900 Product Price Product Price $105,500 Product Price Product Price Row" at bounding box center [630, 349] width 404 height 37
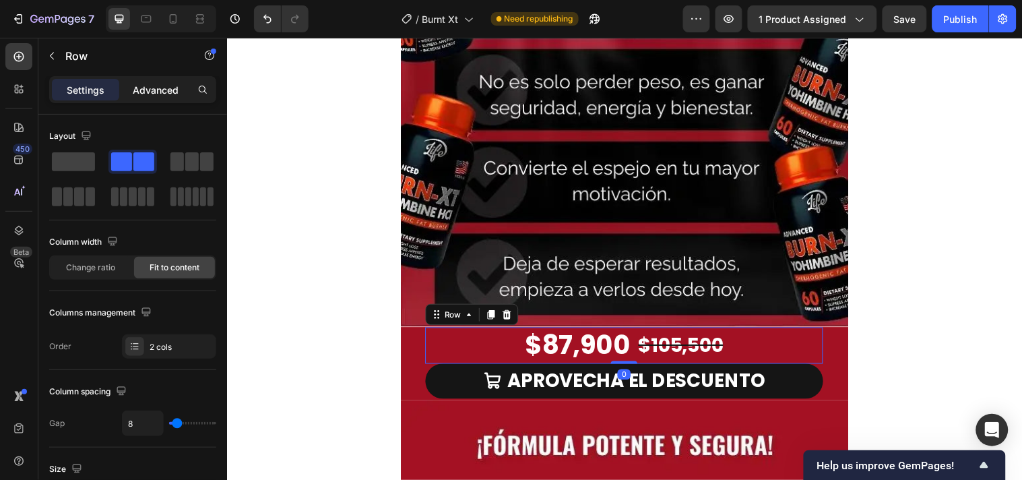
click at [140, 84] on p "Advanced" at bounding box center [156, 90] width 46 height 14
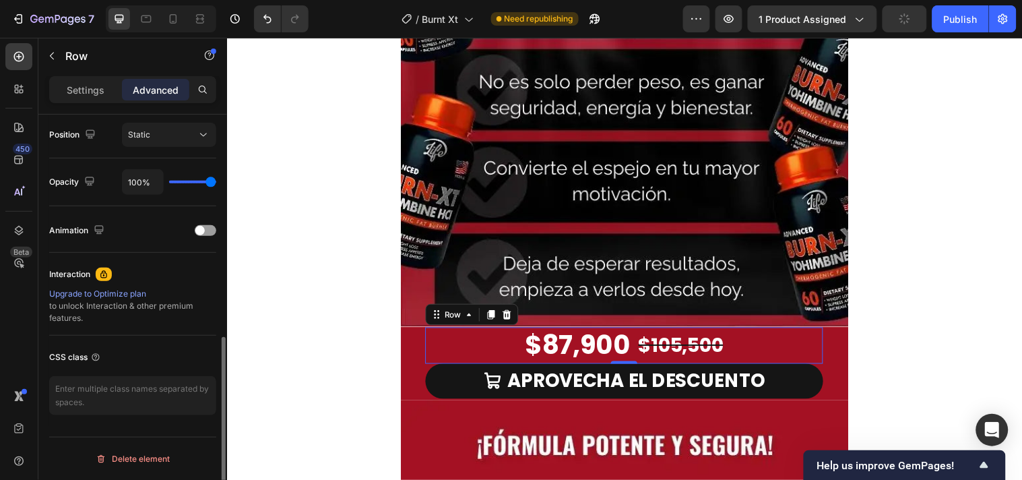
scroll to position [46, 0]
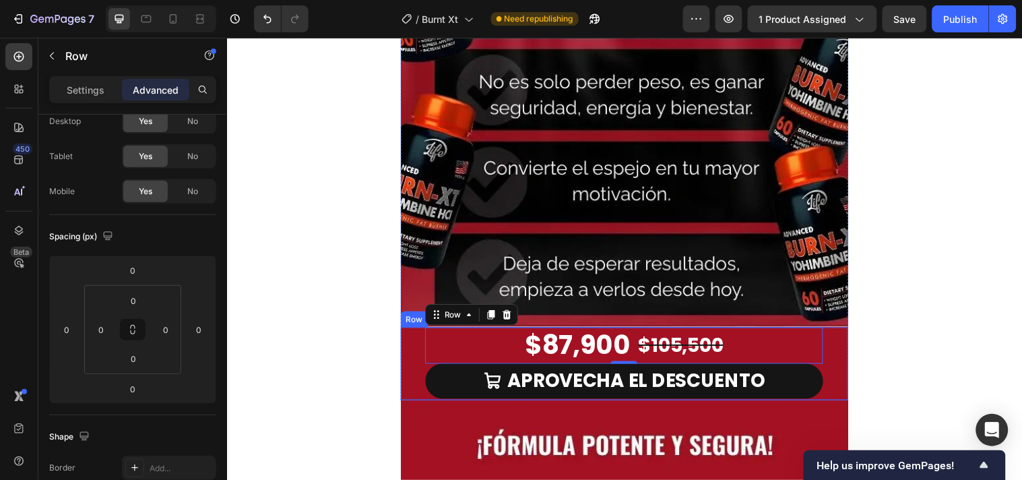
click at [411, 329] on div "Row" at bounding box center [417, 323] width 28 height 16
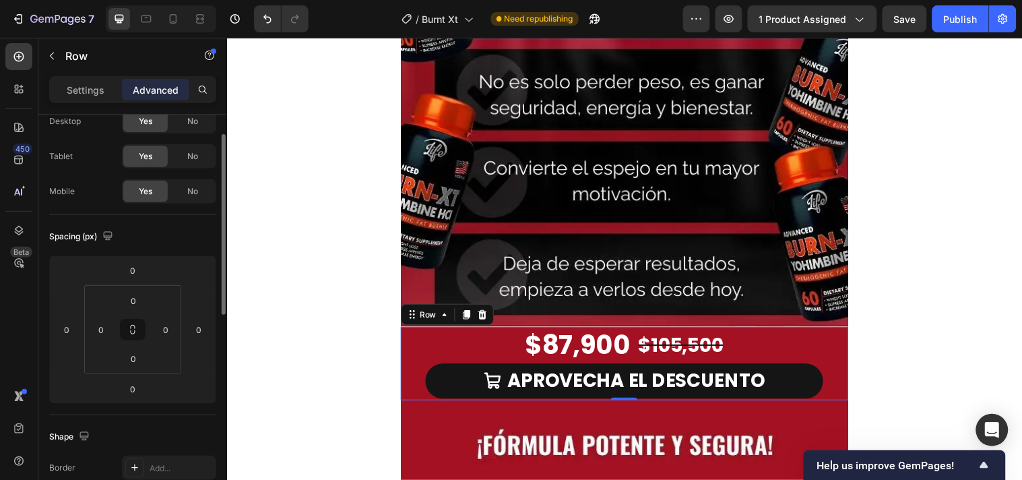
scroll to position [45, 0]
click at [470, 347] on div "$87,900 Product Price Product Price $105,500 Product Price Product Price Row" at bounding box center [630, 349] width 404 height 37
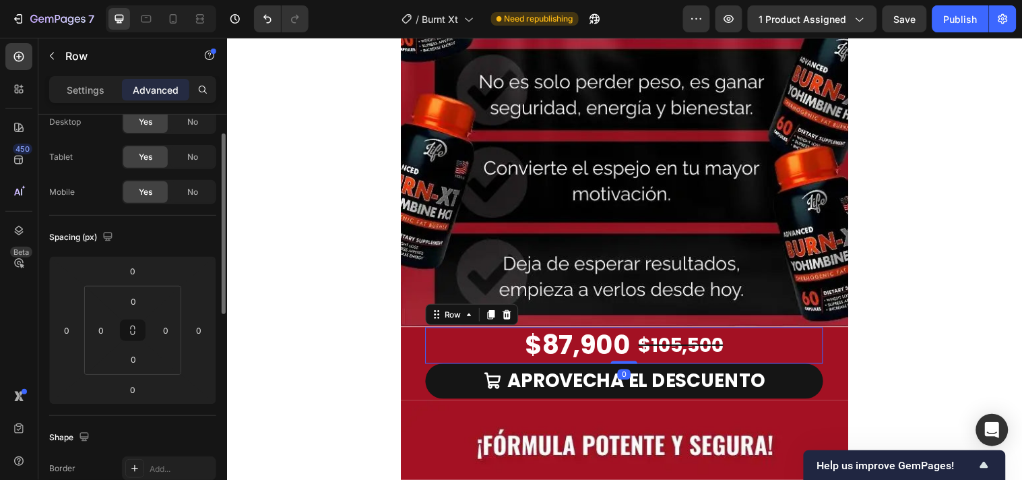
scroll to position [44, 0]
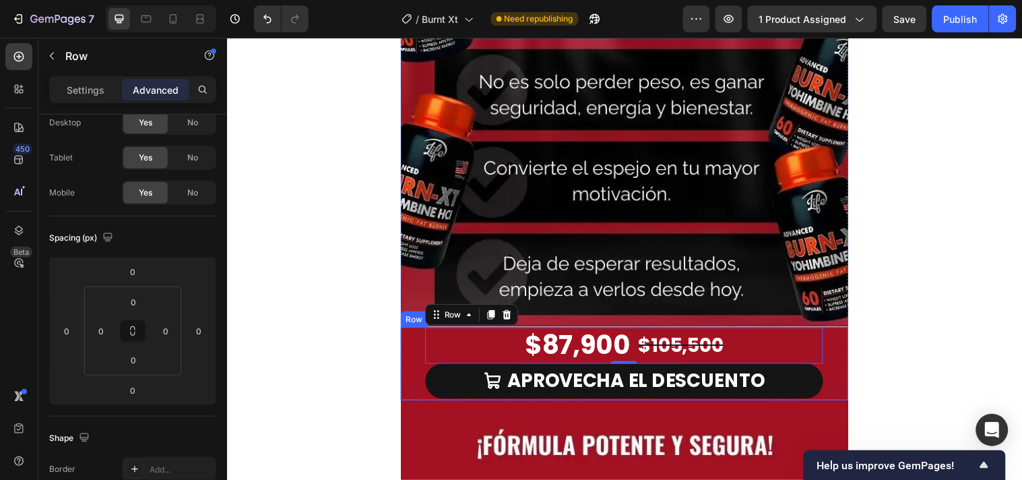
click at [409, 345] on div "$87,900 Product Price Product Price $105,500 Product Price Product Price Row 0 …" at bounding box center [630, 367] width 455 height 73
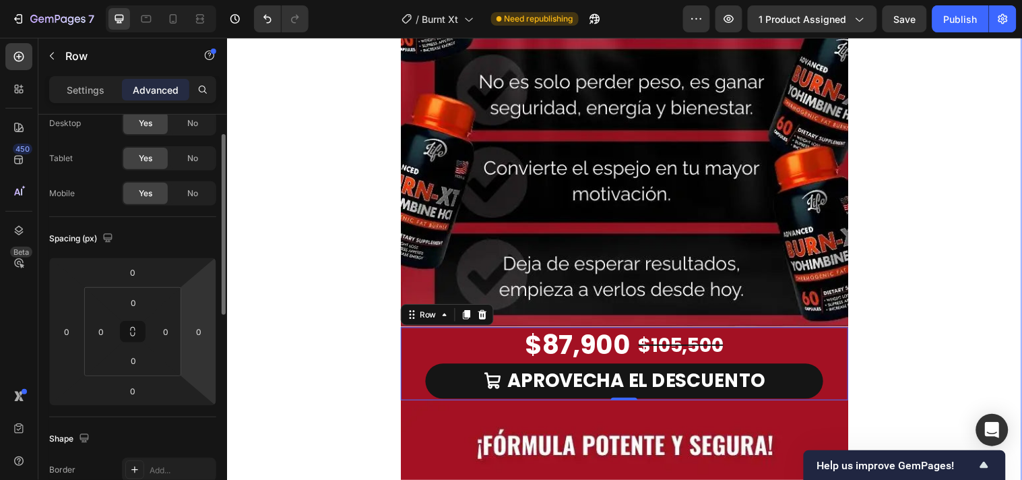
scroll to position [0, 0]
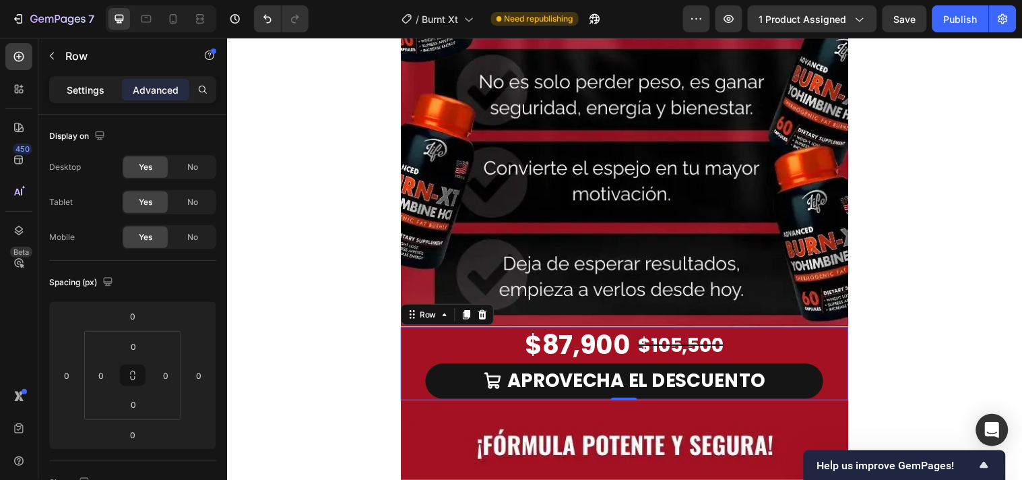
click at [67, 97] on div "Settings" at bounding box center [85, 90] width 67 height 22
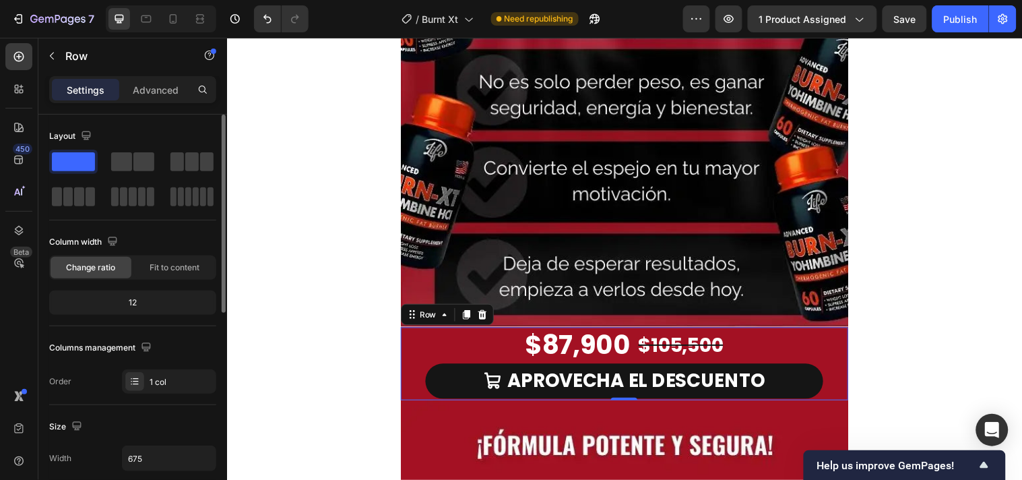
scroll to position [418, 0]
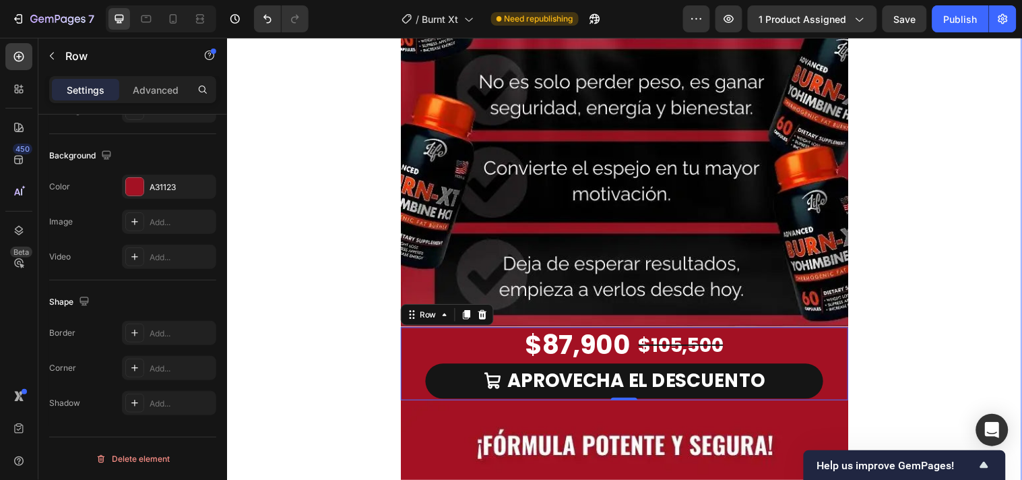
click at [980, 299] on div "Image Row Image $87,900 Product Price Product Price $105,500 Product Price Prod…" at bounding box center [630, 367] width 808 height 2498
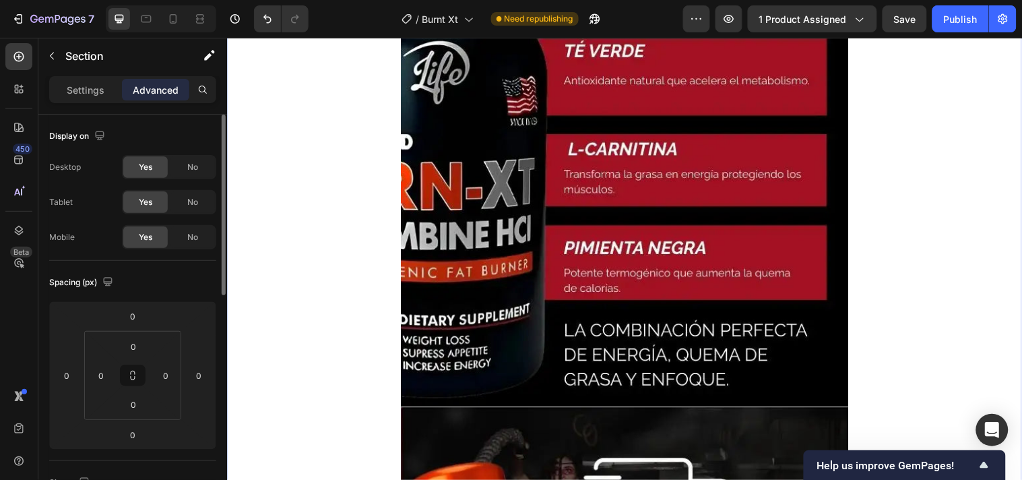
scroll to position [4939, 0]
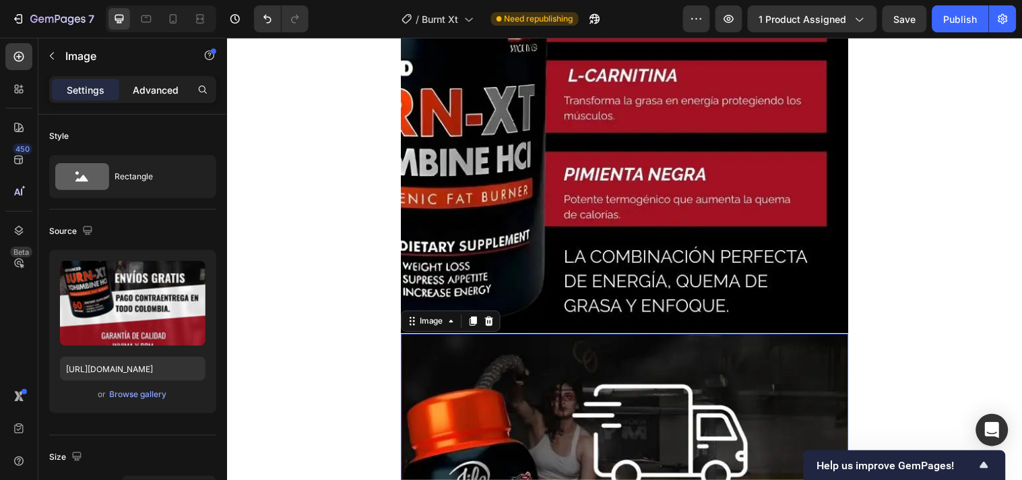
click at [150, 83] on p "Advanced" at bounding box center [156, 90] width 46 height 14
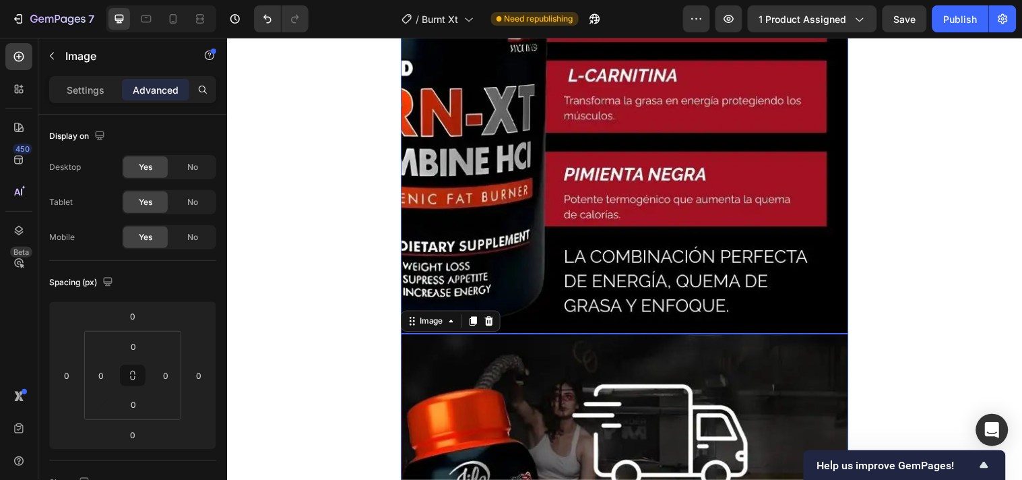
click at [580, 335] on img at bounding box center [630, 34] width 455 height 606
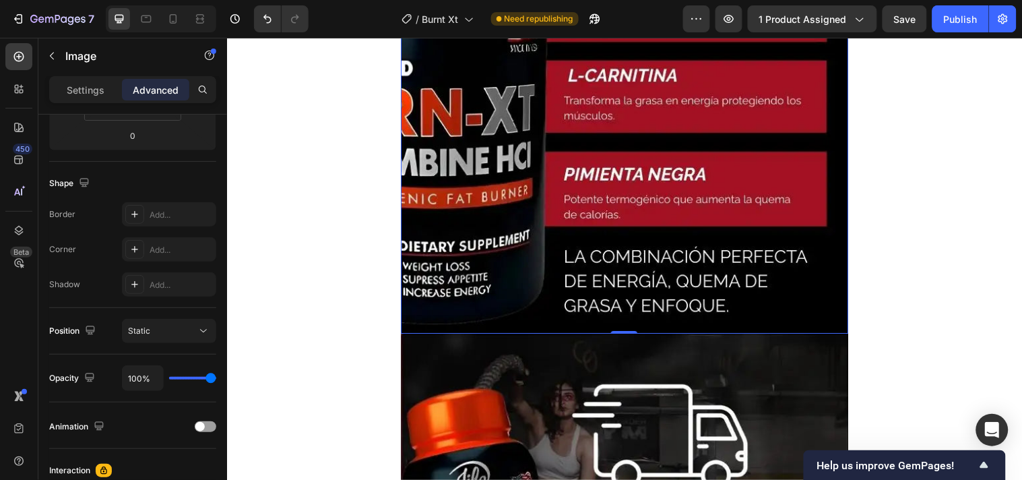
scroll to position [0, 0]
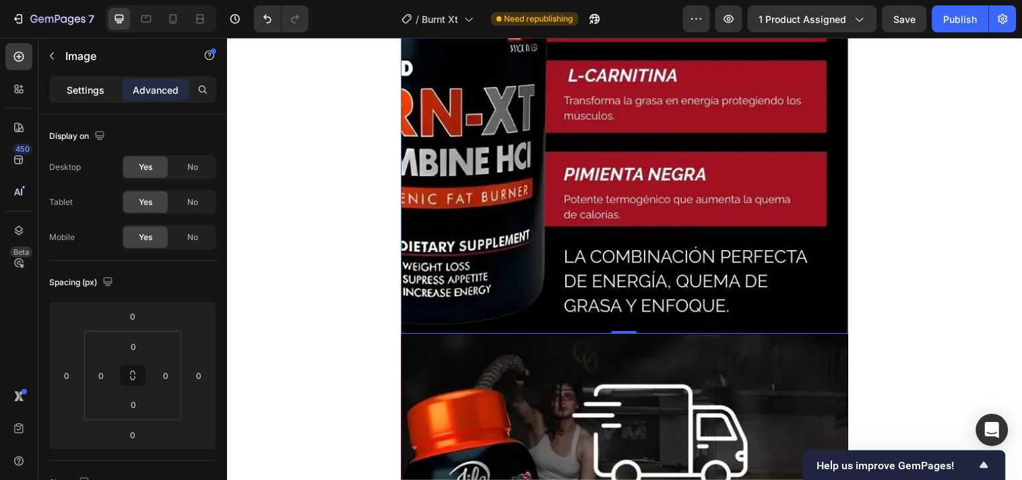
click at [75, 84] on p "Settings" at bounding box center [86, 90] width 38 height 14
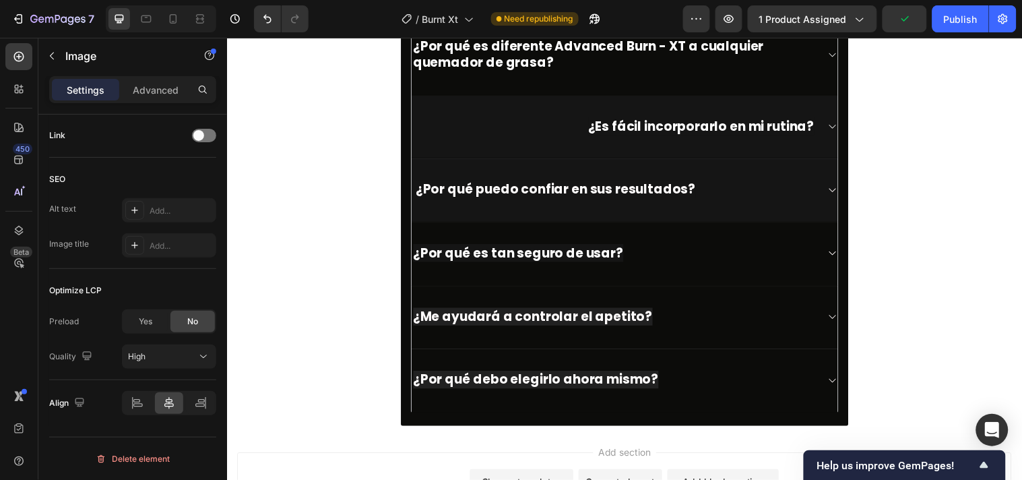
scroll to position [5313, 0]
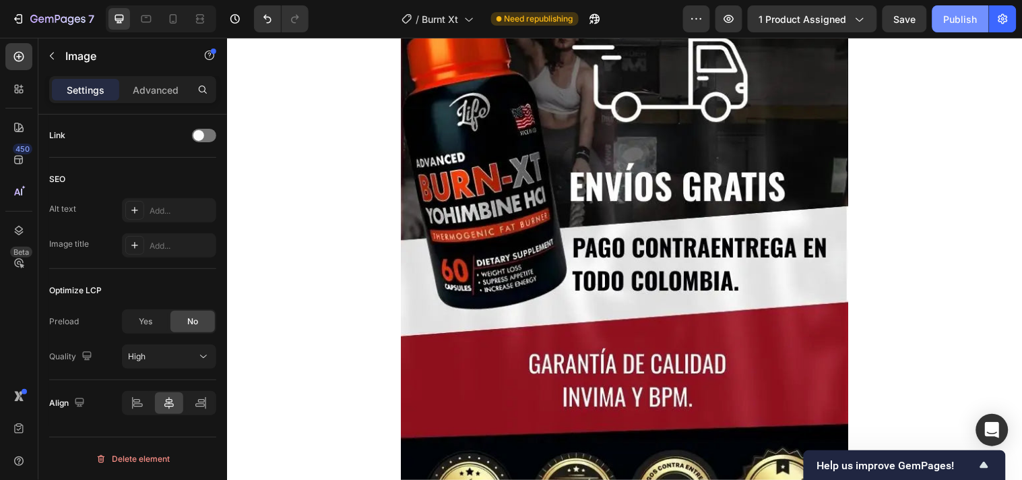
click at [958, 17] on div "Publish" at bounding box center [961, 19] width 34 height 14
click at [166, 21] on icon at bounding box center [172, 18] width 13 height 13
type input "[URL][DOMAIN_NAME]"
type input "675"
type input "1000"
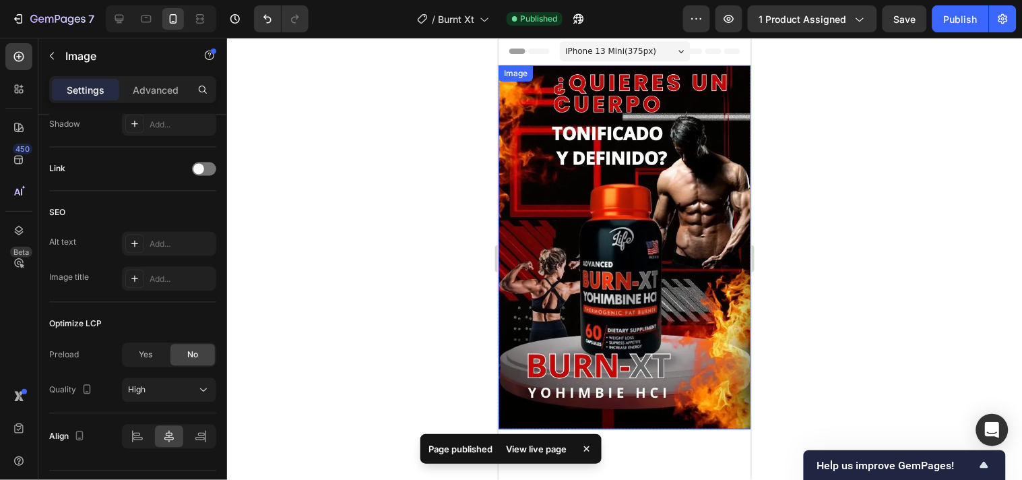
click at [559, 143] on img at bounding box center [624, 247] width 253 height 364
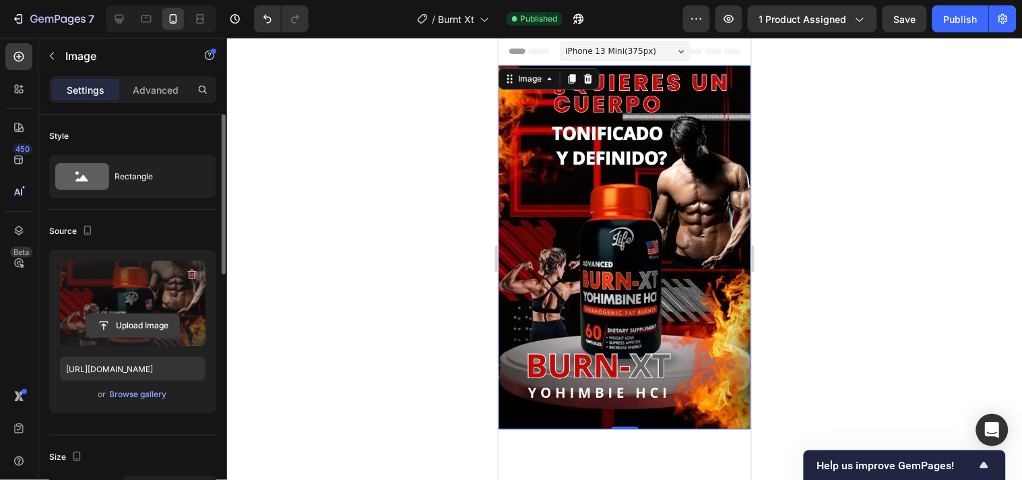
click at [138, 332] on input "file" at bounding box center [132, 325] width 93 height 23
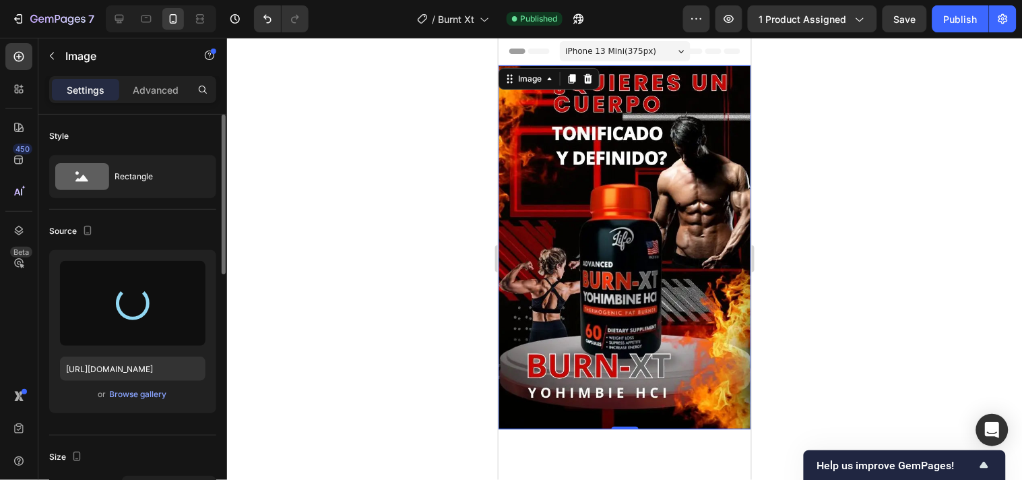
type input "[URL][DOMAIN_NAME]"
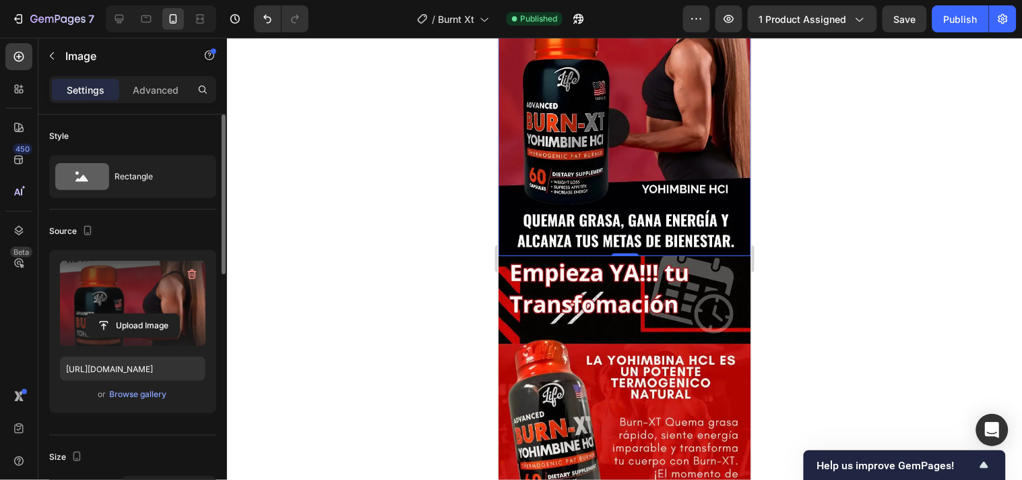
scroll to position [150, 0]
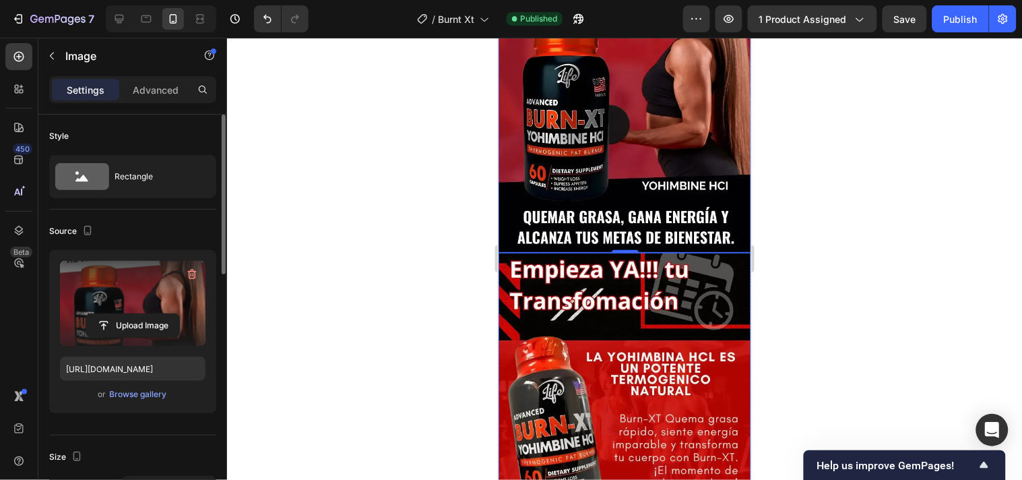
click at [581, 334] on img at bounding box center [624, 420] width 253 height 337
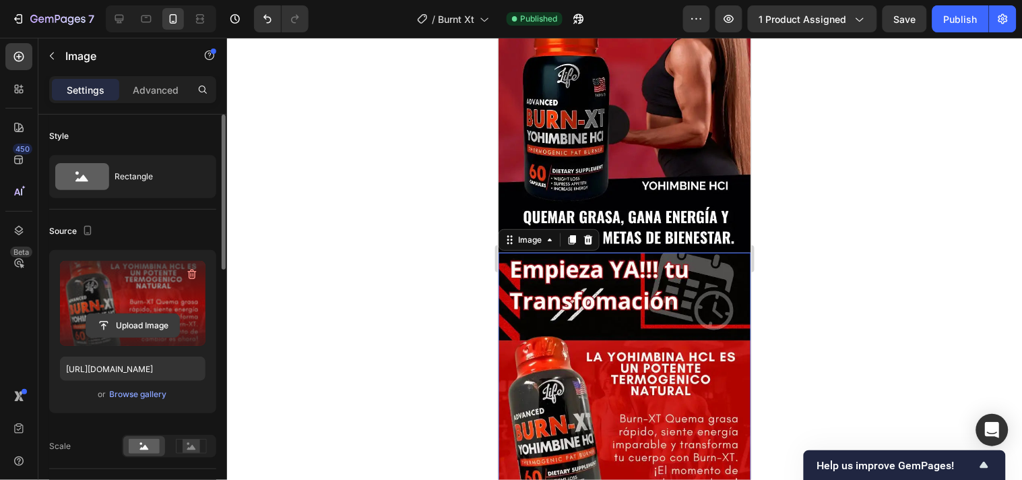
click at [141, 321] on input "file" at bounding box center [132, 325] width 93 height 23
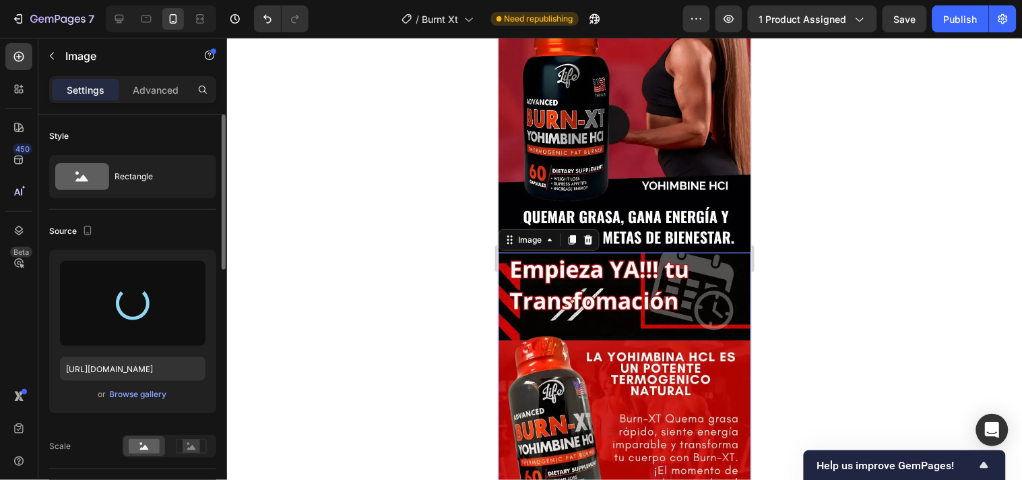
type input "[URL][DOMAIN_NAME]"
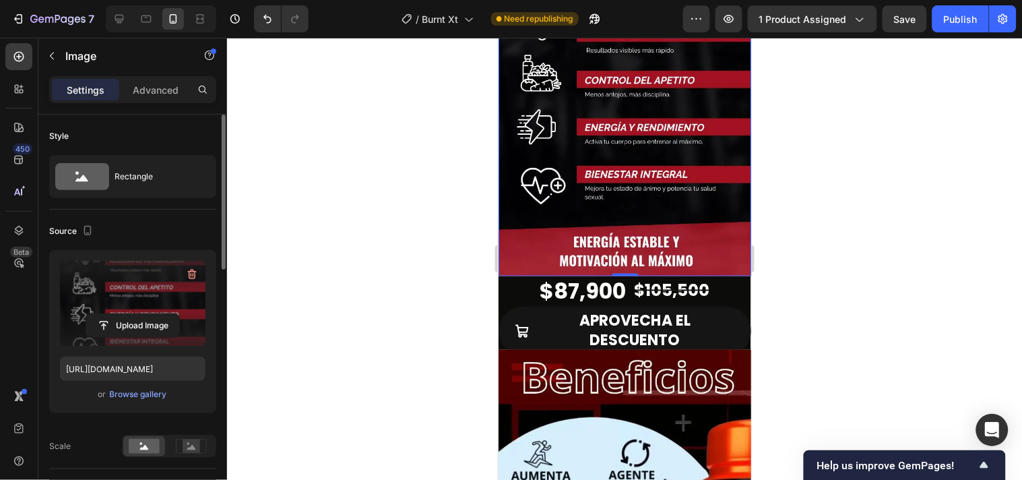
scroll to position [523, 0]
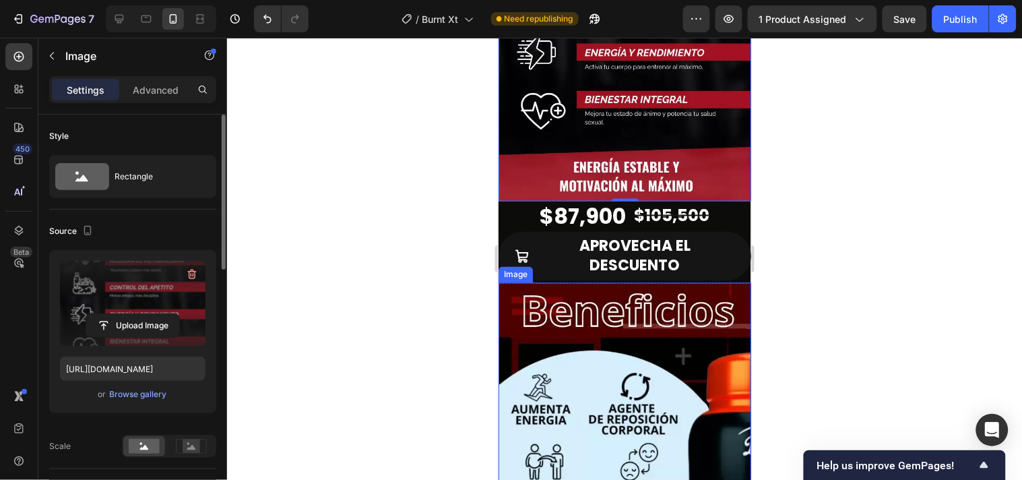
click at [628, 379] on img at bounding box center [624, 469] width 253 height 375
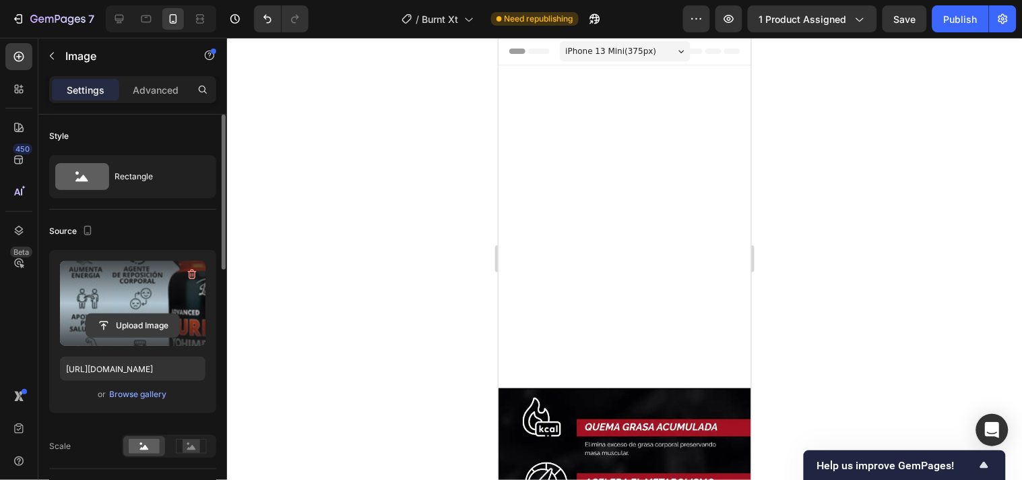
scroll to position [523, 0]
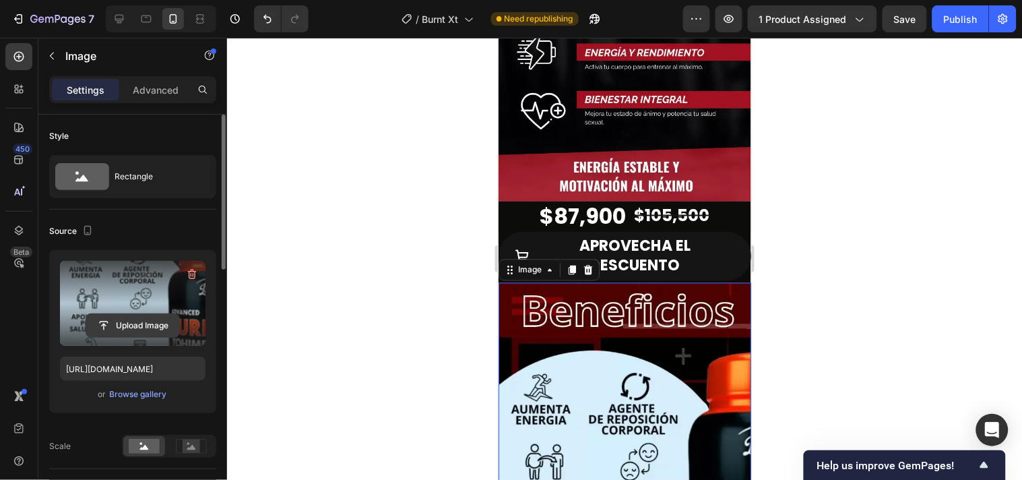
click at [146, 327] on input "file" at bounding box center [132, 325] width 93 height 23
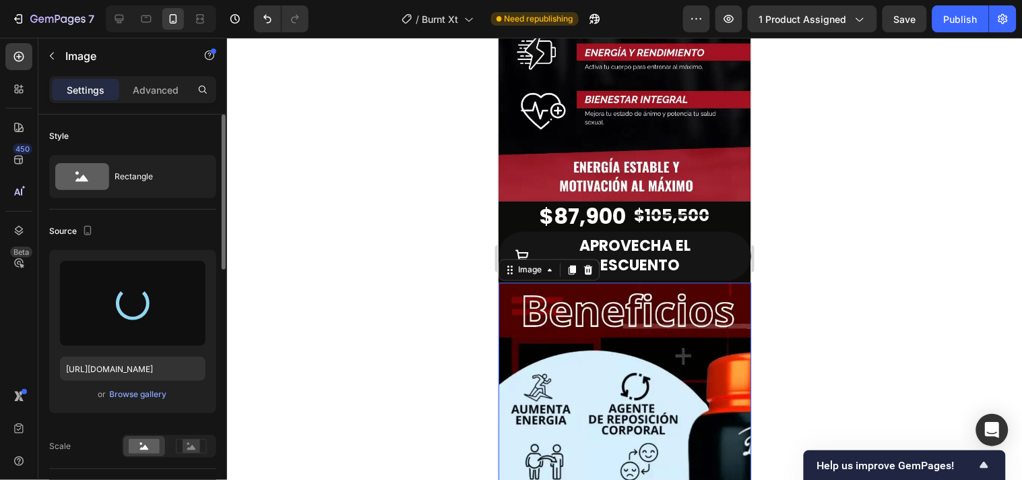
type input "[URL][DOMAIN_NAME]"
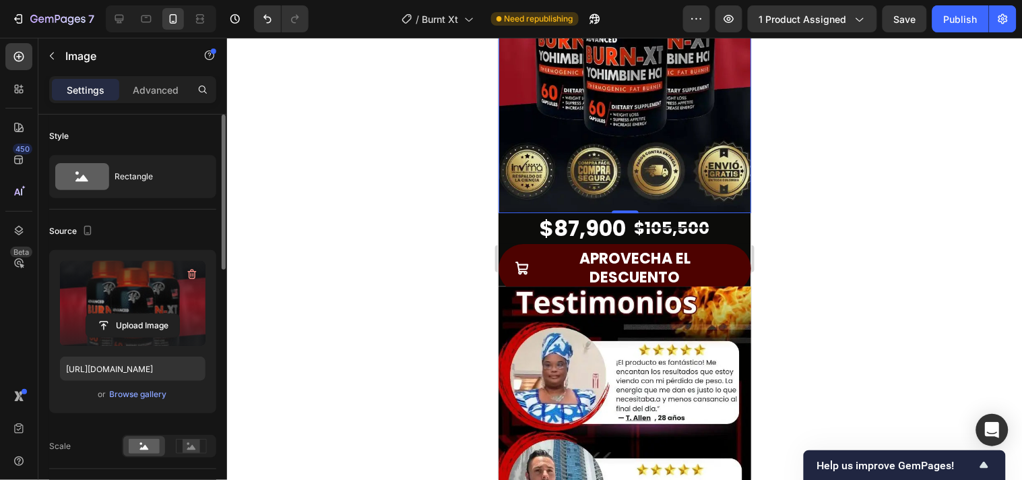
scroll to position [973, 0]
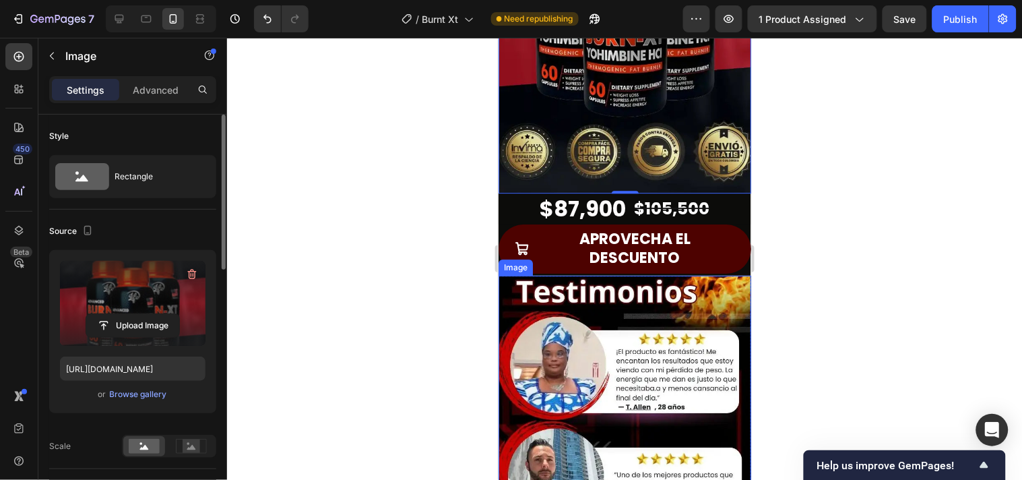
click at [586, 300] on img at bounding box center [624, 462] width 253 height 375
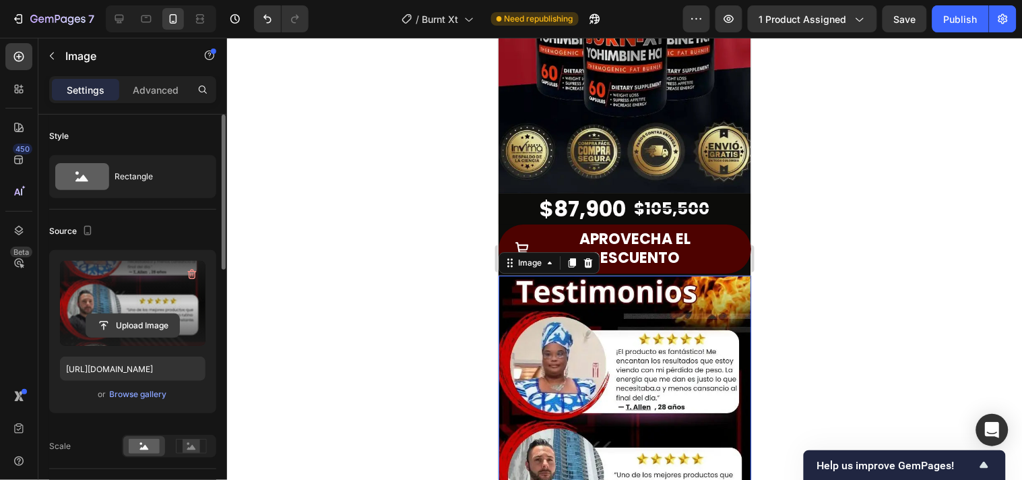
click at [143, 321] on input "file" at bounding box center [132, 325] width 93 height 23
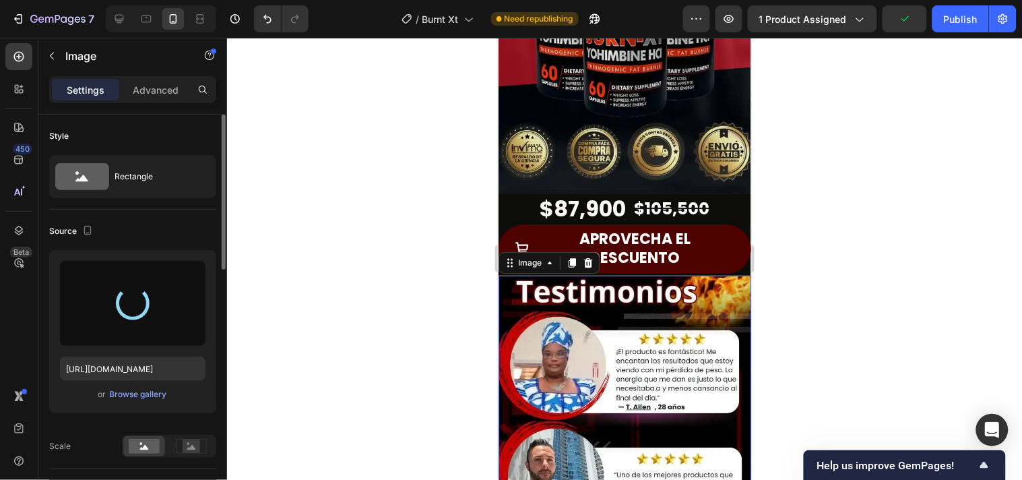
type input "[URL][DOMAIN_NAME]"
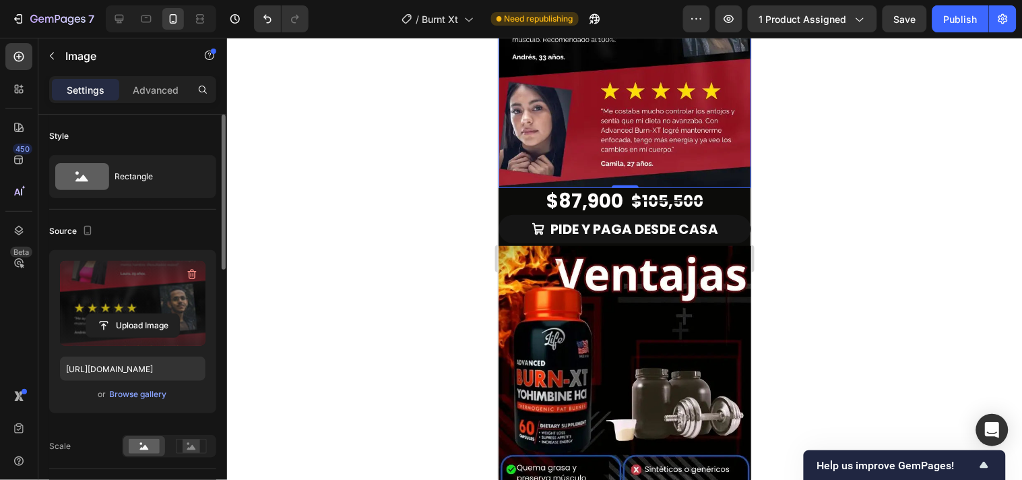
scroll to position [1422, 0]
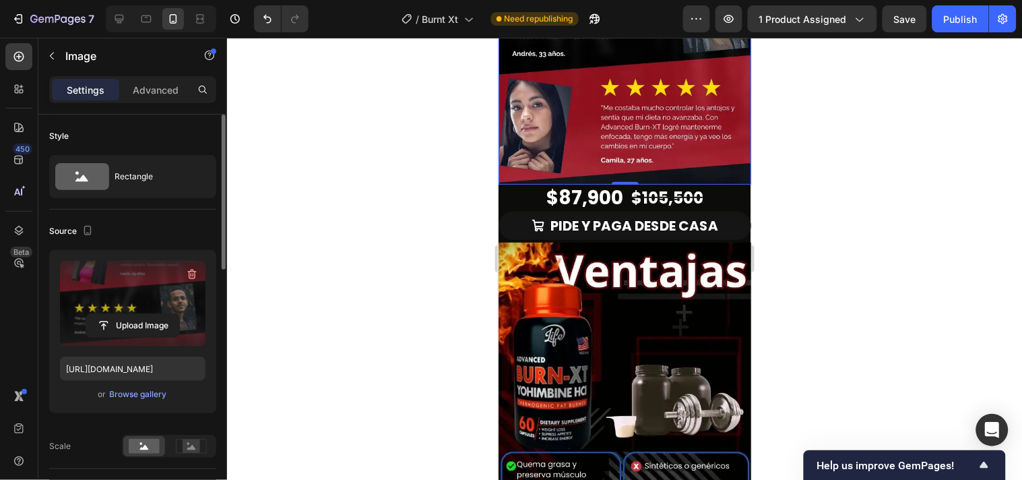
click at [649, 372] on img at bounding box center [624, 429] width 253 height 375
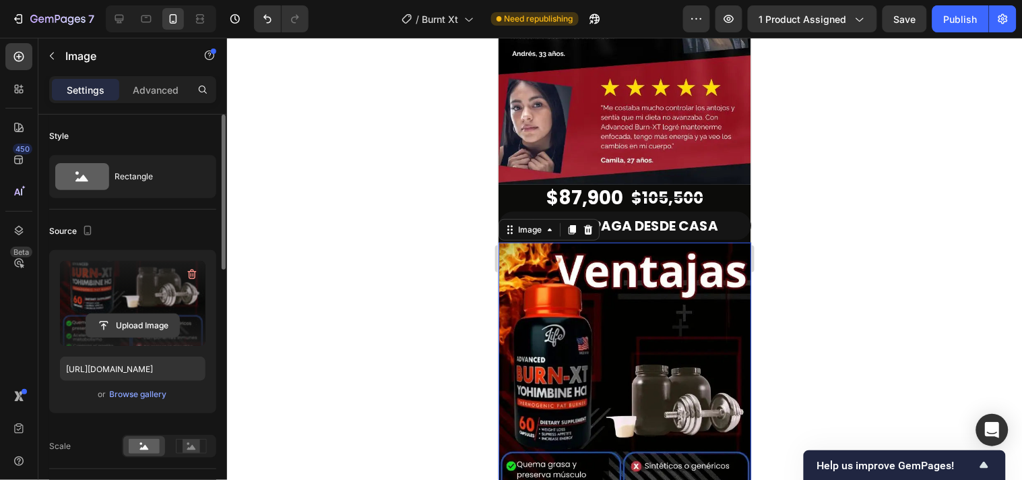
click at [98, 330] on input "file" at bounding box center [132, 325] width 93 height 23
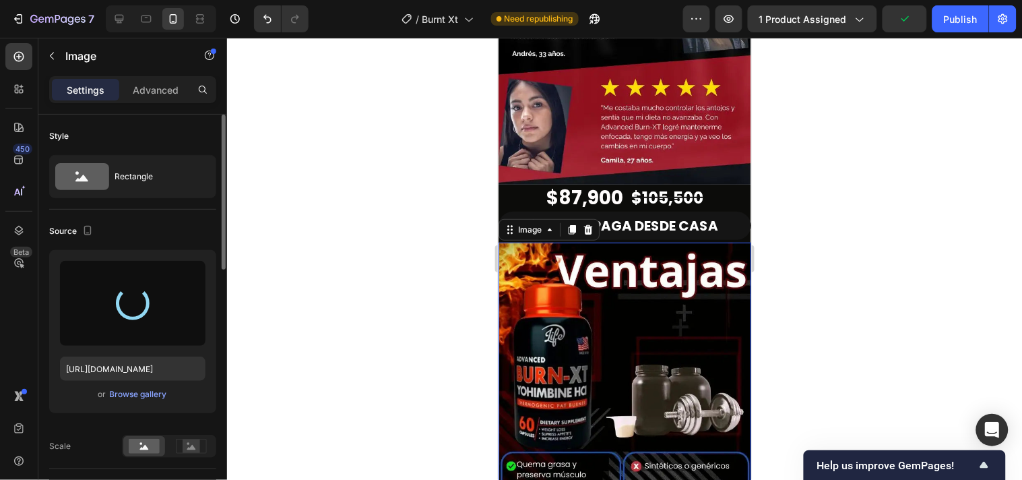
type input "[URL][DOMAIN_NAME]"
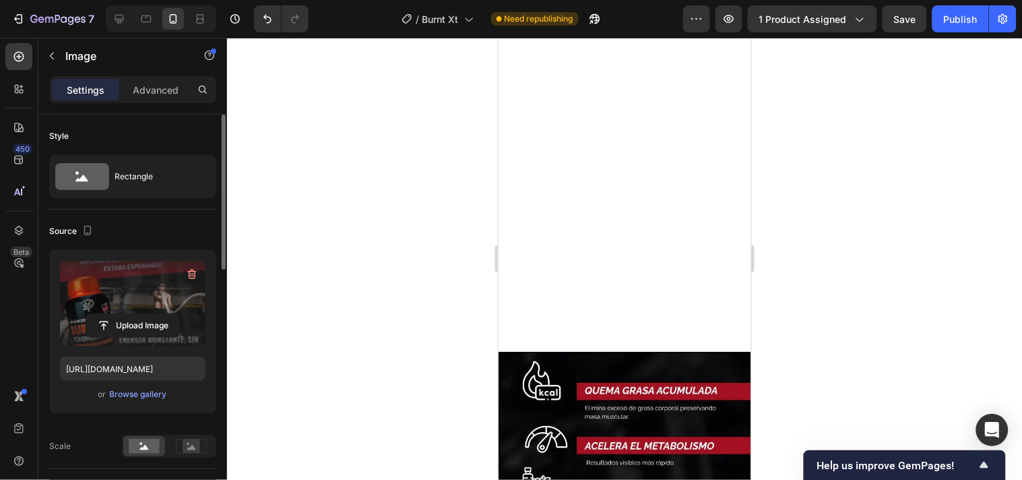
scroll to position [0, 0]
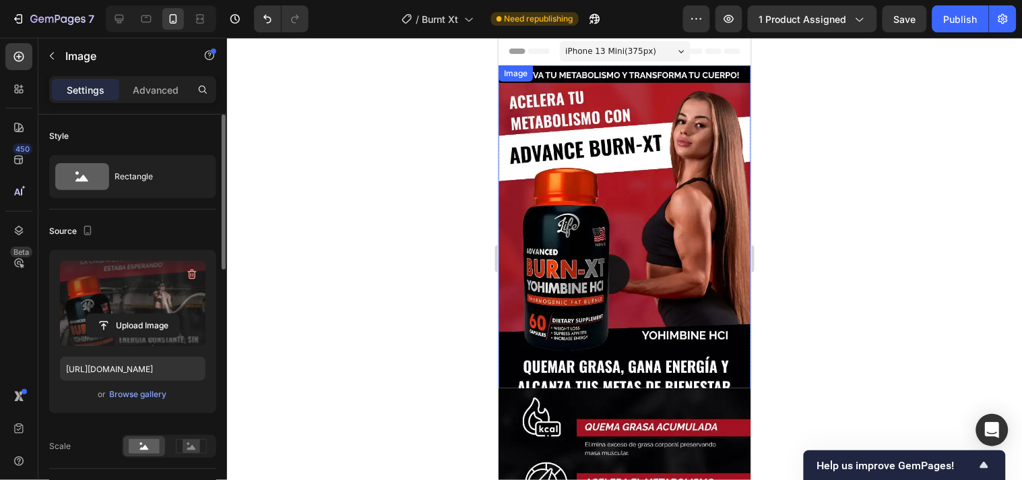
click at [616, 287] on img at bounding box center [624, 233] width 253 height 337
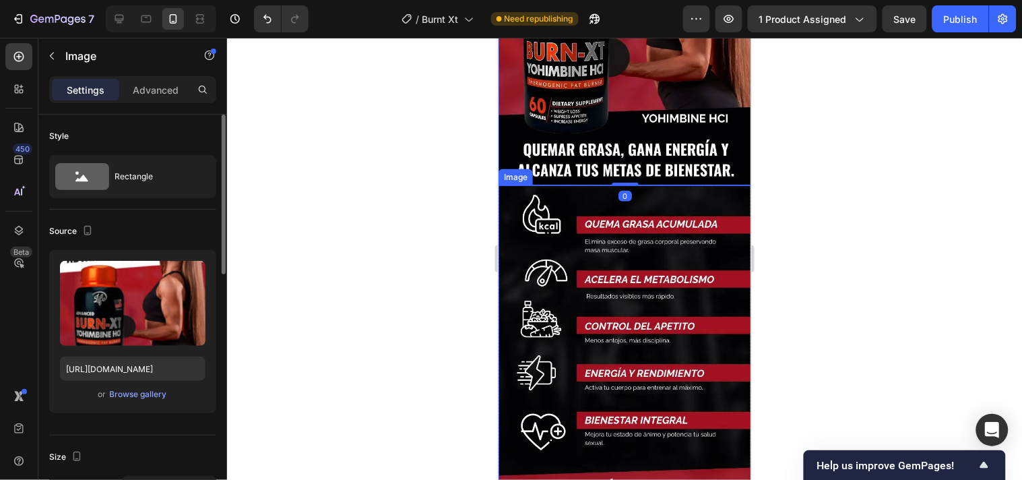
scroll to position [224, 0]
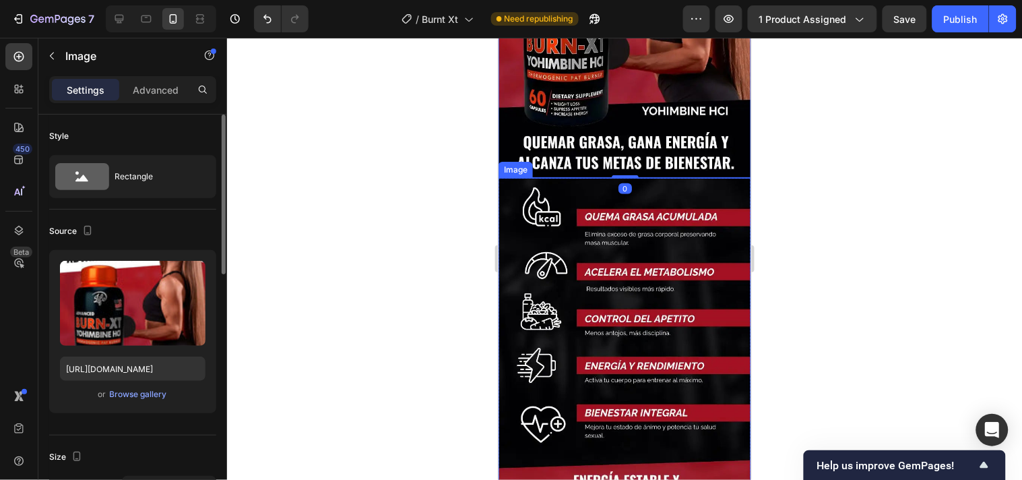
click at [548, 320] on img at bounding box center [624, 345] width 253 height 337
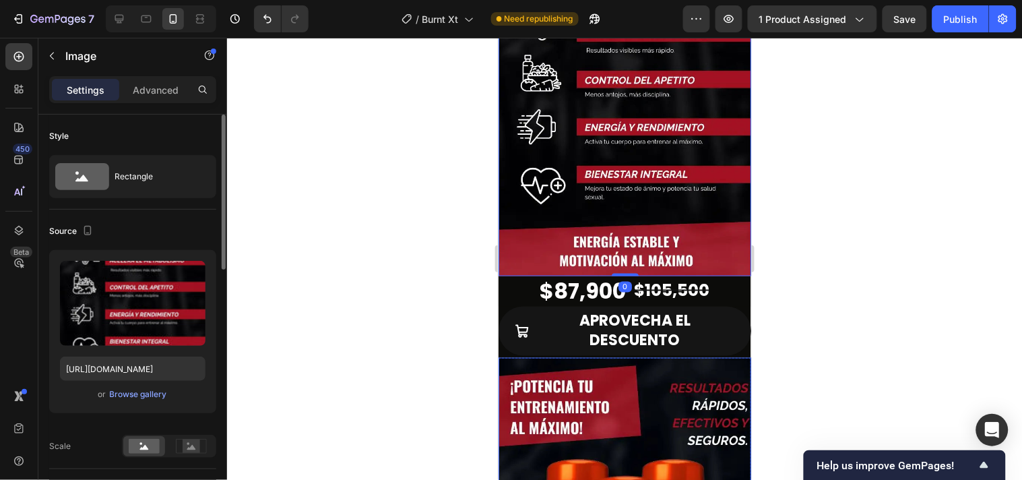
scroll to position [523, 0]
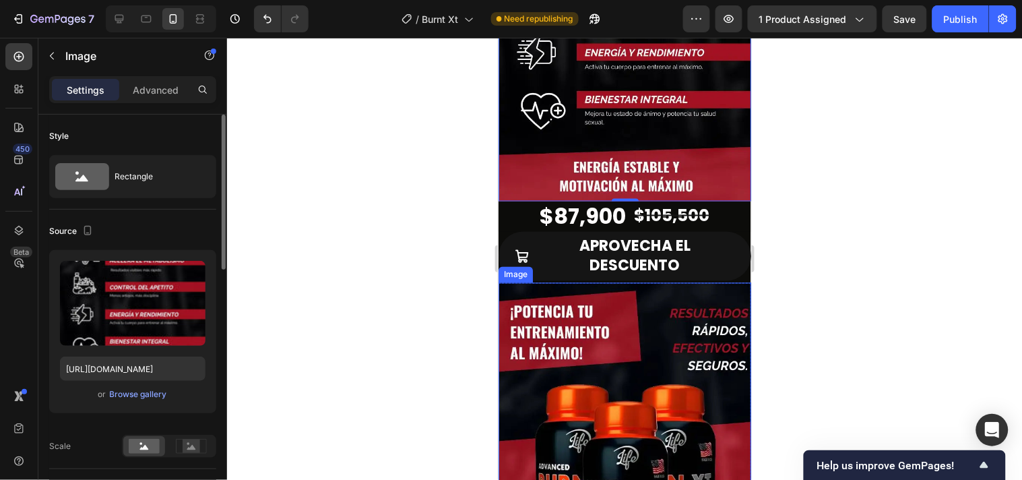
click at [558, 379] on img at bounding box center [624, 469] width 253 height 375
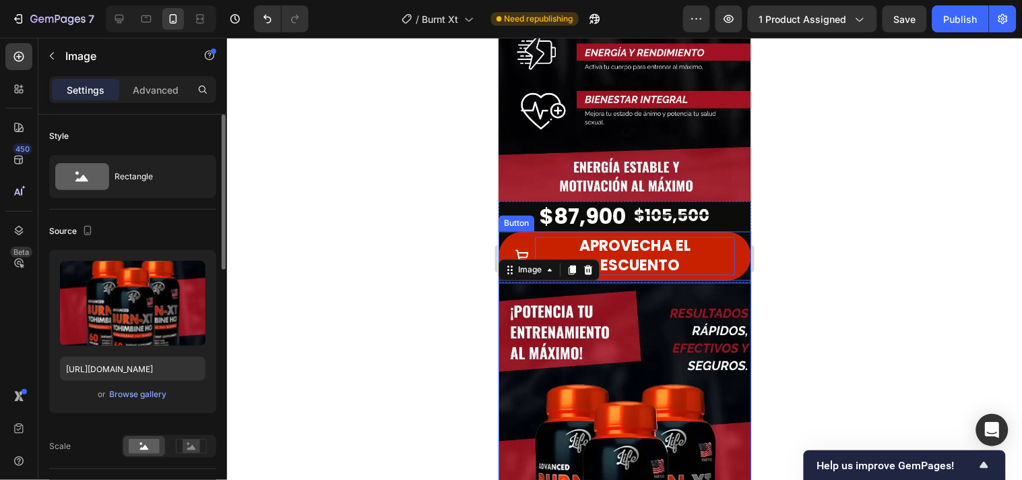
click at [717, 236] on p "APROVECHA EL DESCUENTO" at bounding box center [634, 255] width 200 height 38
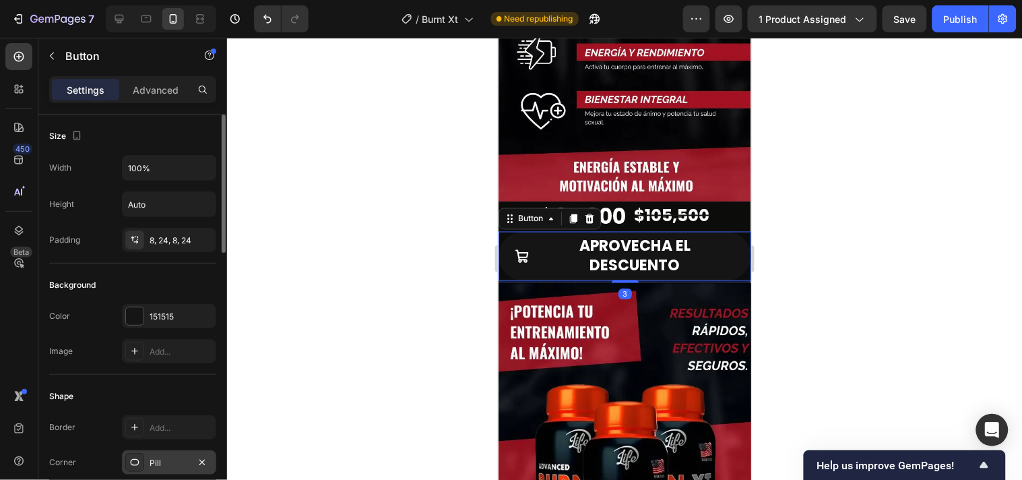
scroll to position [150, 0]
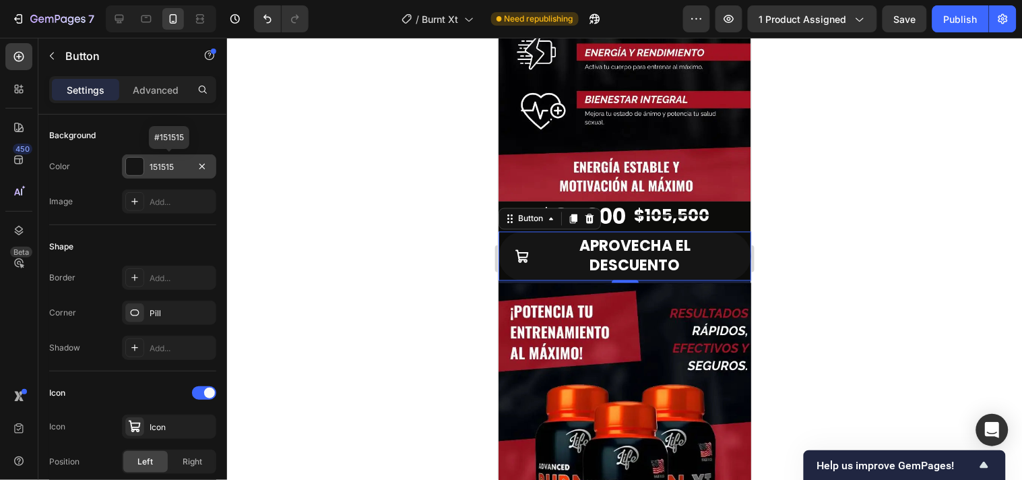
click at [130, 167] on div at bounding box center [135, 167] width 18 height 18
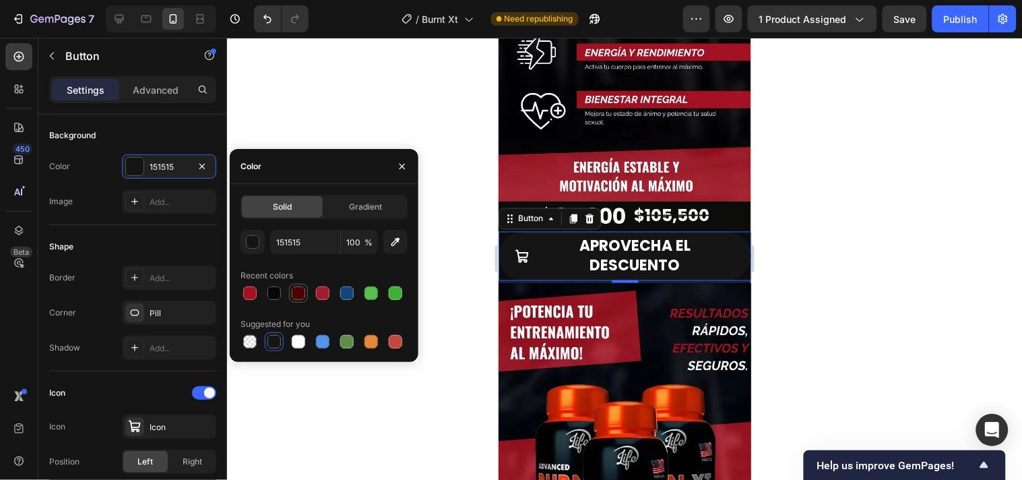
click at [298, 292] on div at bounding box center [298, 292] width 13 height 13
type input "4D0200"
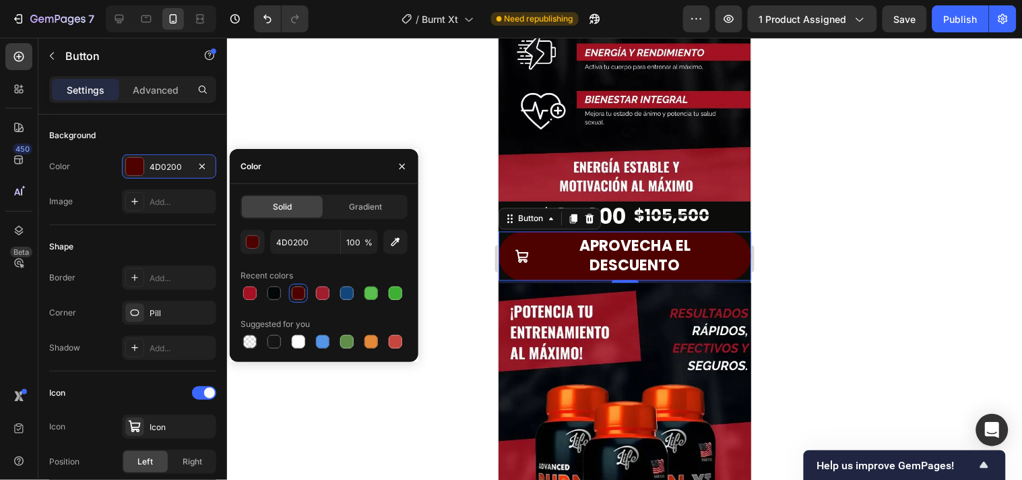
click at [869, 200] on div at bounding box center [624, 259] width 795 height 442
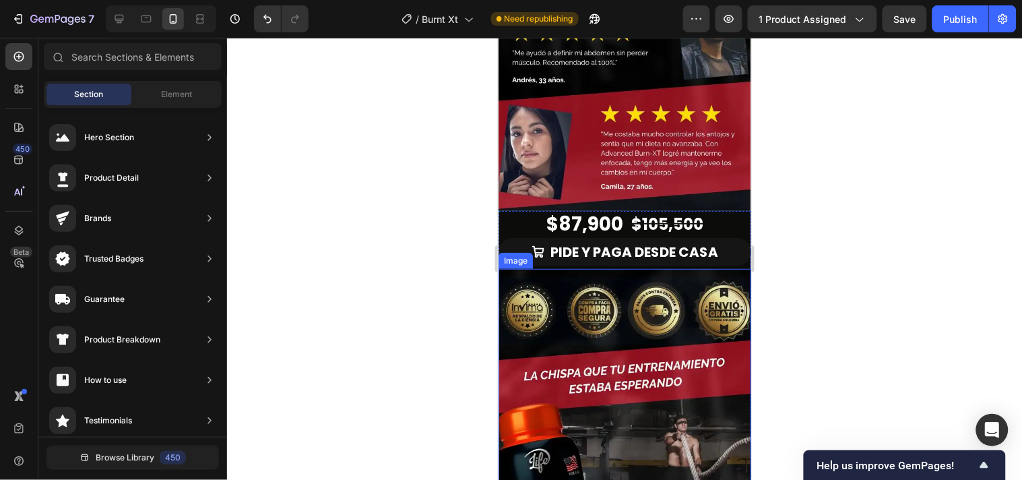
scroll to position [1422, 0]
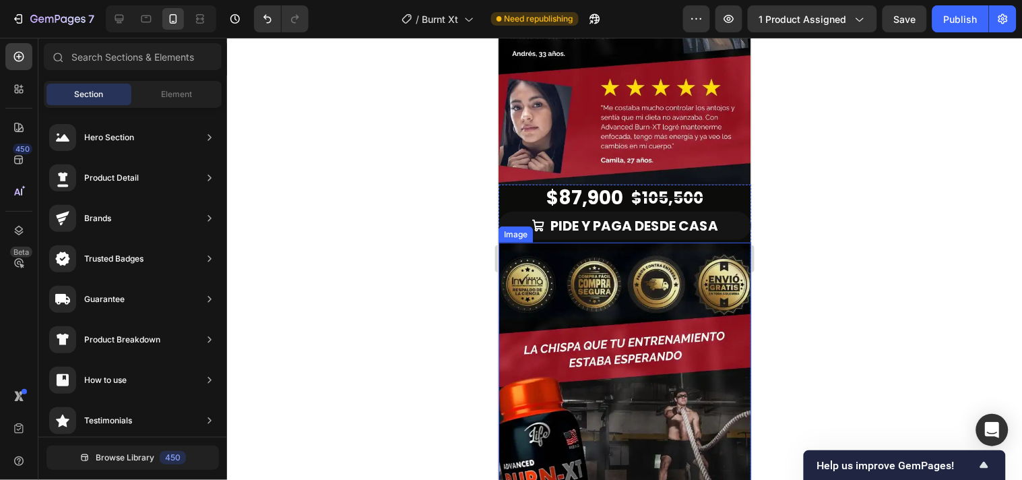
click at [550, 352] on img at bounding box center [624, 429] width 253 height 375
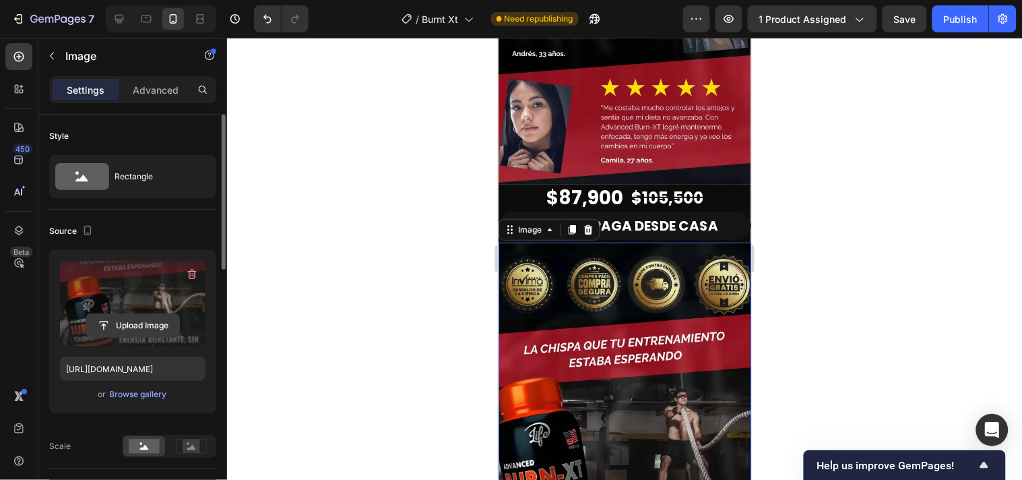
click at [156, 327] on input "file" at bounding box center [132, 325] width 93 height 23
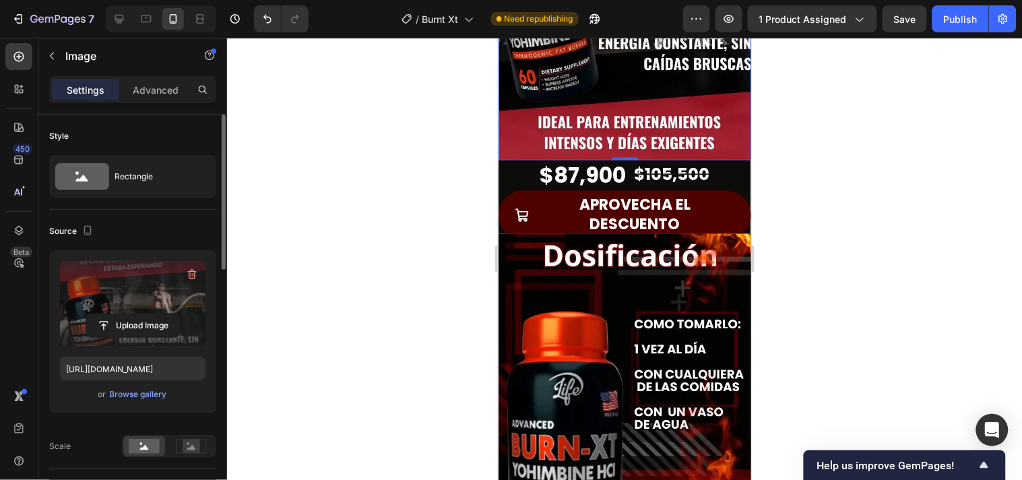
scroll to position [1871, 0]
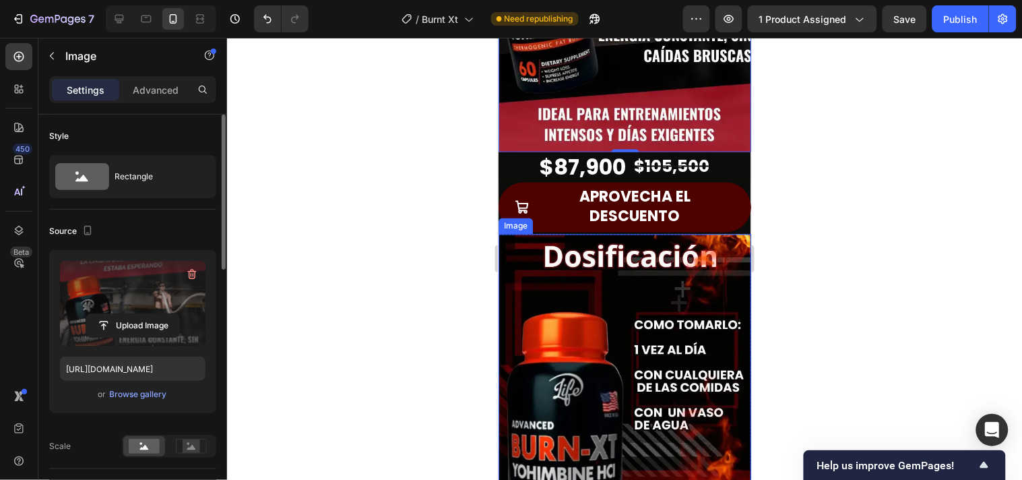
click at [565, 338] on img at bounding box center [624, 402] width 253 height 337
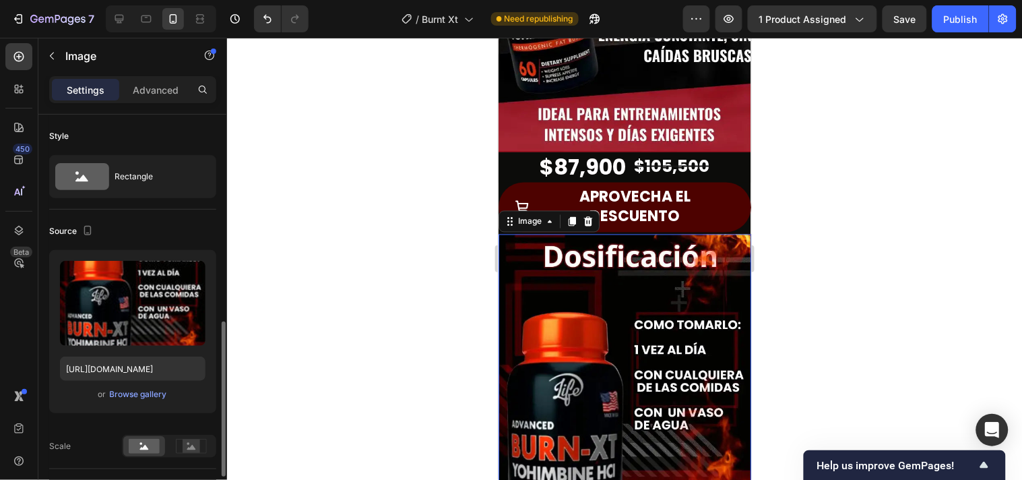
scroll to position [150, 0]
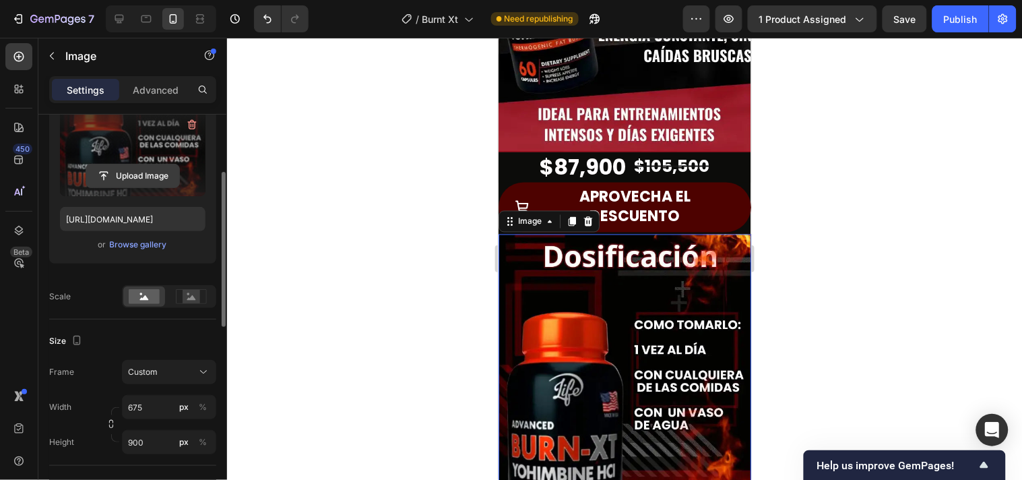
click at [129, 177] on input "file" at bounding box center [132, 175] width 93 height 23
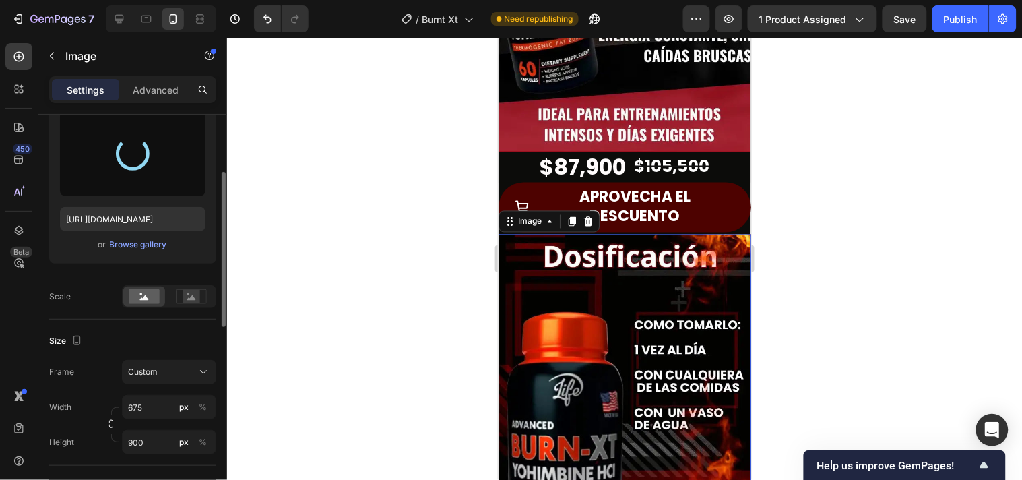
type input "[URL][DOMAIN_NAME]"
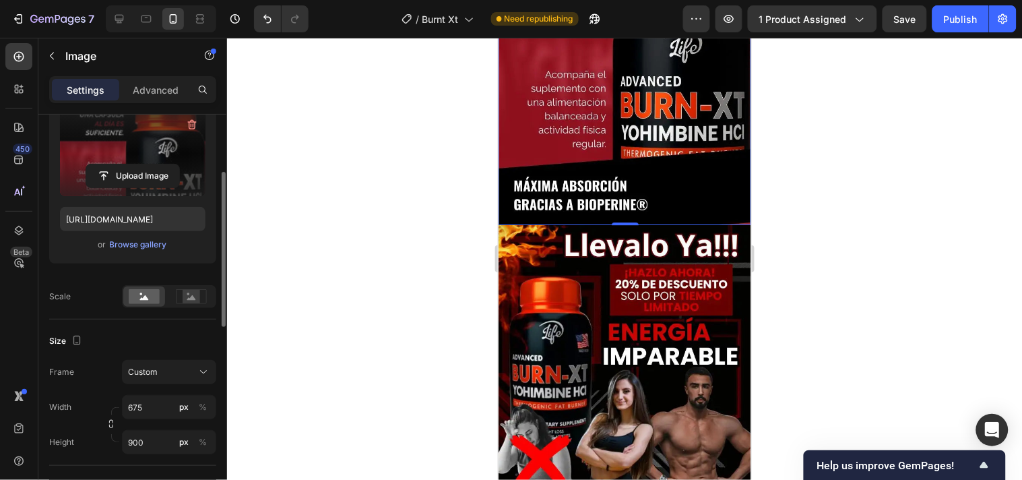
scroll to position [2320, 0]
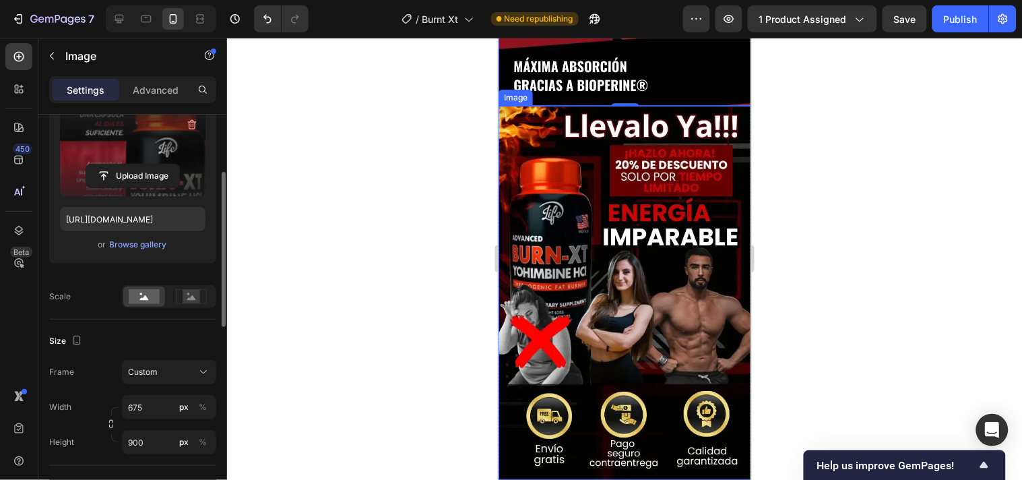
click at [599, 323] on img at bounding box center [624, 292] width 253 height 375
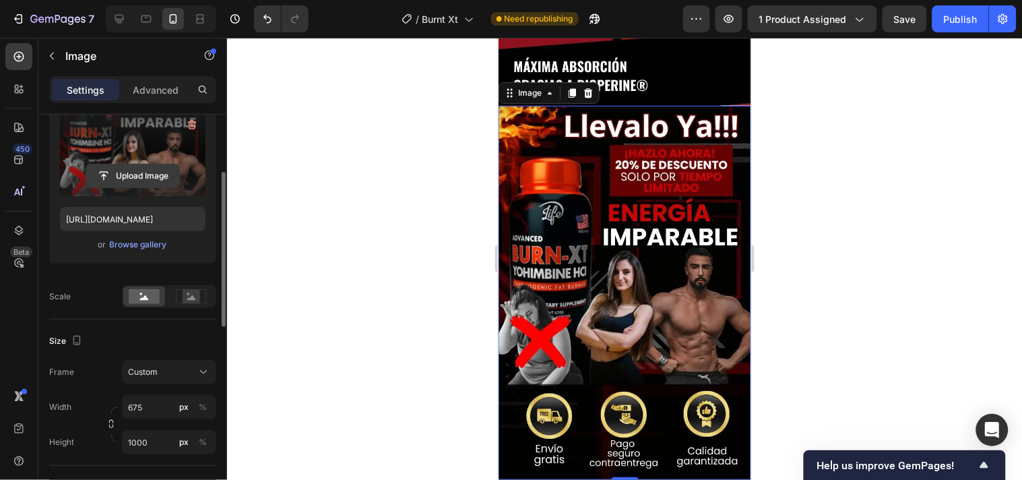
click at [111, 165] on input "file" at bounding box center [132, 175] width 93 height 23
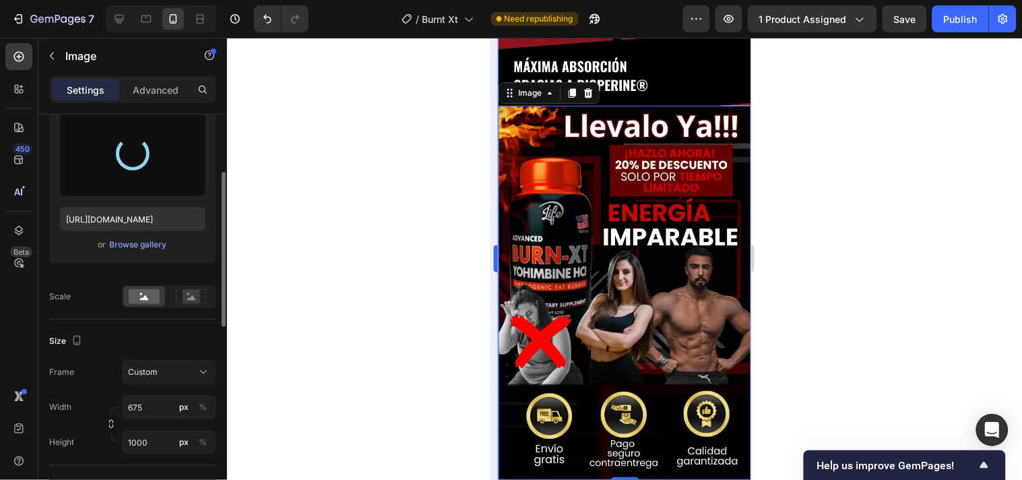
type input "[URL][DOMAIN_NAME]"
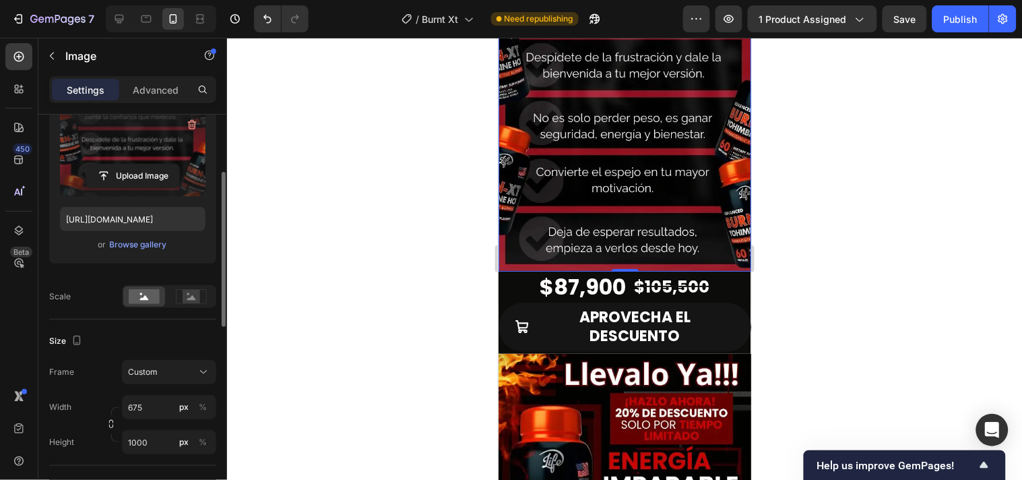
scroll to position [2619, 0]
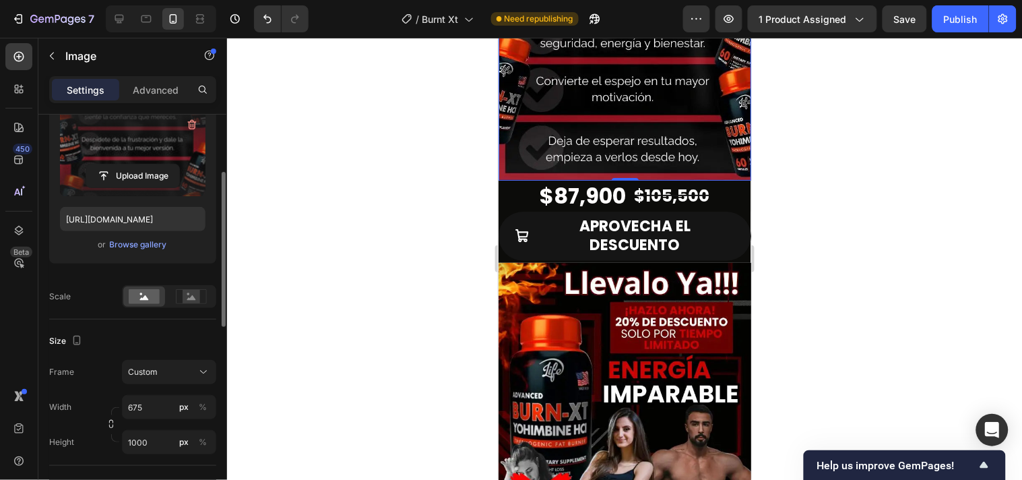
click at [632, 344] on img at bounding box center [624, 449] width 253 height 375
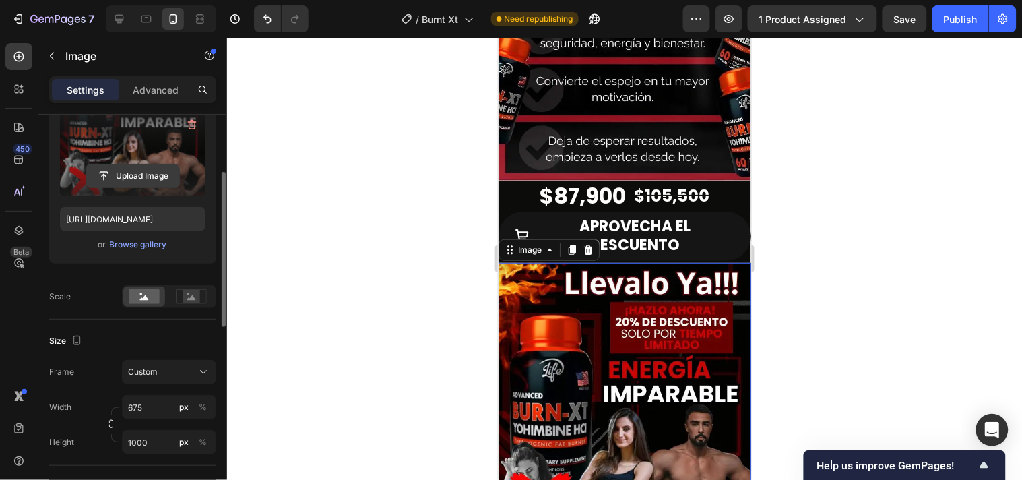
click at [126, 182] on input "file" at bounding box center [132, 175] width 93 height 23
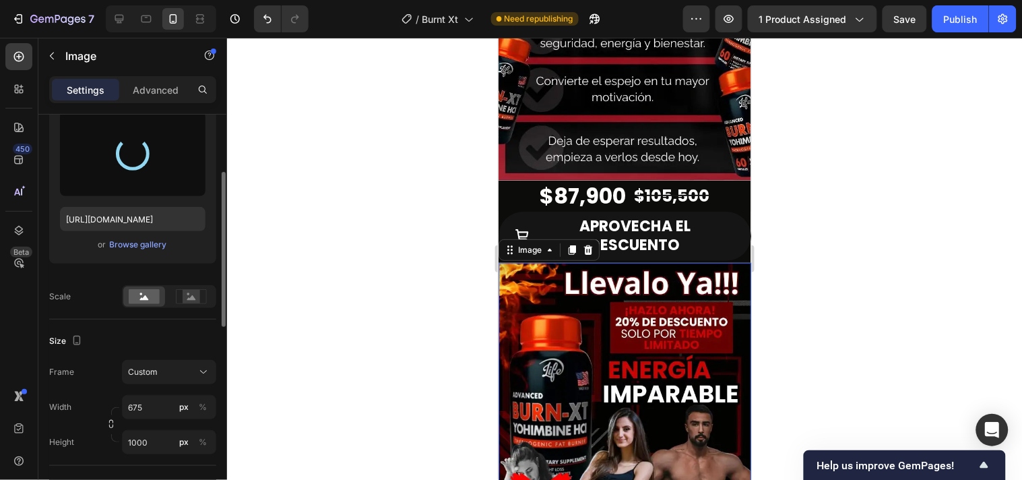
type input "[URL][DOMAIN_NAME]"
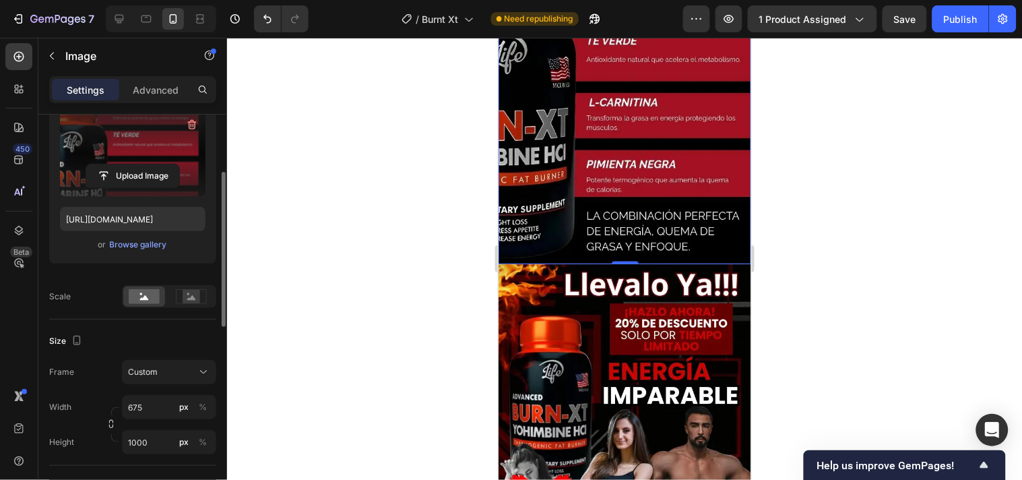
scroll to position [2993, 0]
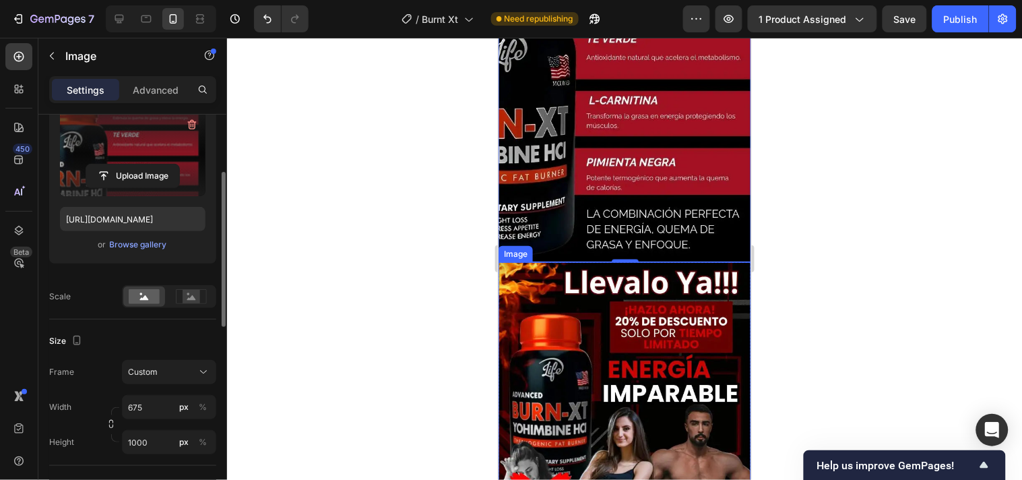
click at [578, 350] on img at bounding box center [624, 448] width 253 height 375
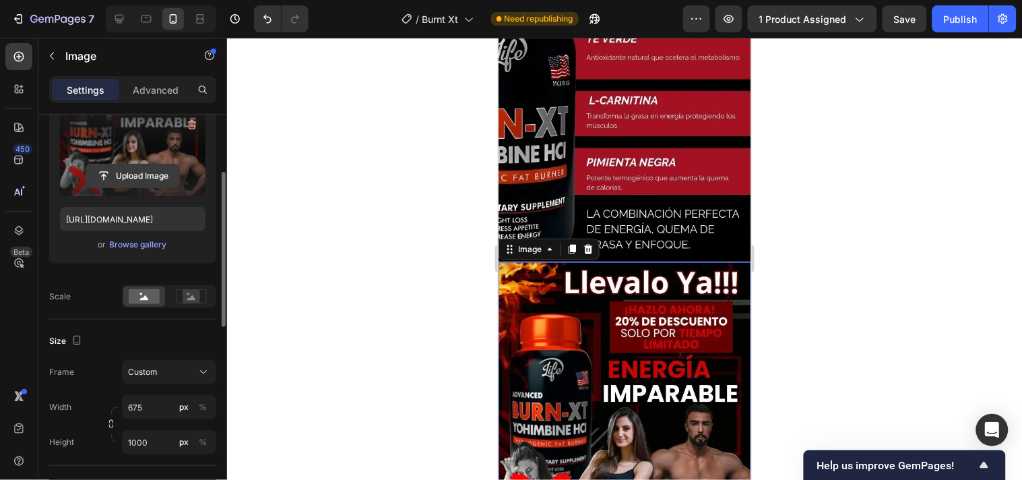
click at [162, 176] on input "file" at bounding box center [132, 175] width 93 height 23
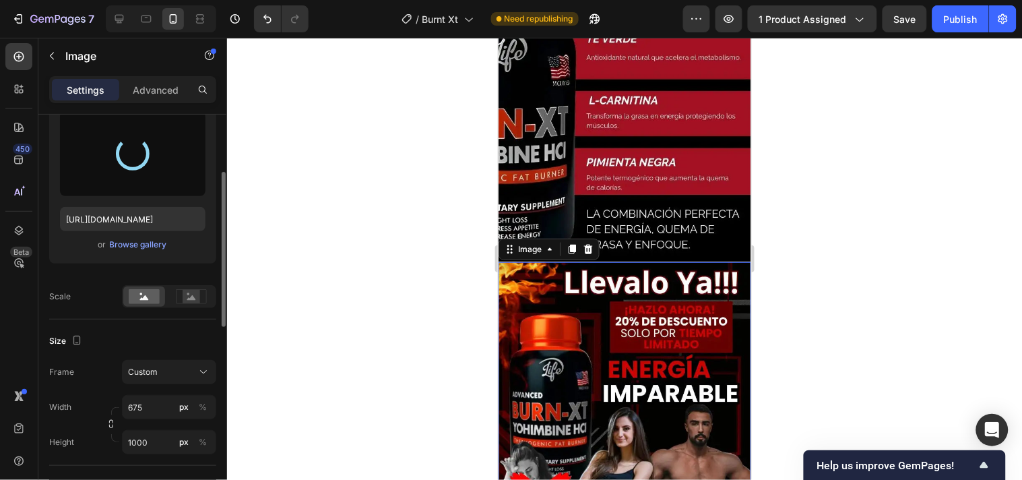
type input "[URL][DOMAIN_NAME]"
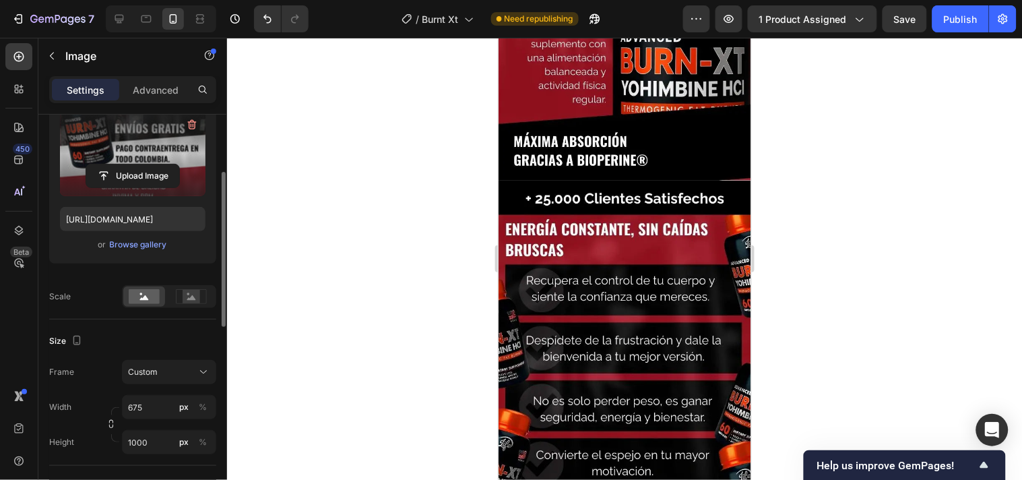
scroll to position [2469, 0]
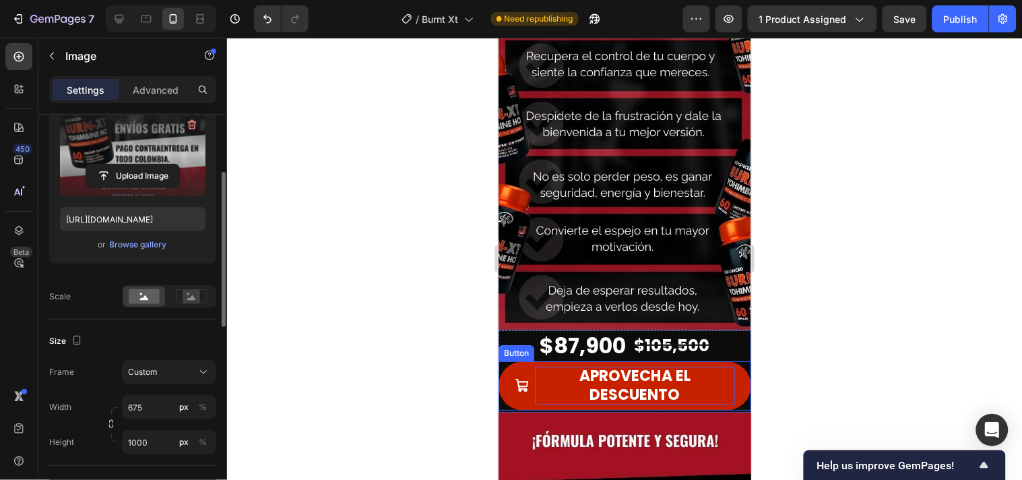
click at [541, 366] on p "APROVECHA EL DESCUENTO" at bounding box center [634, 385] width 200 height 38
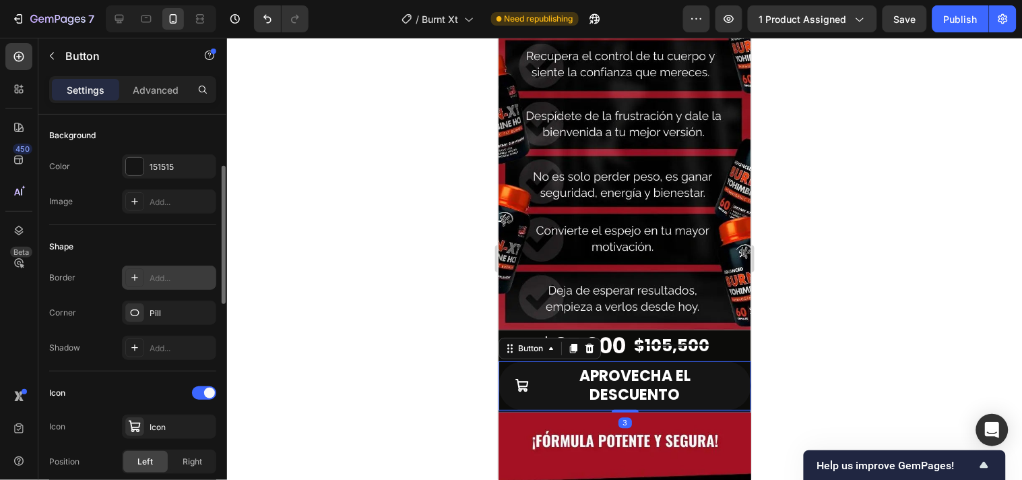
scroll to position [0, 0]
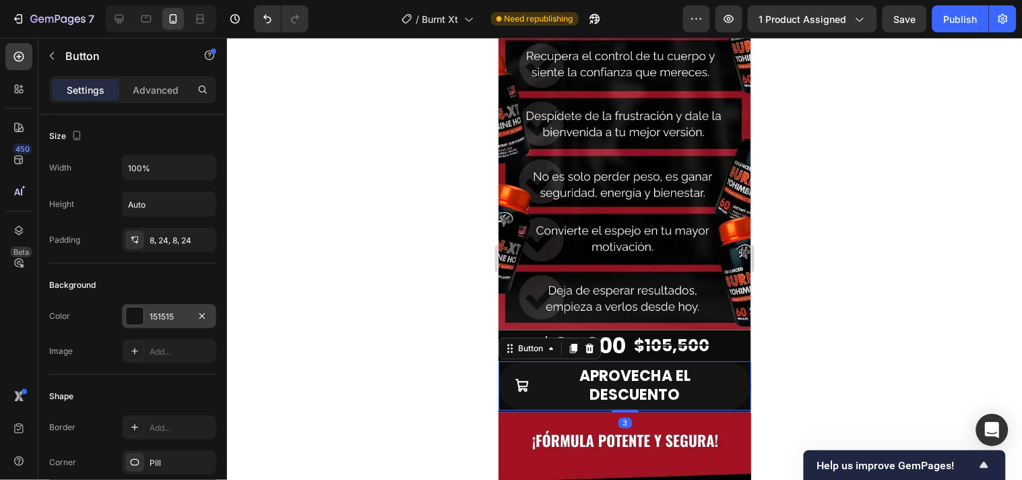
click at [138, 321] on div at bounding box center [135, 316] width 18 height 18
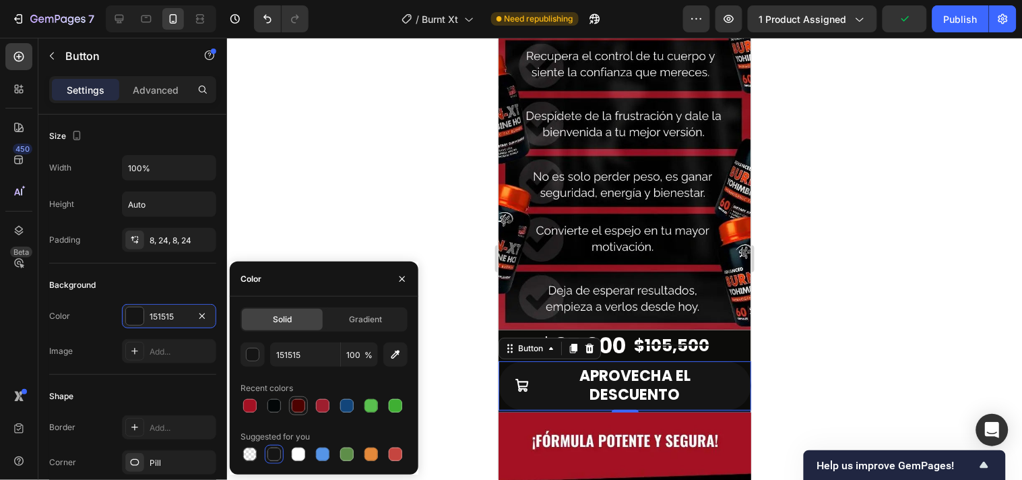
click at [301, 412] on div at bounding box center [298, 405] width 16 height 16
type input "4D0200"
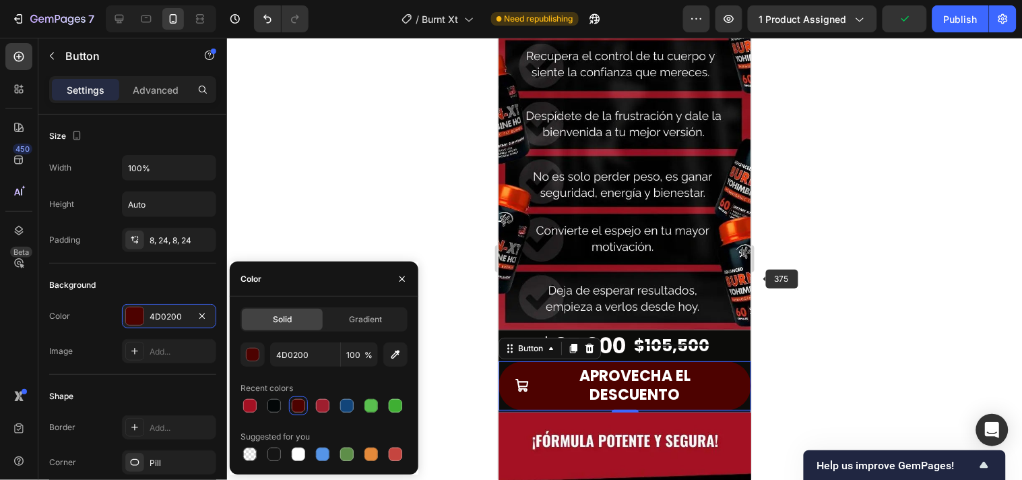
click at [779, 270] on div at bounding box center [624, 259] width 795 height 442
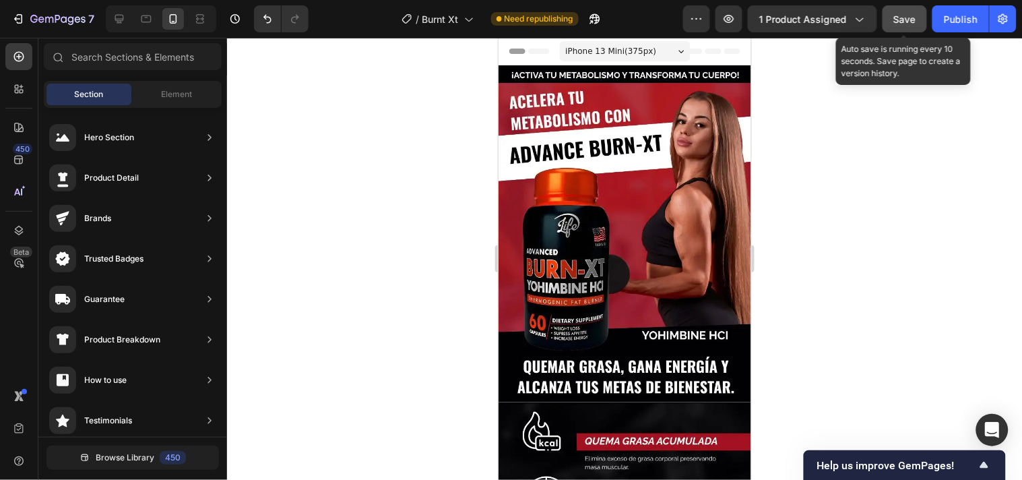
click at [909, 26] on button "Save" at bounding box center [904, 18] width 44 height 27
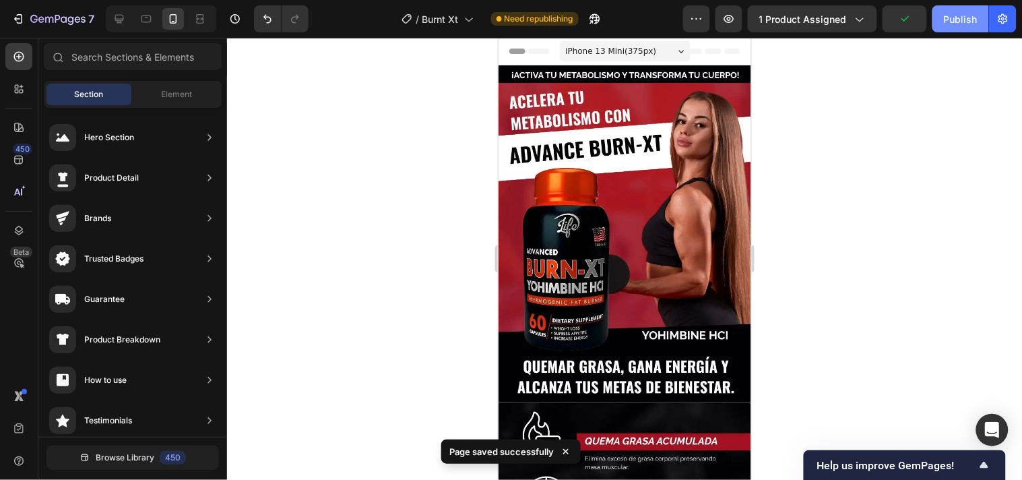
click at [961, 18] on div "Publish" at bounding box center [961, 19] width 34 height 14
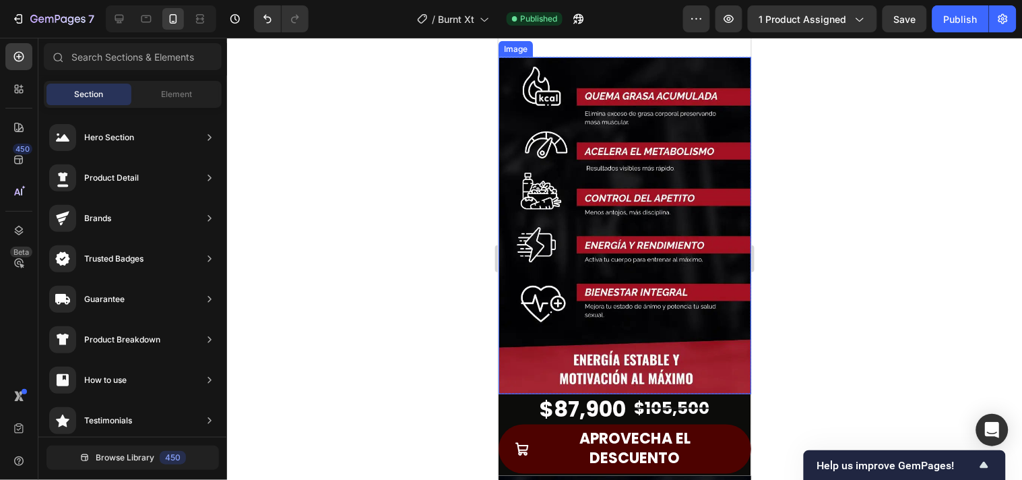
scroll to position [523, 0]
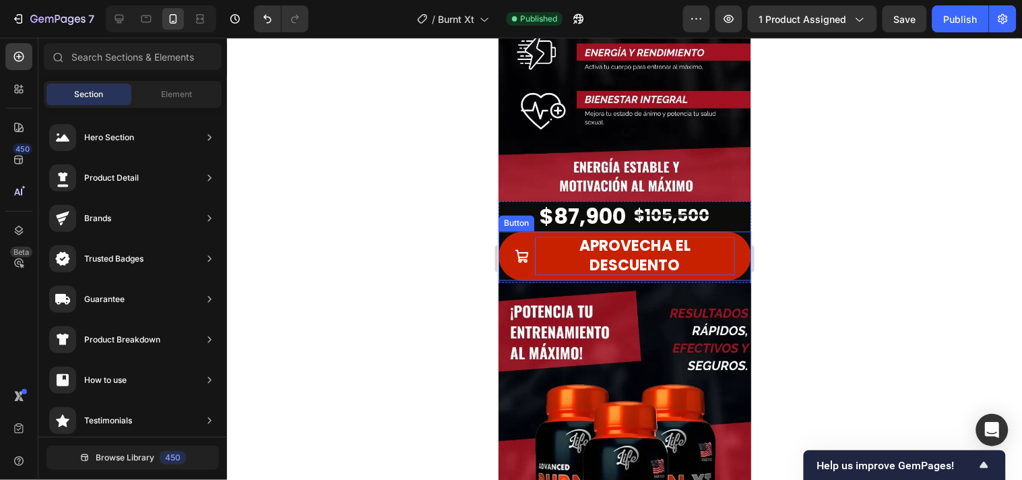
click at [692, 239] on p "APROVECHA EL DESCUENTO" at bounding box center [634, 255] width 200 height 38
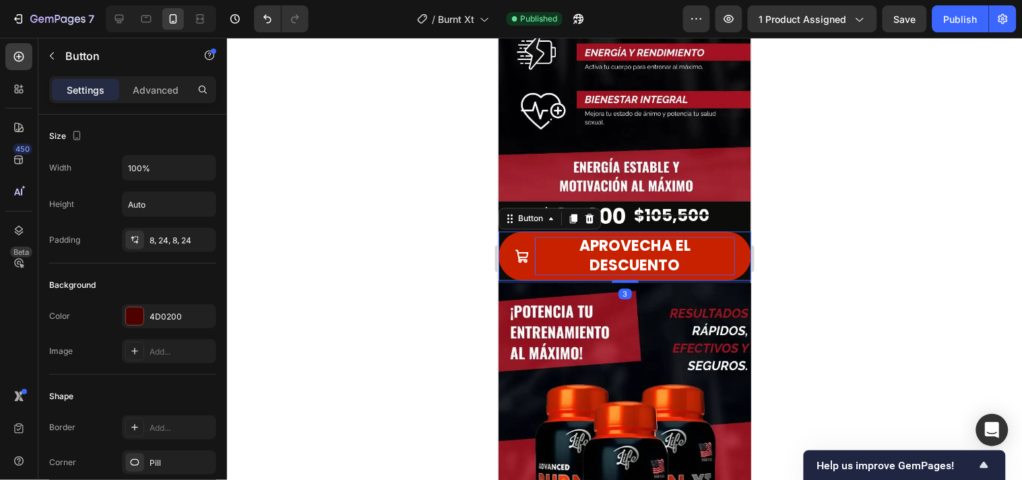
click at [684, 243] on p "APROVECHA EL DESCUENTO" at bounding box center [634, 255] width 200 height 38
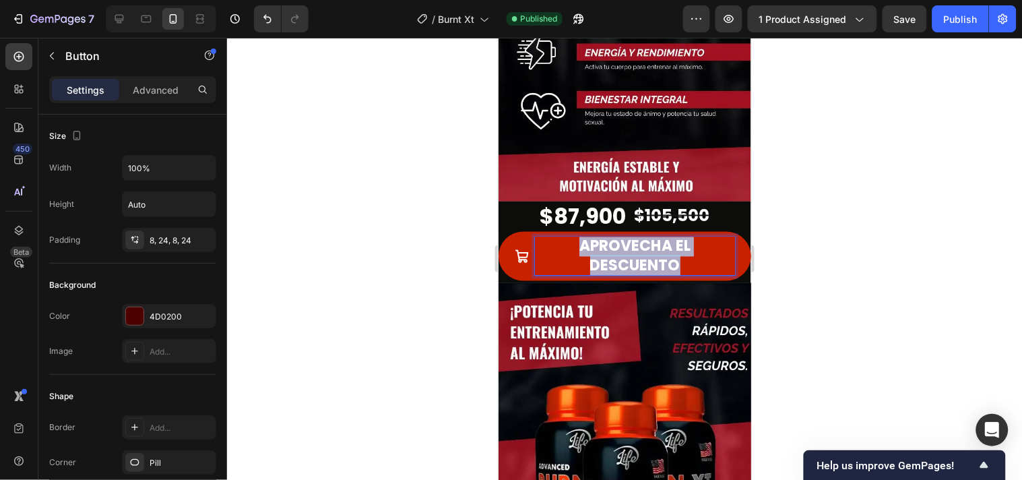
drag, startPoint x: 676, startPoint y: 243, endPoint x: 575, endPoint y: 232, distance: 101.0
click at [575, 236] on p "APROVECHA EL DESCUENTO" at bounding box center [634, 255] width 200 height 38
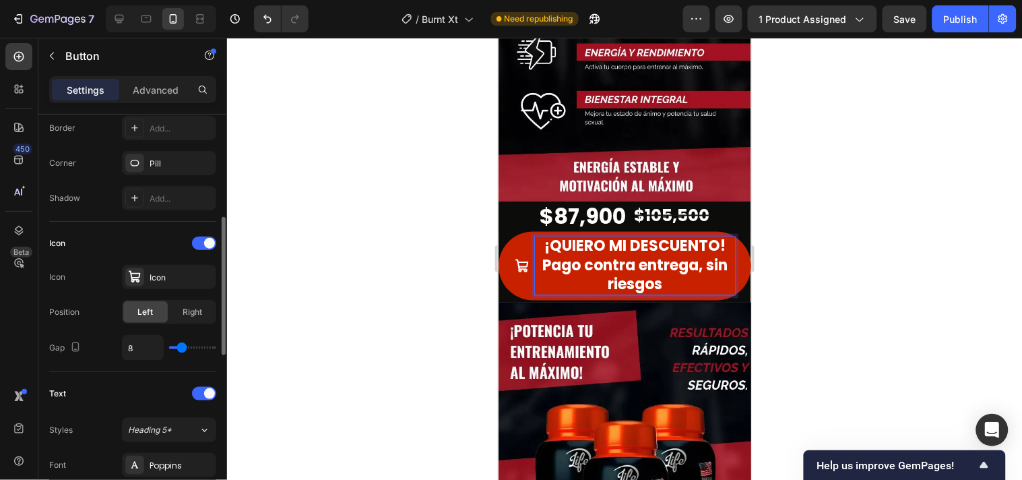
scroll to position [449, 0]
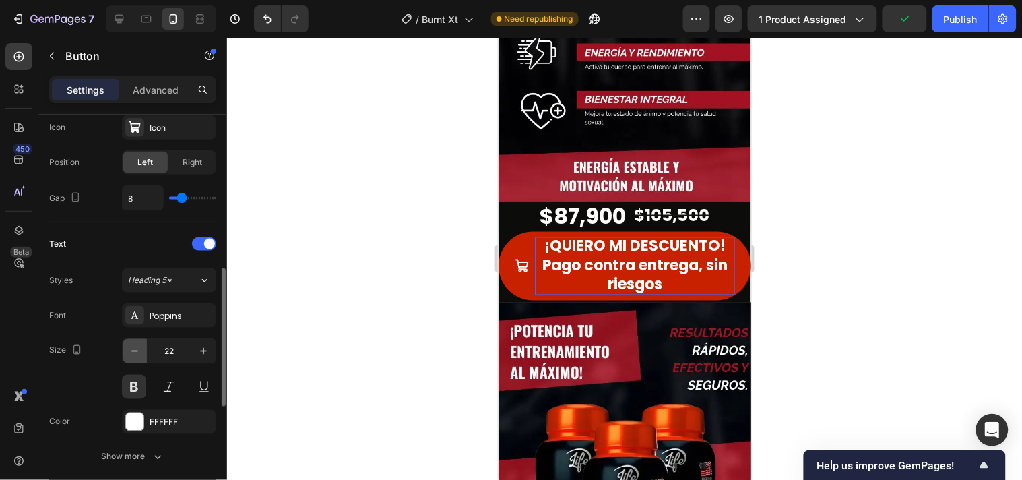
click at [128, 348] on icon "button" at bounding box center [134, 350] width 13 height 13
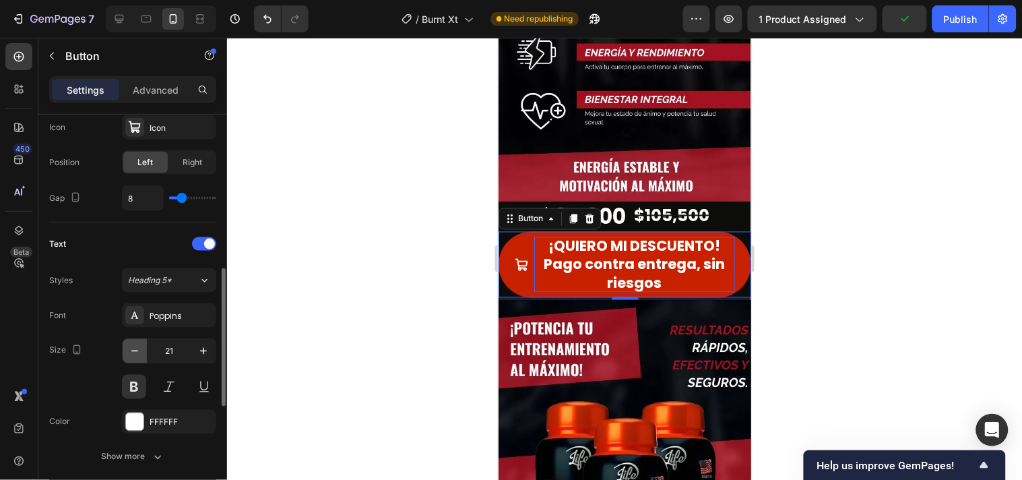
click at [128, 348] on icon "button" at bounding box center [134, 350] width 13 height 13
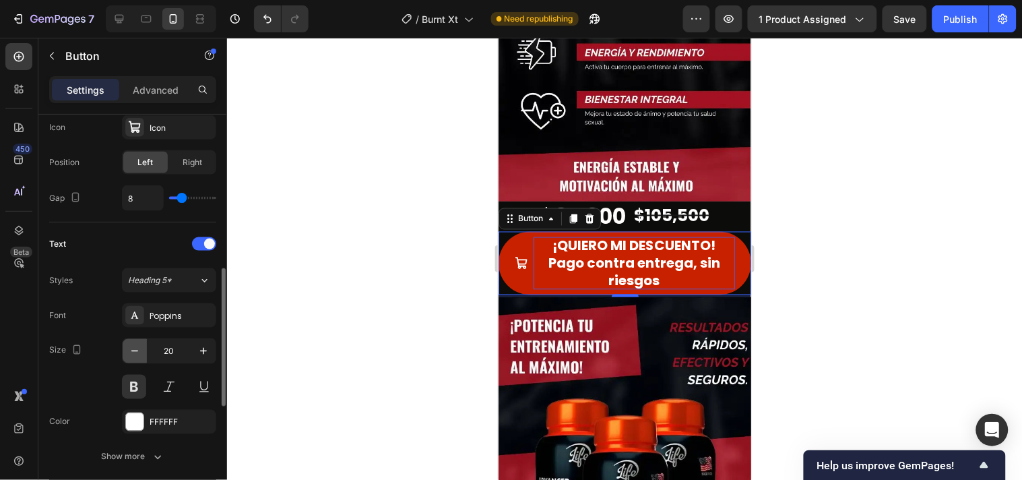
click at [128, 348] on icon "button" at bounding box center [134, 350] width 13 height 13
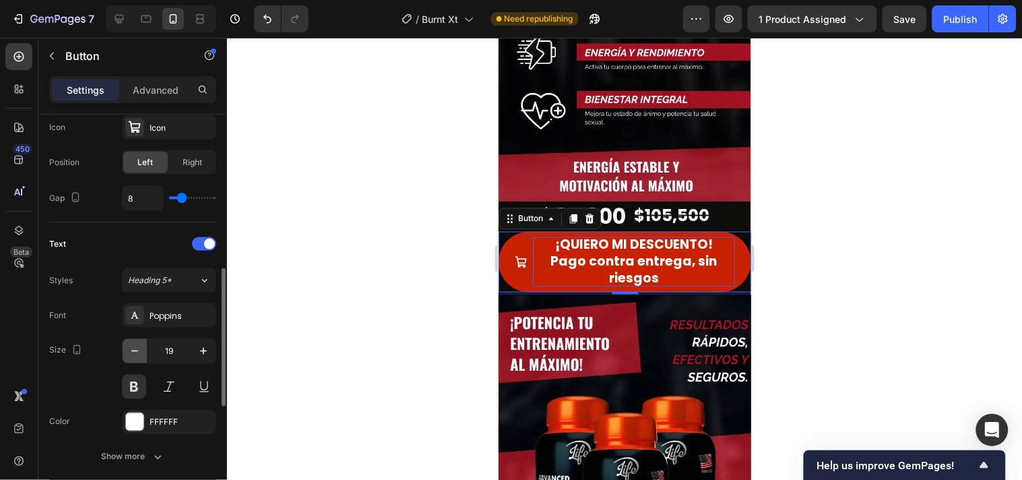
click at [128, 348] on icon "button" at bounding box center [134, 350] width 13 height 13
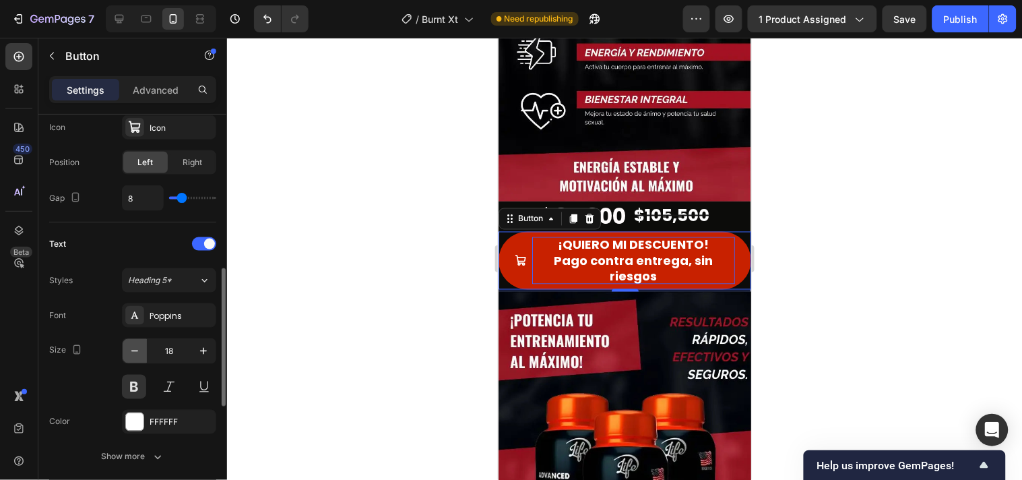
click at [128, 348] on icon "button" at bounding box center [134, 350] width 13 height 13
type input "17"
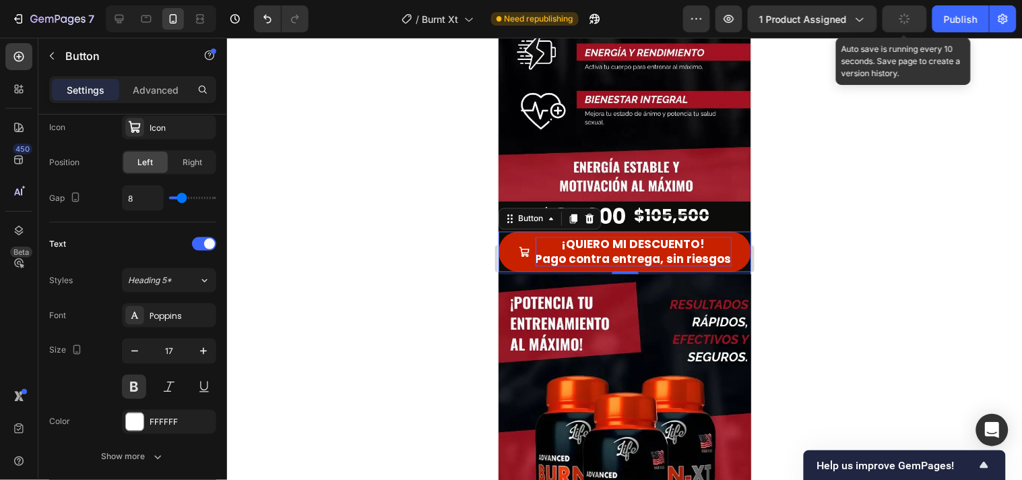
click at [889, 15] on button "button" at bounding box center [904, 18] width 44 height 27
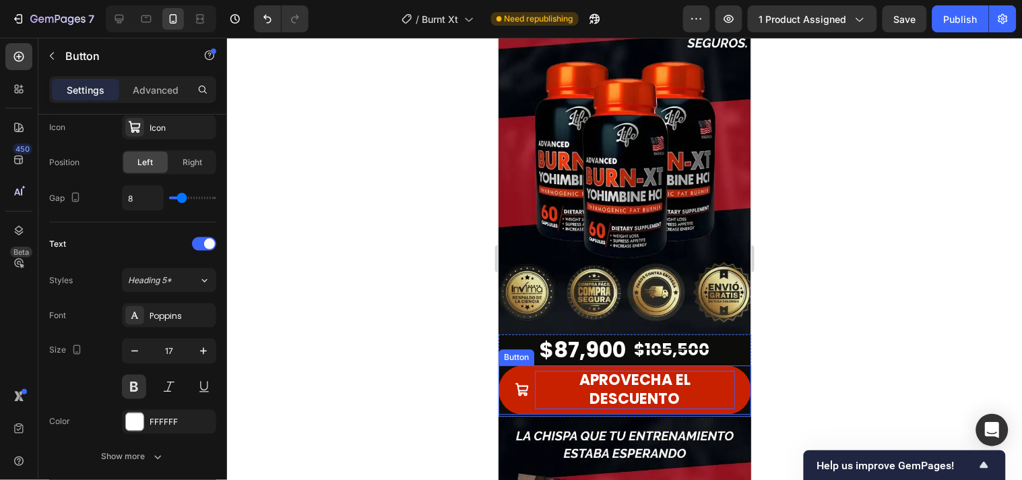
scroll to position [674, 0]
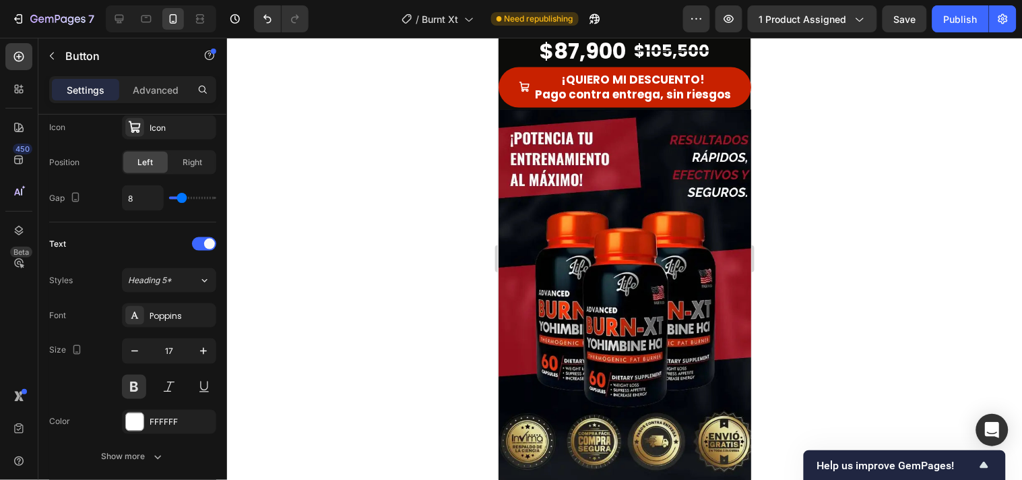
click at [523, 67] on link "¡QUIERO MI DESCUENTO! Pago contra entrega, sin riesgos" at bounding box center [624, 87] width 253 height 40
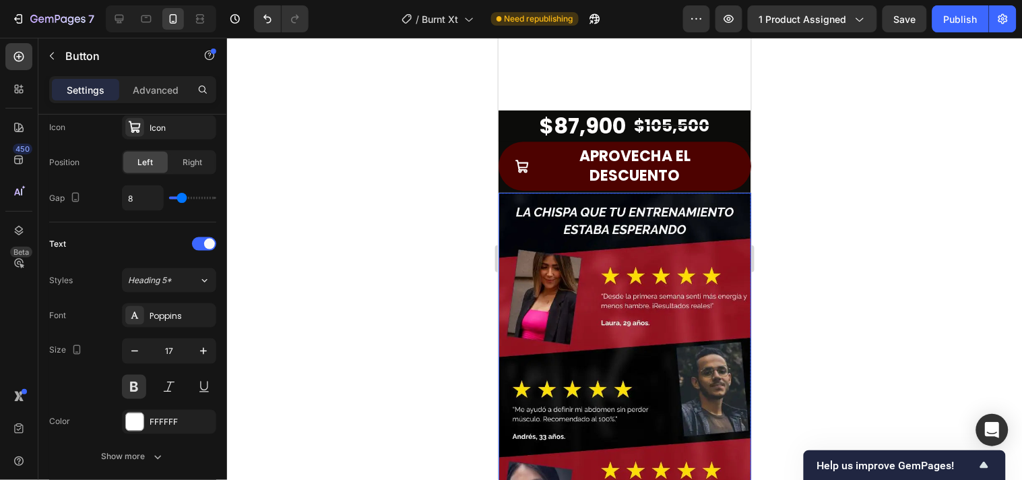
scroll to position [1122, 0]
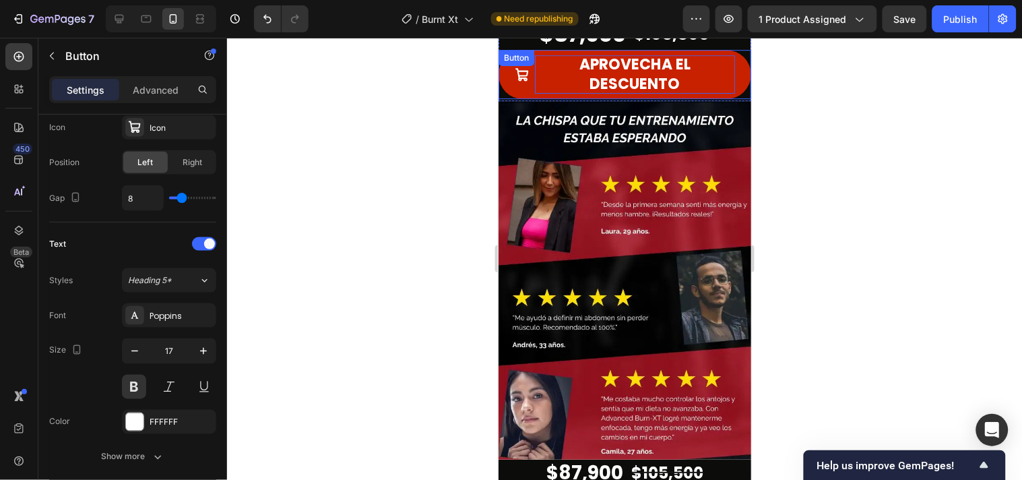
click at [541, 70] on div "APROVECHA EL DESCUENTO Button" at bounding box center [624, 73] width 253 height 49
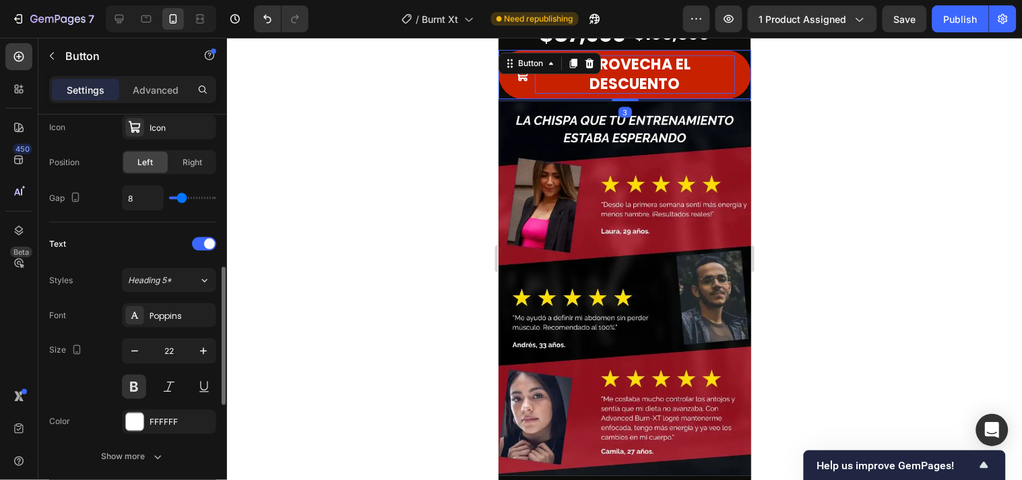
scroll to position [448, 0]
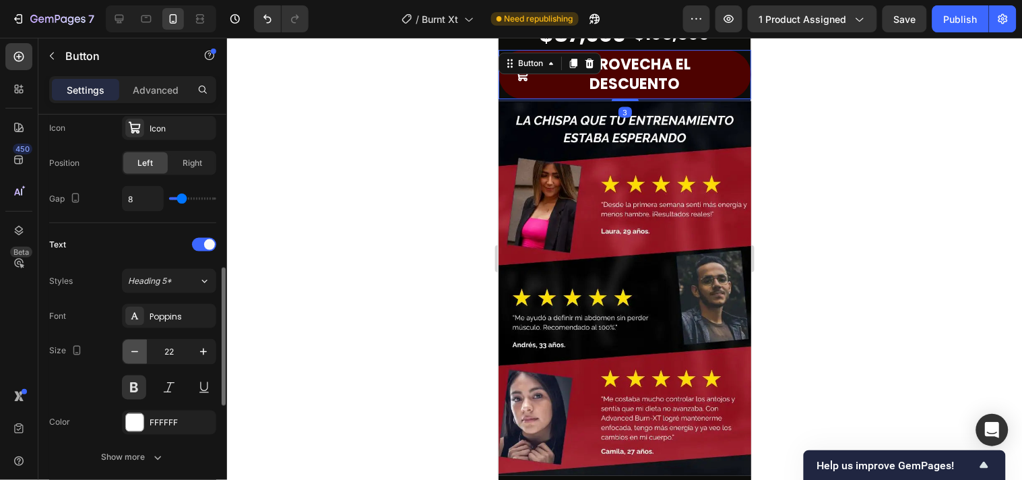
click at [131, 353] on icon "button" at bounding box center [134, 351] width 13 height 13
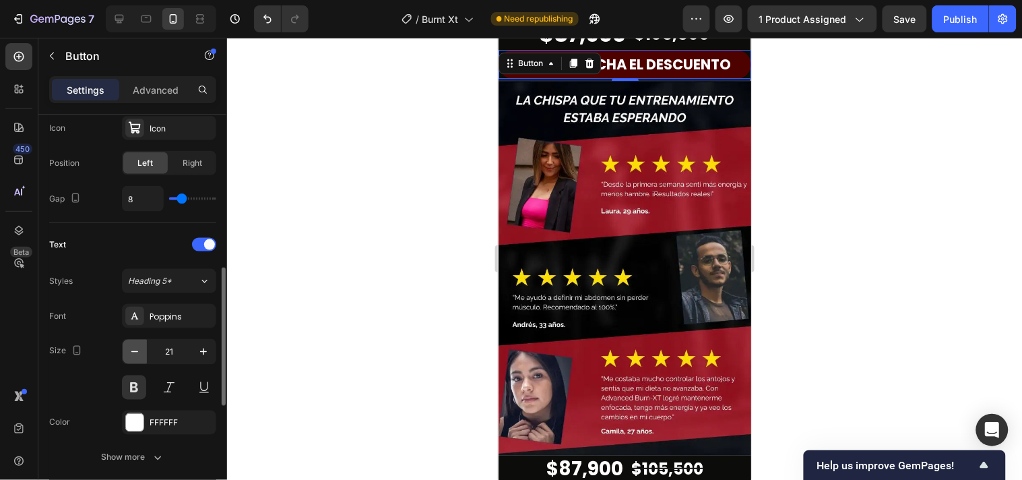
click at [131, 353] on icon "button" at bounding box center [134, 351] width 13 height 13
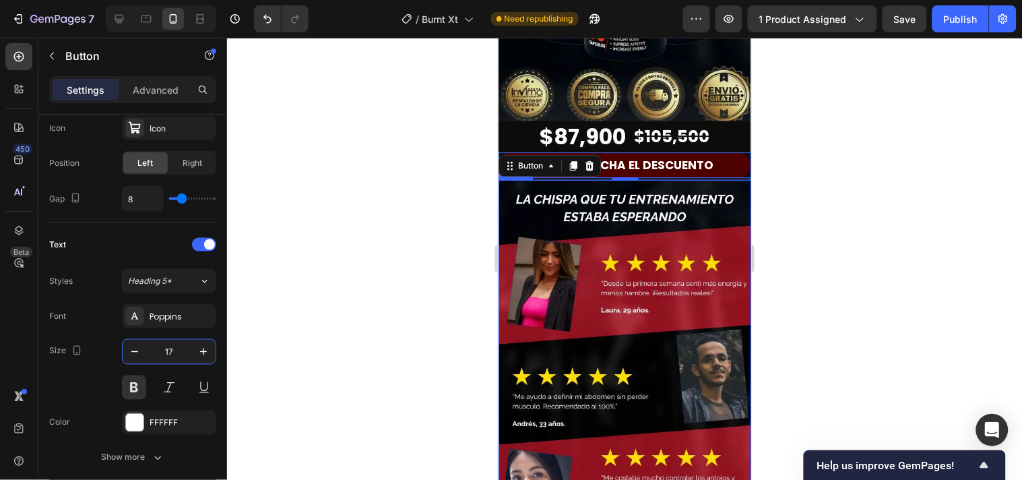
scroll to position [973, 0]
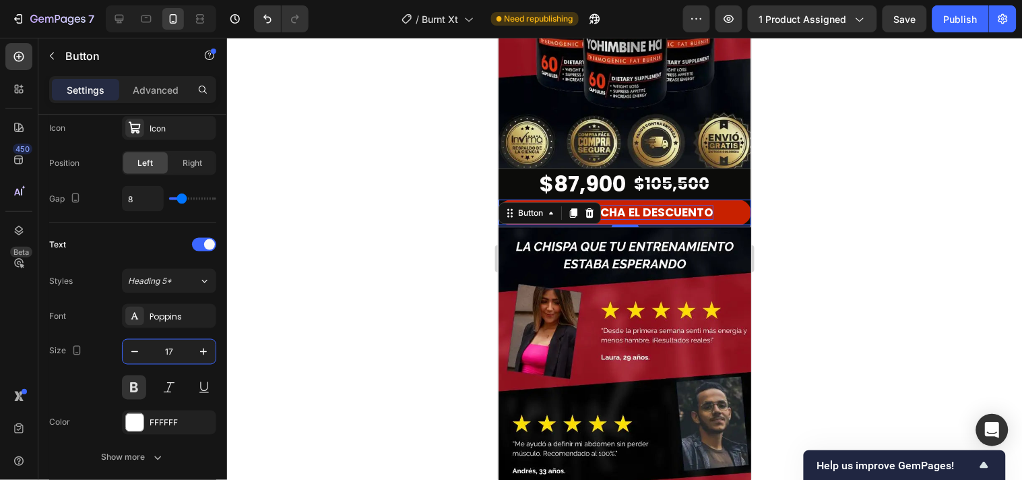
type input "17"
click at [704, 207] on p "APROVECHA EL DESCUENTO" at bounding box center [632, 211] width 160 height 15
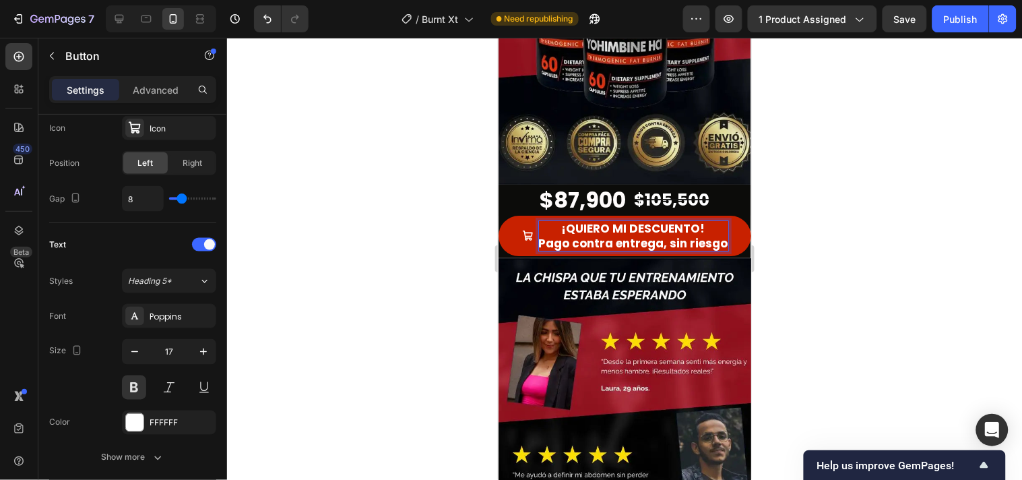
click at [793, 226] on div at bounding box center [624, 259] width 795 height 442
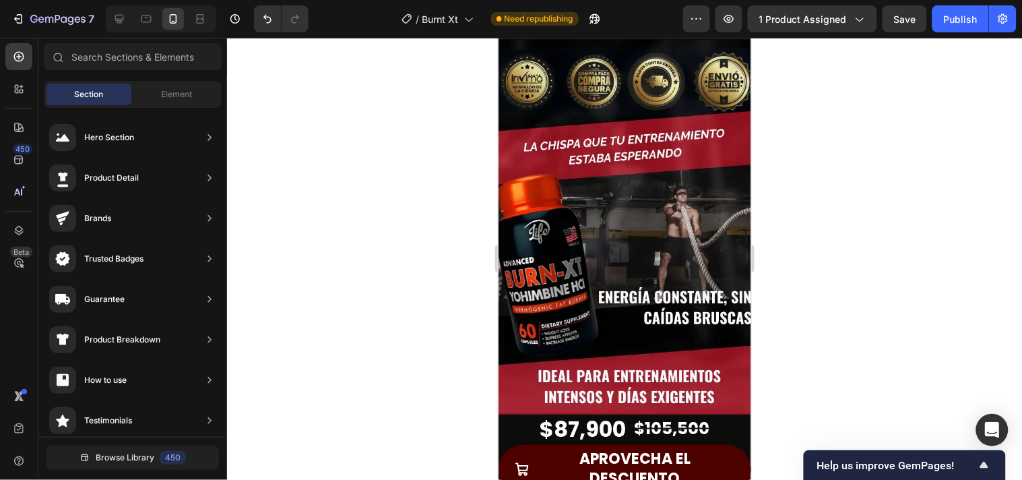
scroll to position [1796, 0]
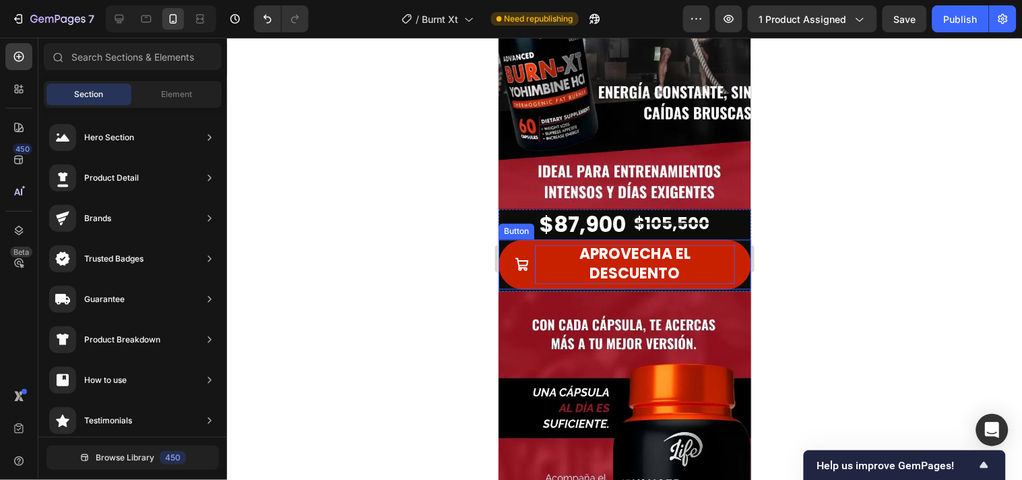
click at [691, 260] on p "APROVECHA EL DESCUENTO" at bounding box center [634, 264] width 200 height 38
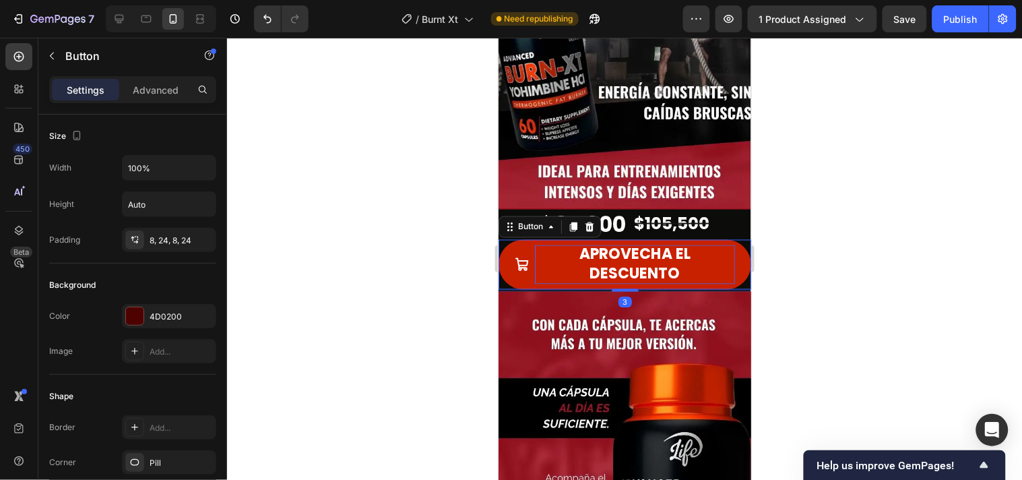
click at [689, 257] on p "APROVECHA EL DESCUENTO" at bounding box center [634, 264] width 200 height 38
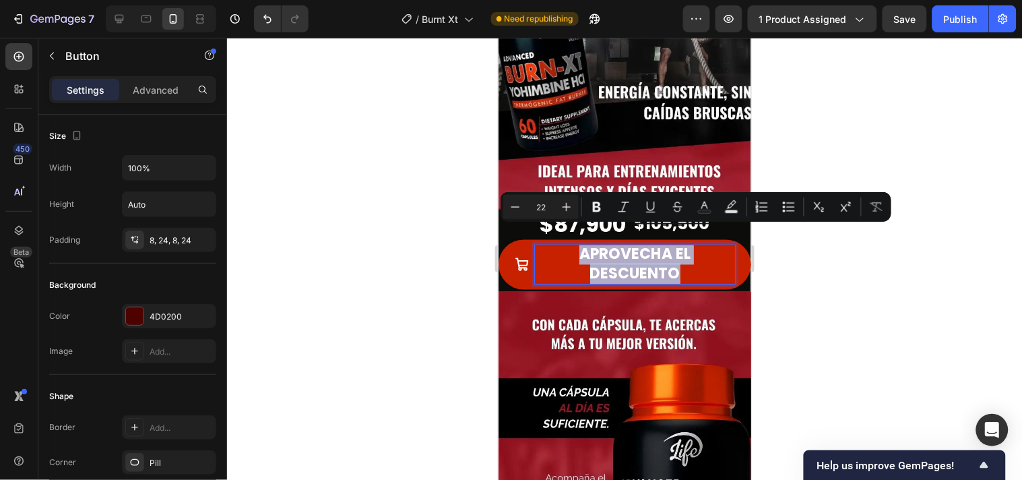
drag, startPoint x: 679, startPoint y: 252, endPoint x: 523, endPoint y: 230, distance: 157.8
click at [523, 245] on div "APROVECHA EL DESCUENTO" at bounding box center [624, 264] width 220 height 38
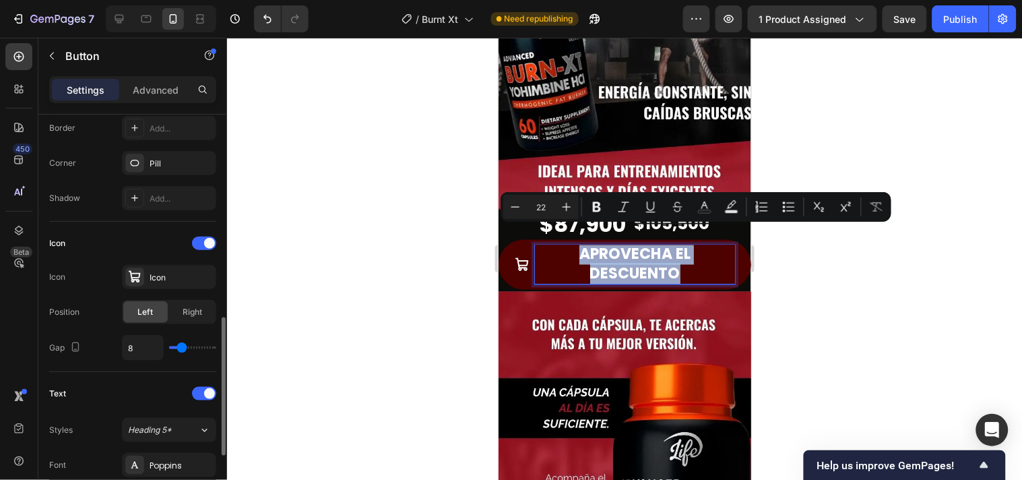
scroll to position [449, 0]
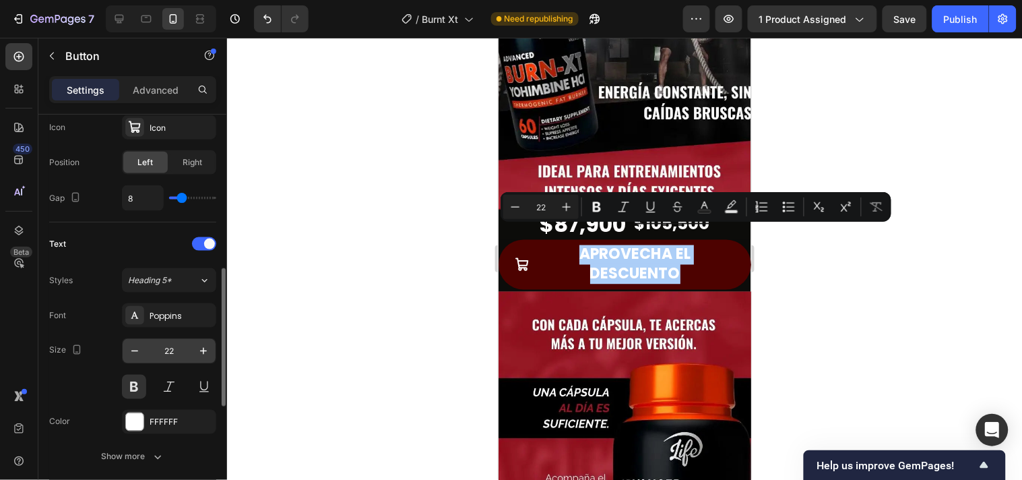
click at [170, 351] on input "22" at bounding box center [169, 351] width 44 height 24
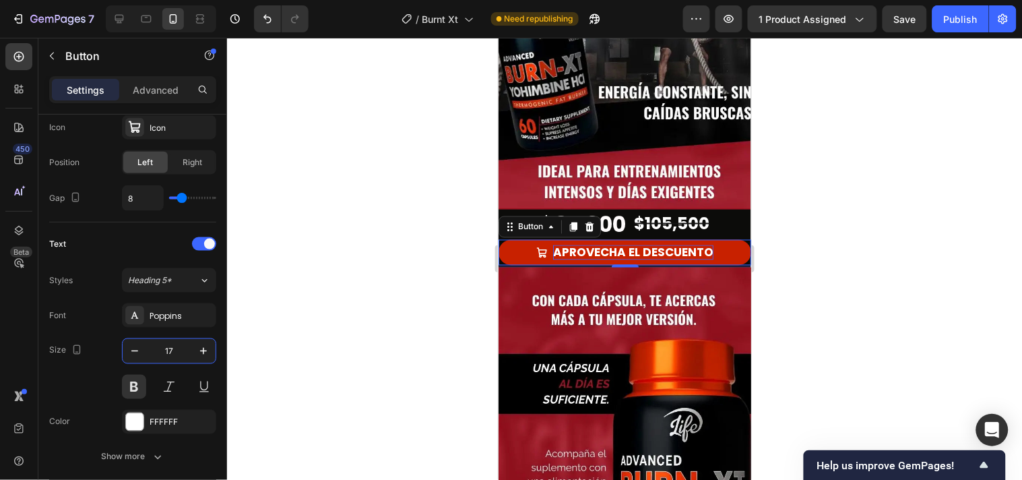
type input "17"
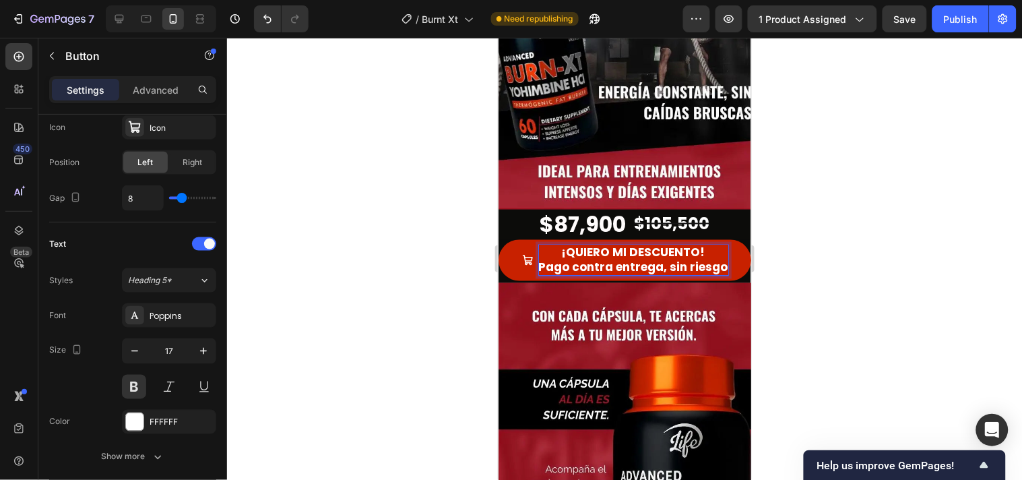
click at [886, 197] on div at bounding box center [624, 259] width 795 height 442
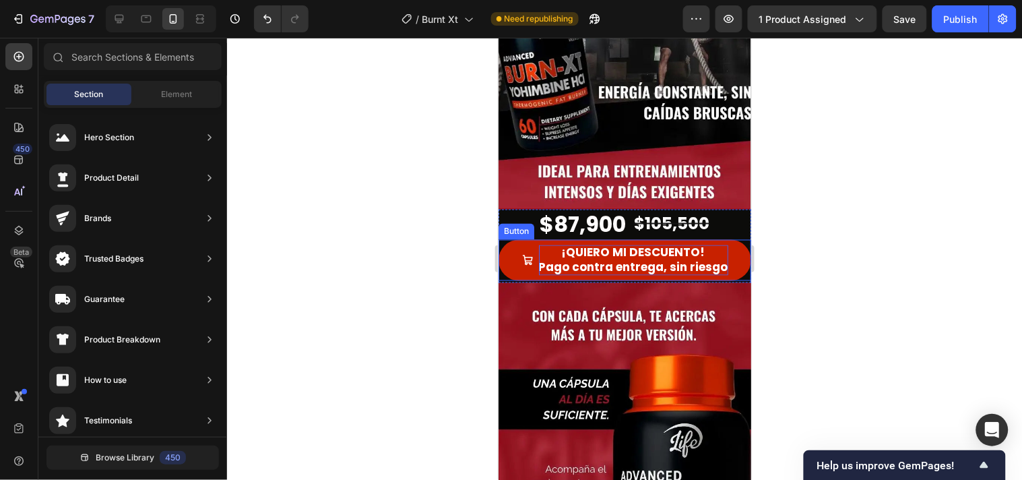
click at [719, 246] on p "¡QUIERO MI DESCUENTO! Pago contra entrega, sin riesgo" at bounding box center [632, 260] width 189 height 30
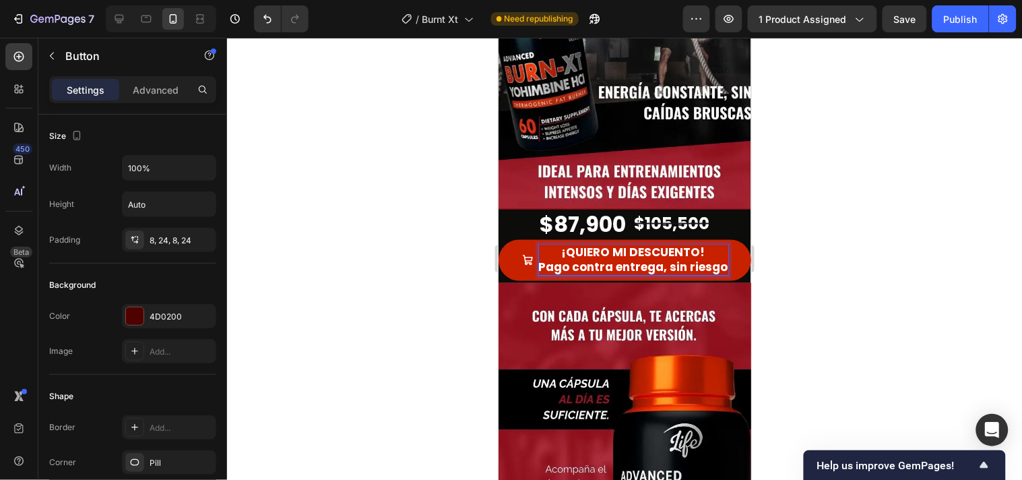
click at [498, 37] on lt-span at bounding box center [498, 37] width 0 height 0
click at [717, 250] on p "¡QUIERO MI DESCUENTO! Pago contra entrega, sin riesgo" at bounding box center [632, 260] width 189 height 30
click at [660, 250] on p "¡QUIERO MI DESCUENTO! Pago contra entrega, sin riesgo" at bounding box center [632, 260] width 189 height 30
click at [843, 236] on div at bounding box center [624, 259] width 795 height 442
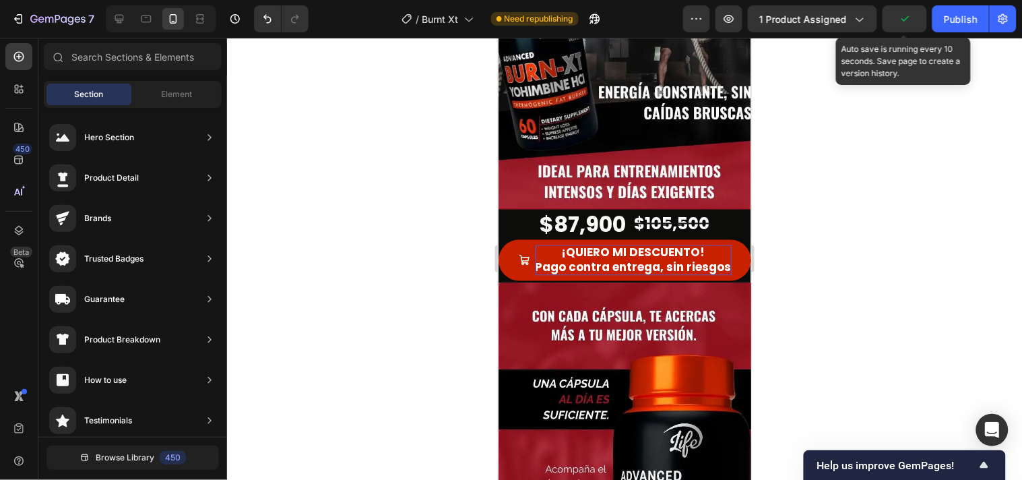
click at [907, 17] on icon "button" at bounding box center [904, 18] width 13 height 13
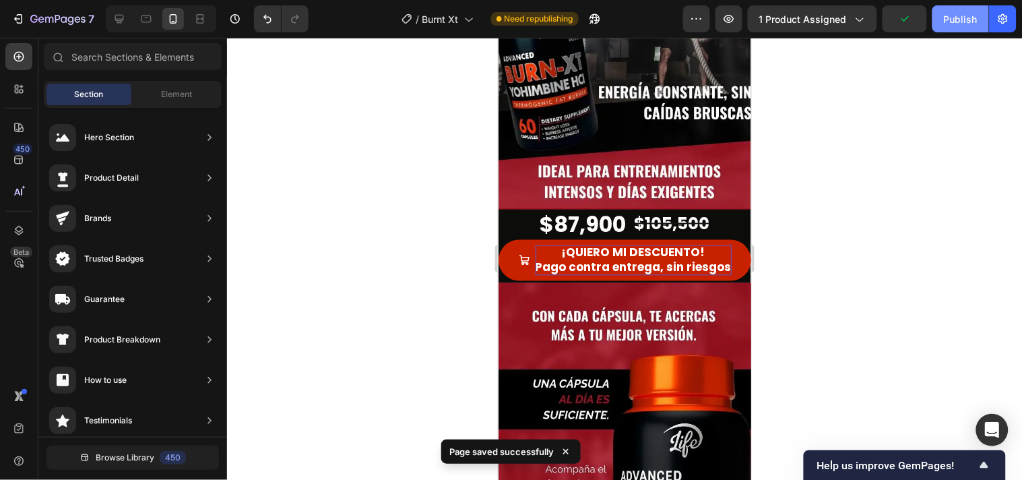
click at [969, 12] on div "Publish" at bounding box center [961, 19] width 34 height 14
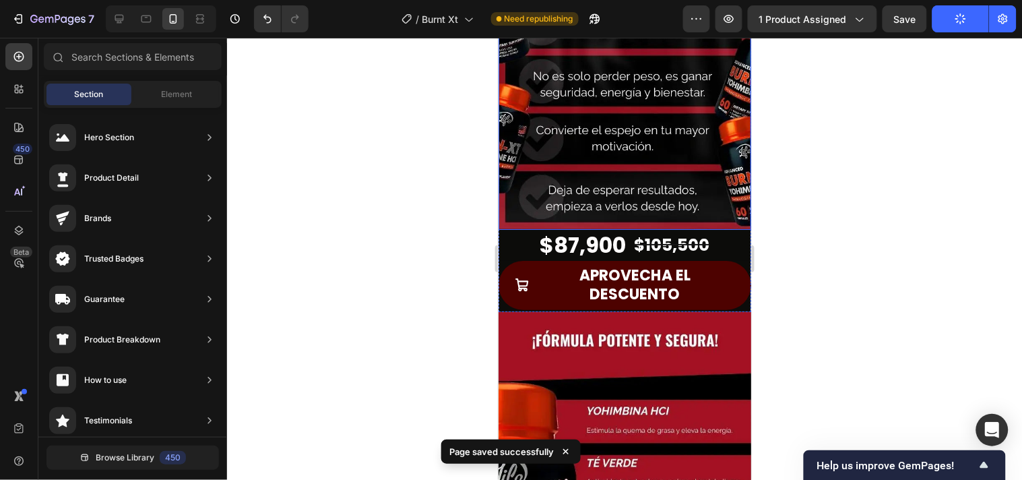
scroll to position [2544, 0]
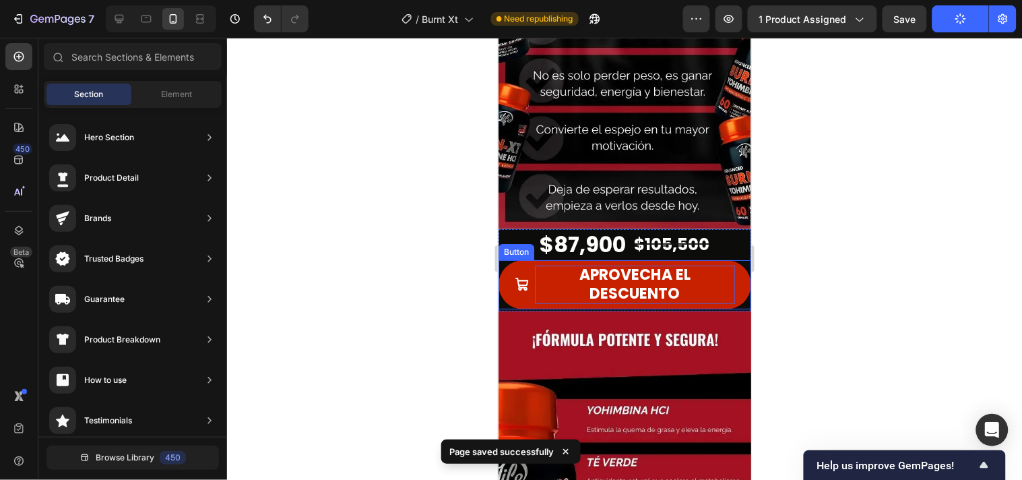
click at [694, 265] on p "APROVECHA EL DESCUENTO" at bounding box center [634, 284] width 200 height 38
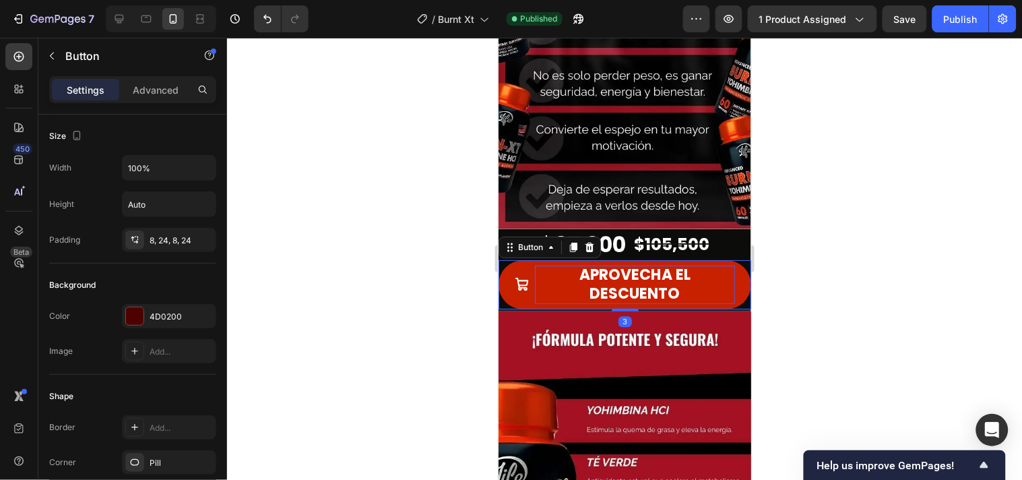
click at [688, 265] on p "APROVECHA EL DESCUENTO" at bounding box center [634, 284] width 200 height 38
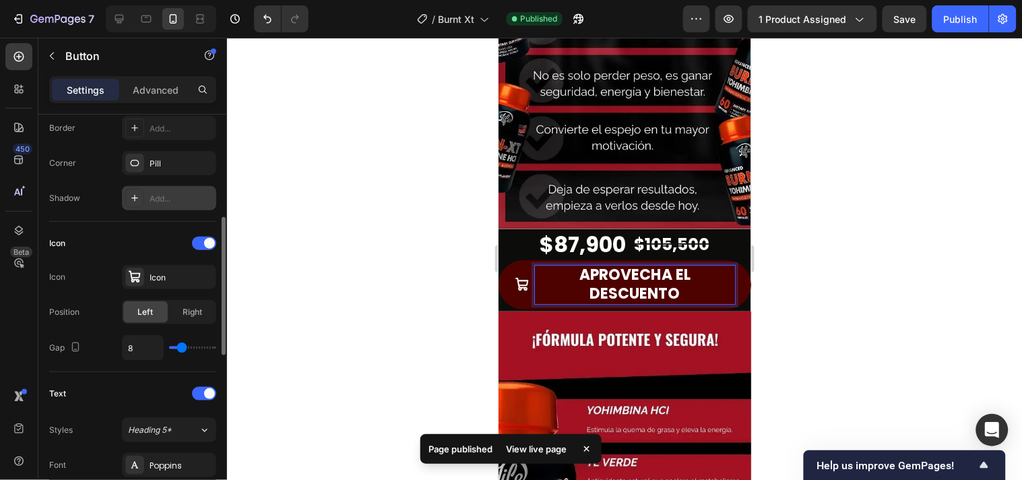
scroll to position [449, 0]
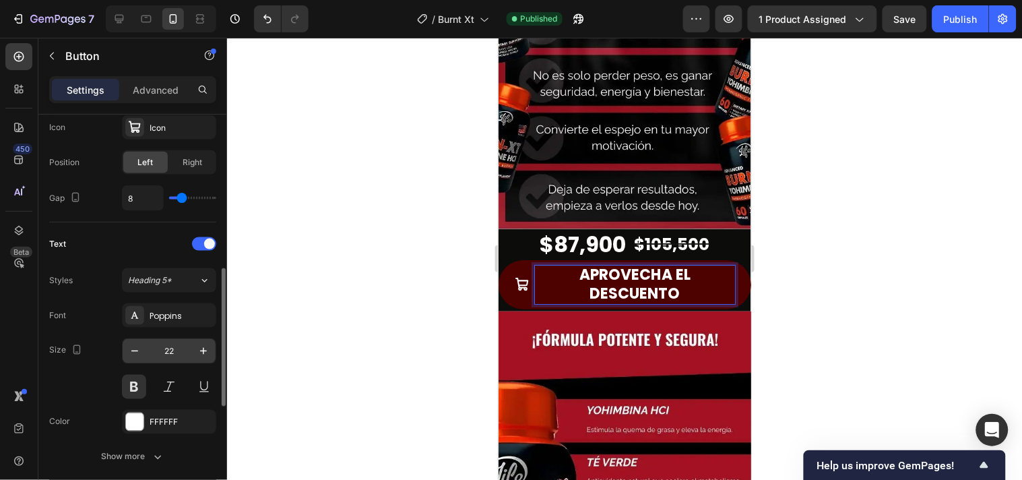
click at [176, 350] on input "22" at bounding box center [169, 351] width 44 height 24
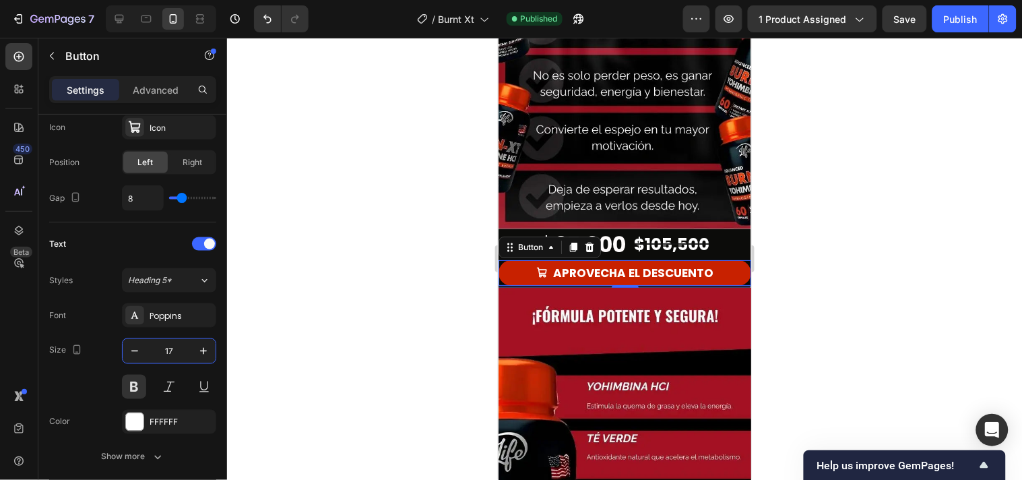
type input "17"
click at [711, 259] on link "APROVECHA EL DESCUENTO" at bounding box center [624, 272] width 253 height 26
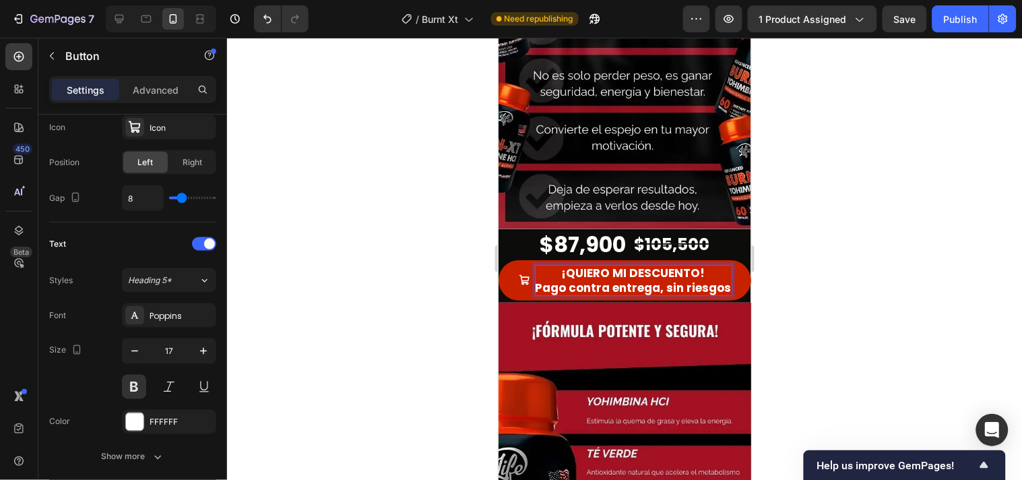
click at [838, 226] on div at bounding box center [624, 259] width 795 height 442
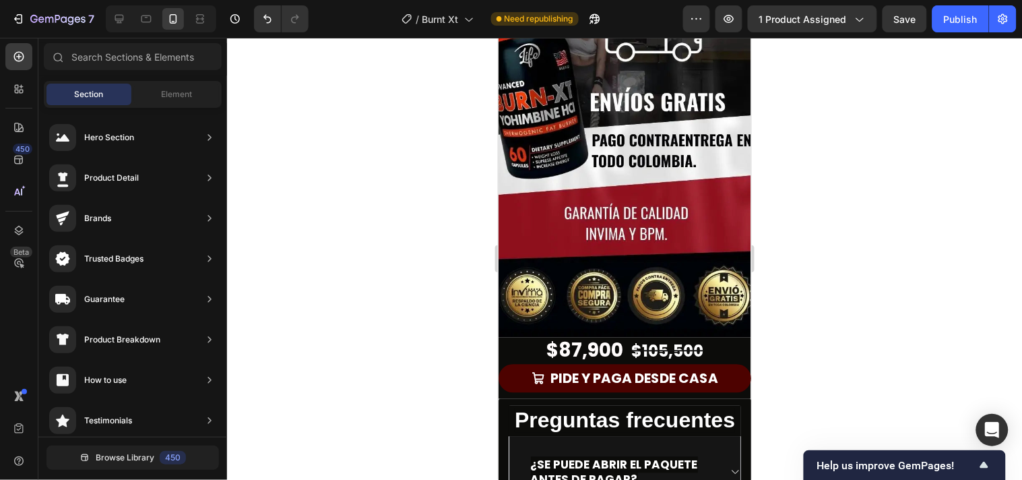
scroll to position [3292, 0]
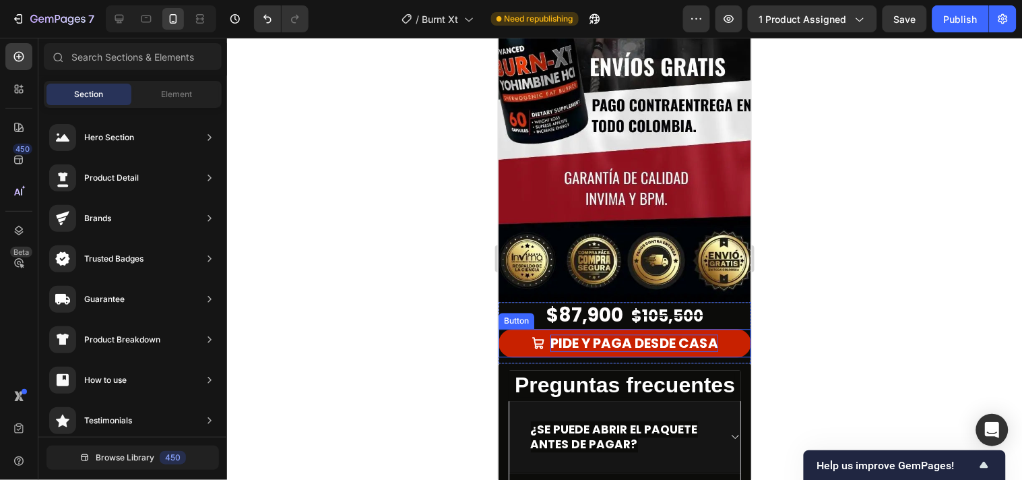
click at [713, 334] on p "PIDE Y PAGA DESDE CASA" at bounding box center [634, 343] width 168 height 18
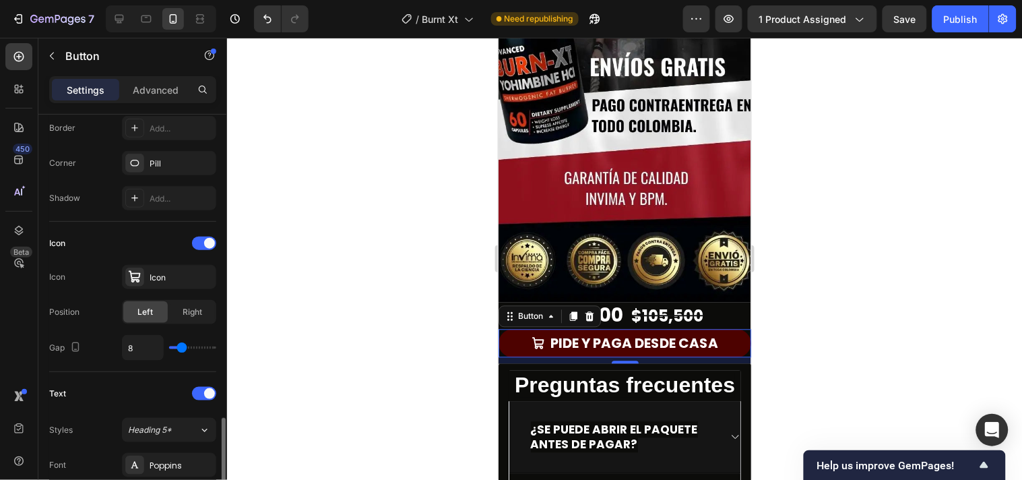
scroll to position [449, 0]
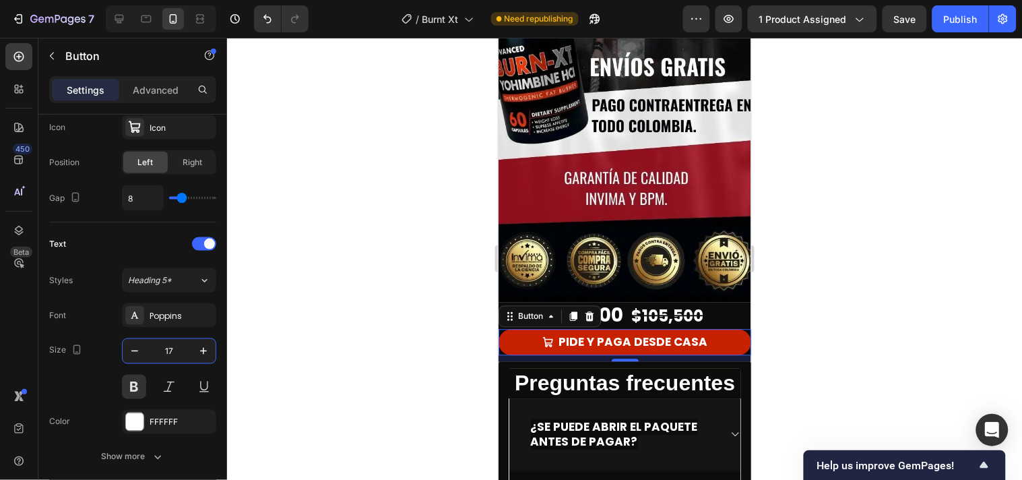
type input "17"
click at [703, 329] on link "PIDE Y PAGA DESDE CASA" at bounding box center [624, 342] width 253 height 26
click at [696, 334] on p "PIDE Y PAGA DESDE CASA" at bounding box center [632, 341] width 149 height 15
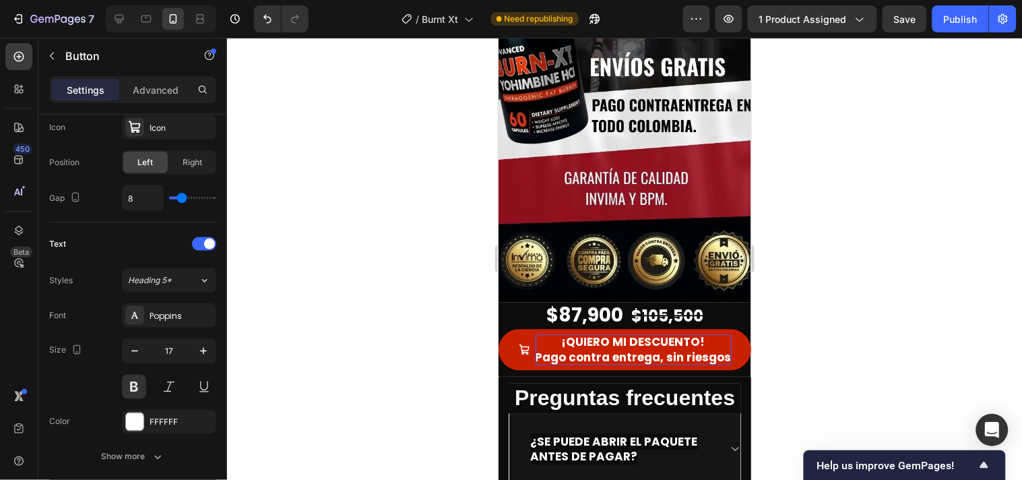
click at [869, 259] on div at bounding box center [624, 259] width 795 height 442
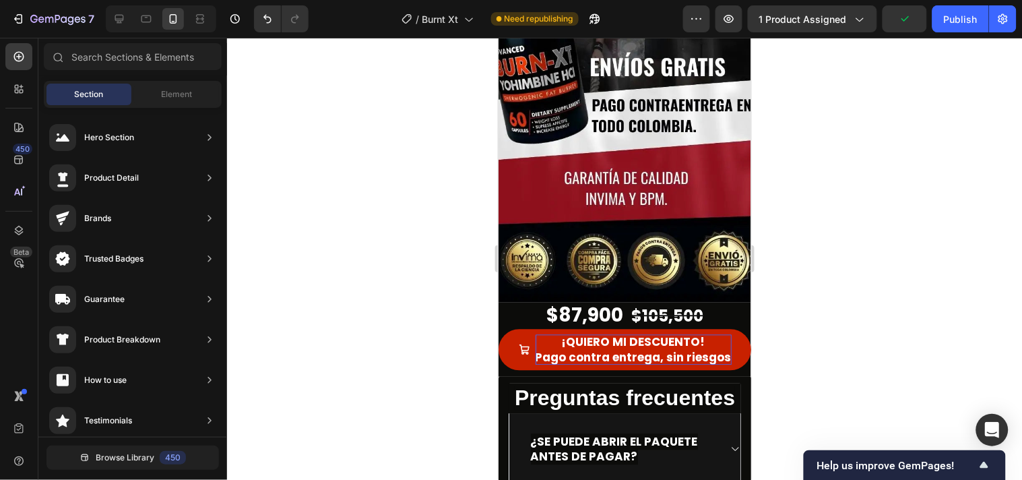
click at [849, 265] on div at bounding box center [624, 259] width 795 height 442
click at [940, 27] on button "Publish" at bounding box center [960, 18] width 57 height 27
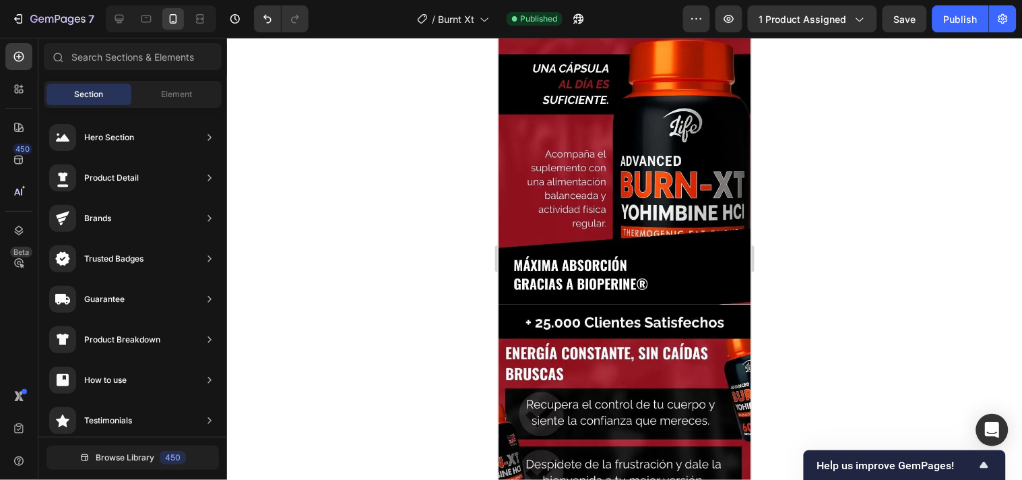
scroll to position [2096, 0]
click at [112, 21] on icon at bounding box center [118, 18] width 13 height 13
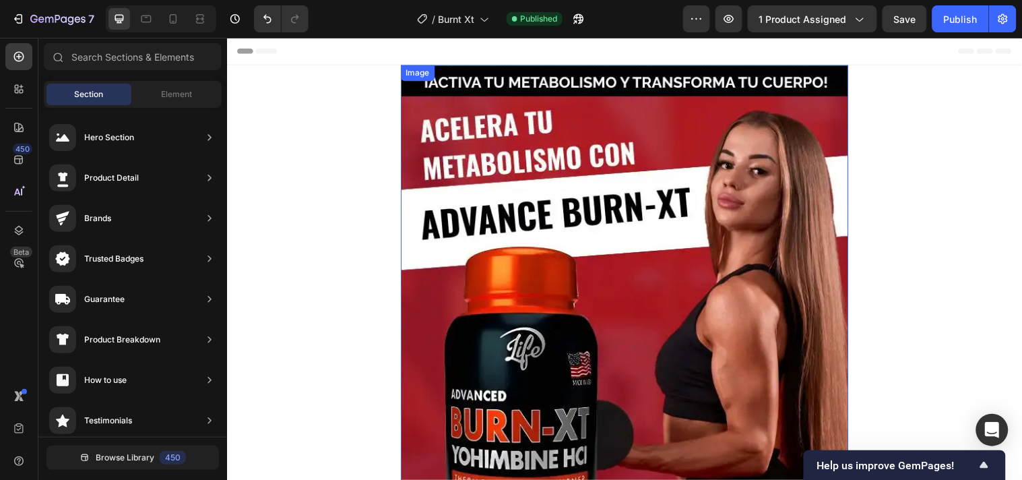
click at [602, 283] on img at bounding box center [630, 368] width 455 height 606
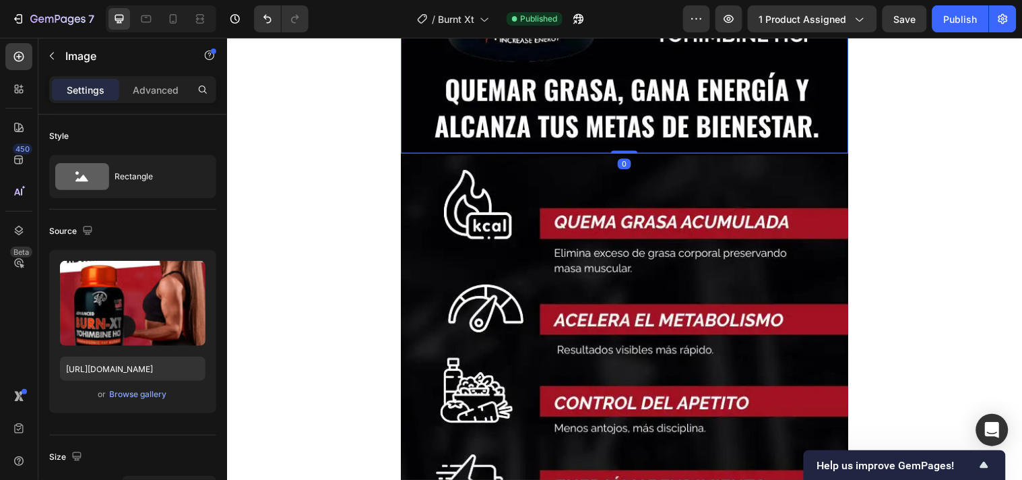
scroll to position [523, 0]
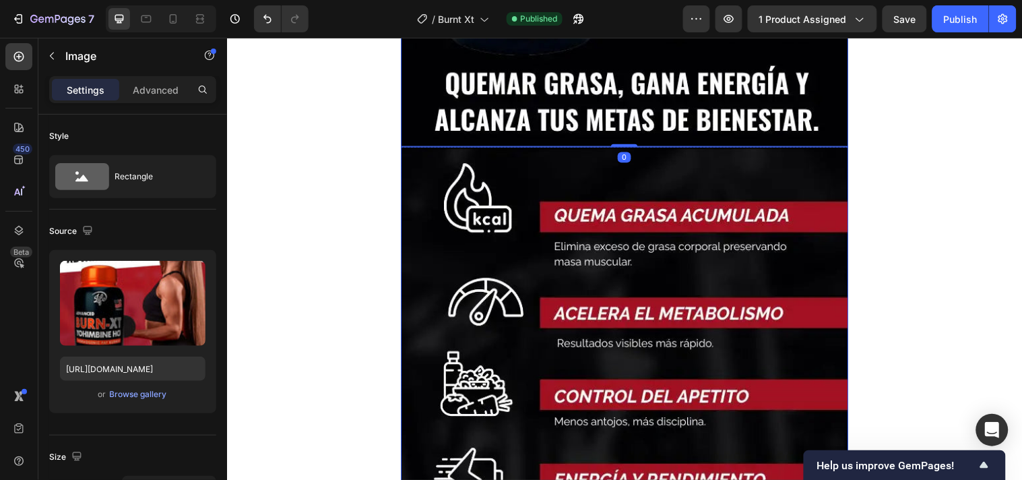
click at [496, 338] on img at bounding box center [630, 451] width 455 height 606
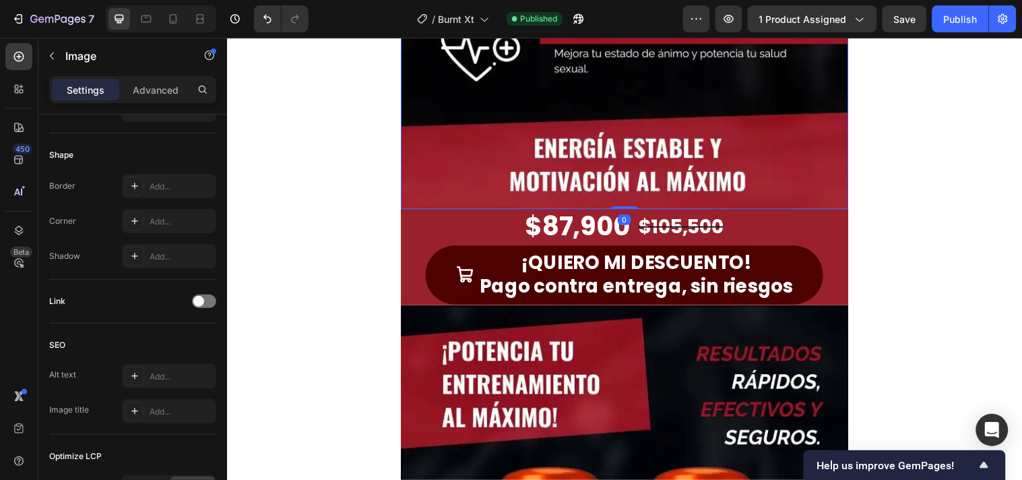
scroll to position [1122, 0]
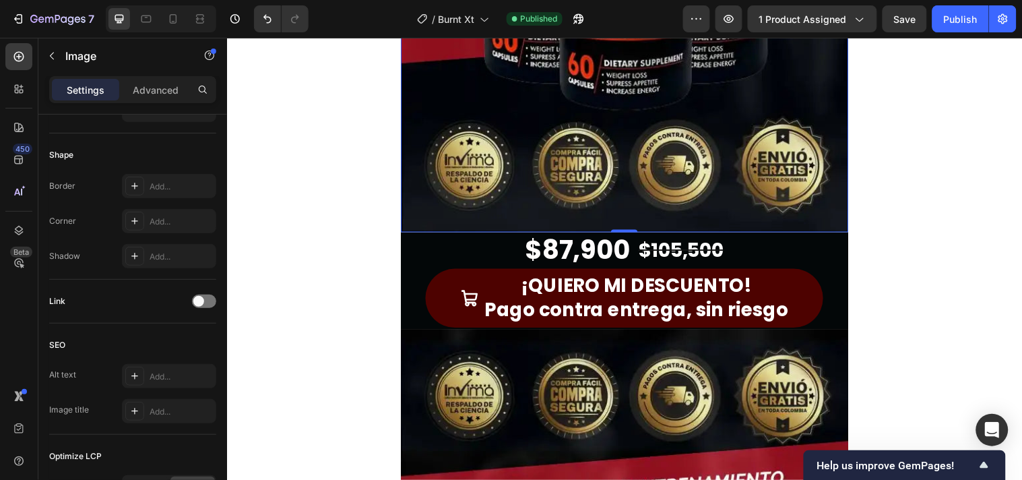
scroll to position [1945, 0]
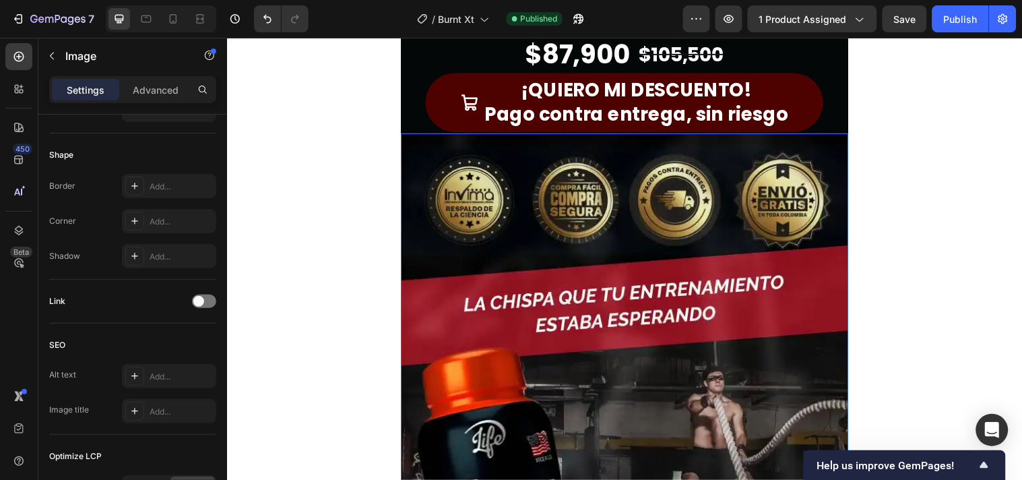
click at [507, 300] on img at bounding box center [630, 437] width 455 height 606
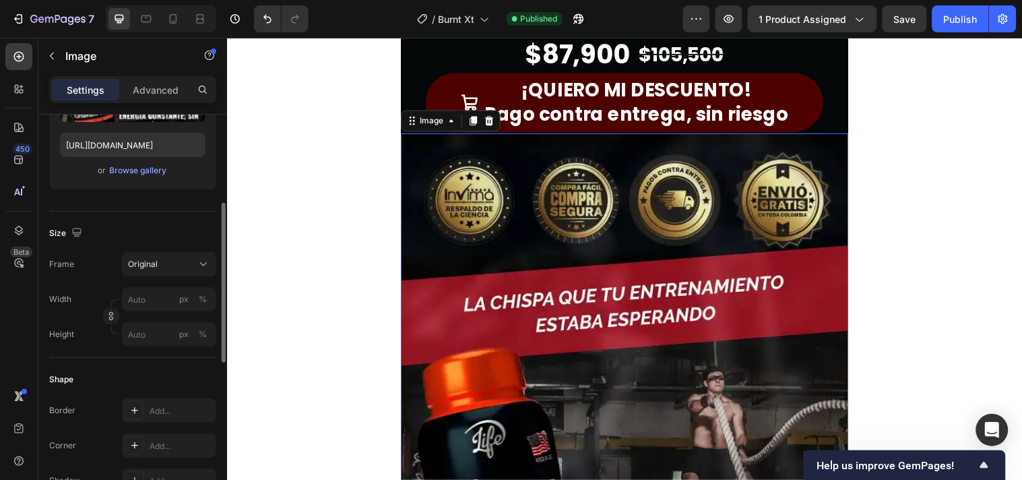
scroll to position [149, 0]
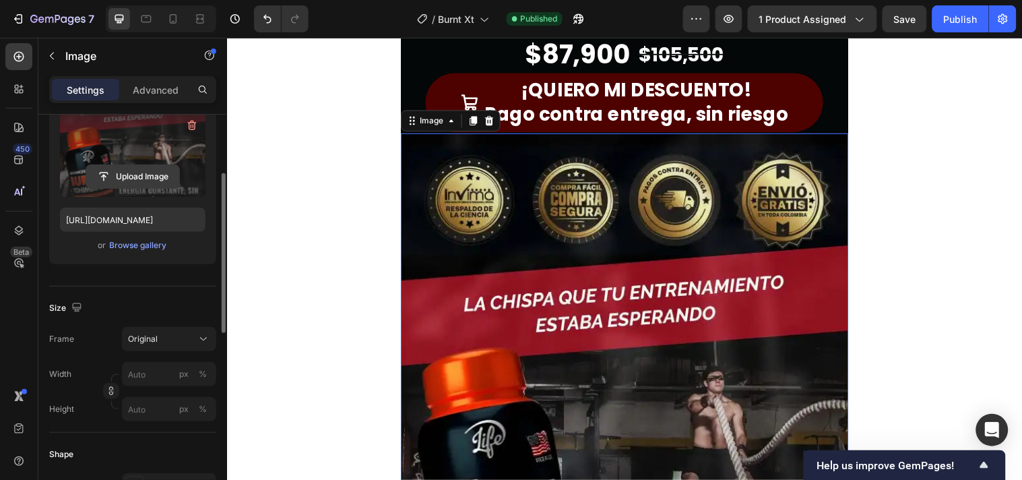
click at [123, 180] on input "file" at bounding box center [132, 176] width 93 height 23
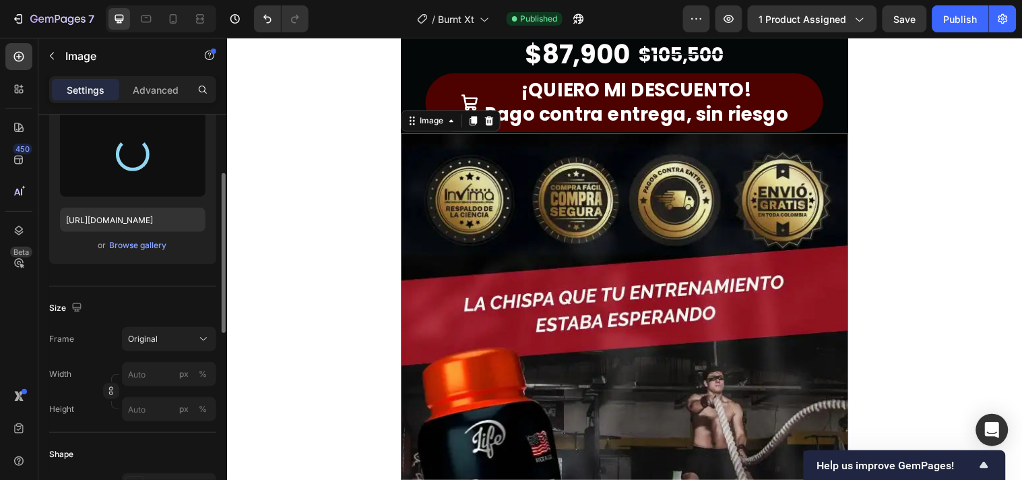
type input "[URL][DOMAIN_NAME]"
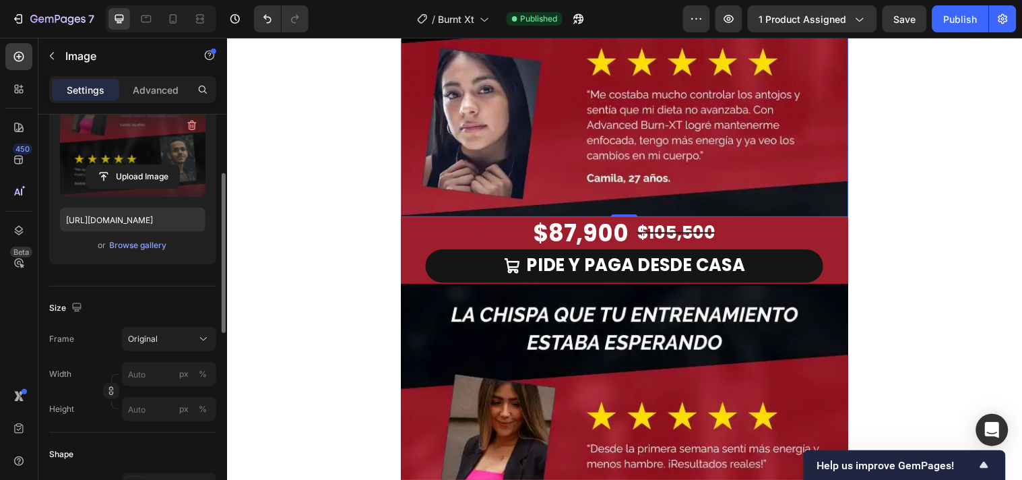
scroll to position [2544, 0]
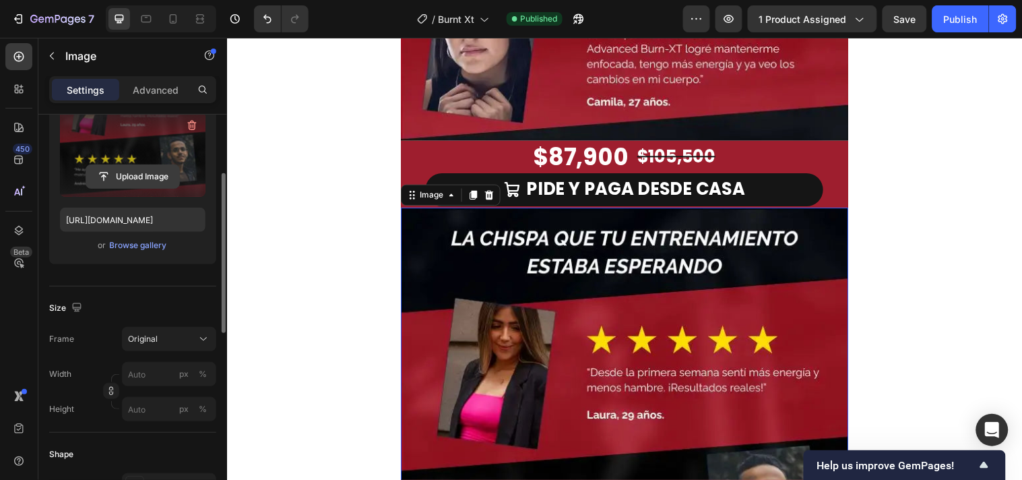
click at [103, 172] on input "file" at bounding box center [132, 176] width 93 height 23
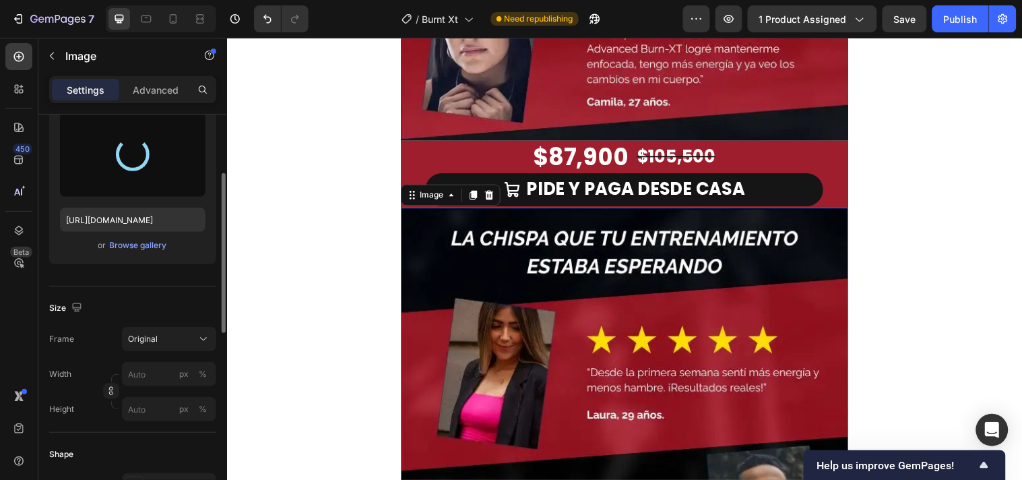
type input "[URL][DOMAIN_NAME]"
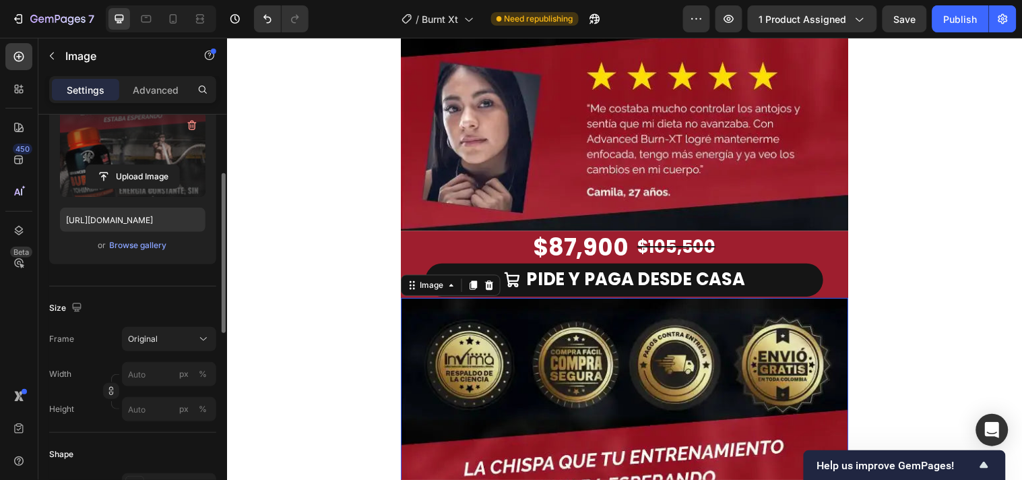
scroll to position [2395, 0]
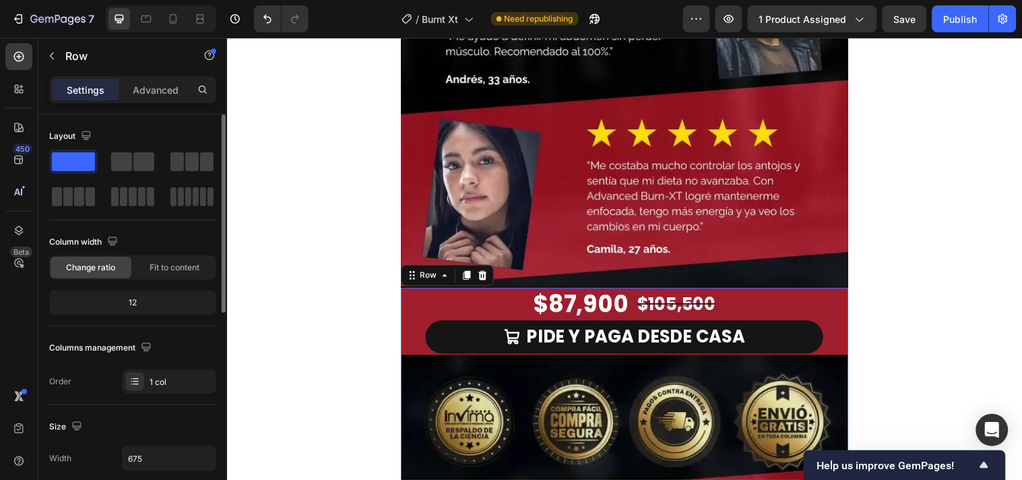
scroll to position [224, 0]
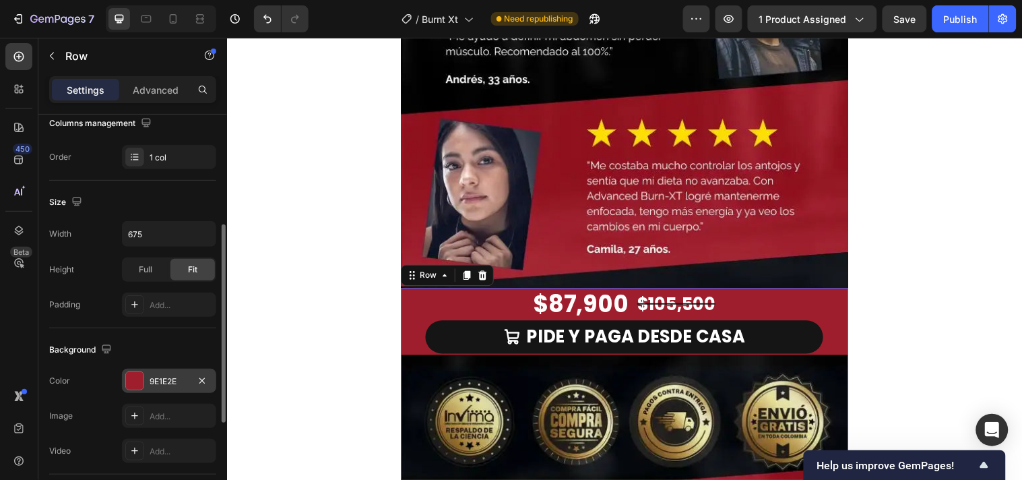
click at [140, 387] on div at bounding box center [135, 381] width 18 height 18
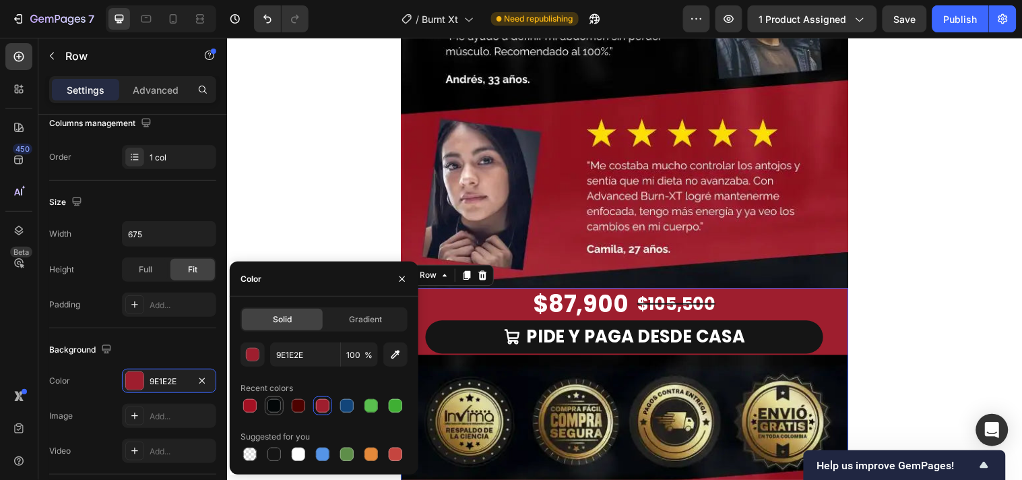
click at [273, 403] on div at bounding box center [273, 405] width 13 height 13
type input "030708"
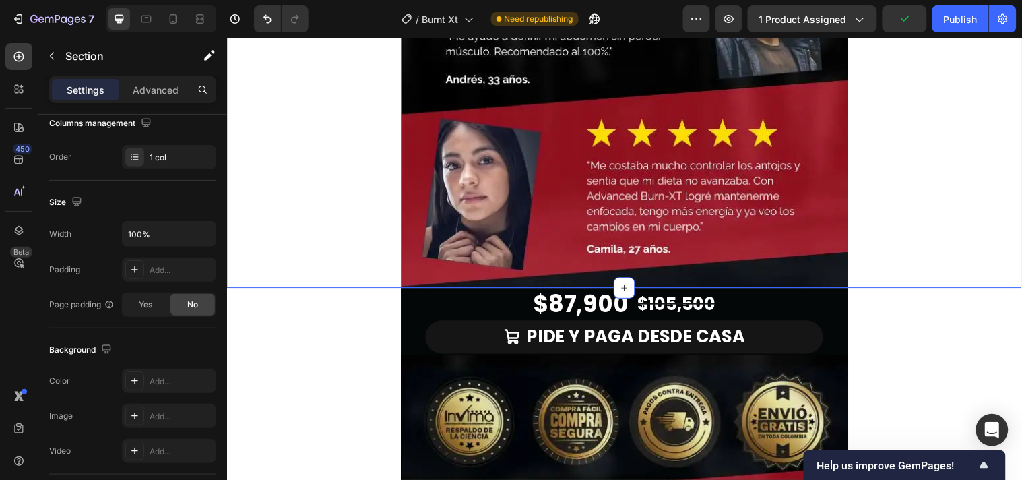
scroll to position [0, 0]
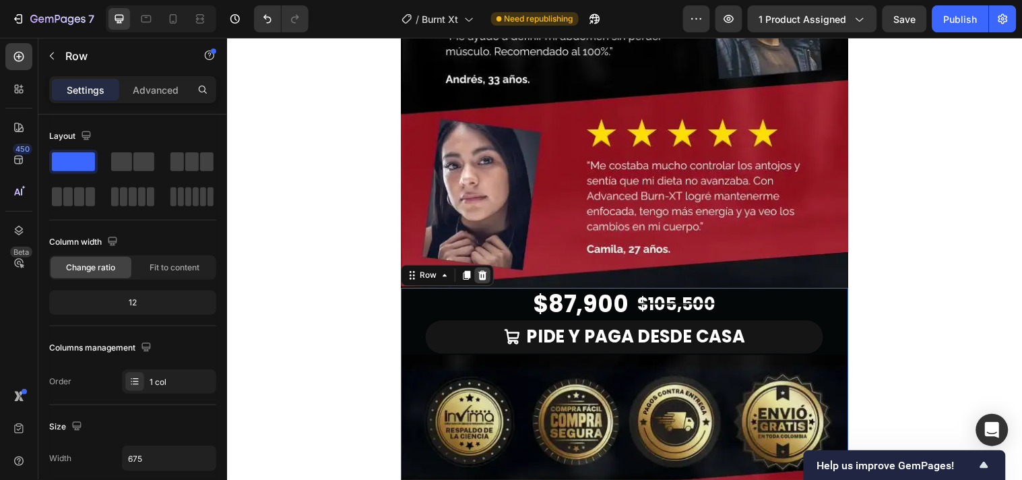
click at [481, 273] on icon at bounding box center [486, 278] width 11 height 11
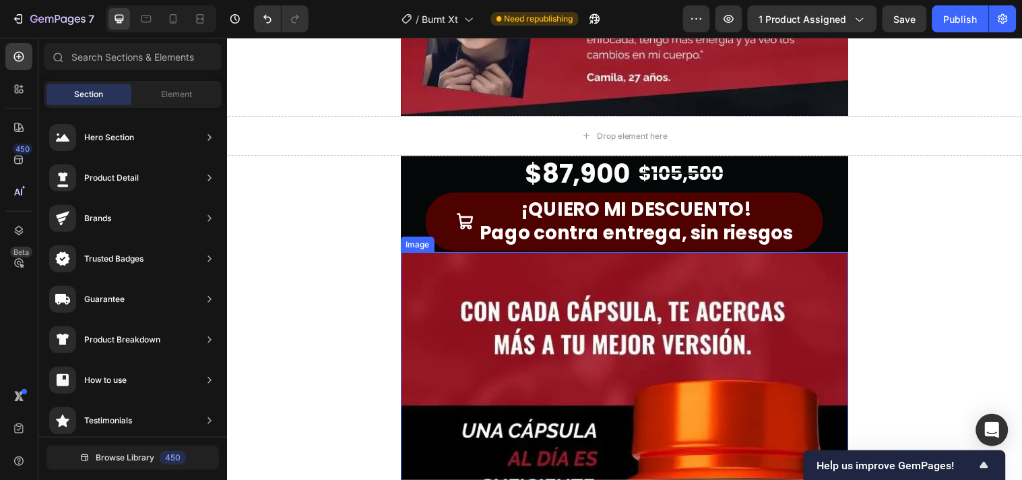
scroll to position [2544, 0]
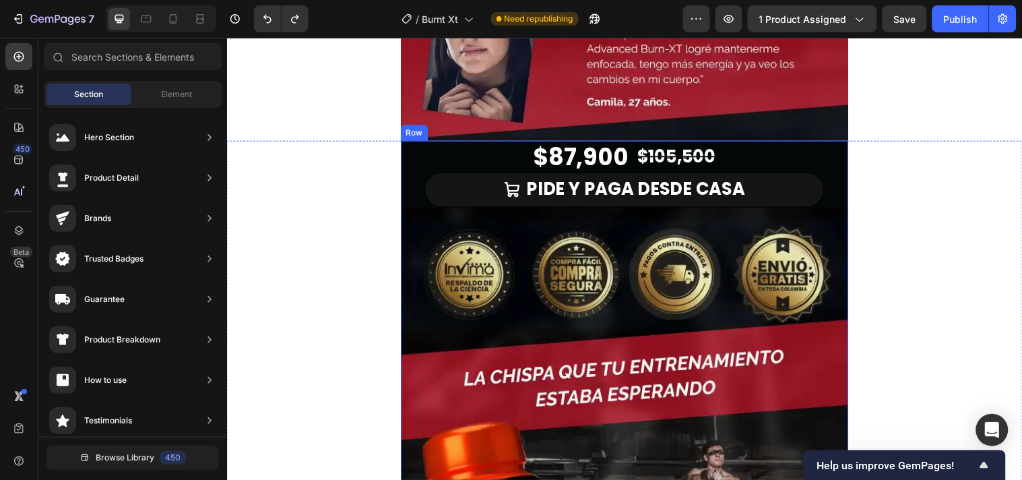
click at [408, 205] on div "$87,900 Product Price Product Price $105,500 Product Price Product Price Row PI…" at bounding box center [630, 478] width 455 height 674
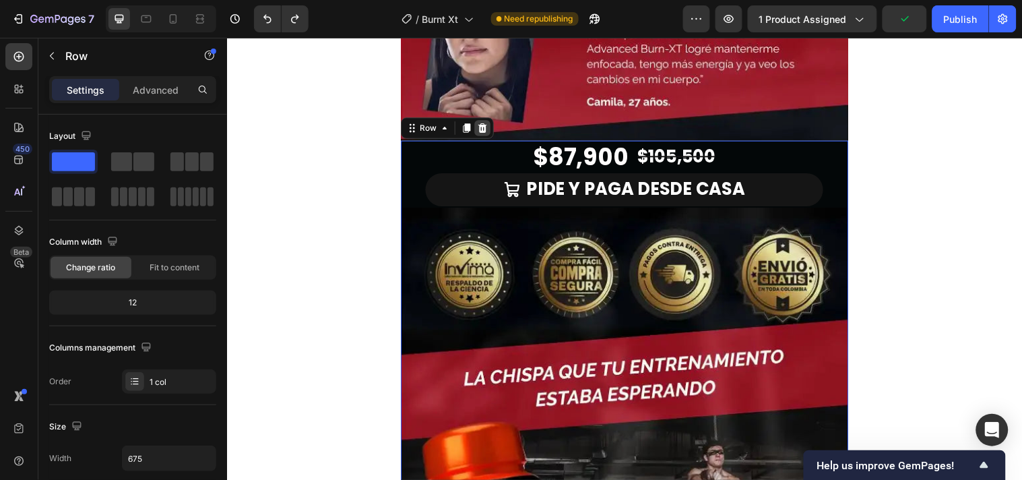
click at [482, 126] on icon at bounding box center [486, 128] width 9 height 9
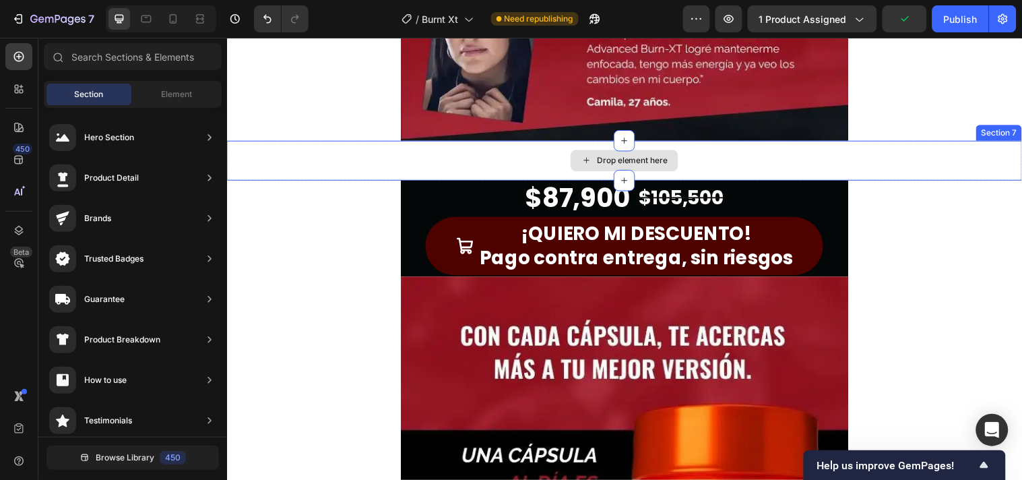
click at [352, 166] on div "Drop element here" at bounding box center [630, 161] width 808 height 40
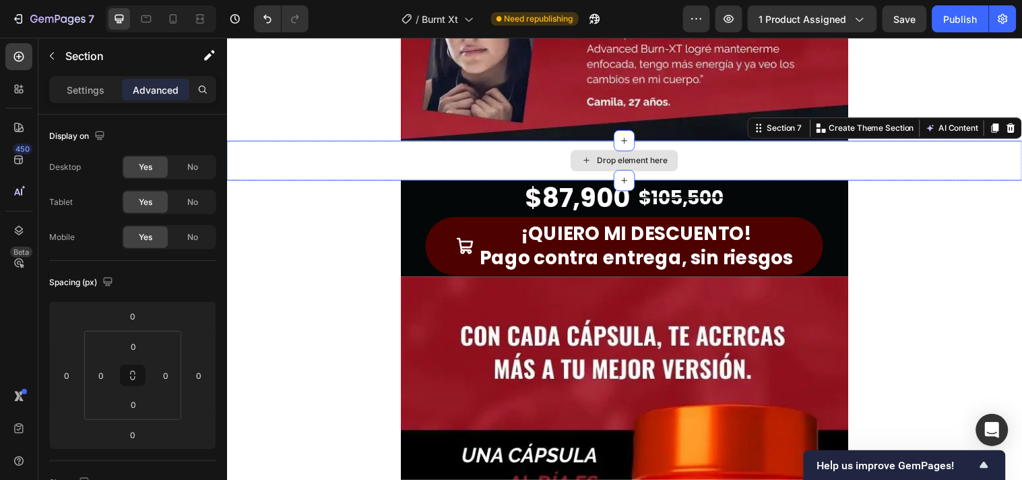
click at [420, 156] on div "Drop element here" at bounding box center [630, 161] width 808 height 40
click at [1018, 124] on icon at bounding box center [1023, 128] width 11 height 11
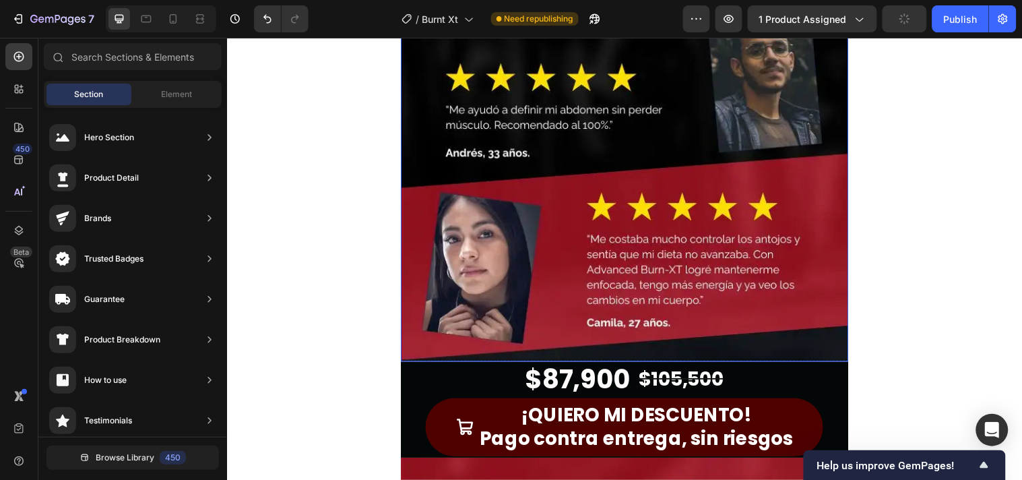
scroll to position [2619, 0]
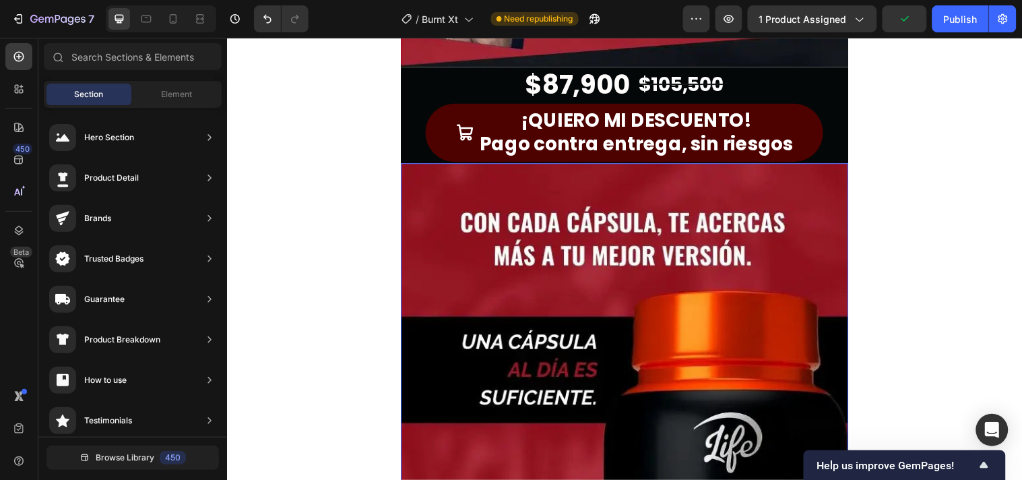
click at [539, 332] on img at bounding box center [630, 467] width 455 height 606
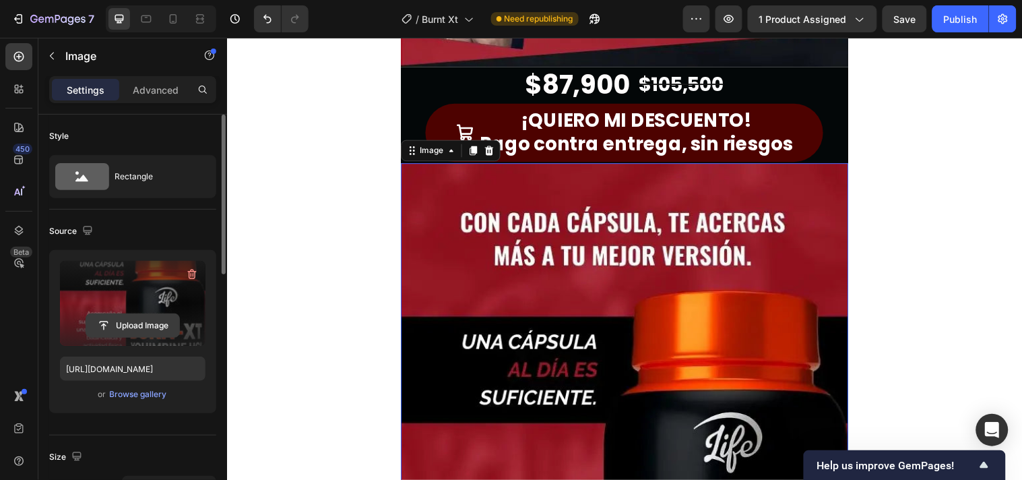
click at [108, 327] on input "file" at bounding box center [132, 325] width 93 height 23
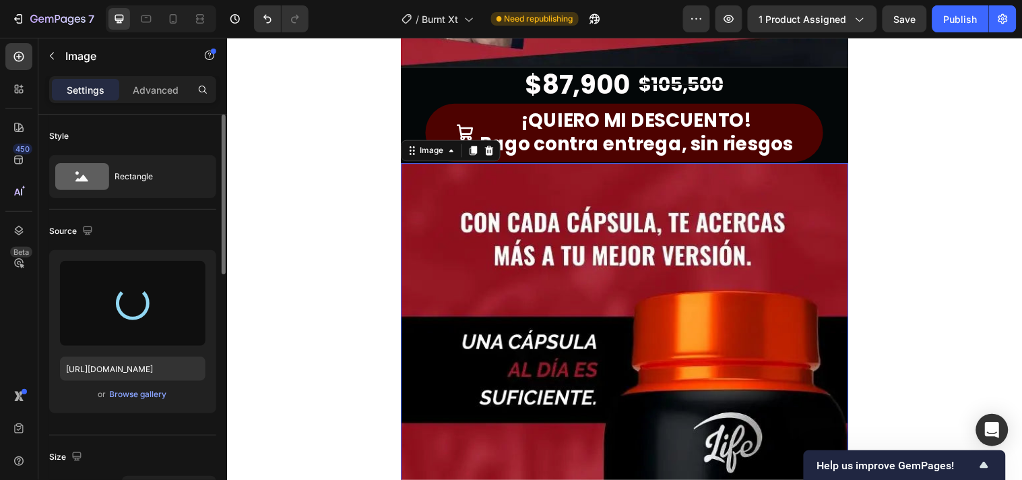
type input "[URL][DOMAIN_NAME]"
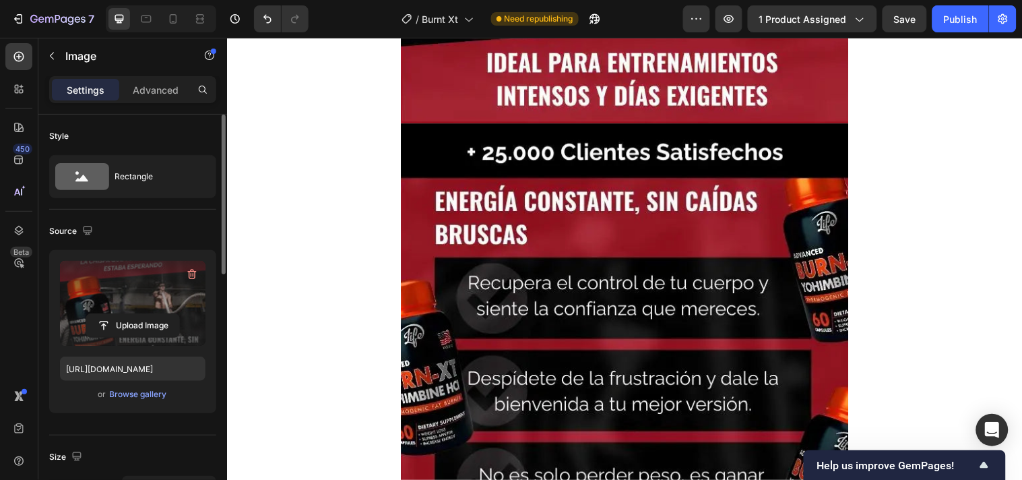
scroll to position [3292, 0]
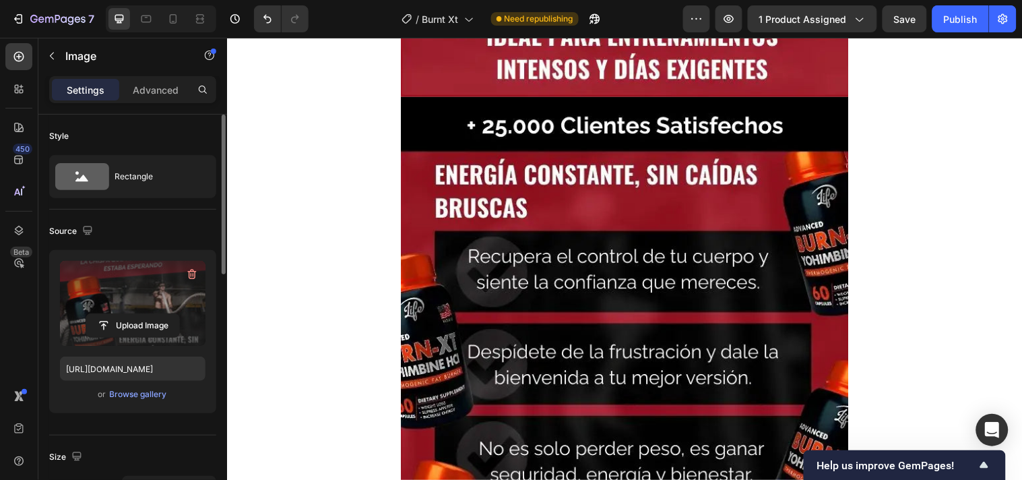
click at [576, 358] on img at bounding box center [630, 400] width 455 height 606
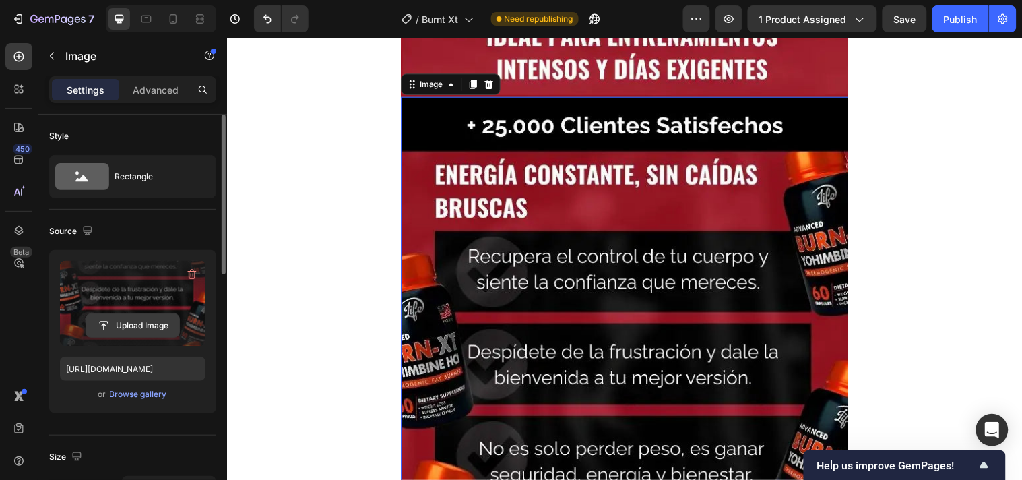
click at [102, 325] on input "file" at bounding box center [132, 325] width 93 height 23
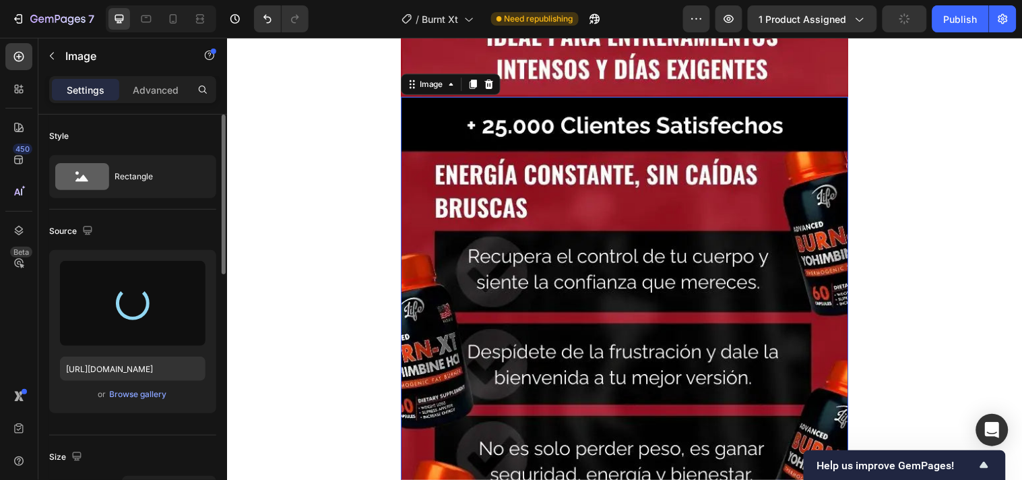
type input "[URL][DOMAIN_NAME]"
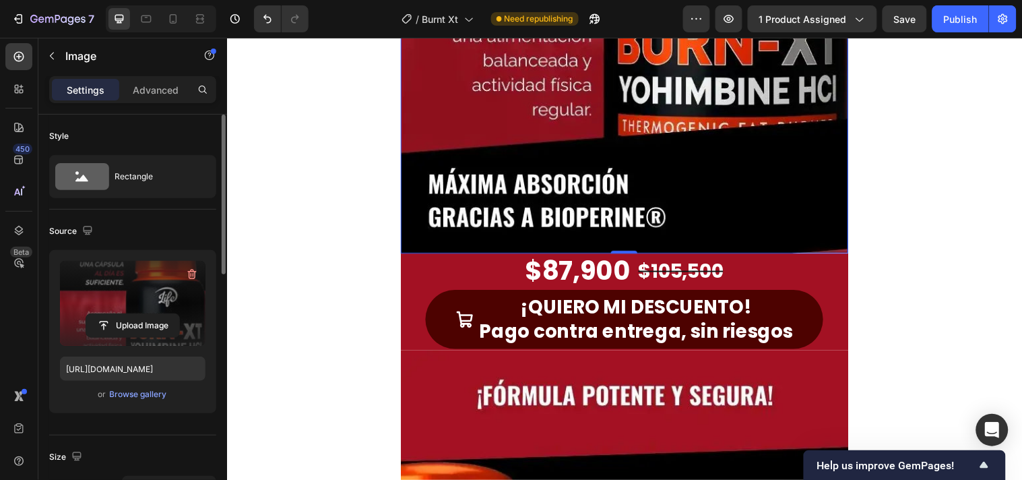
scroll to position [3817, 0]
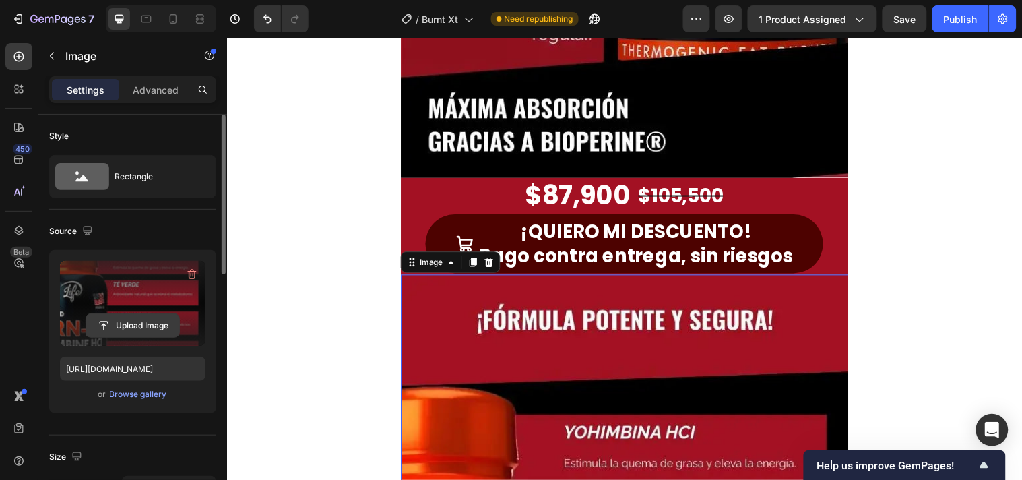
click at [143, 324] on input "file" at bounding box center [132, 325] width 93 height 23
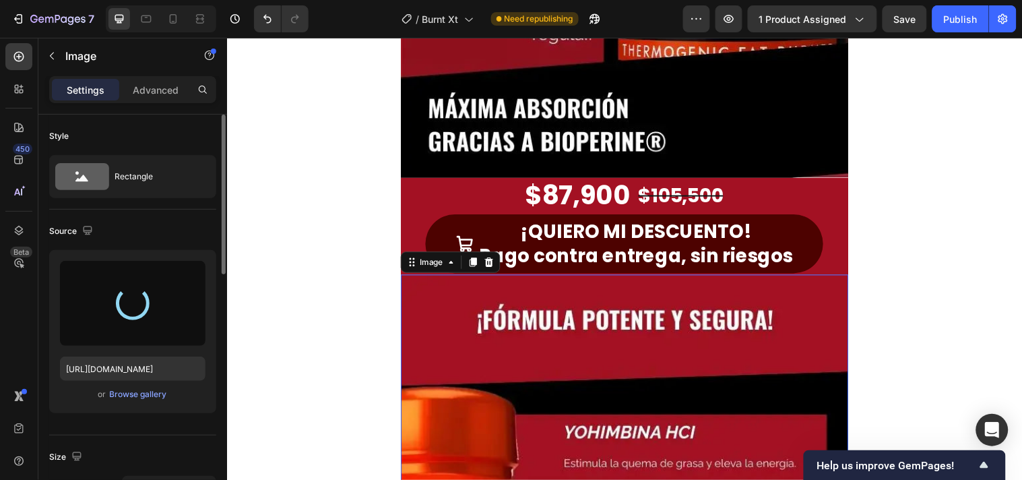
type input "[URL][DOMAIN_NAME]"
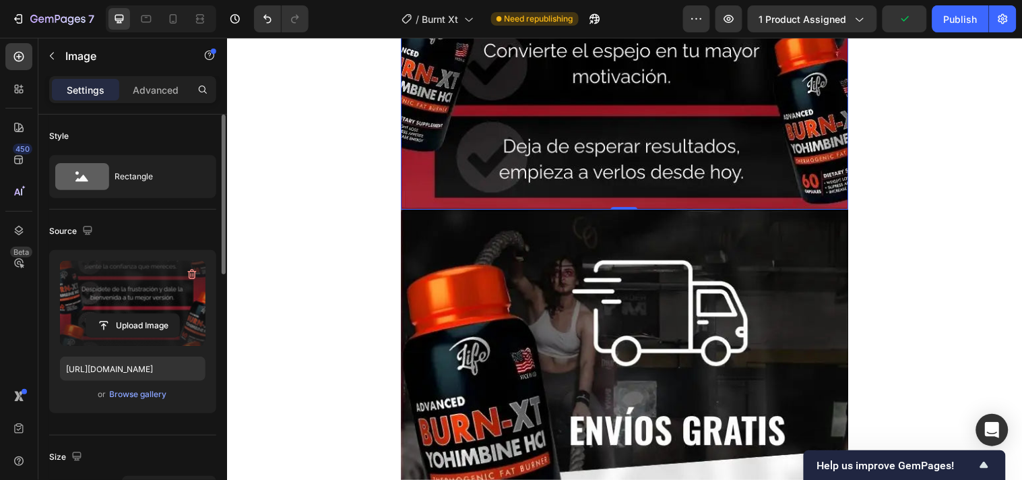
scroll to position [4490, 0]
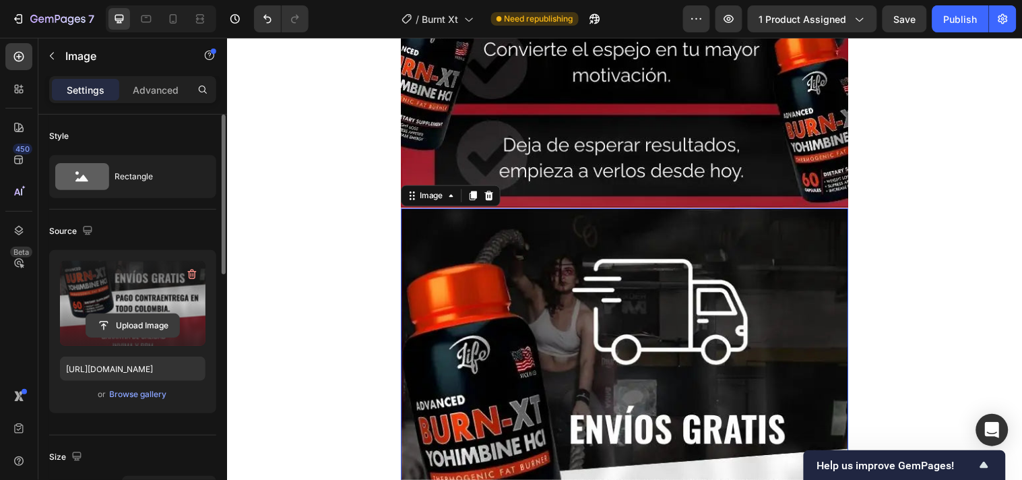
click at [128, 329] on input "file" at bounding box center [132, 325] width 93 height 23
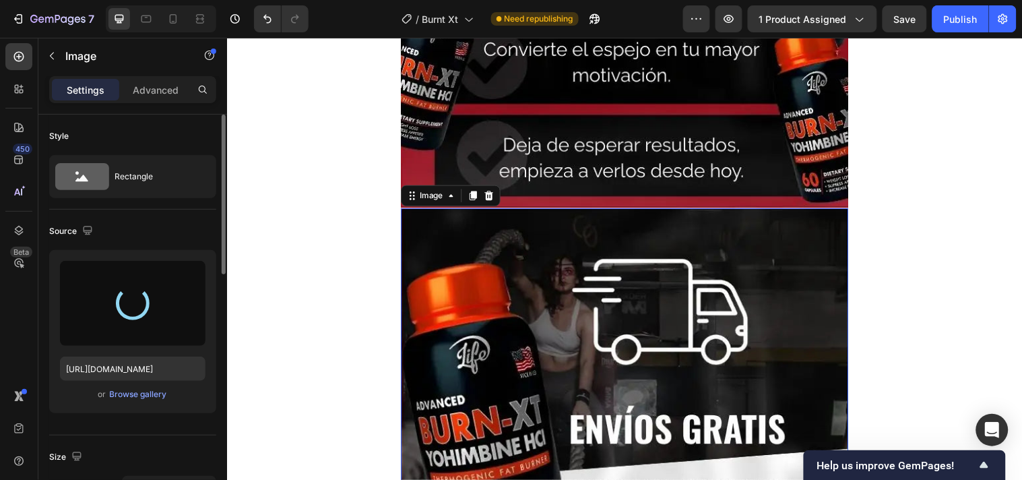
type input "[URL][DOMAIN_NAME]"
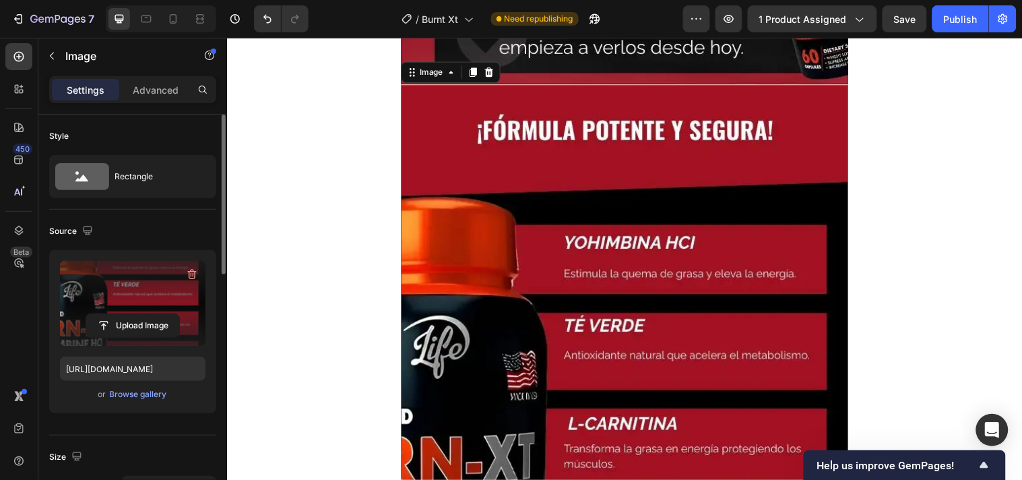
scroll to position [4565, 0]
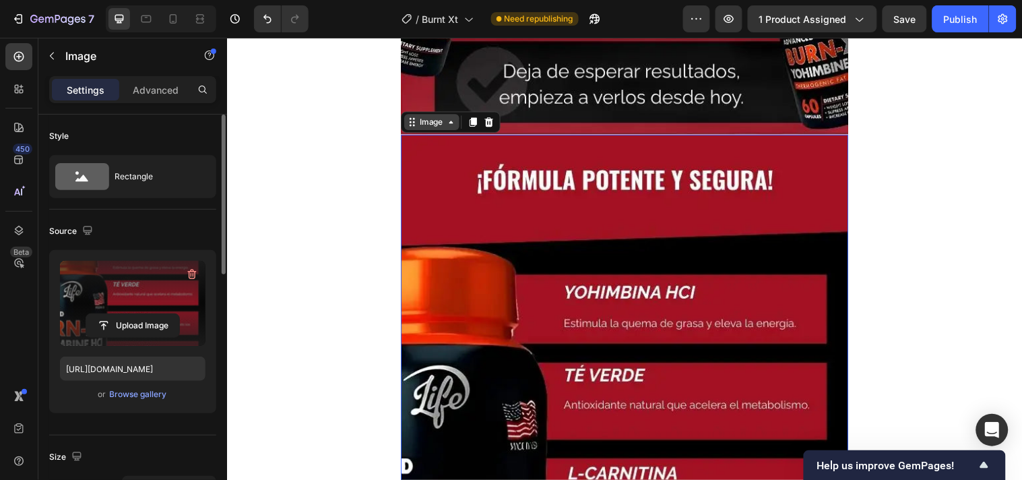
click at [441, 123] on div "Image" at bounding box center [434, 123] width 29 height 12
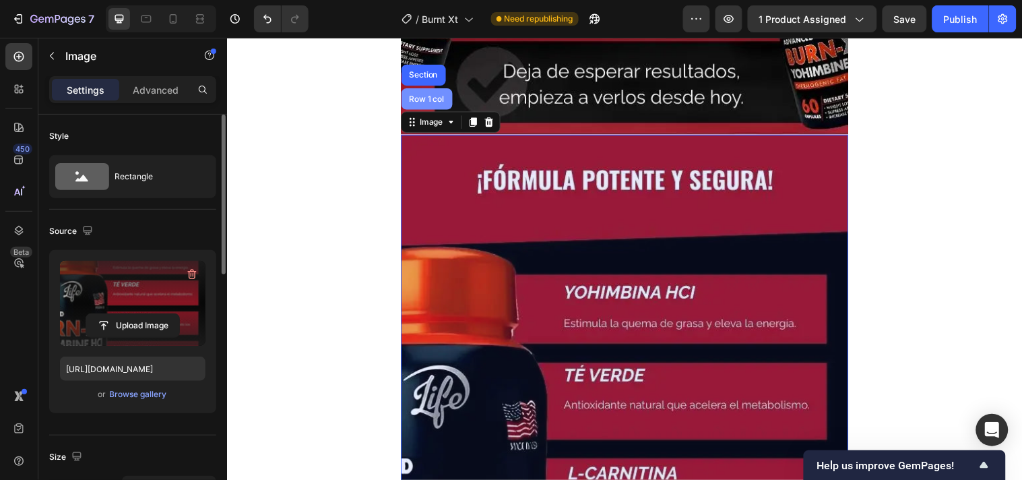
click at [410, 100] on div "Row 1 col" at bounding box center [430, 99] width 41 height 8
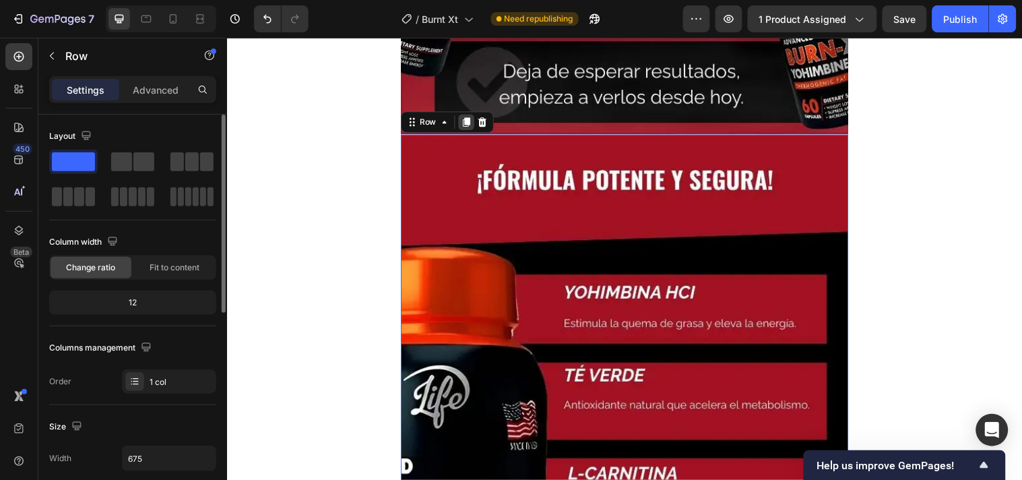
click at [466, 119] on icon at bounding box center [469, 122] width 7 height 9
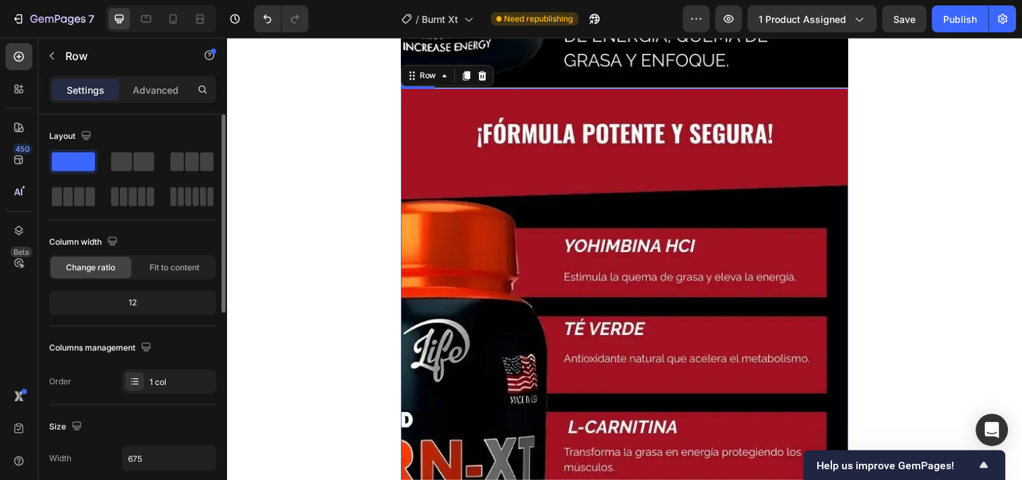
scroll to position [5222, 0]
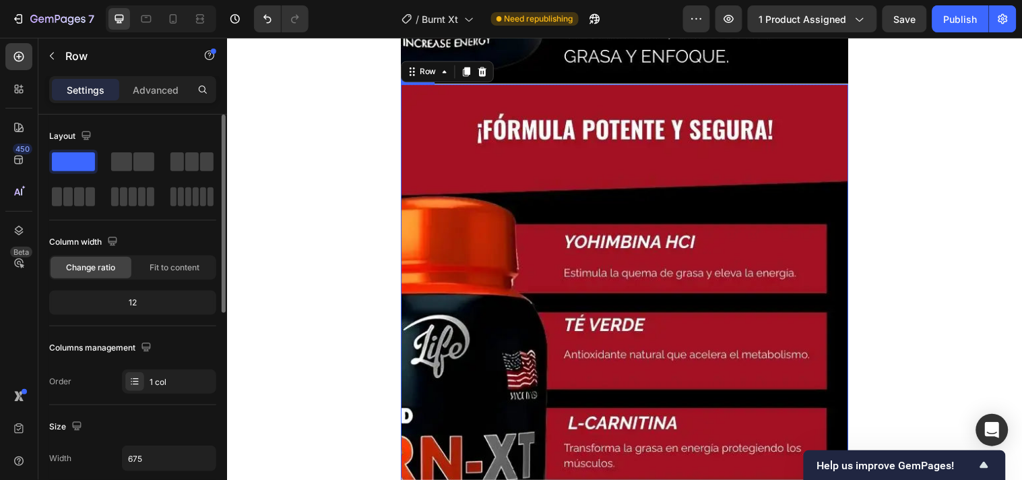
click at [476, 323] on img at bounding box center [630, 387] width 455 height 606
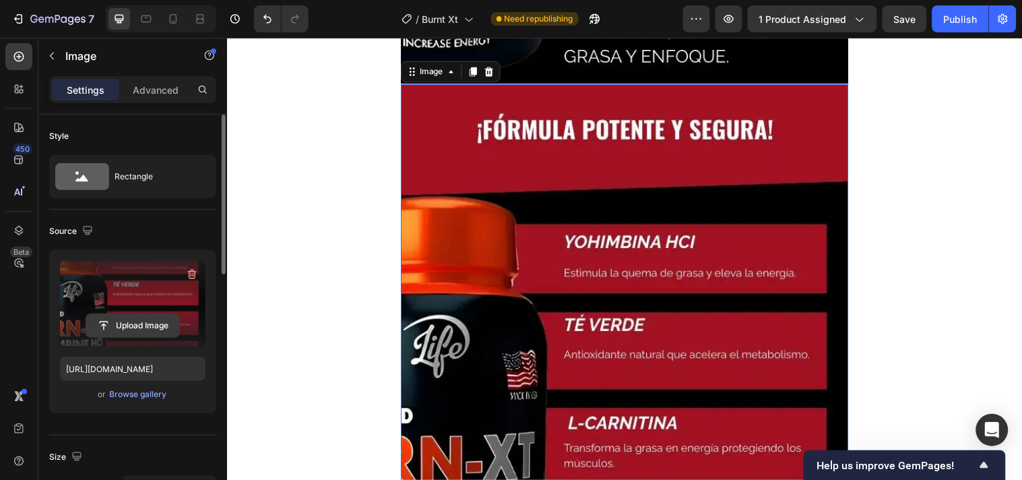
click at [108, 325] on input "file" at bounding box center [132, 325] width 93 height 23
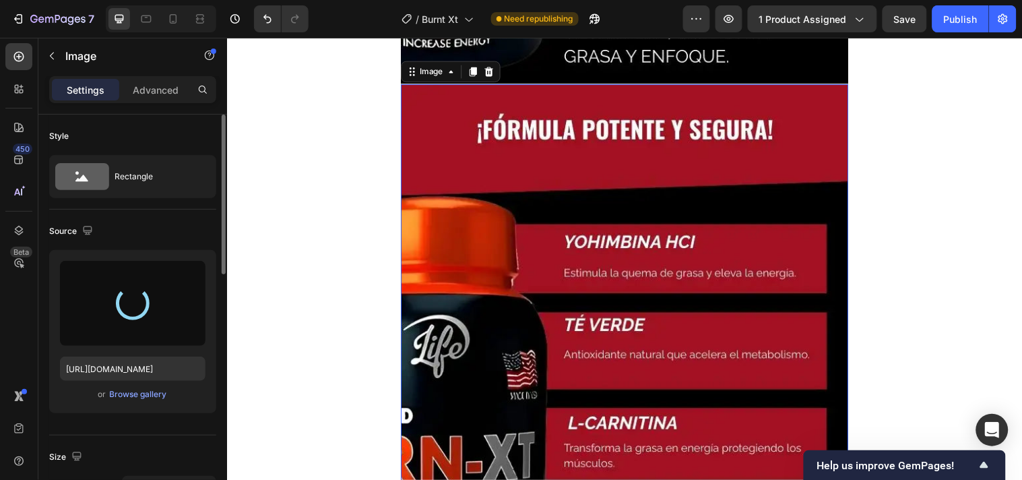
type input "[URL][DOMAIN_NAME]"
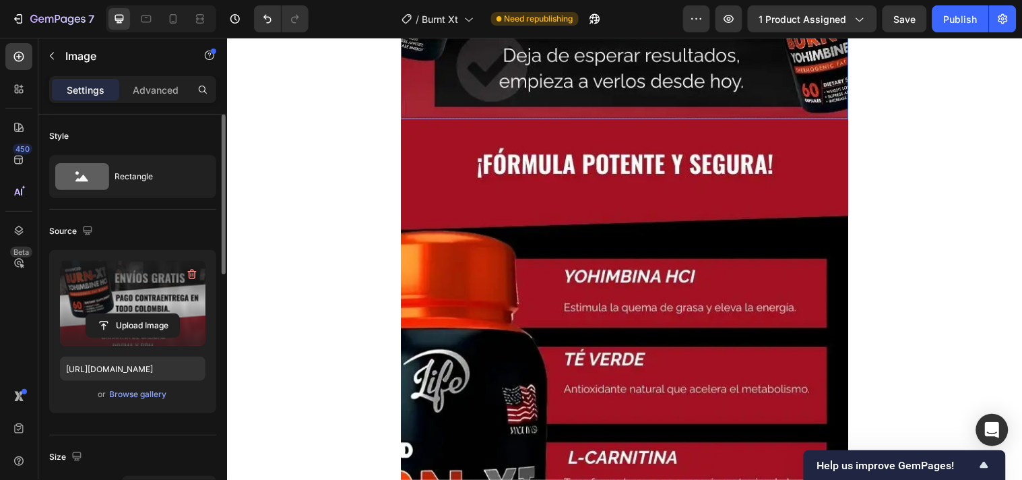
scroll to position [4399, 0]
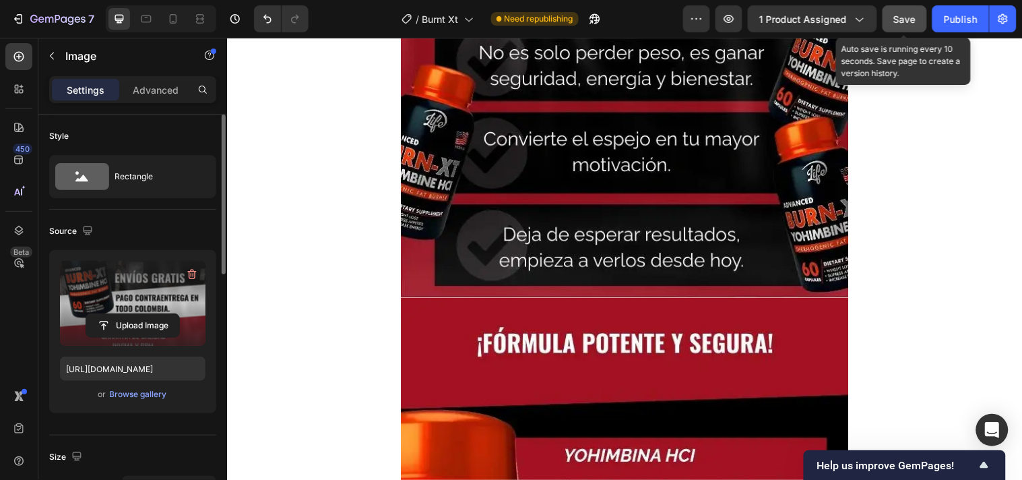
drag, startPoint x: 903, startPoint y: 27, endPoint x: 640, endPoint y: 46, distance: 263.4
click at [903, 27] on button "Save" at bounding box center [904, 18] width 44 height 27
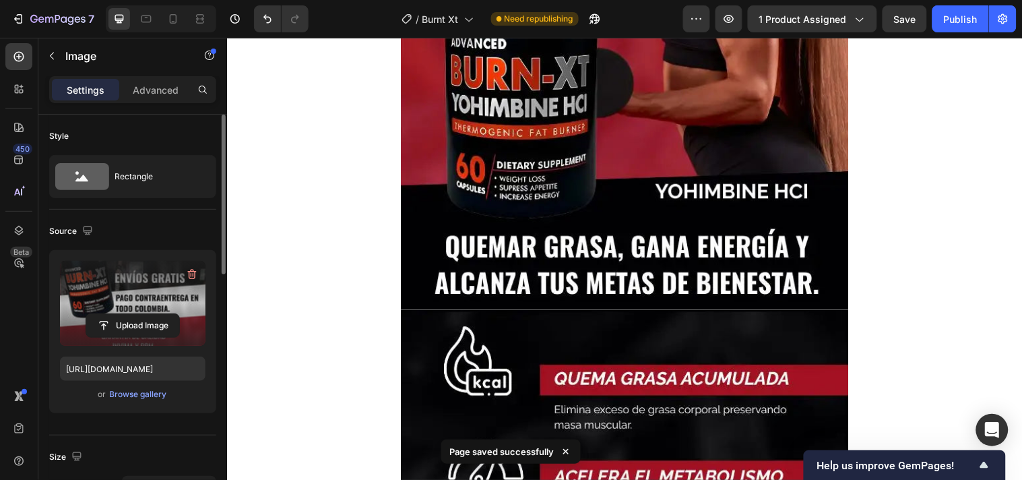
scroll to position [0, 0]
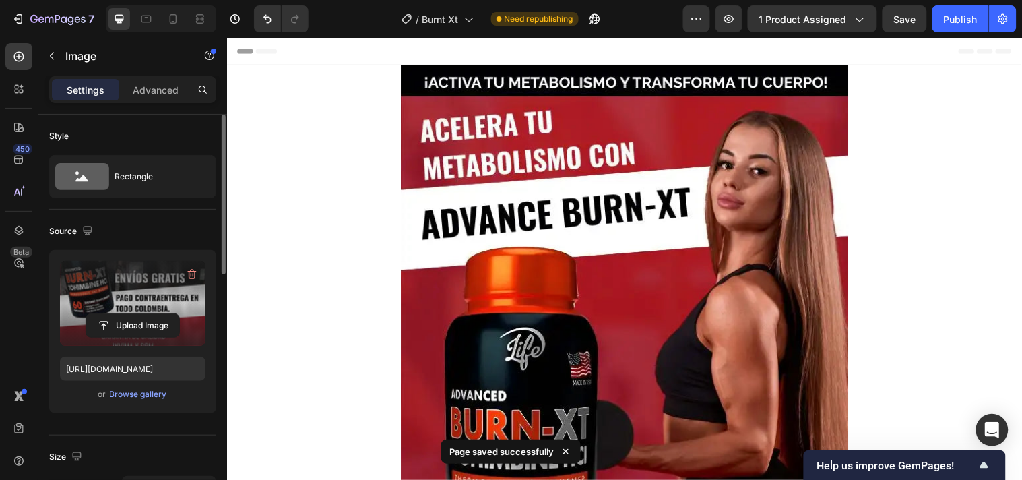
click at [665, 230] on img at bounding box center [630, 368] width 455 height 606
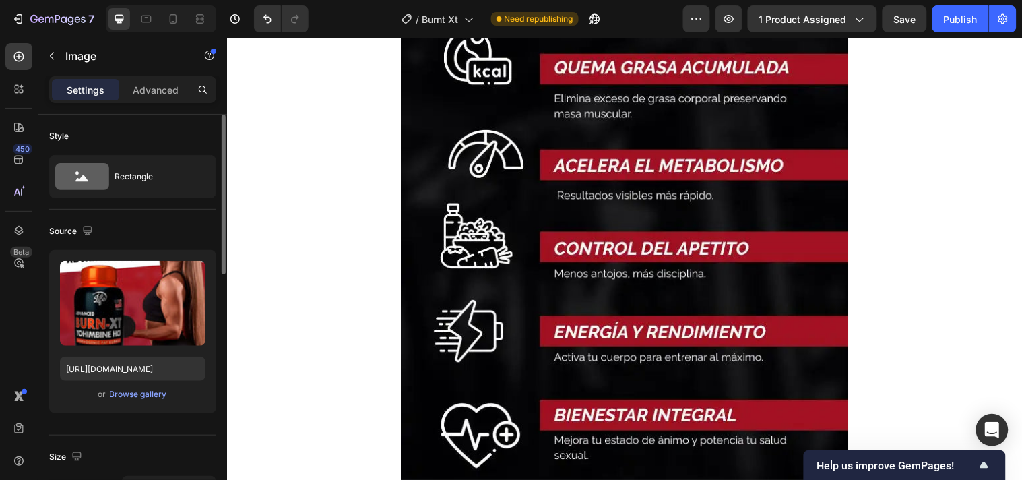
click at [665, 230] on img at bounding box center [630, 300] width 455 height 606
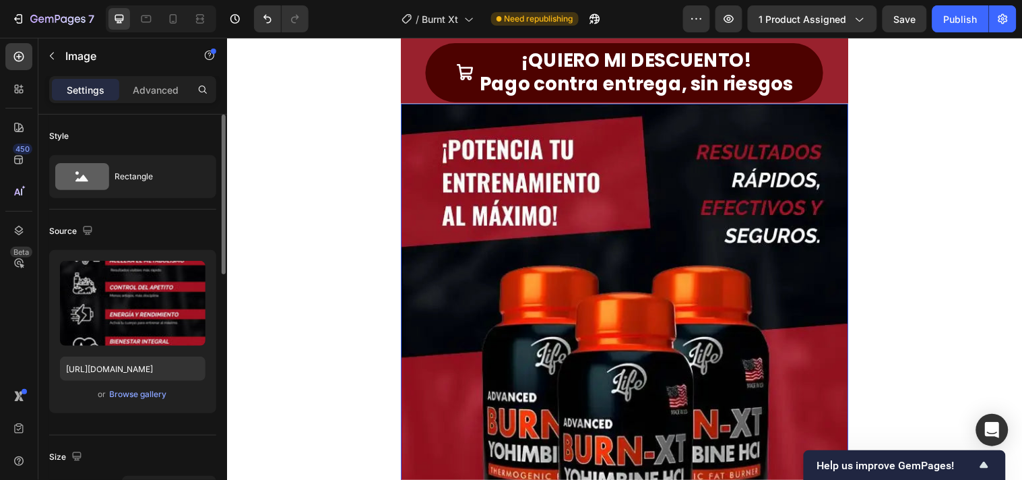
click at [665, 230] on img at bounding box center [630, 407] width 455 height 606
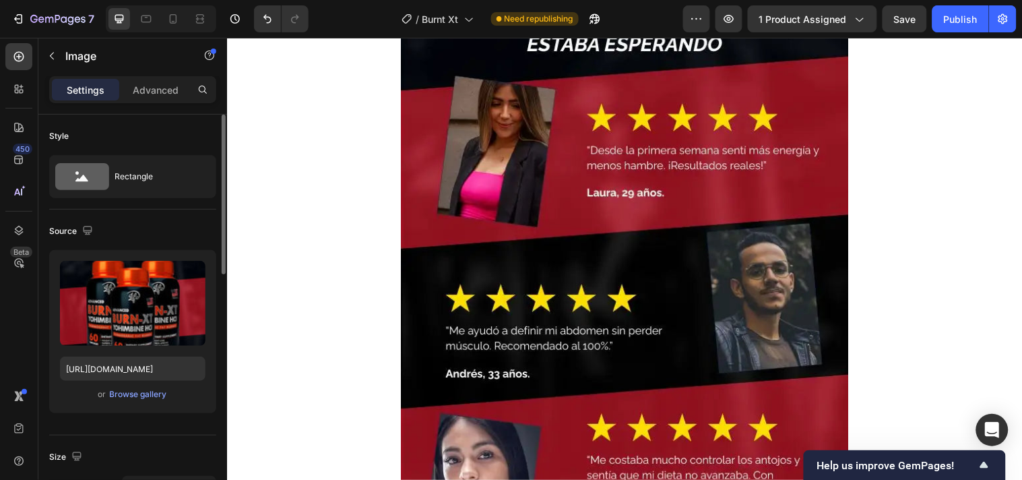
click at [665, 230] on img at bounding box center [630, 287] width 455 height 606
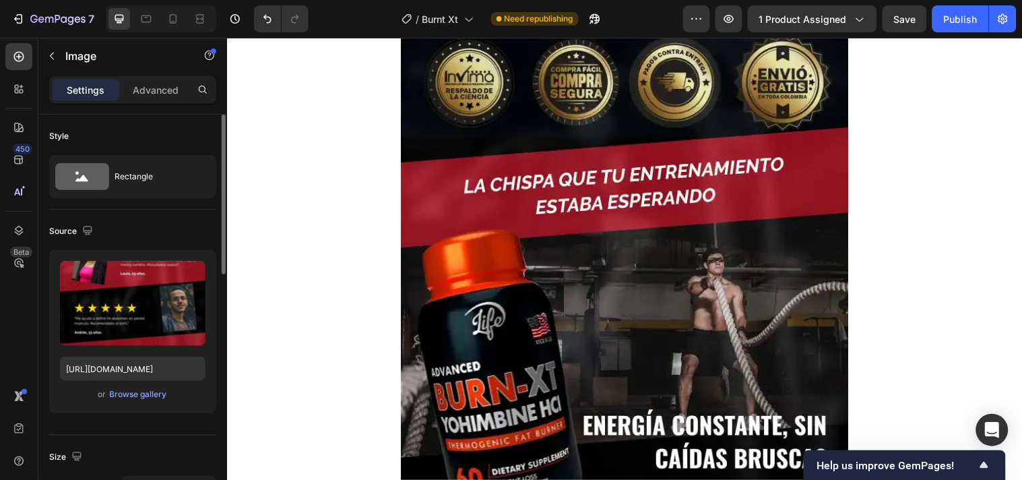
click at [665, 230] on img at bounding box center [630, 317] width 455 height 606
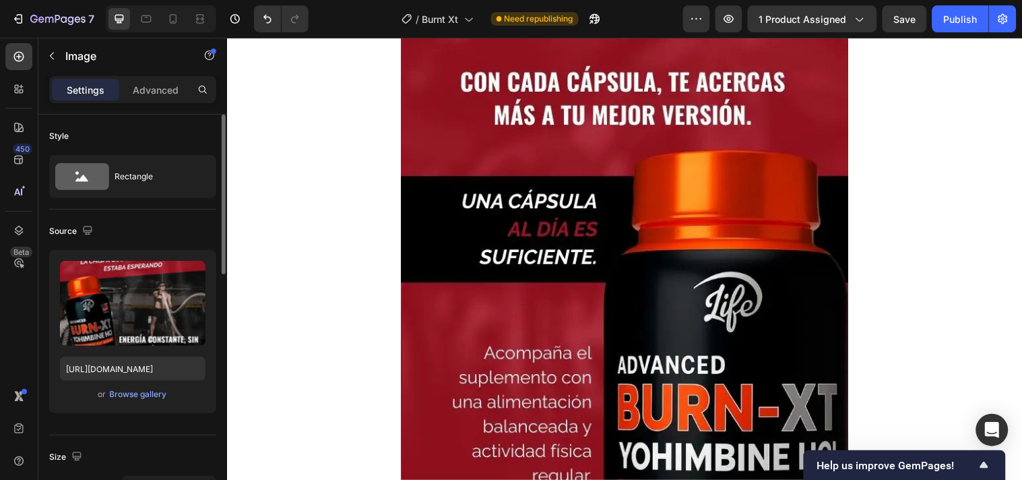
click at [665, 230] on img at bounding box center [630, 325] width 455 height 606
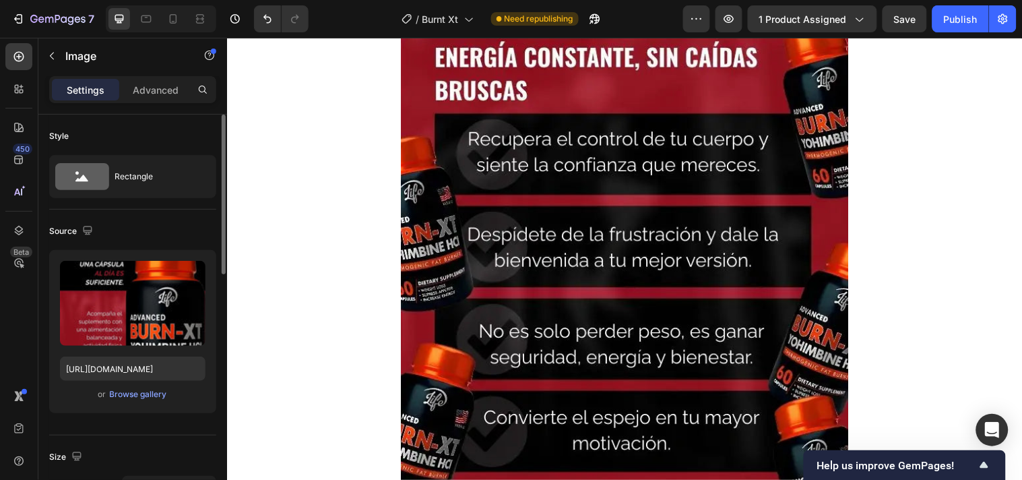
click at [665, 230] on img at bounding box center [630, 281] width 455 height 606
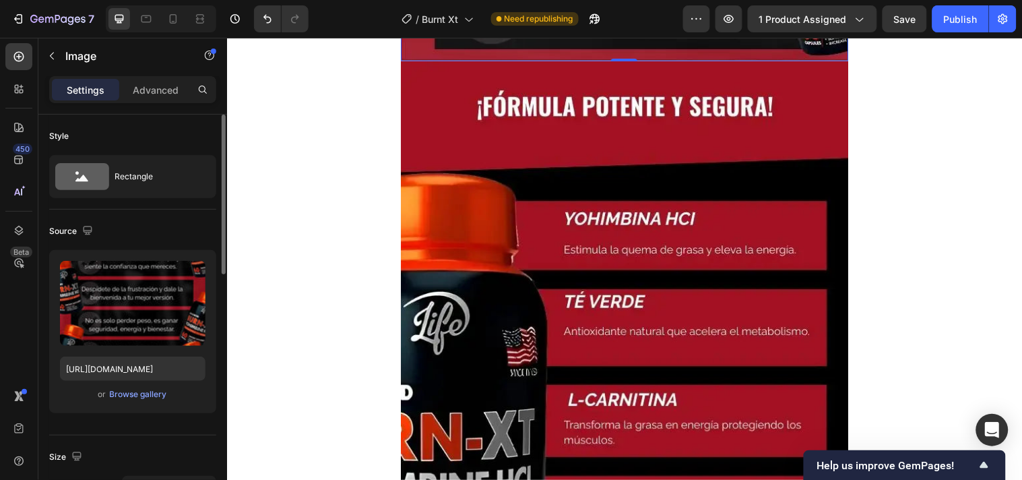
click at [665, 230] on img at bounding box center [630, 364] width 455 height 606
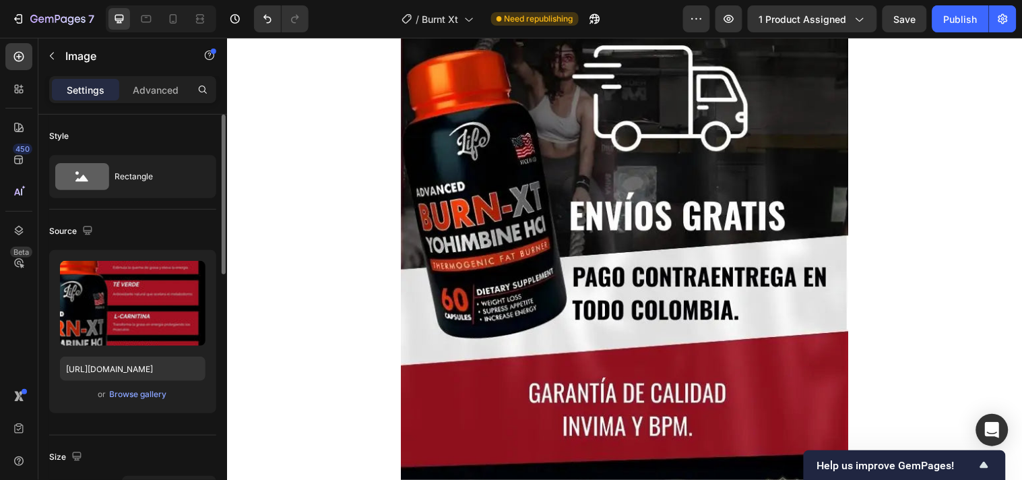
click at [665, 230] on img at bounding box center [630, 296] width 455 height 606
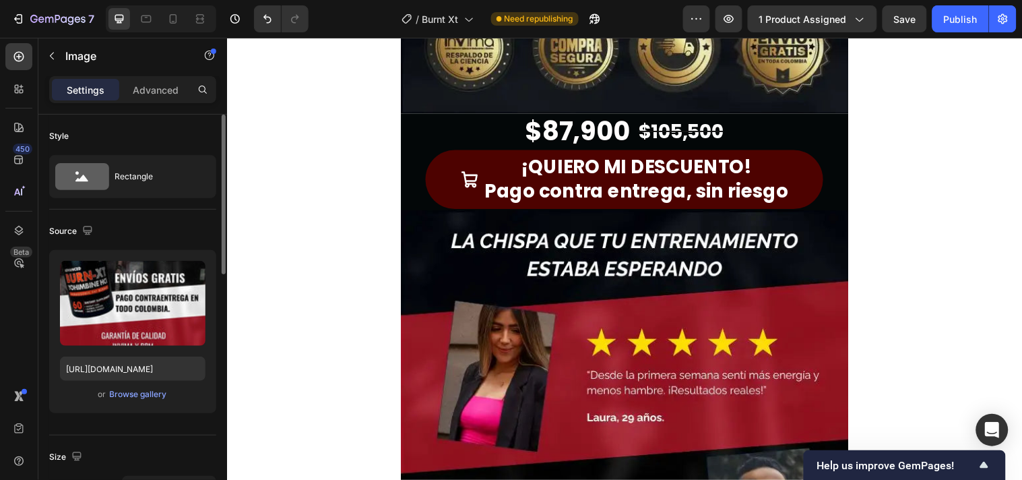
scroll to position [1871, 0]
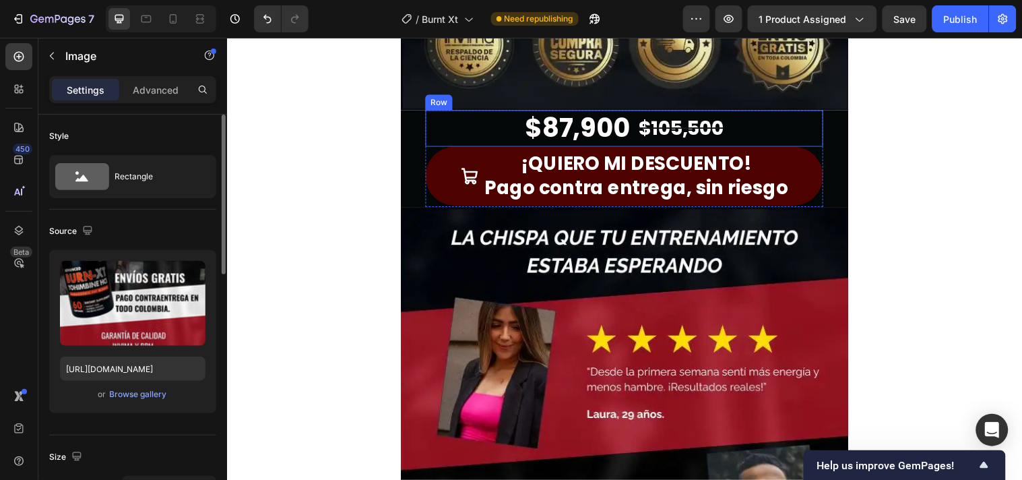
click at [428, 126] on div "$87,900 Product Price Product Price $105,500 Product Price Product Price Row" at bounding box center [630, 128] width 404 height 37
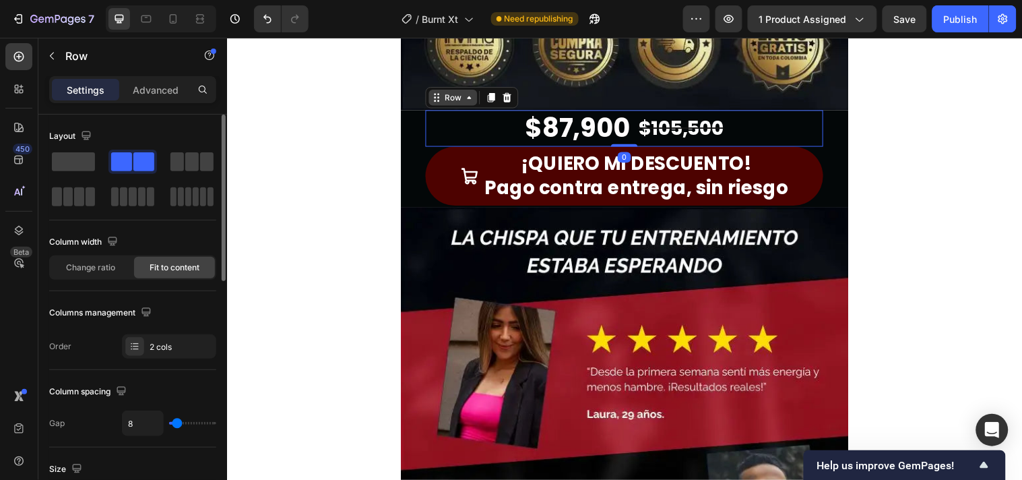
click at [452, 102] on div "Row" at bounding box center [456, 98] width 22 height 12
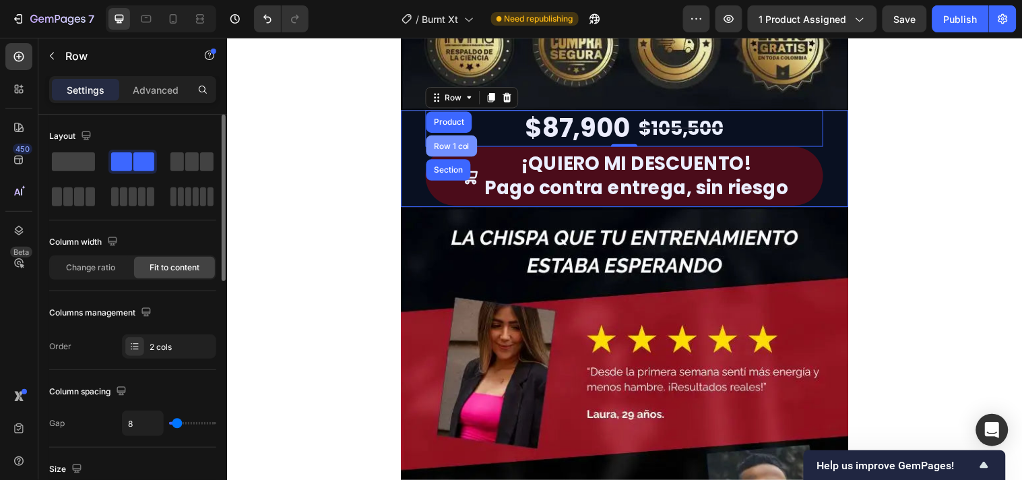
click at [449, 139] on div "Row 1 col" at bounding box center [455, 147] width 52 height 22
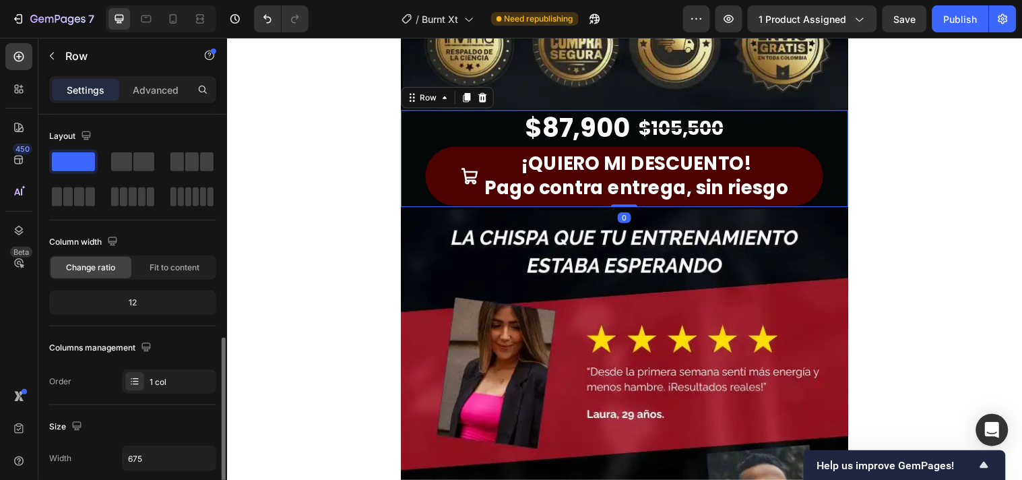
scroll to position [224, 0]
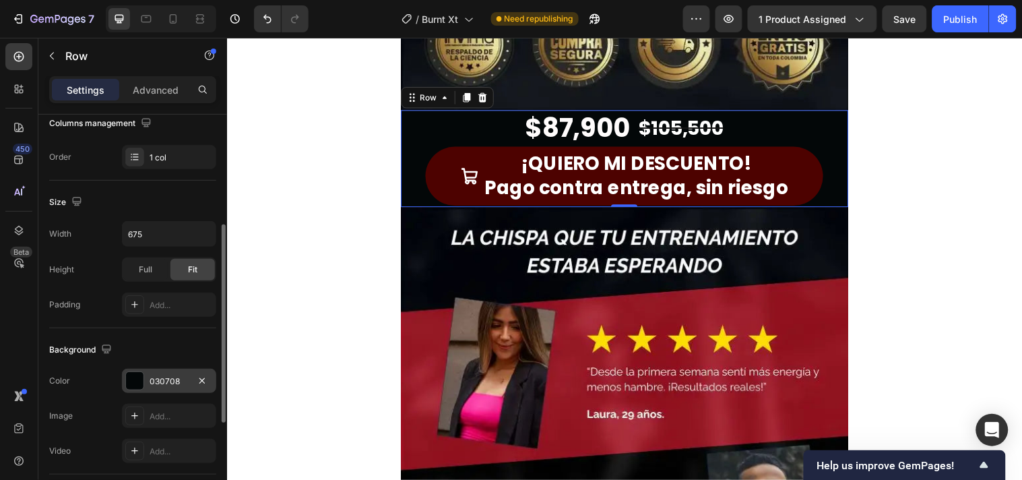
click at [137, 384] on div at bounding box center [135, 381] width 18 height 18
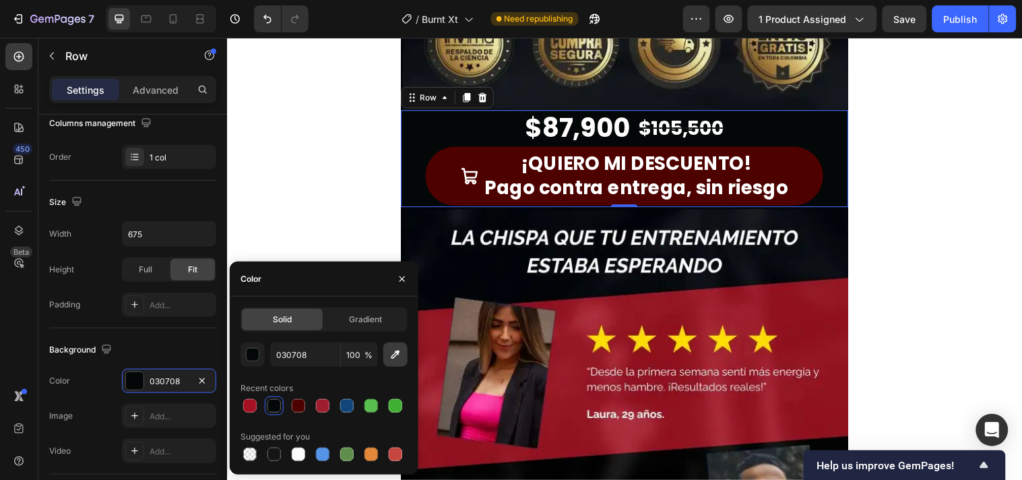
click at [395, 345] on button "button" at bounding box center [395, 354] width 24 height 24
type input "15191C"
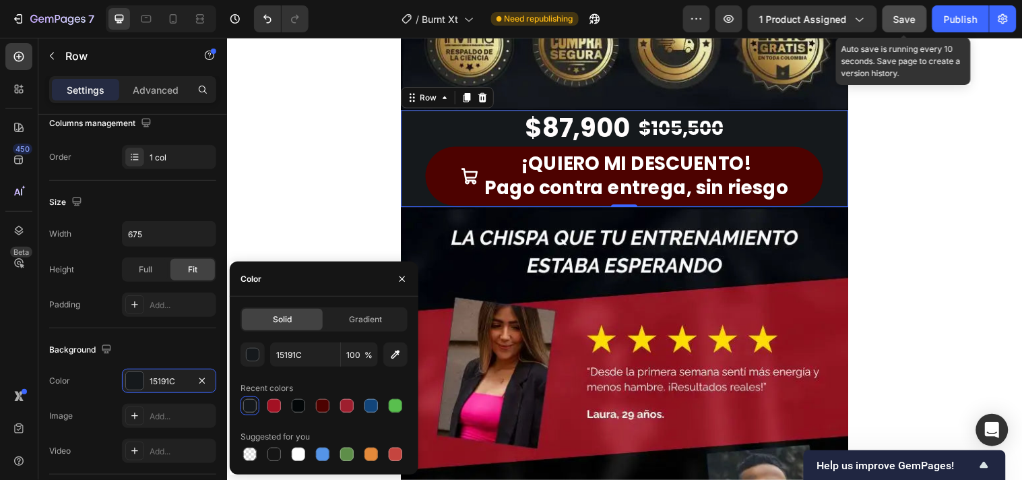
click at [903, 21] on span "Save" at bounding box center [905, 18] width 22 height 11
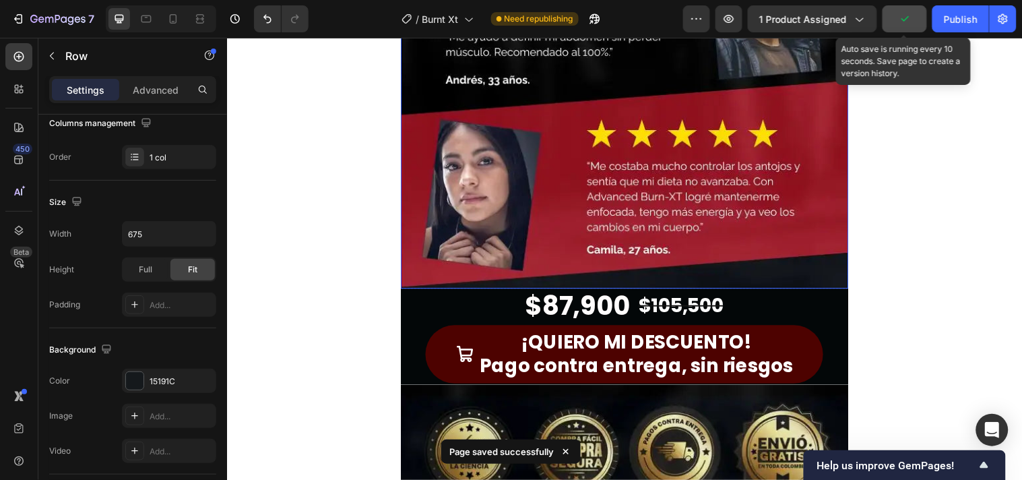
scroll to position [2469, 0]
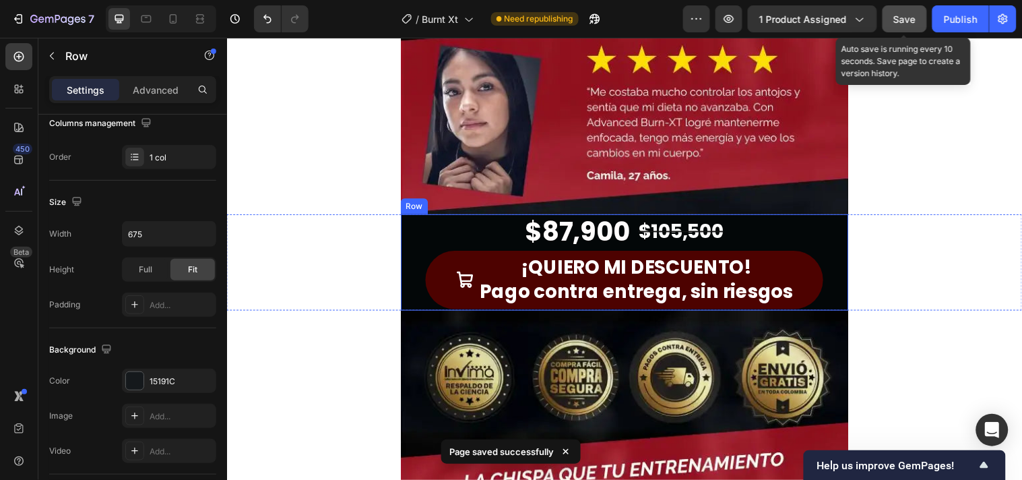
click at [408, 238] on div "$87,900 Product Price Product Price $105,500 Product Price Product Price Row ¡Q…" at bounding box center [630, 265] width 455 height 98
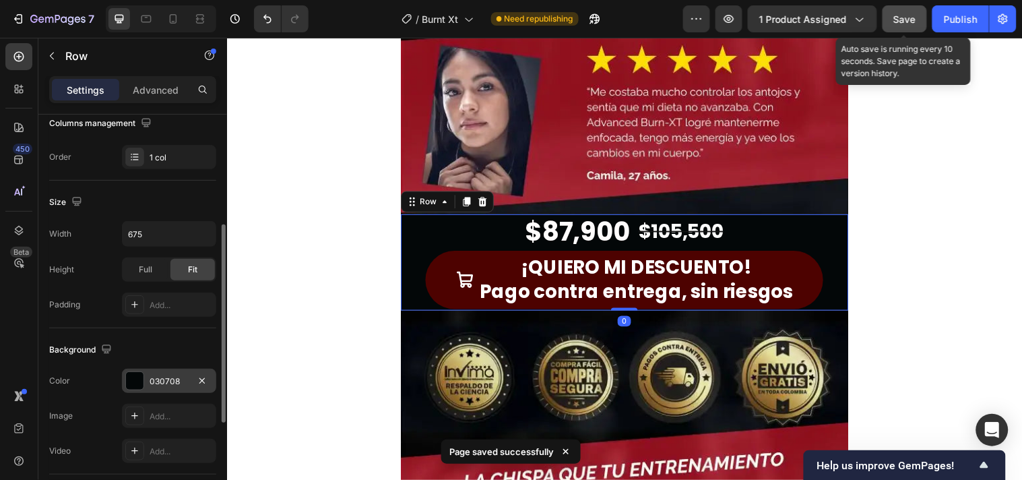
click at [122, 375] on div "030708" at bounding box center [169, 380] width 94 height 24
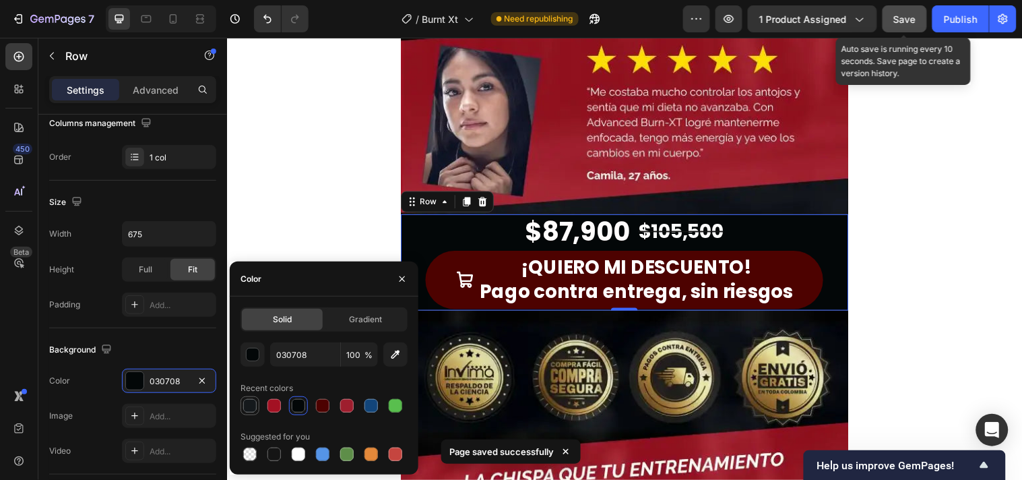
click at [252, 406] on div at bounding box center [249, 405] width 13 height 13
type input "15191C"
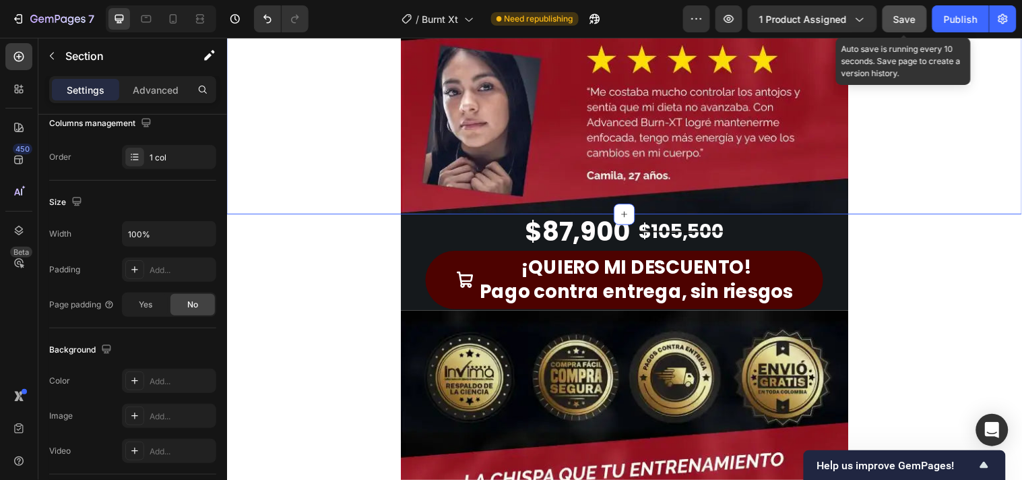
scroll to position [0, 0]
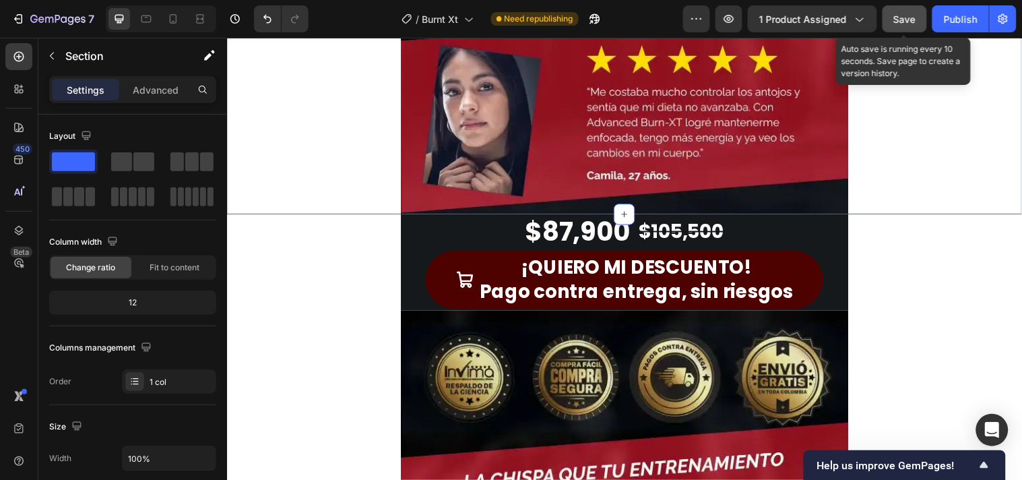
click at [909, 21] on span "Save" at bounding box center [905, 18] width 22 height 11
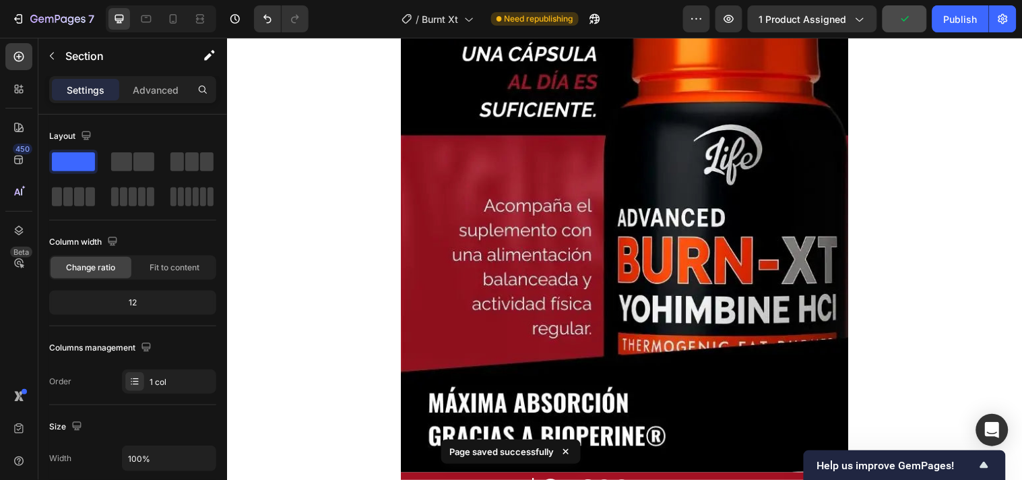
scroll to position [3742, 0]
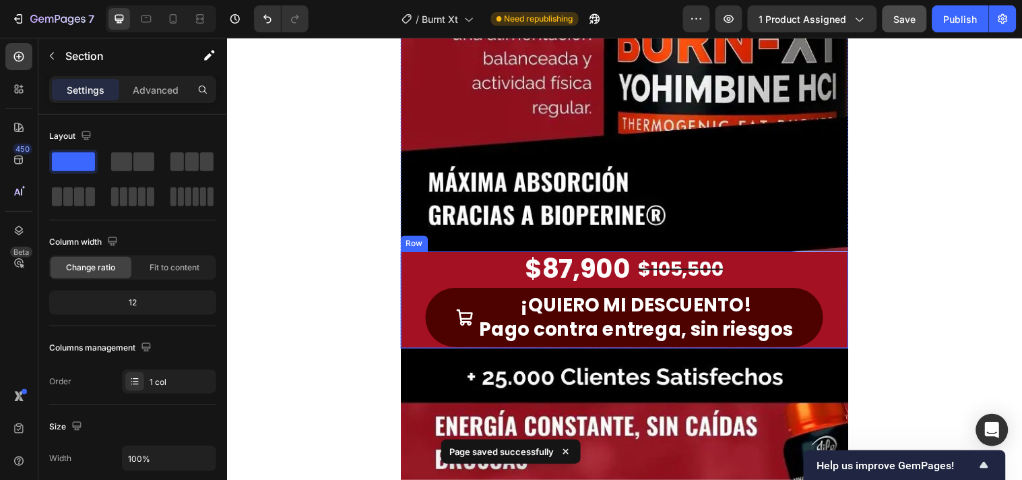
click at [405, 269] on div "$87,900 Product Price Product Price $105,500 Product Price Product Price Row ¡Q…" at bounding box center [630, 303] width 455 height 98
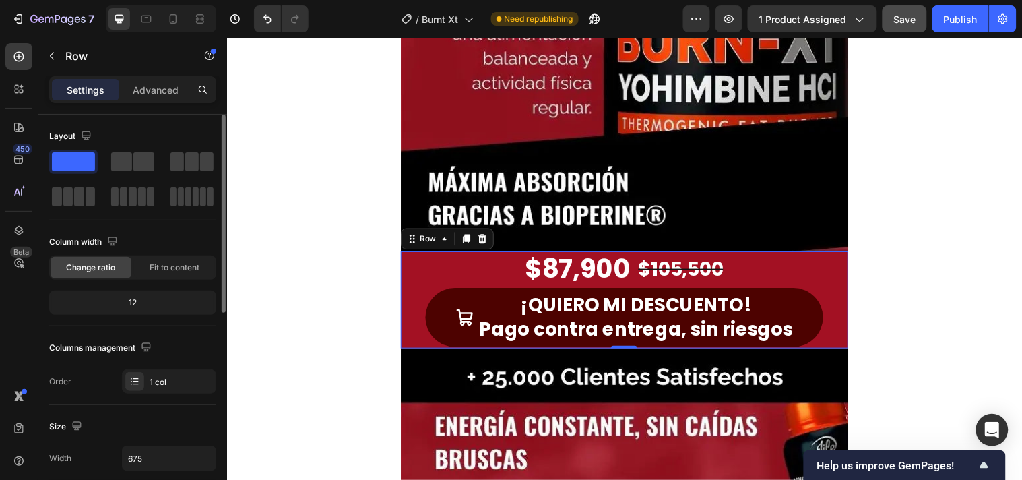
scroll to position [224, 0]
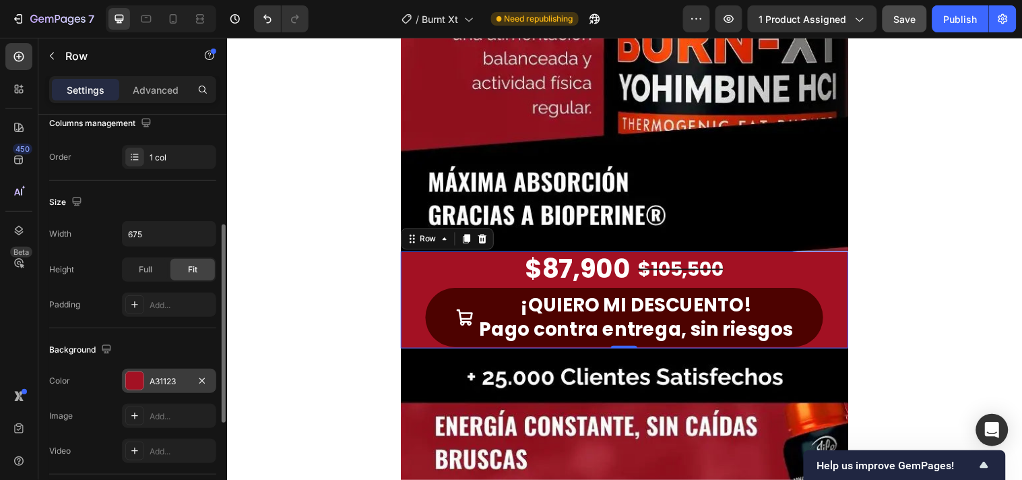
click at [139, 387] on div at bounding box center [135, 381] width 18 height 18
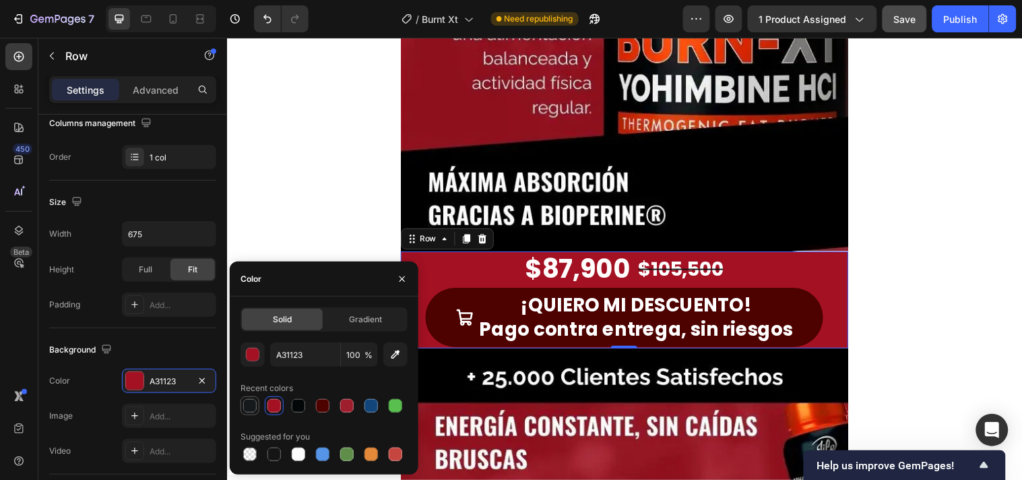
click at [246, 402] on div at bounding box center [249, 405] width 13 height 13
type input "15191C"
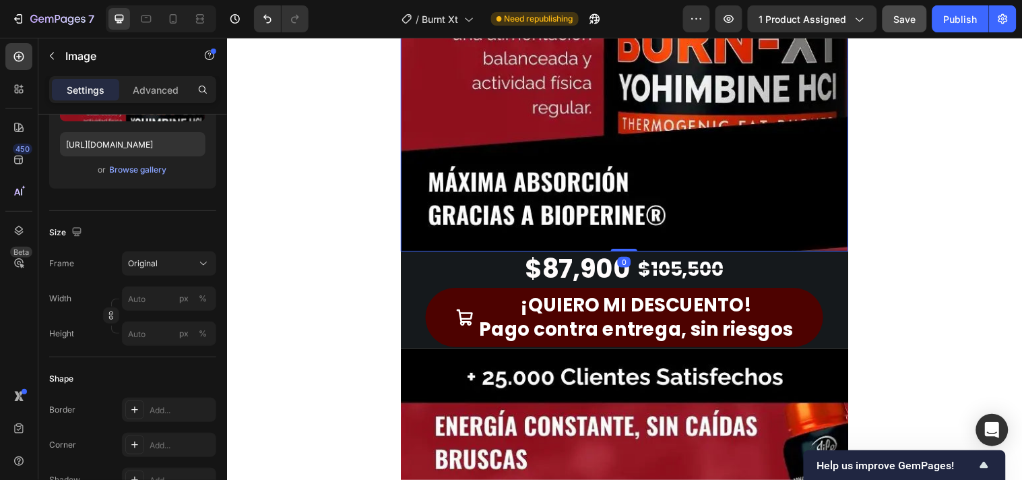
scroll to position [0, 0]
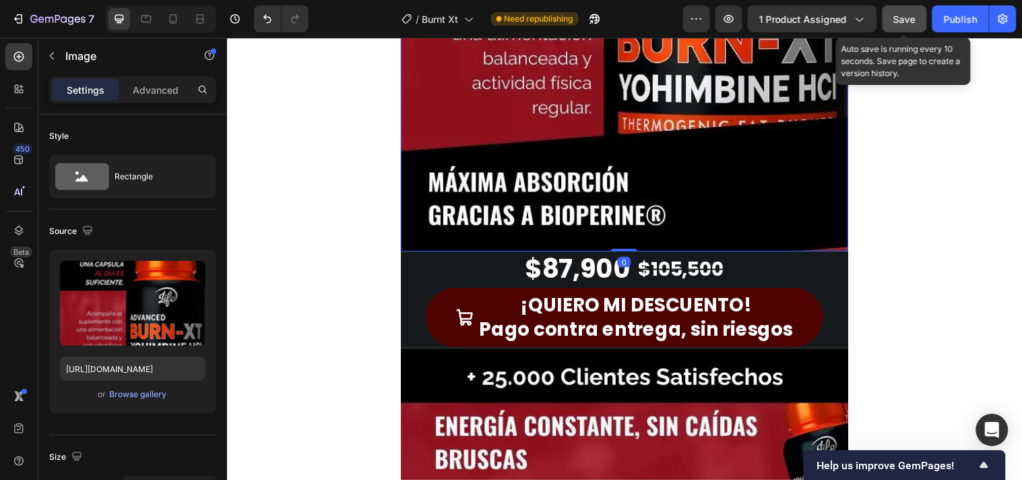
click at [897, 17] on span "Save" at bounding box center [905, 18] width 22 height 11
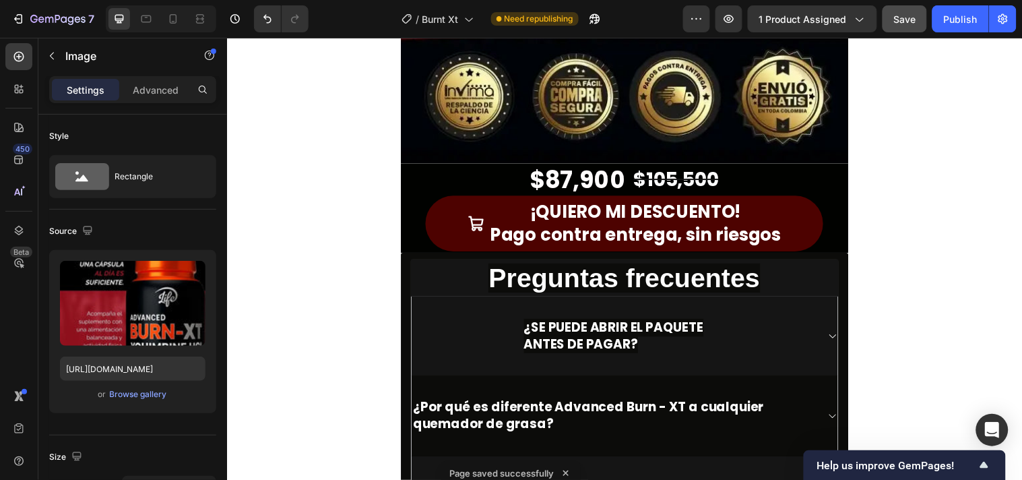
scroll to position [5762, 0]
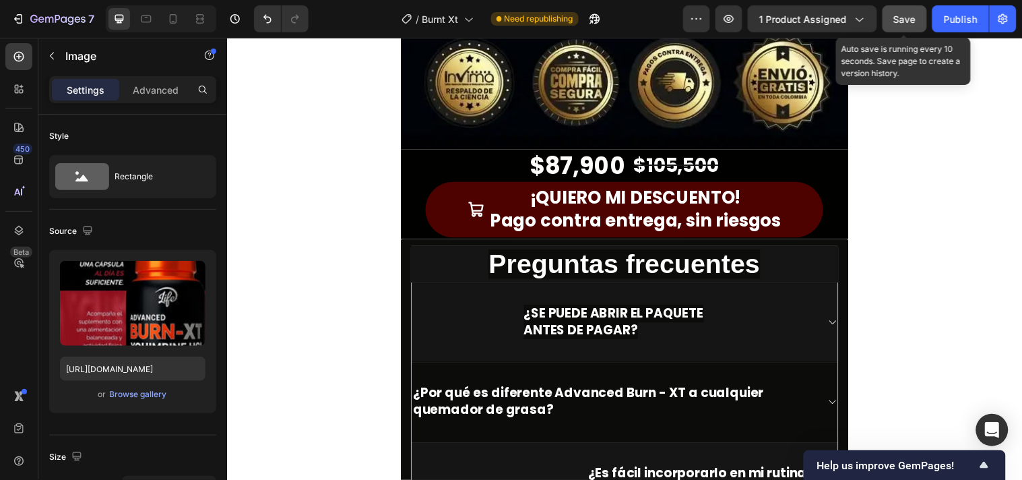
click at [901, 28] on button "Save" at bounding box center [904, 18] width 44 height 27
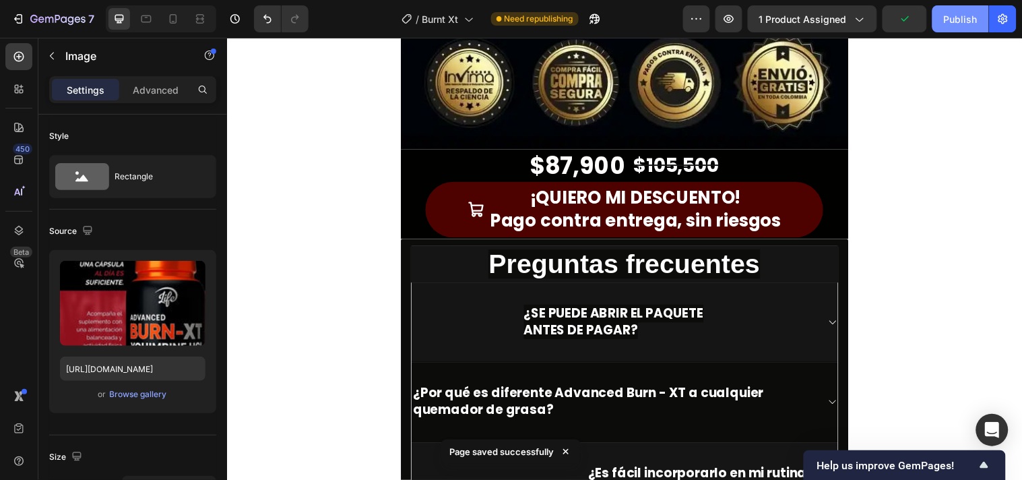
click at [961, 14] on div "Publish" at bounding box center [961, 19] width 34 height 14
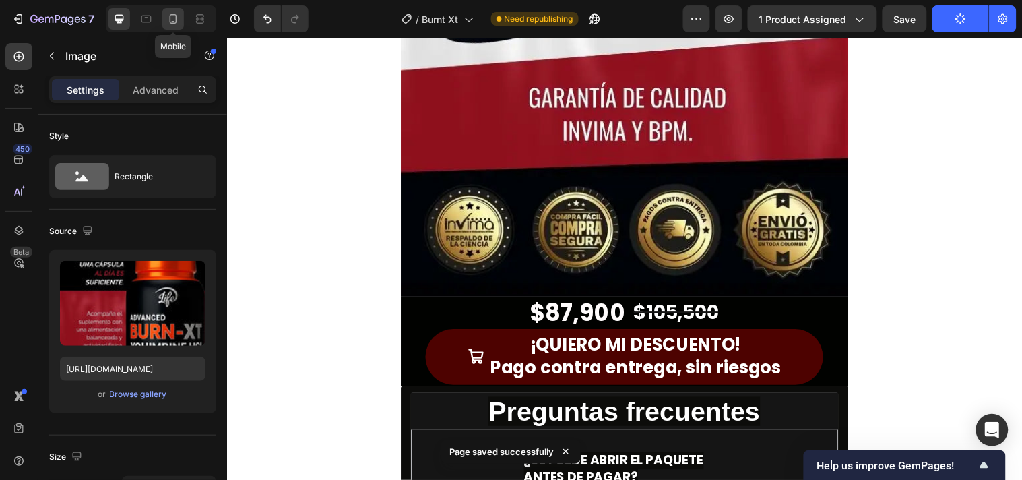
click at [170, 22] on icon at bounding box center [173, 18] width 7 height 9
type input "[URL][DOMAIN_NAME]"
type input "675"
type input "1000"
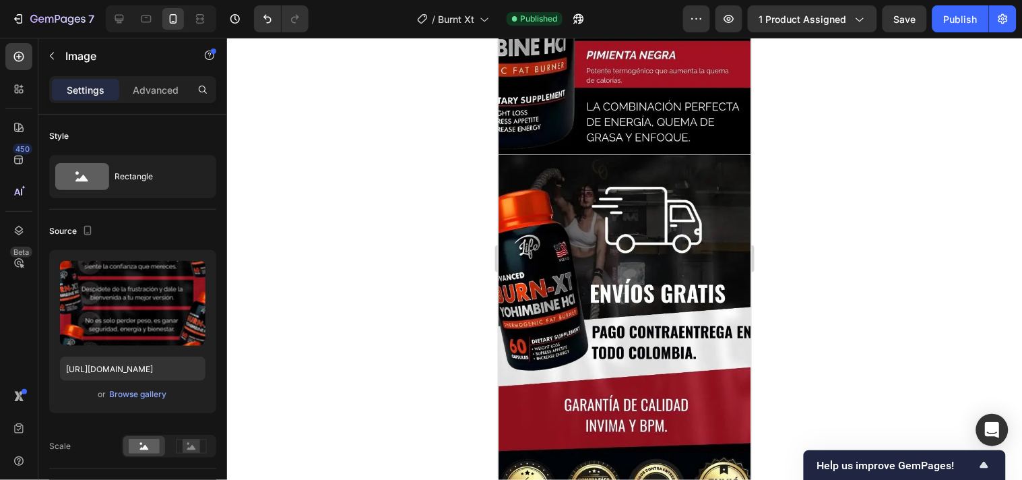
scroll to position [2619, 0]
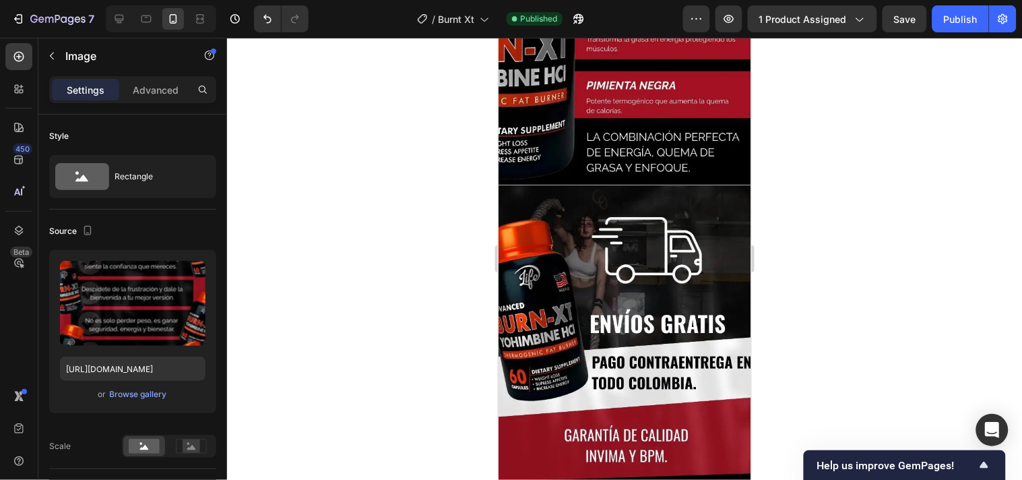
click at [629, 293] on img at bounding box center [624, 372] width 253 height 375
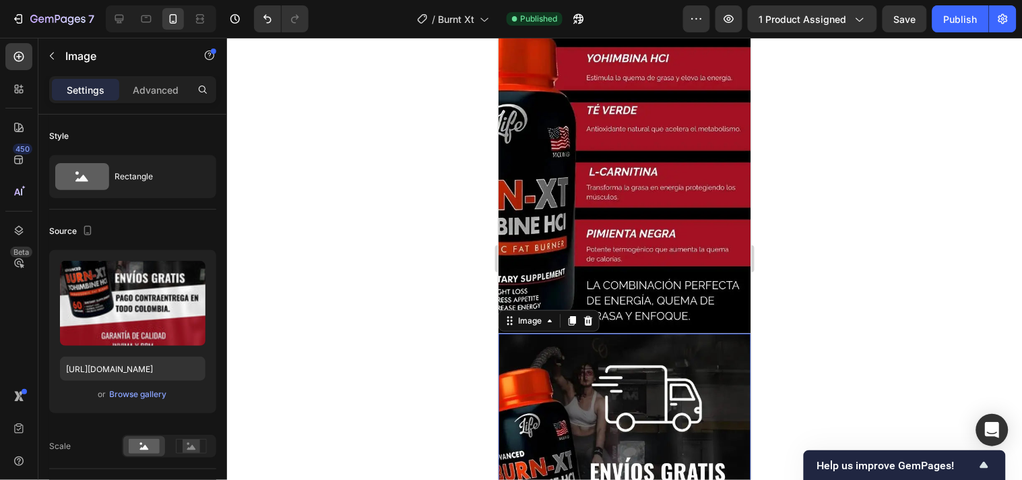
scroll to position [2469, 0]
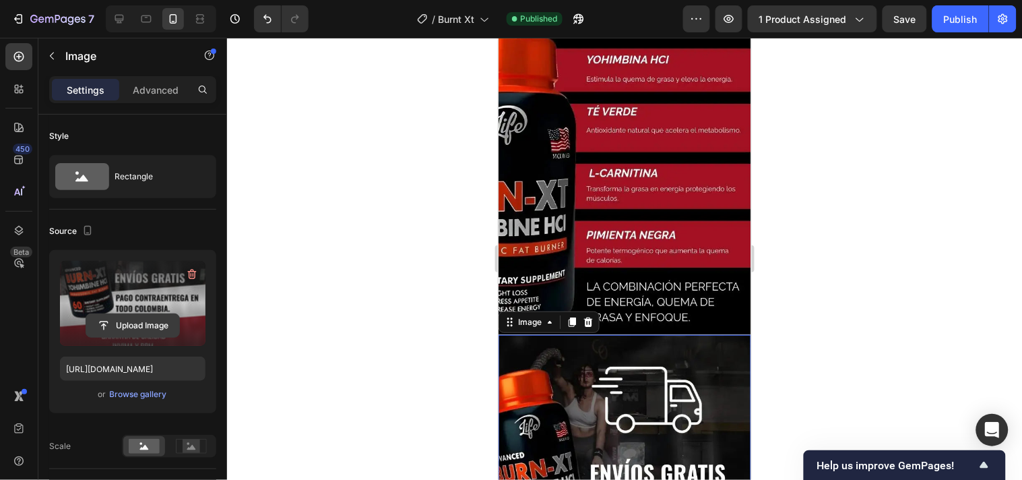
click at [144, 322] on input "file" at bounding box center [132, 325] width 93 height 23
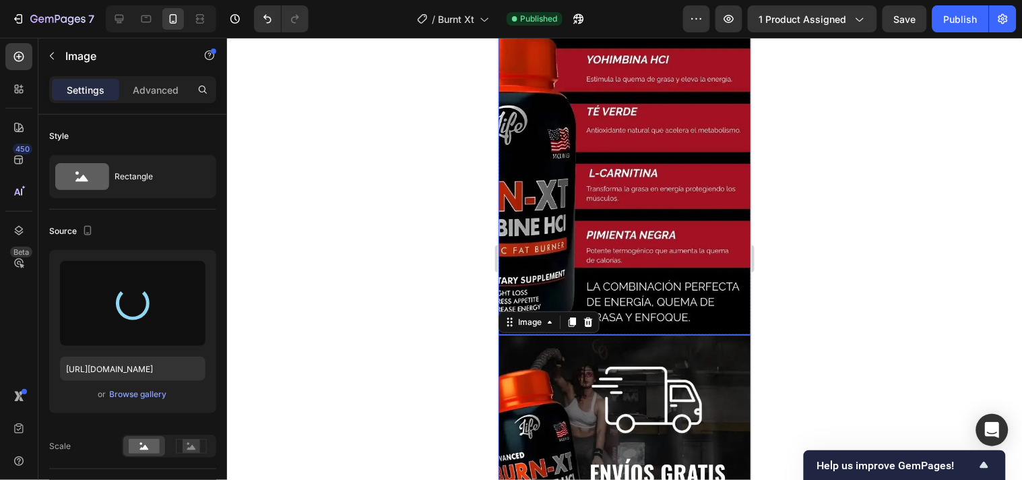
type input "[URL][DOMAIN_NAME]"
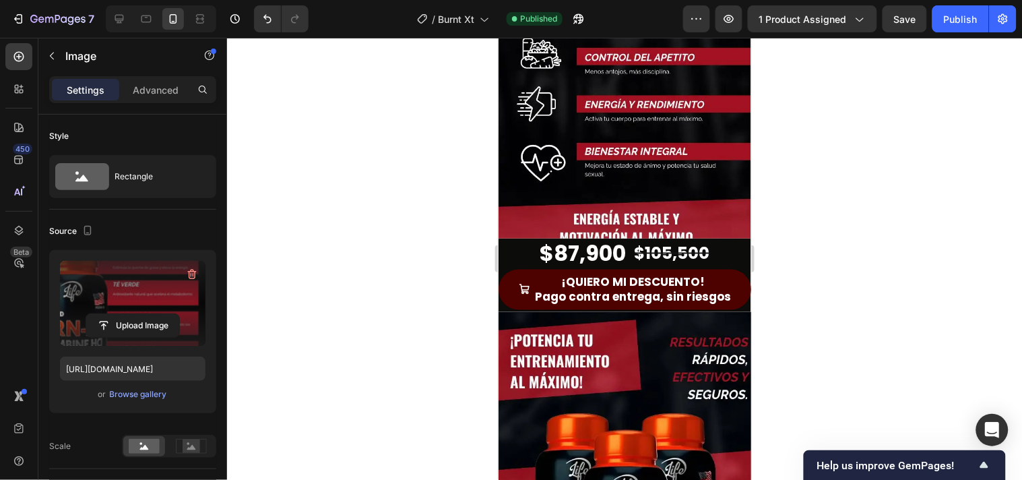
scroll to position [0, 0]
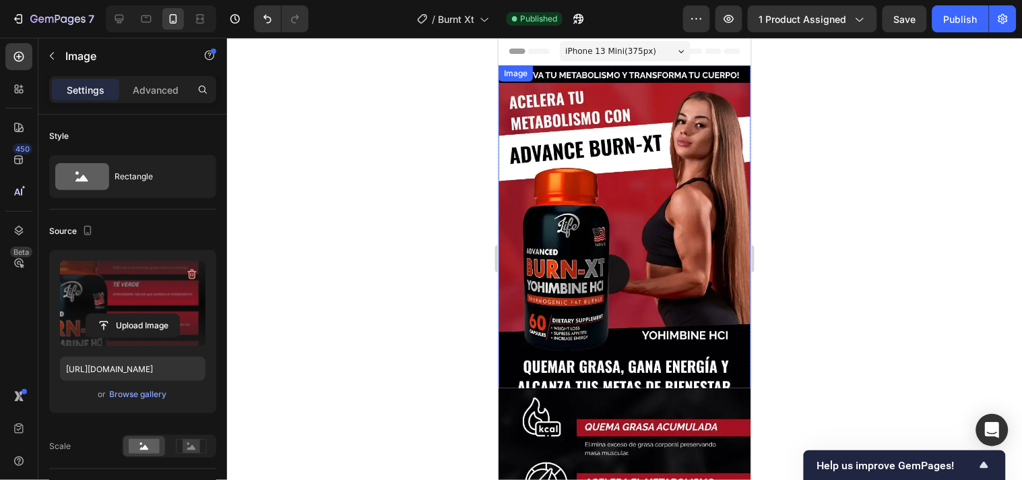
click at [607, 137] on img at bounding box center [624, 233] width 253 height 337
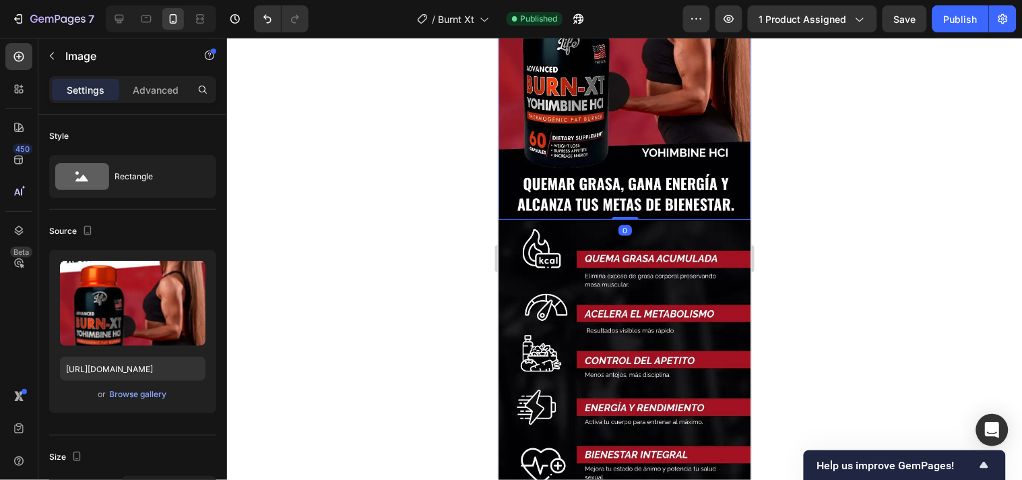
scroll to position [224, 0]
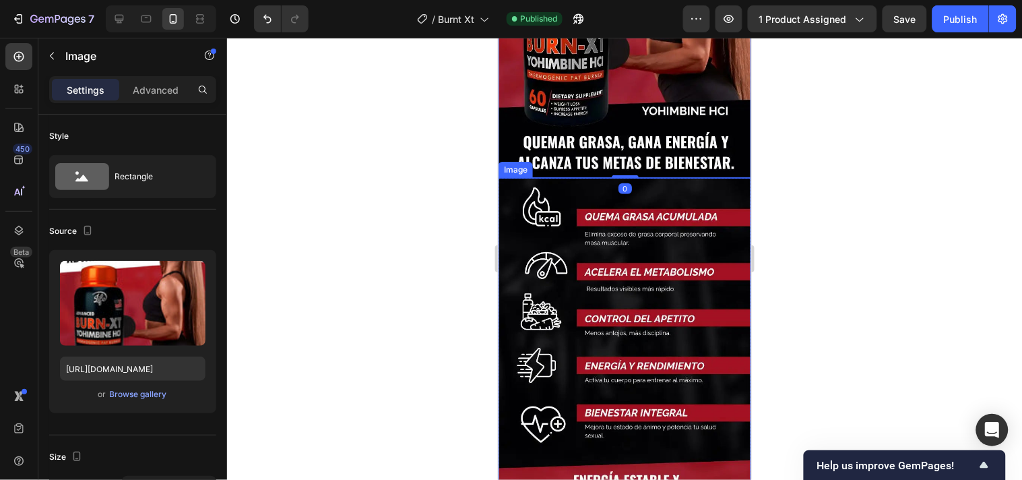
click at [581, 294] on img at bounding box center [624, 345] width 253 height 337
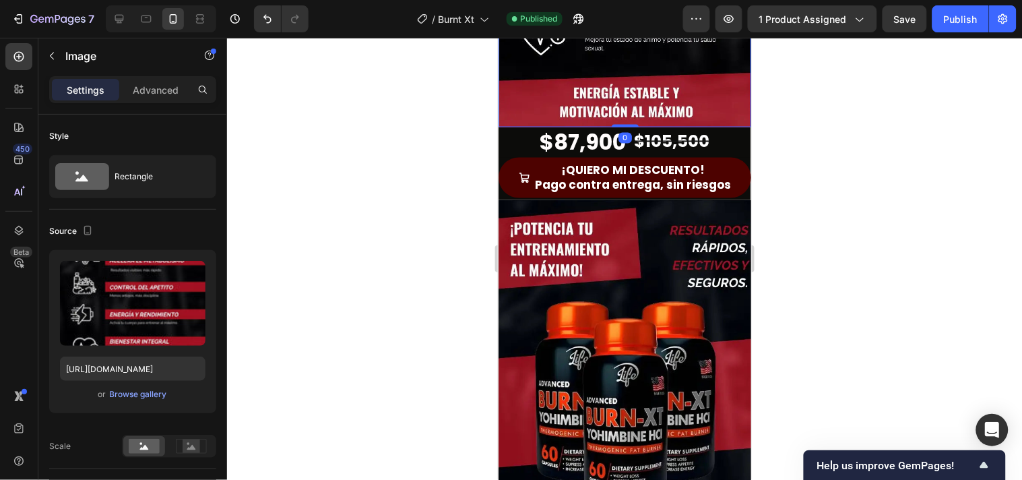
scroll to position [598, 0]
click at [581, 294] on img at bounding box center [624, 386] width 253 height 375
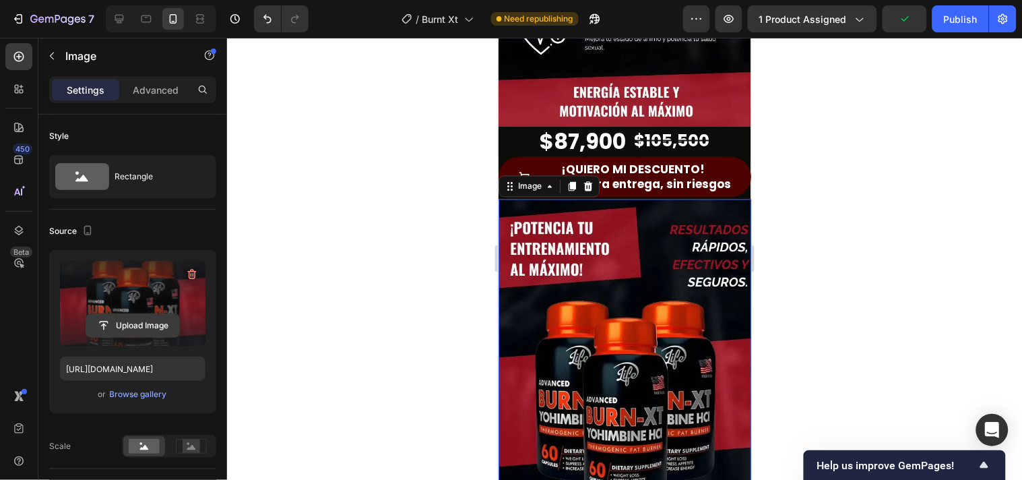
click at [110, 332] on input "file" at bounding box center [132, 325] width 93 height 23
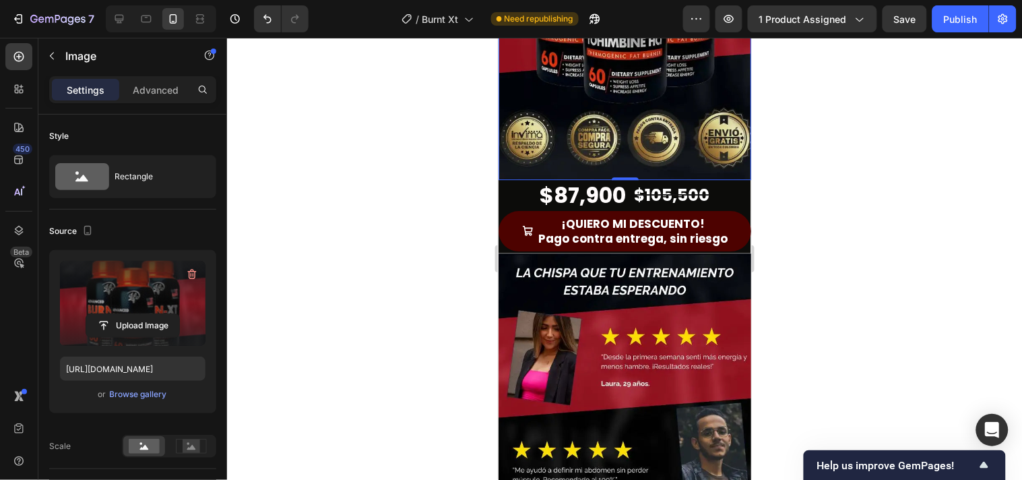
scroll to position [1047, 0]
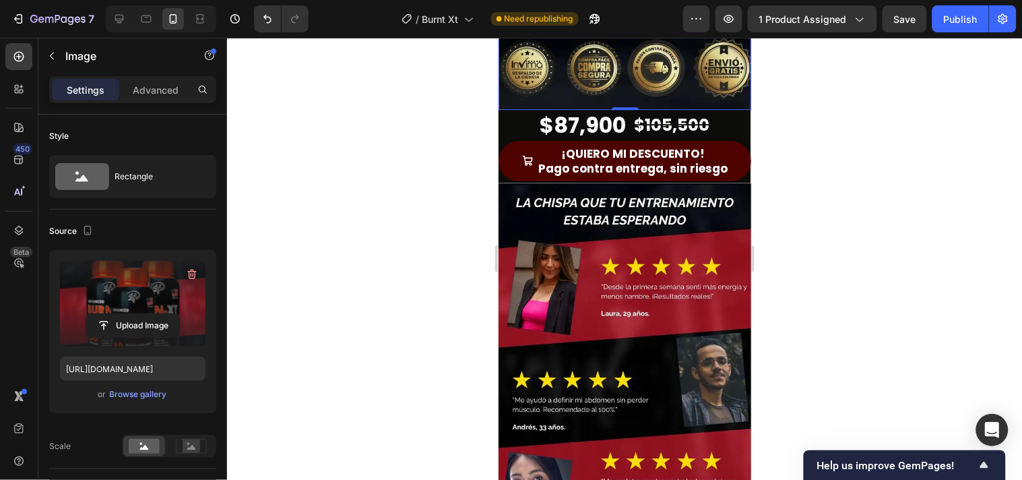
click at [625, 305] on img at bounding box center [624, 370] width 253 height 375
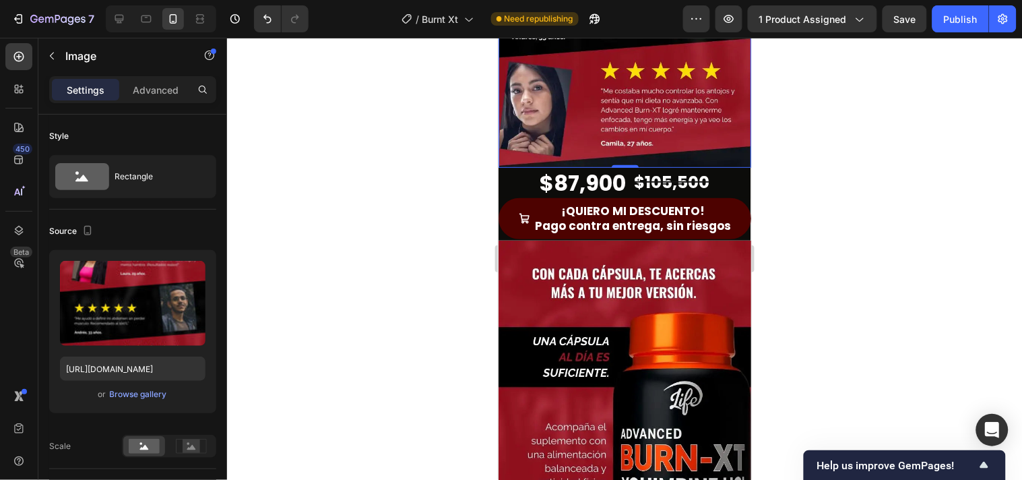
scroll to position [1422, 0]
click at [613, 374] on img at bounding box center [624, 407] width 253 height 337
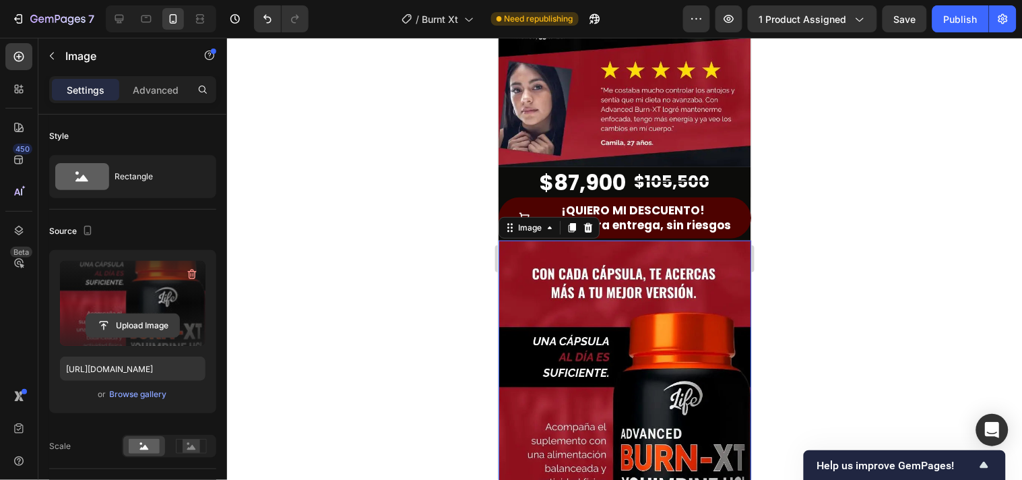
click at [96, 325] on input "file" at bounding box center [132, 325] width 93 height 23
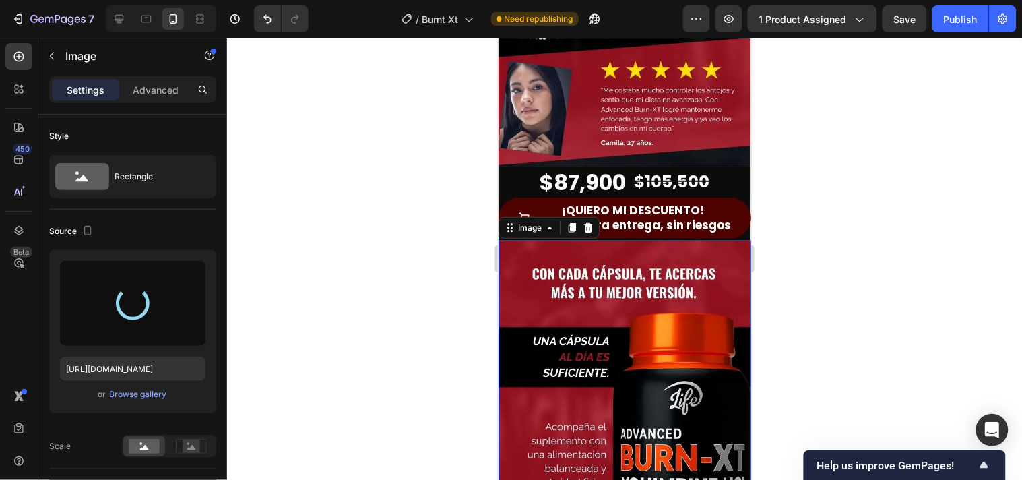
type input "[URL][DOMAIN_NAME]"
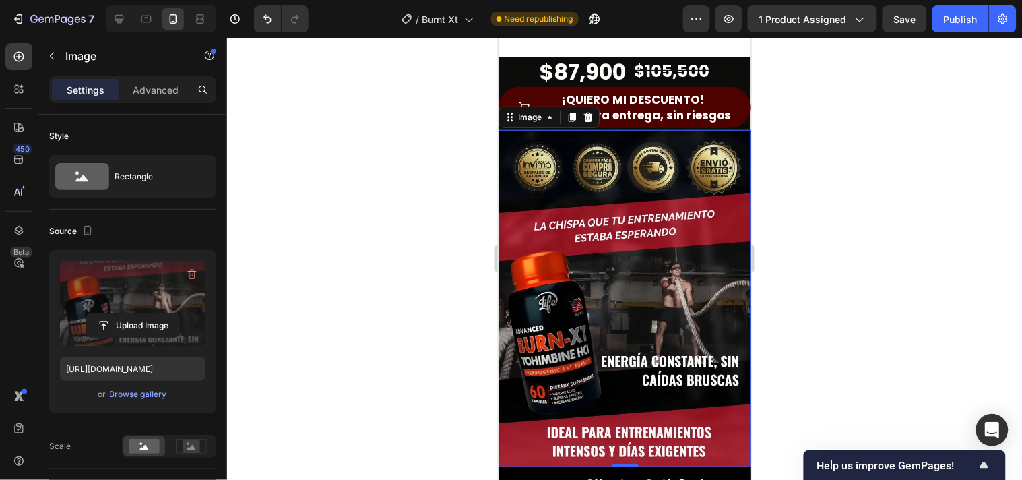
scroll to position [1796, 0]
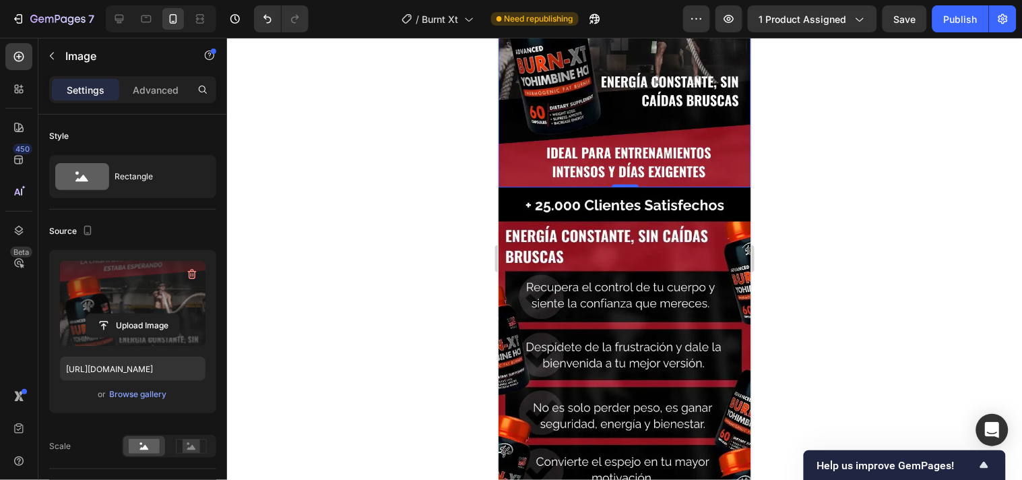
click at [621, 317] on img at bounding box center [624, 374] width 253 height 375
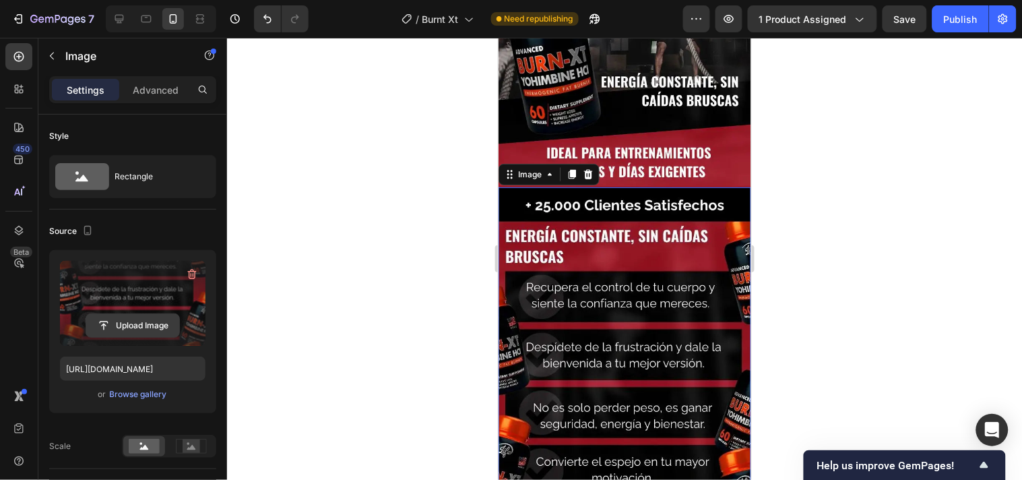
click at [160, 331] on input "file" at bounding box center [132, 325] width 93 height 23
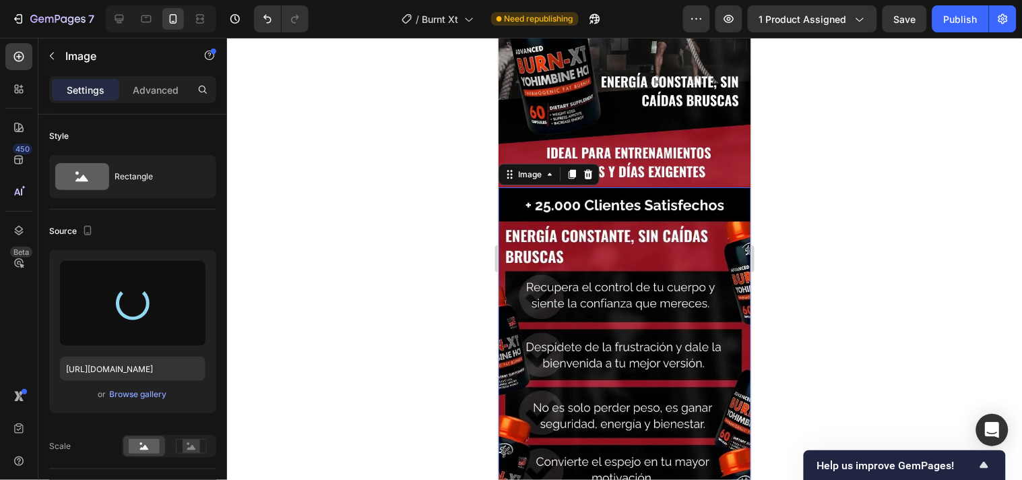
type input "[URL][DOMAIN_NAME]"
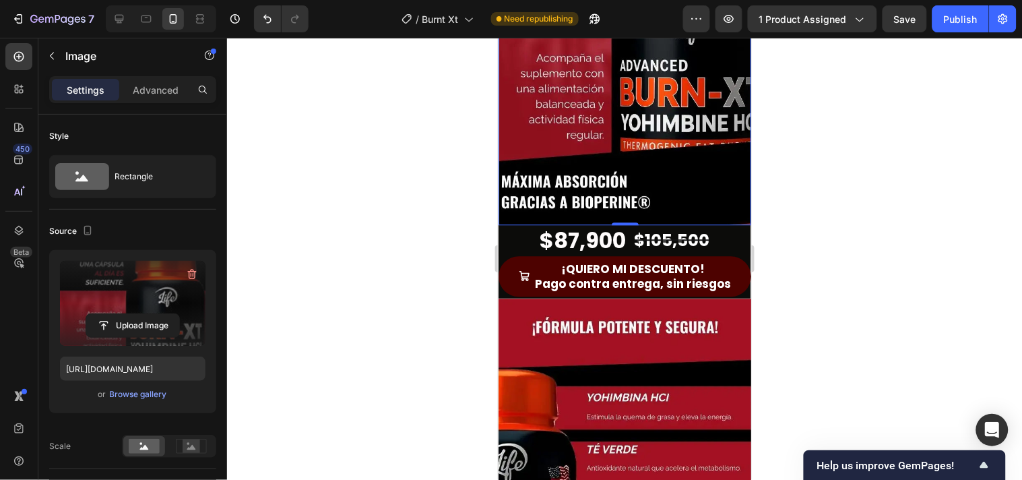
scroll to position [2170, 0]
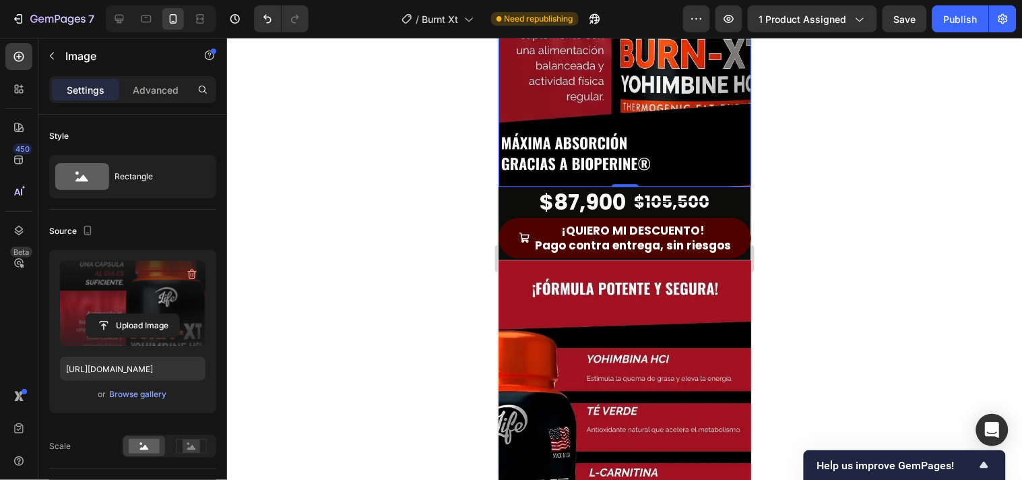
click at [547, 345] on img at bounding box center [624, 446] width 253 height 375
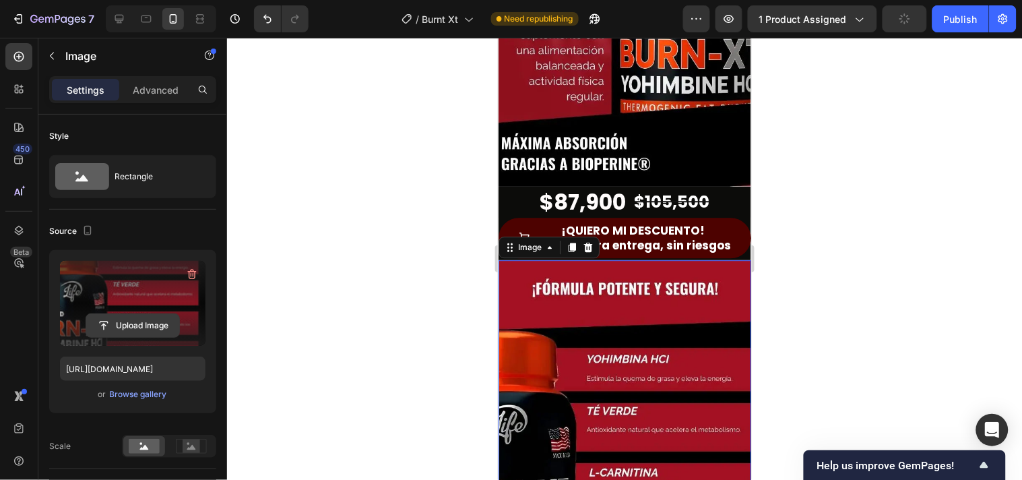
click at [108, 319] on input "file" at bounding box center [132, 325] width 93 height 23
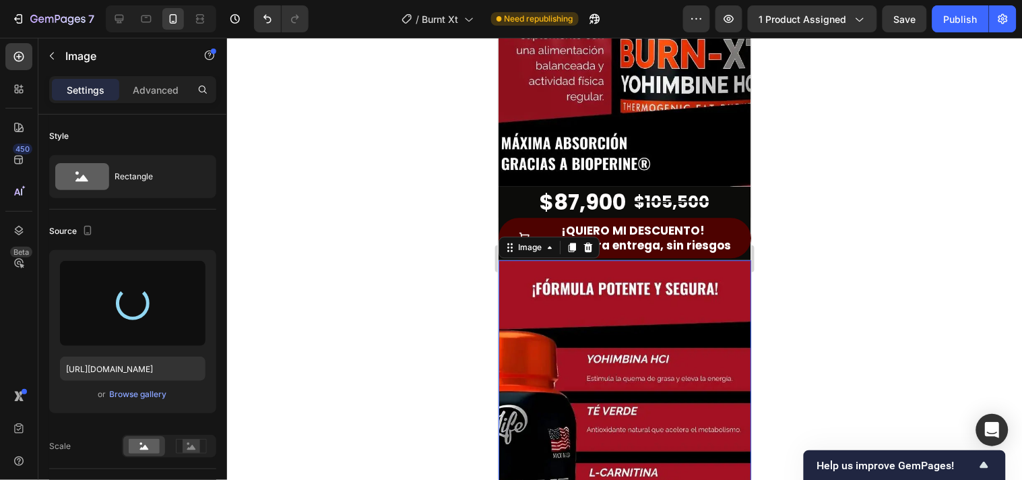
type input "[URL][DOMAIN_NAME]"
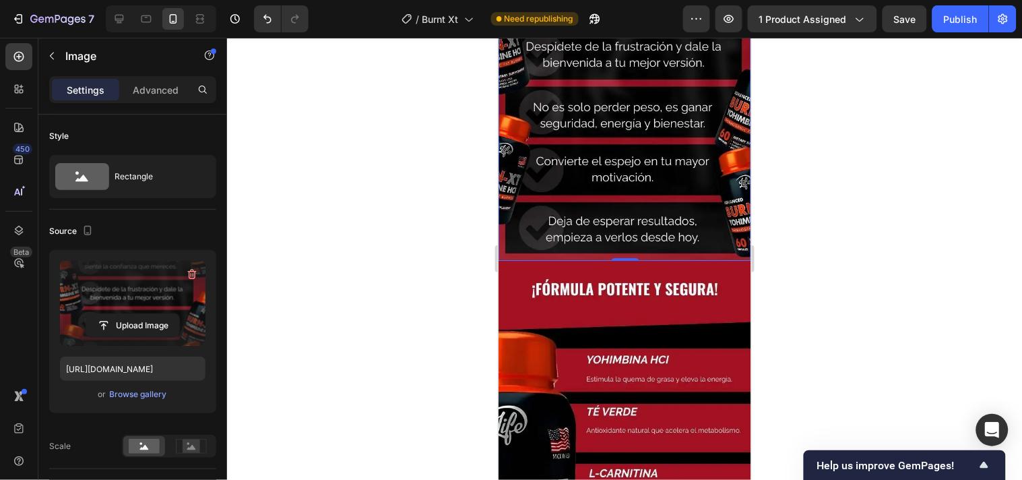
scroll to position [2544, 0]
click at [609, 377] on img at bounding box center [624, 446] width 253 height 375
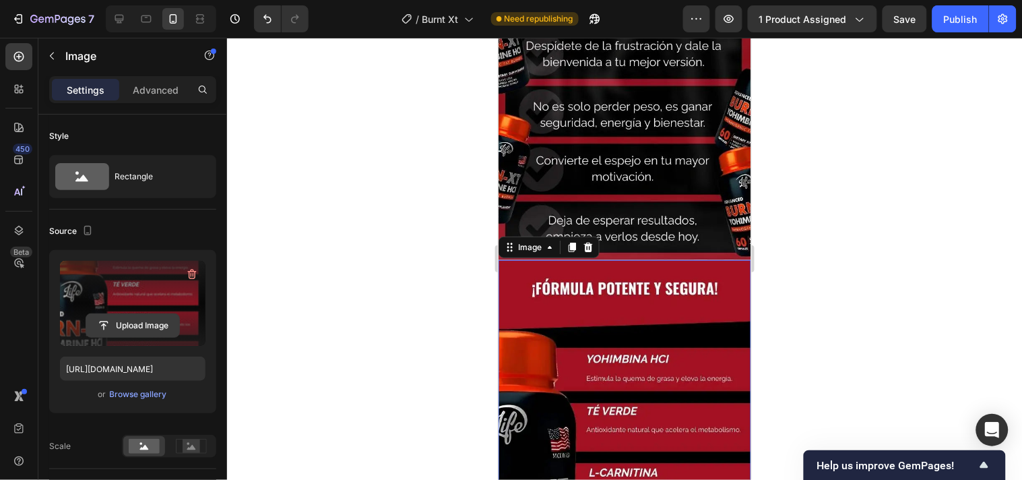
click at [143, 329] on input "file" at bounding box center [132, 325] width 93 height 23
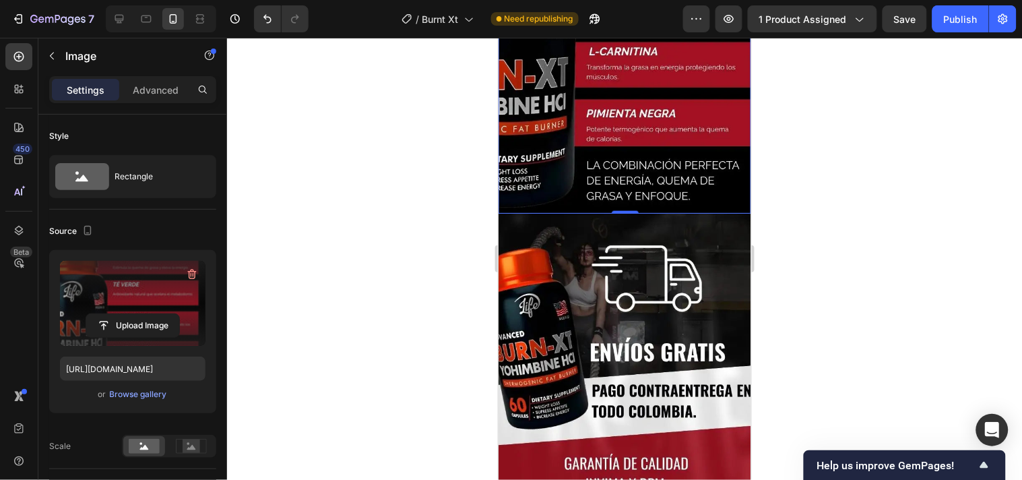
scroll to position [3068, 0]
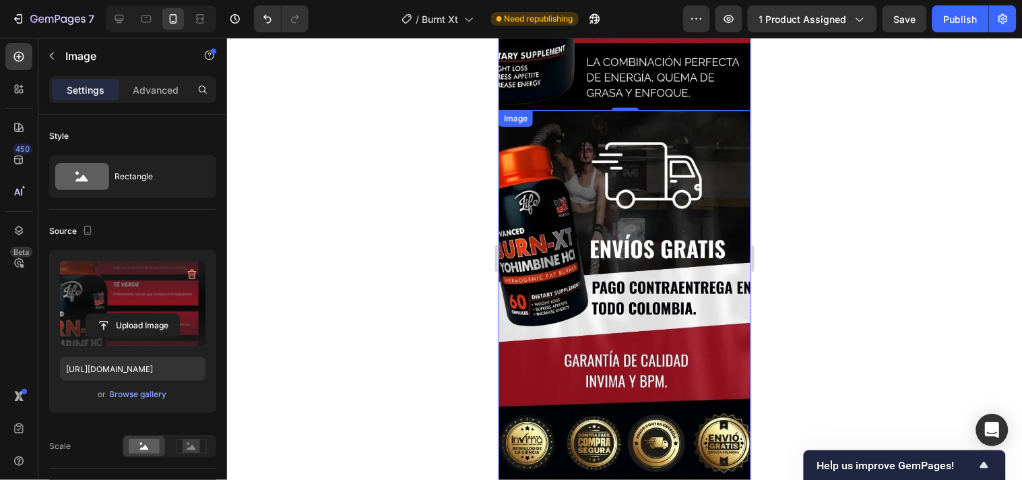
click at [672, 299] on img at bounding box center [624, 297] width 253 height 375
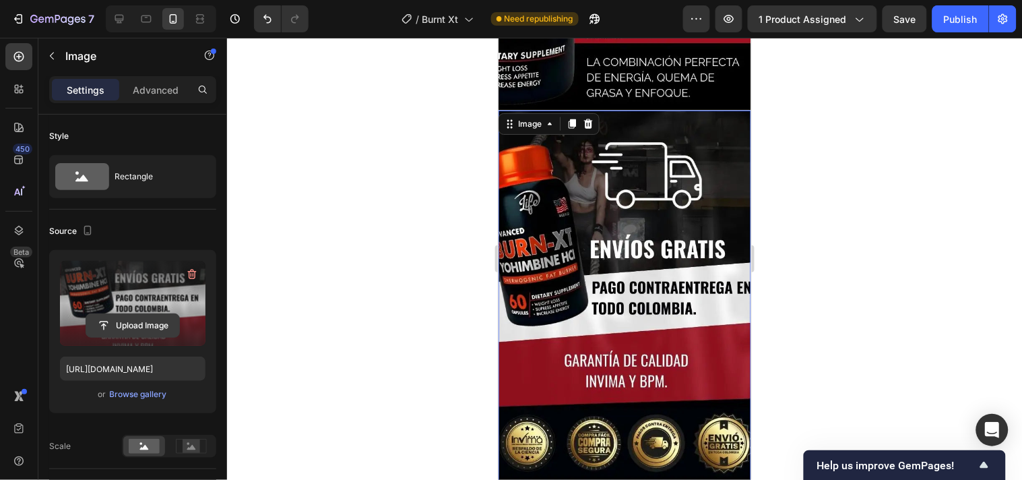
click at [143, 325] on input "file" at bounding box center [132, 325] width 93 height 23
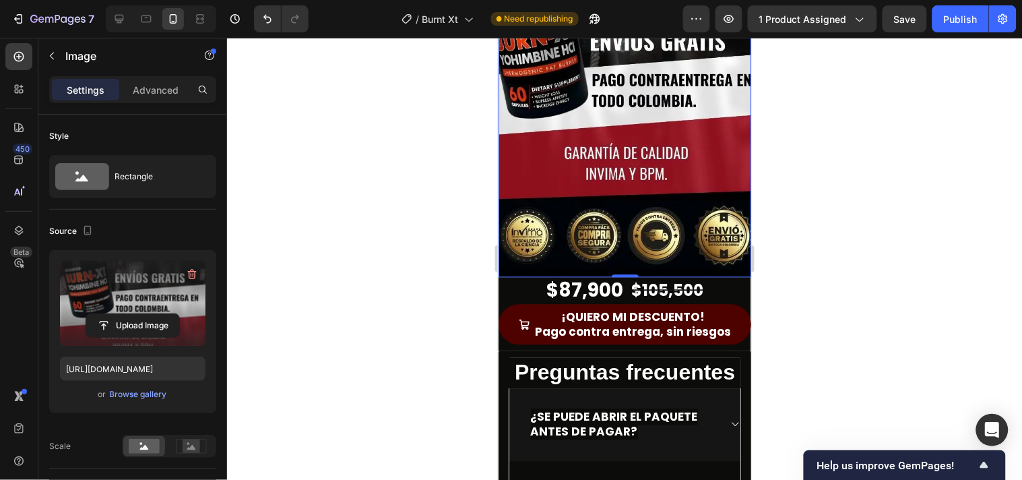
scroll to position [3292, 0]
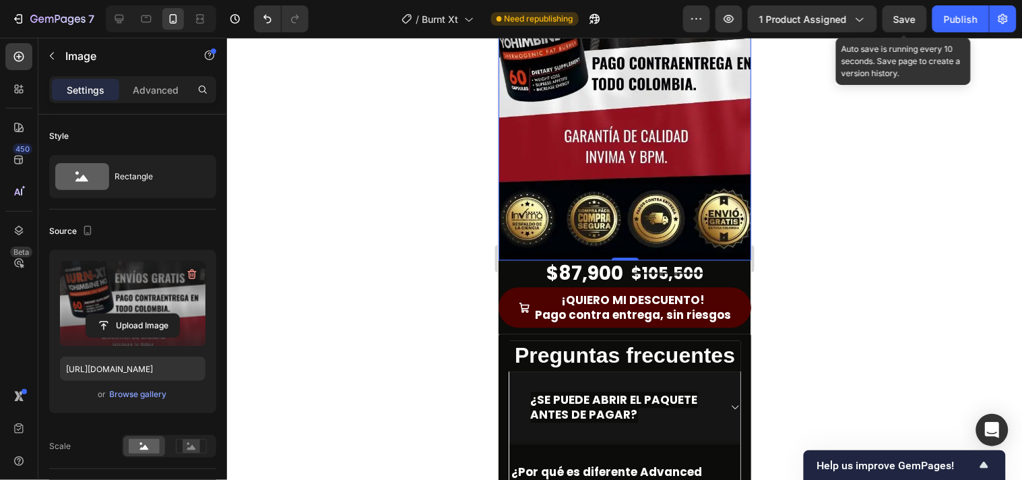
click at [913, 19] on span "Save" at bounding box center [905, 18] width 22 height 11
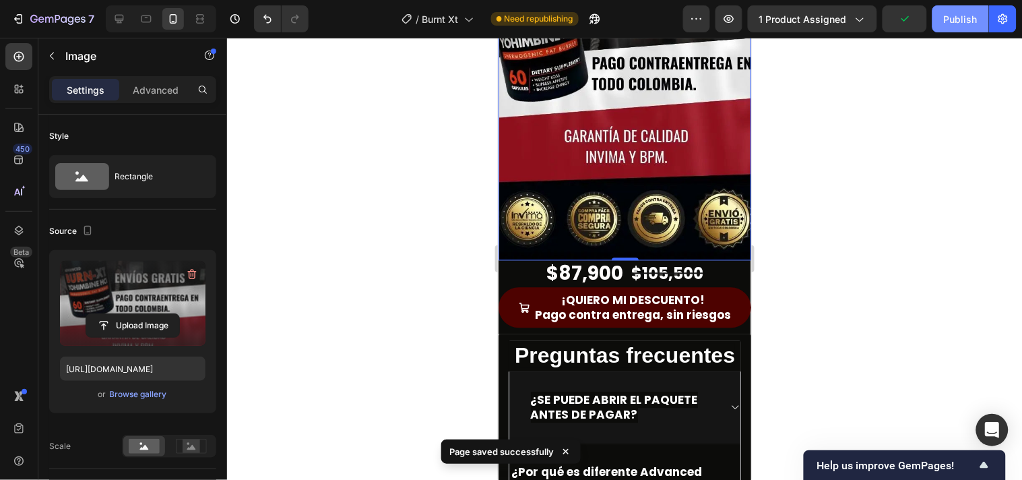
click at [967, 19] on div "Publish" at bounding box center [961, 19] width 34 height 14
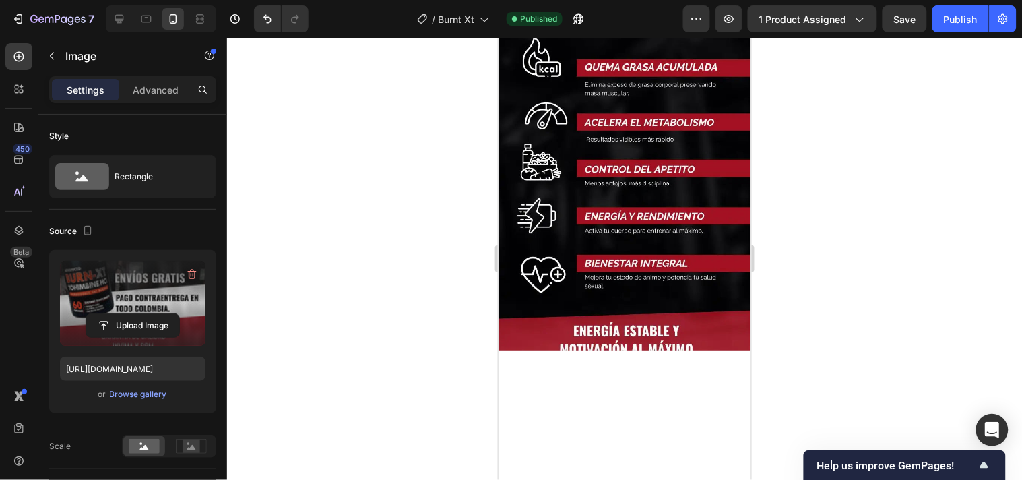
scroll to position [0, 0]
